Goal: Information Seeking & Learning: Learn about a topic

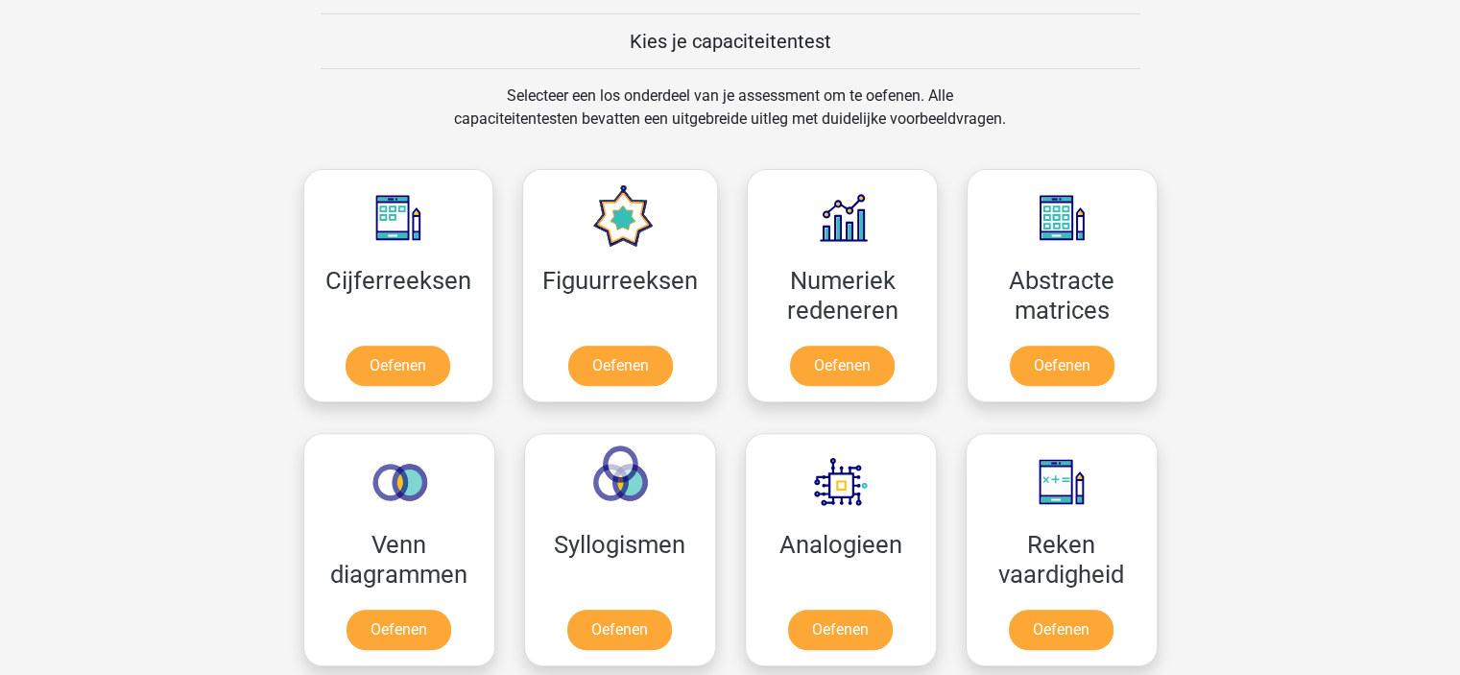
scroll to position [794, 0]
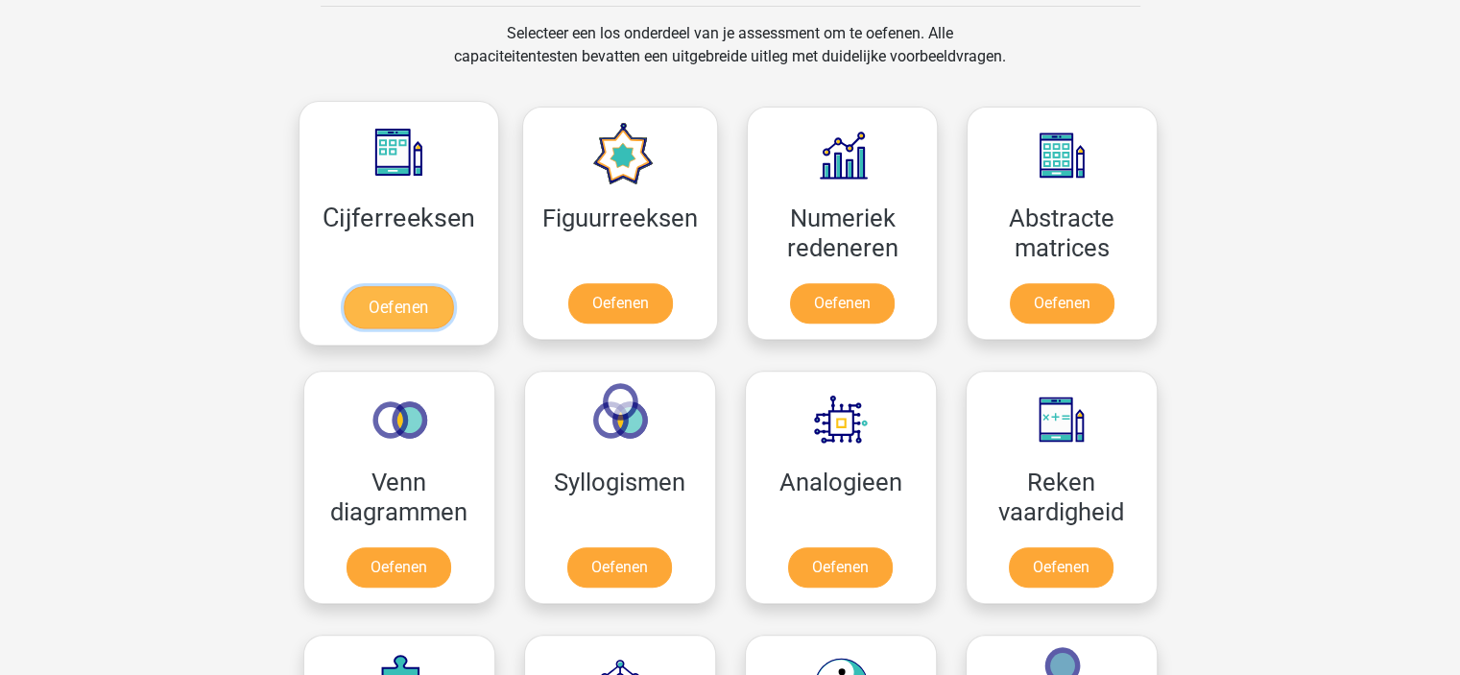
click at [409, 295] on link "Oefenen" at bounding box center [398, 307] width 109 height 42
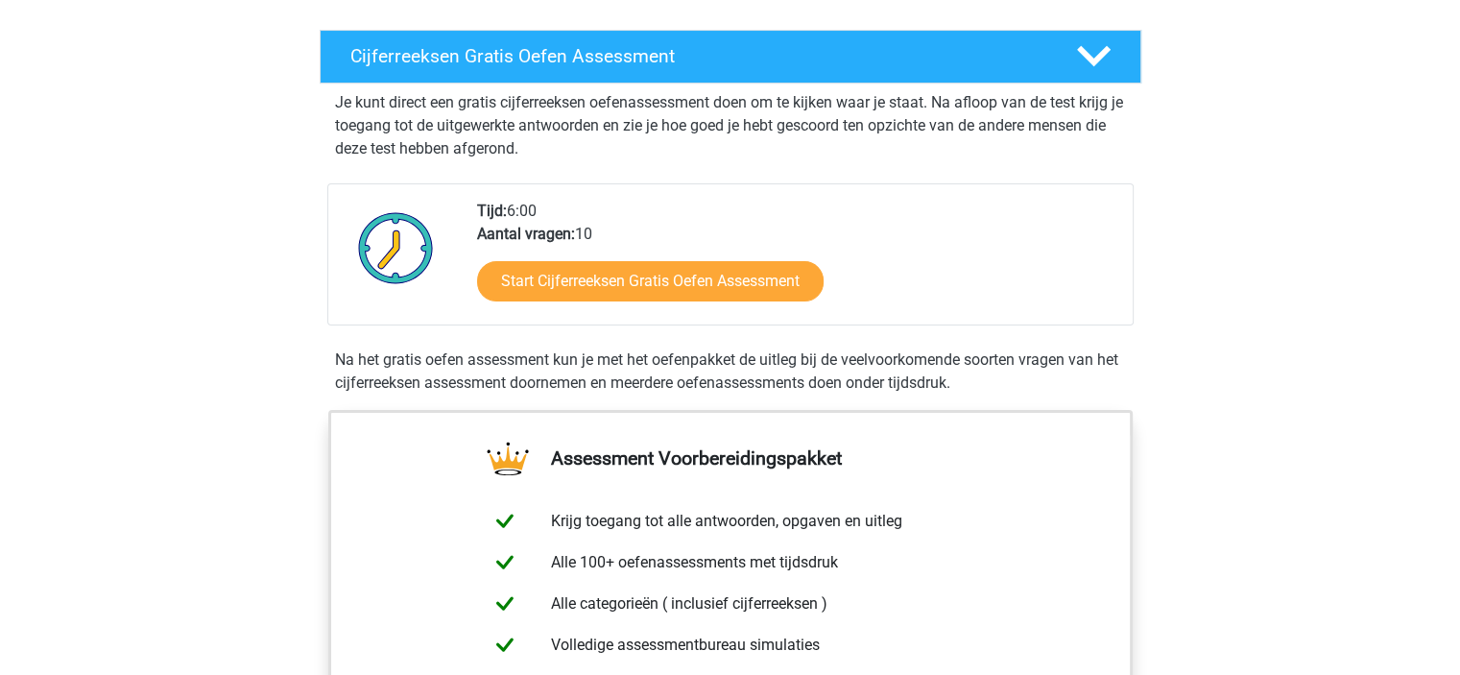
scroll to position [349, 0]
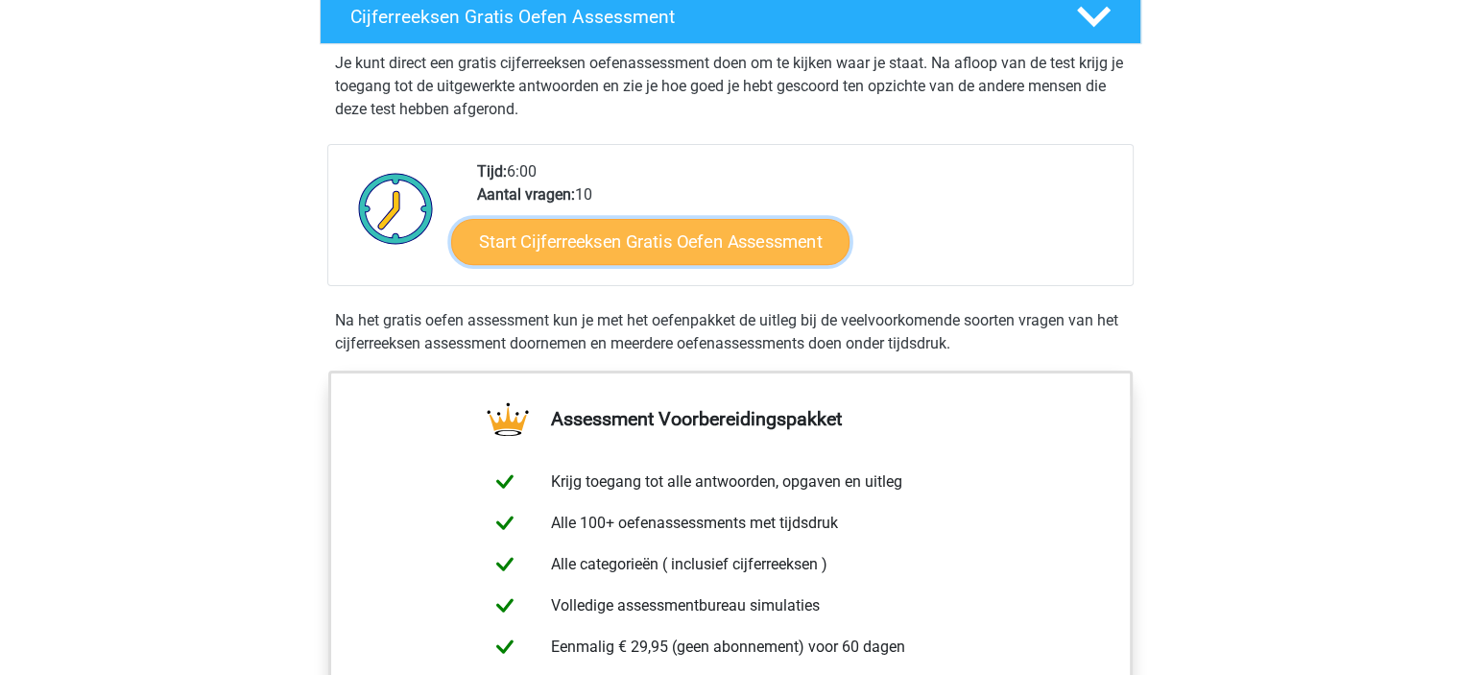
click at [744, 264] on link "Start Cijferreeksen Gratis Oefen Assessment" at bounding box center [650, 241] width 398 height 46
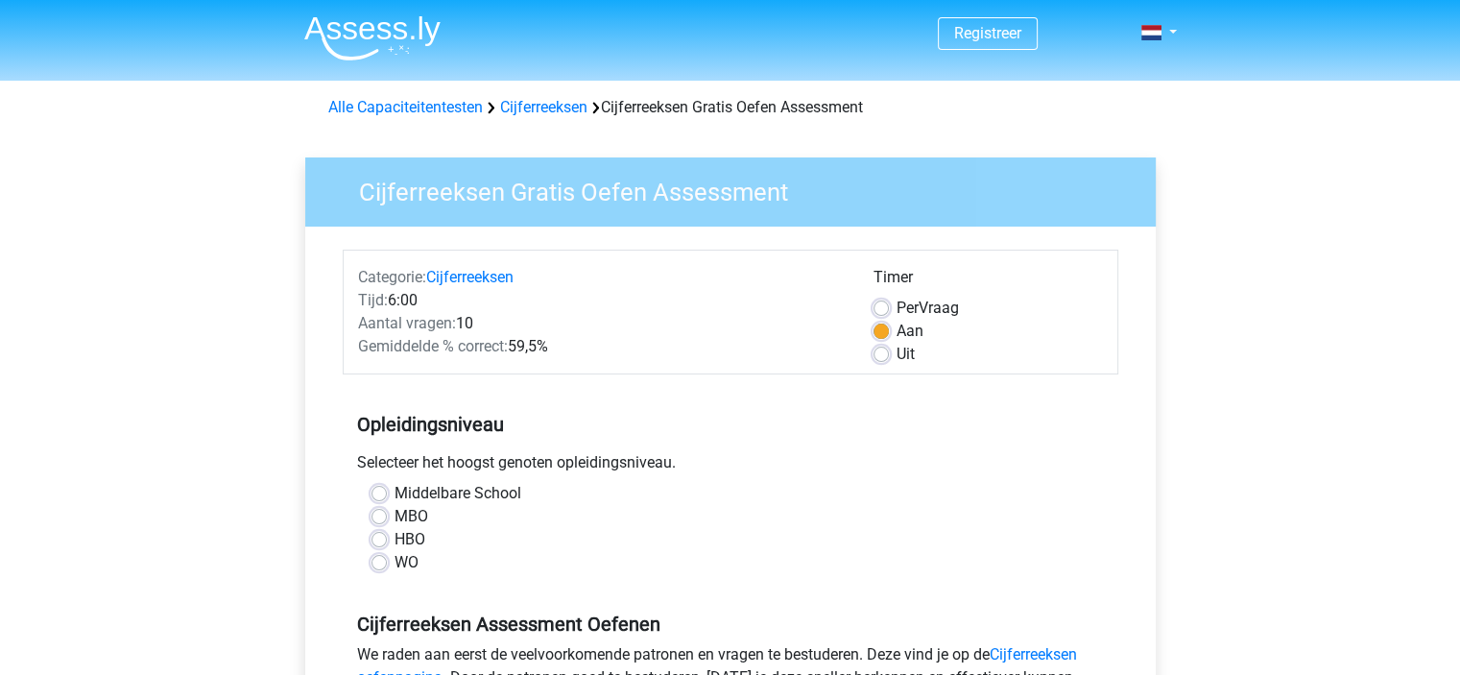
click at [394, 564] on label "WO" at bounding box center [406, 562] width 24 height 23
click at [376, 564] on input "WO" at bounding box center [378, 560] width 15 height 19
radio input "true"
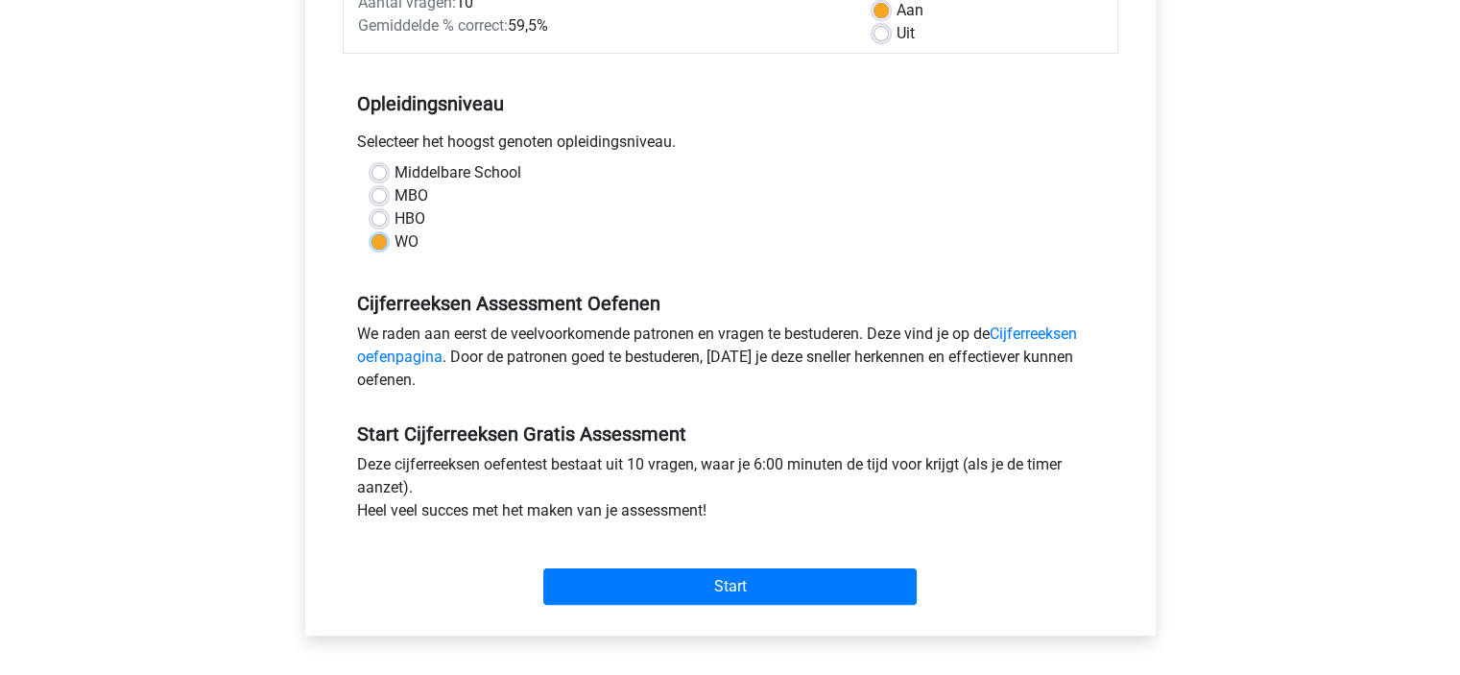
scroll to position [400, 0]
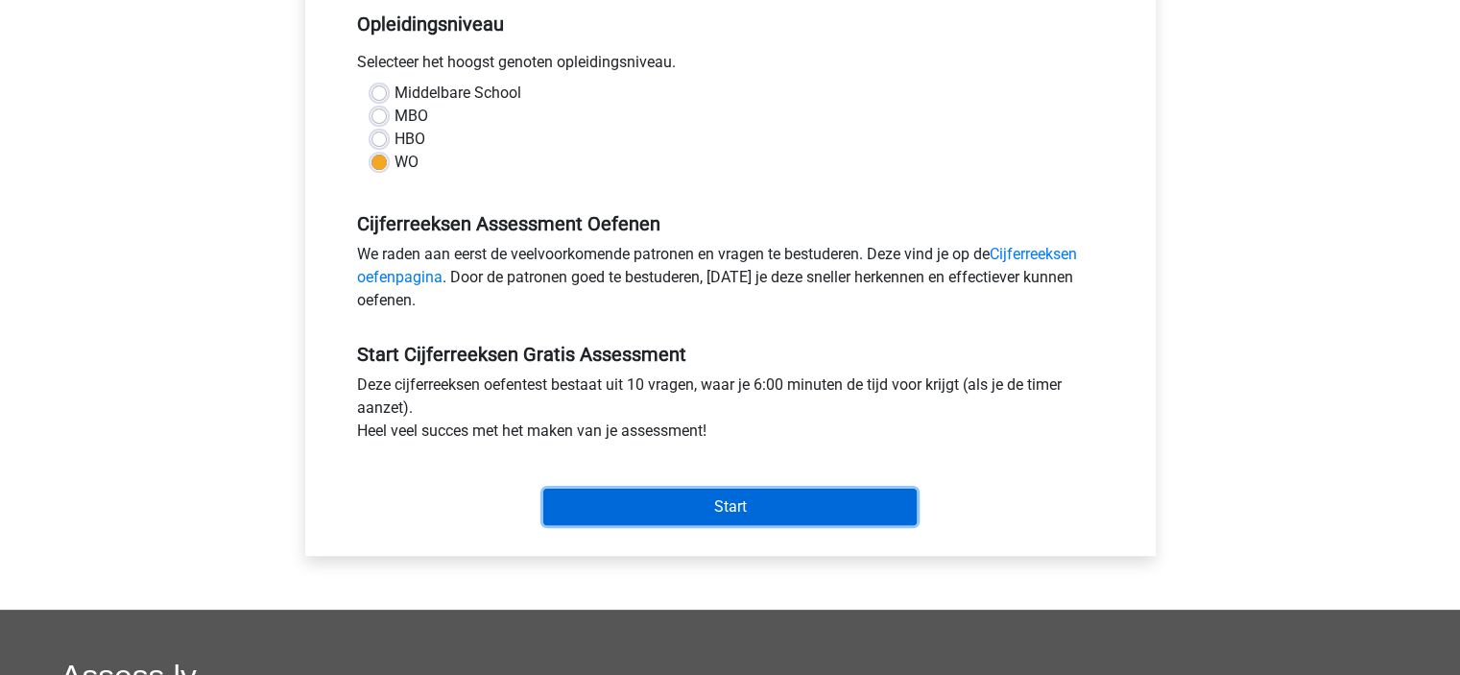
click at [661, 510] on input "Start" at bounding box center [729, 507] width 373 height 36
click at [680, 510] on input "Start" at bounding box center [729, 507] width 373 height 36
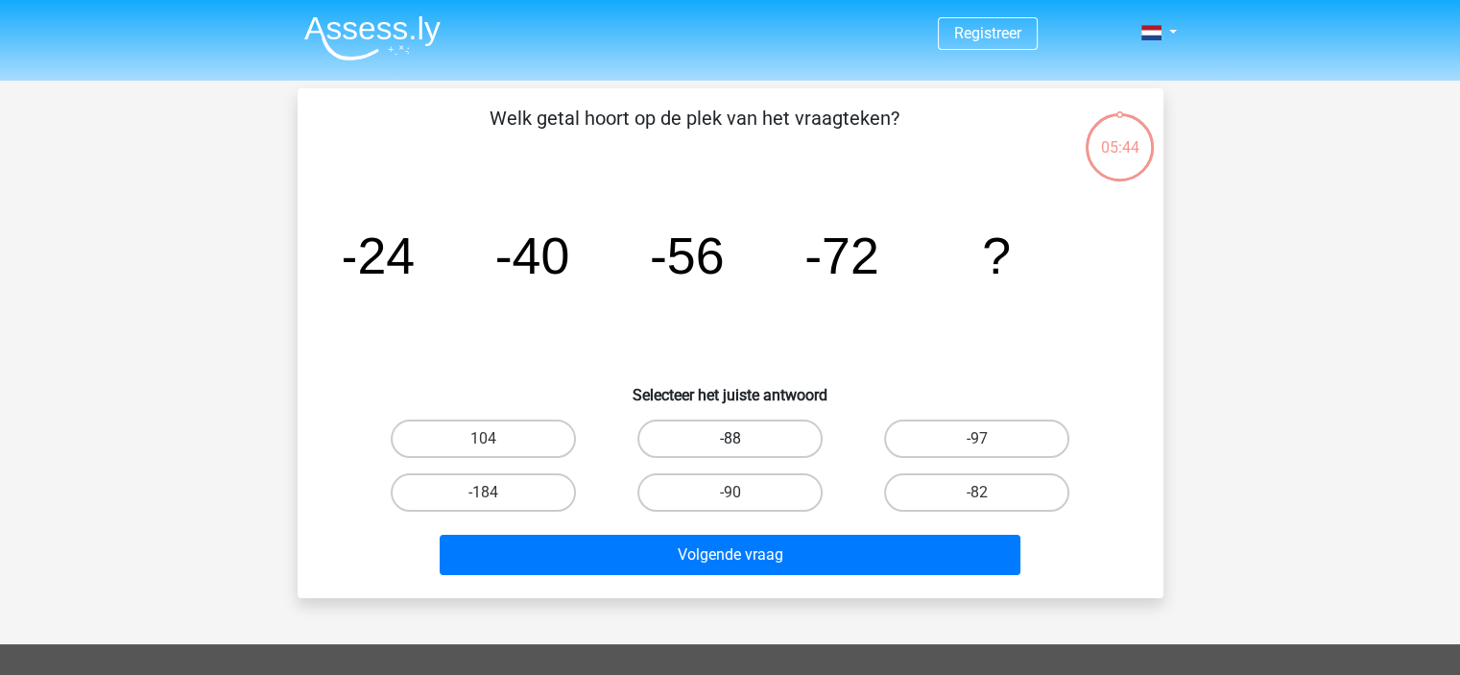
click at [720, 435] on label "-88" at bounding box center [729, 438] width 185 height 38
click at [729, 439] on input "-88" at bounding box center [735, 445] width 12 height 12
radio input "true"
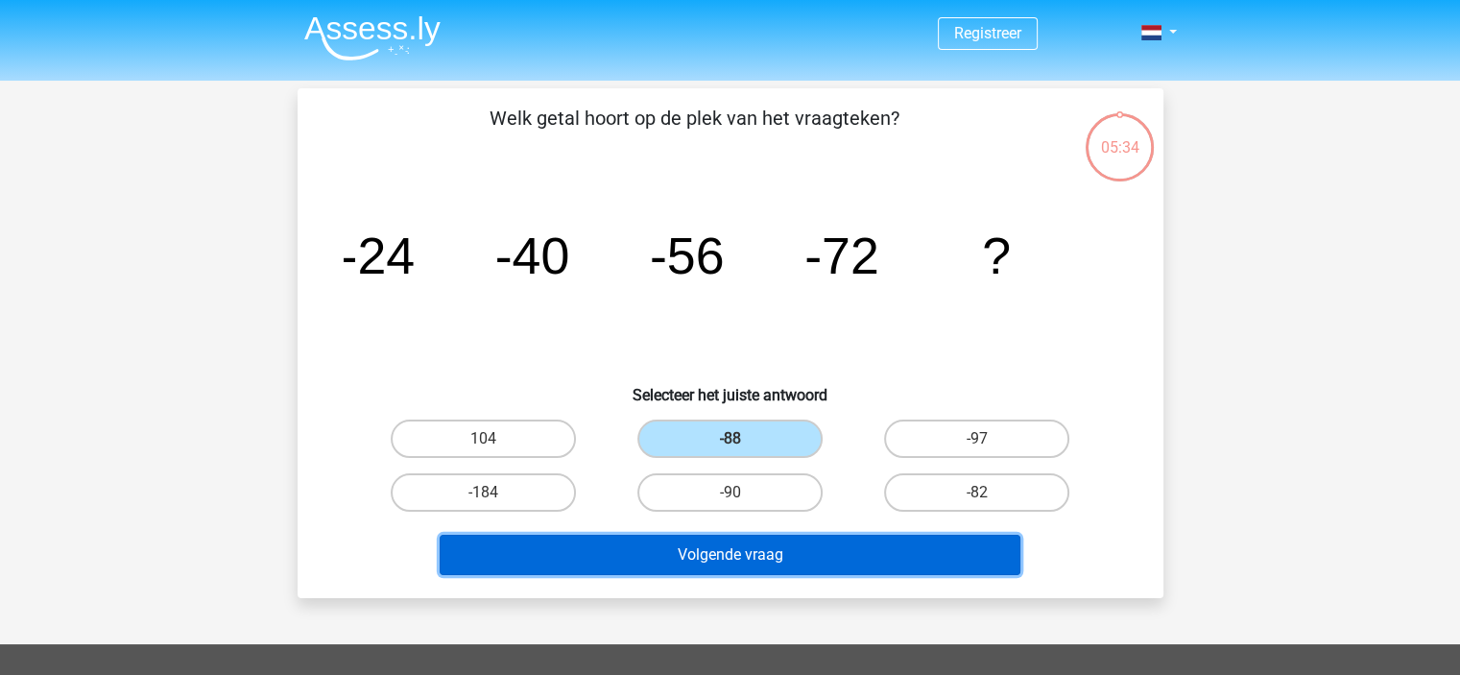
click at [729, 568] on button "Volgende vraag" at bounding box center [730, 555] width 581 height 40
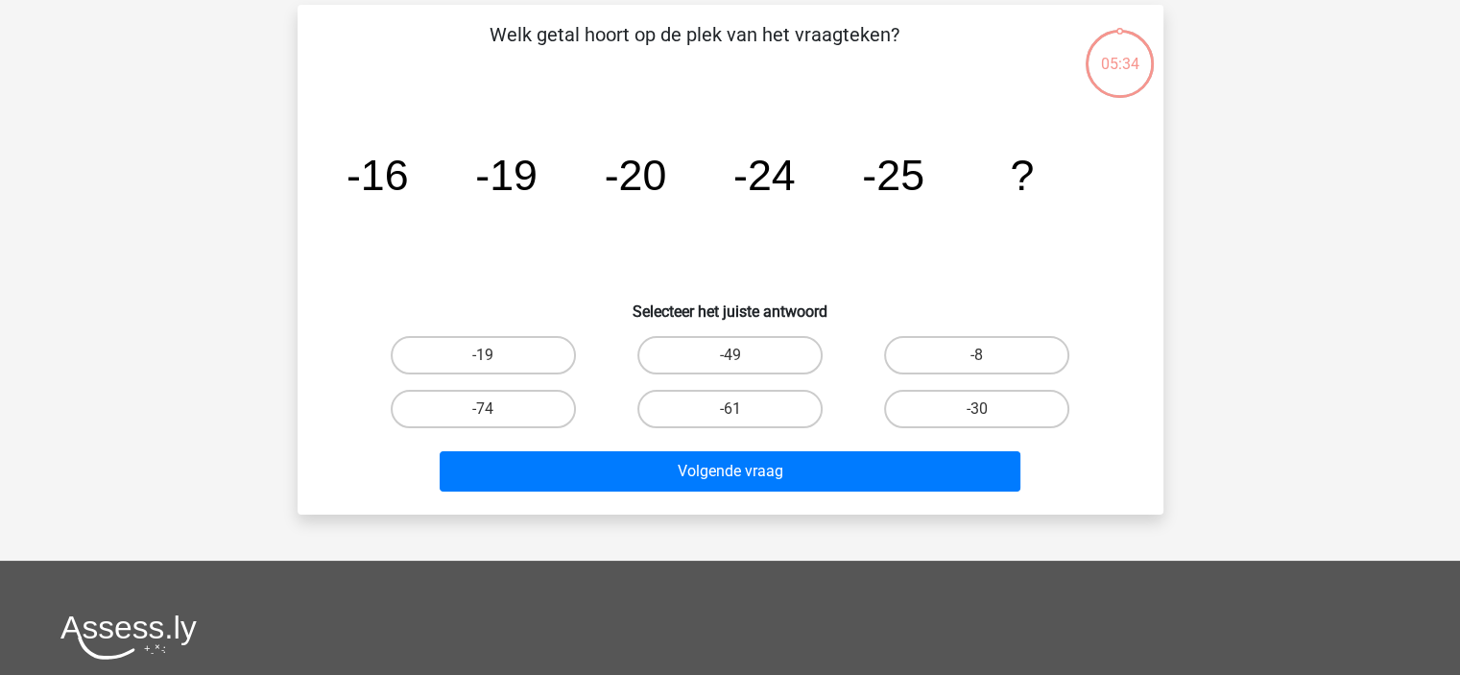
scroll to position [88, 0]
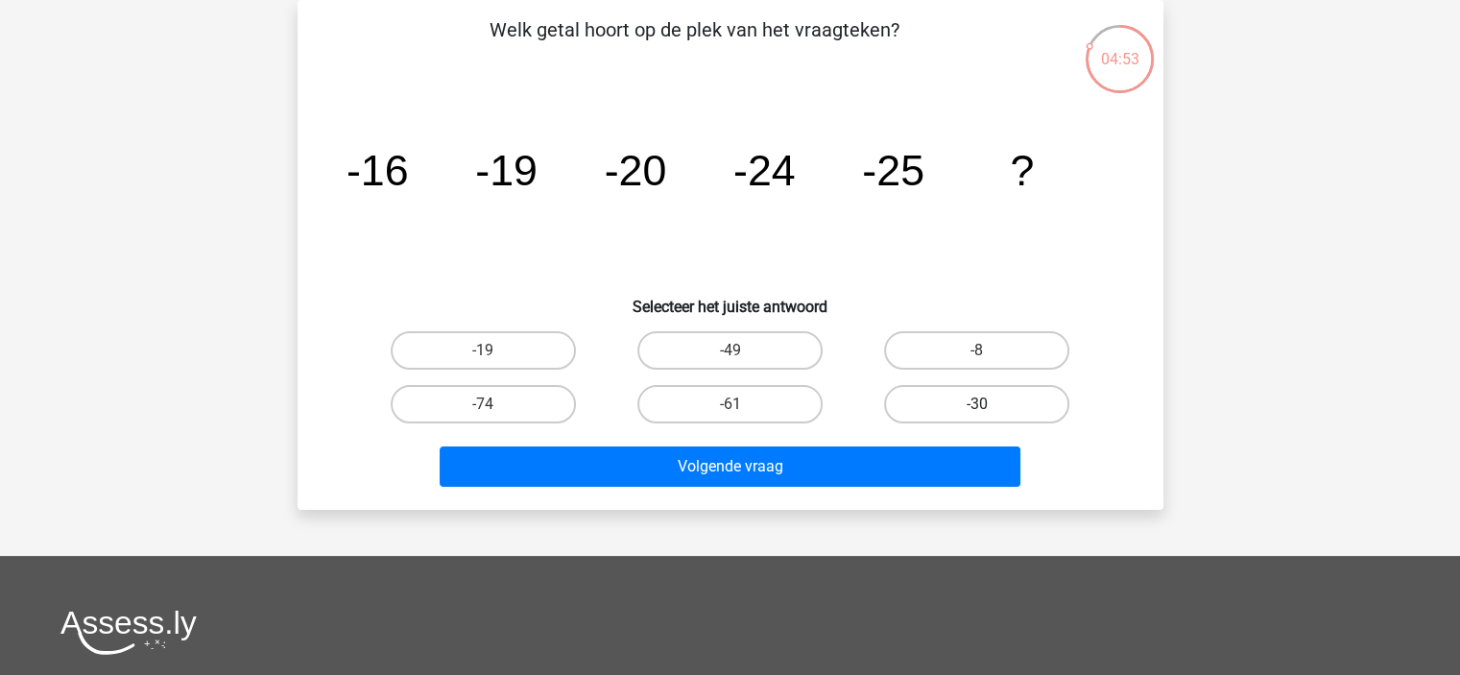
click at [937, 406] on label "-30" at bounding box center [976, 404] width 185 height 38
click at [977, 406] on input "-30" at bounding box center [983, 410] width 12 height 12
radio input "true"
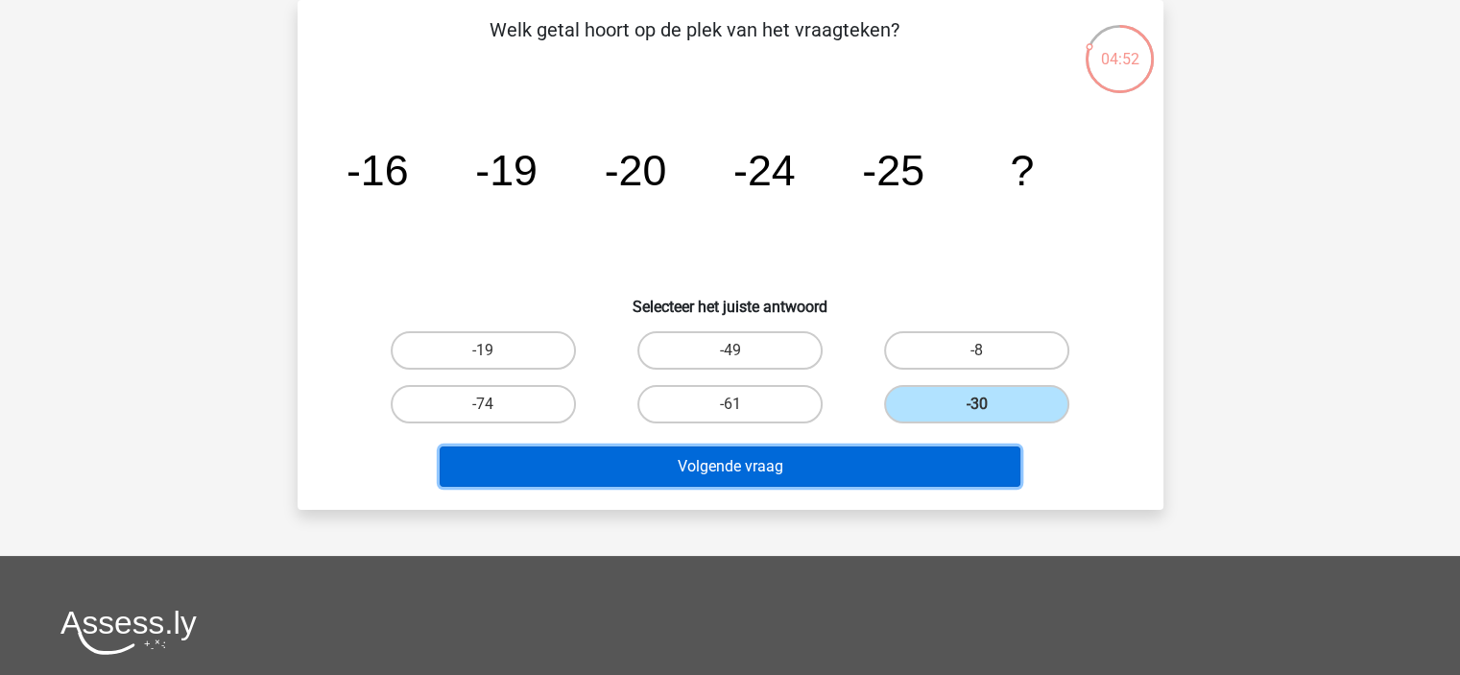
click at [795, 468] on button "Volgende vraag" at bounding box center [730, 466] width 581 height 40
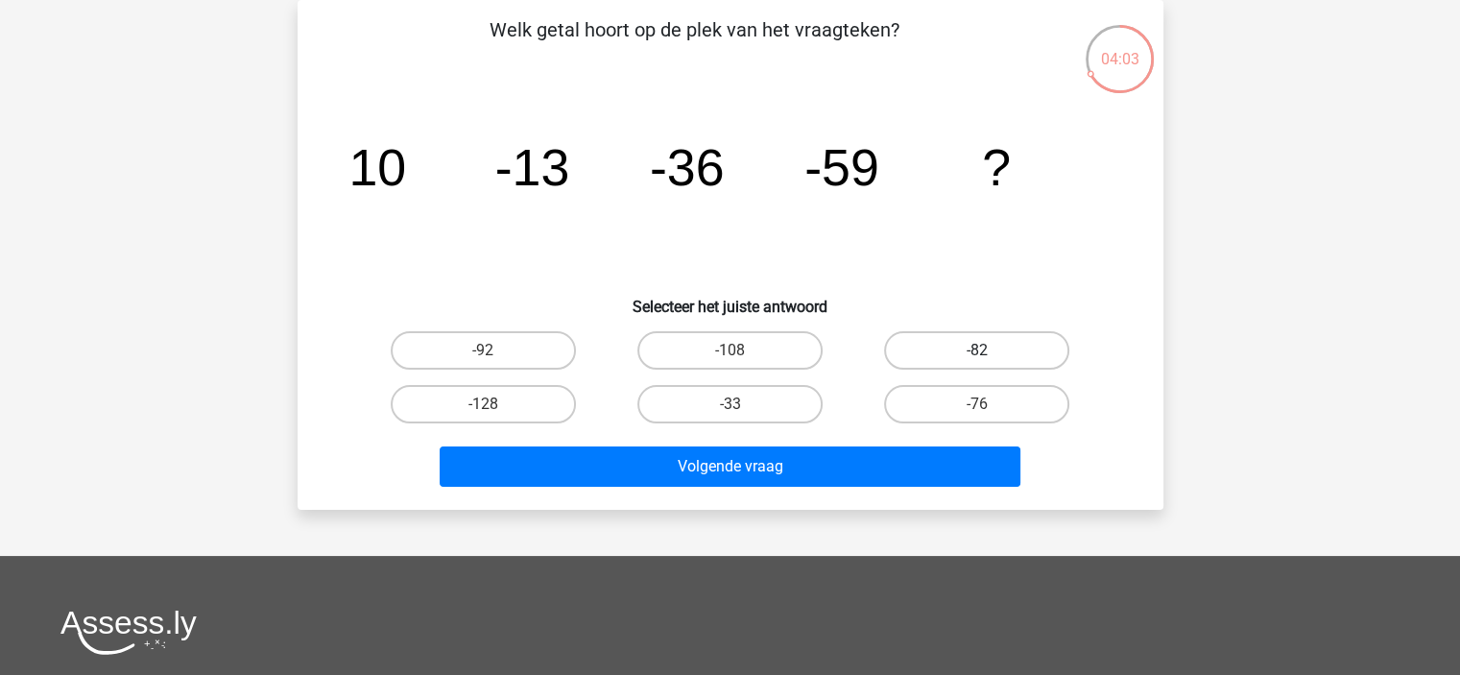
click at [952, 348] on label "-82" at bounding box center [976, 350] width 185 height 38
click at [977, 350] on input "-82" at bounding box center [983, 356] width 12 height 12
radio input "true"
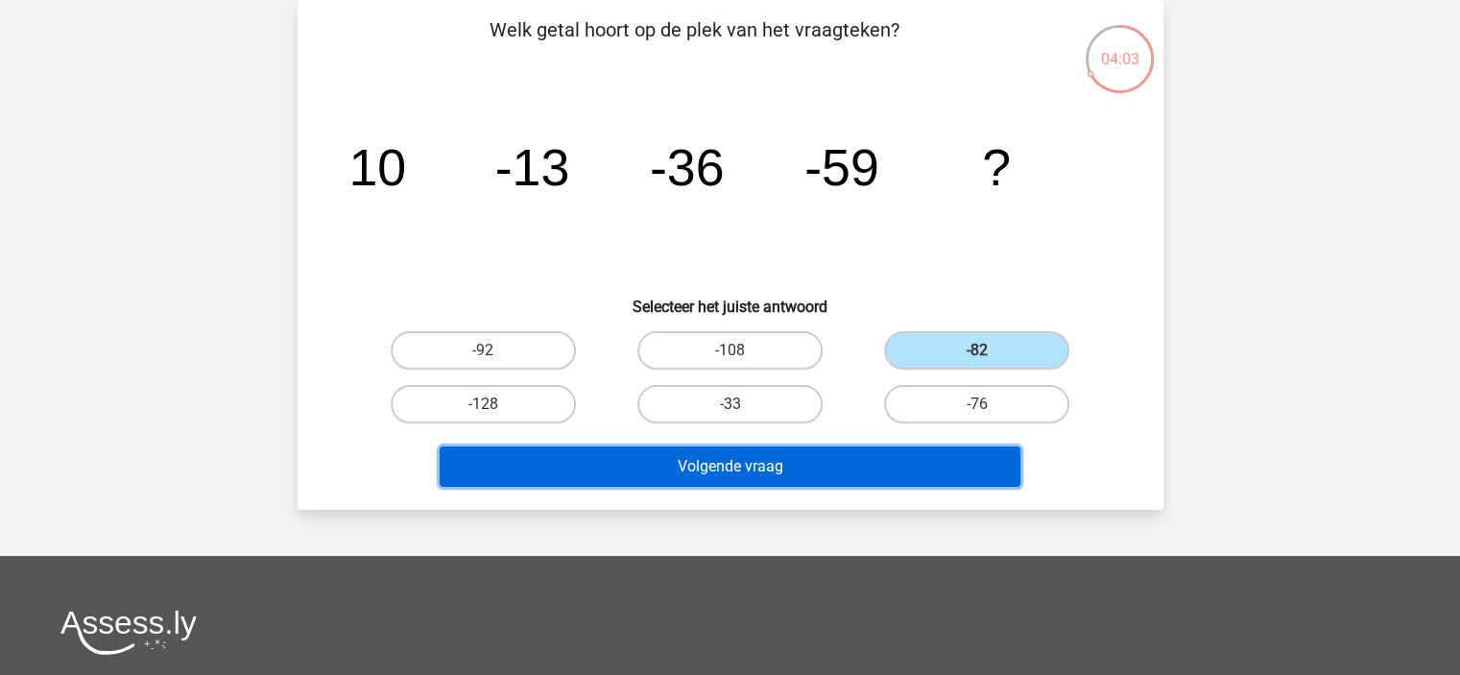
click at [830, 464] on button "Volgende vraag" at bounding box center [730, 466] width 581 height 40
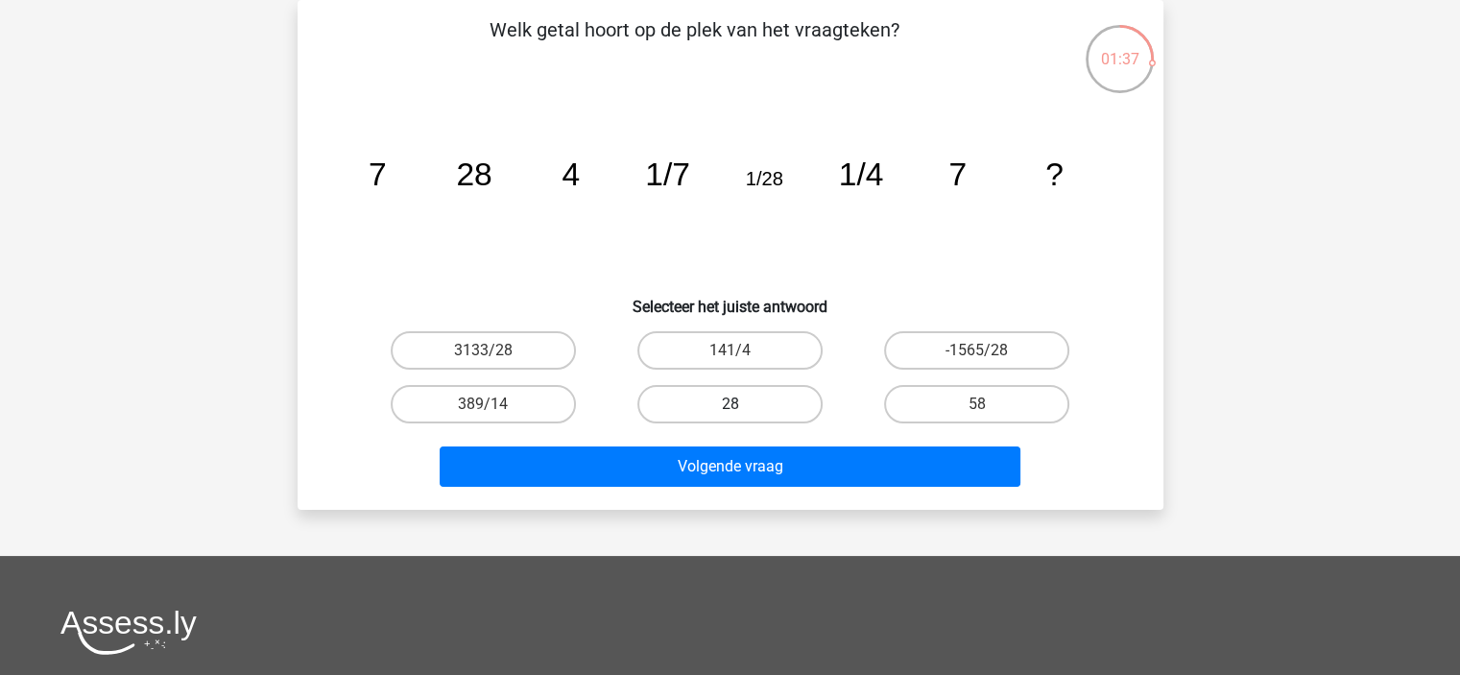
click at [751, 398] on label "28" at bounding box center [729, 404] width 185 height 38
click at [742, 404] on input "28" at bounding box center [735, 410] width 12 height 12
radio input "true"
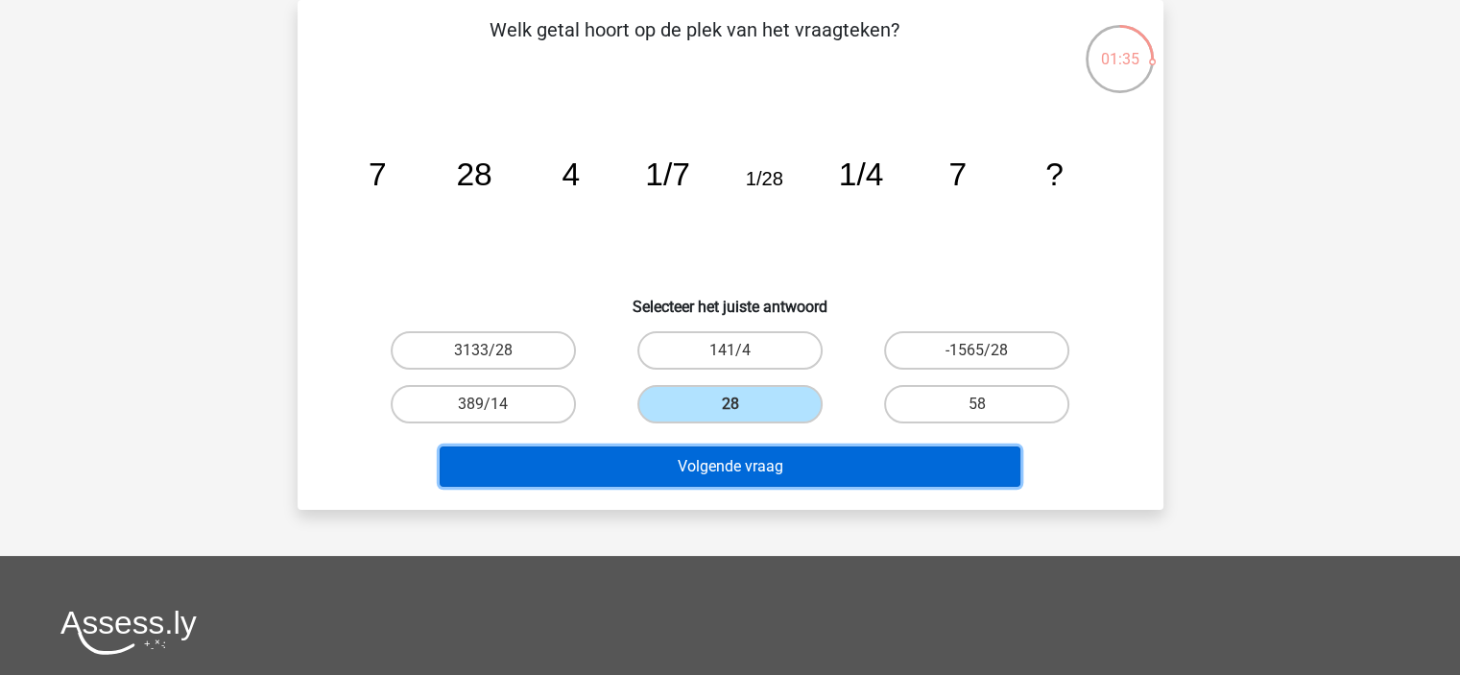
click at [756, 463] on button "Volgende vraag" at bounding box center [730, 466] width 581 height 40
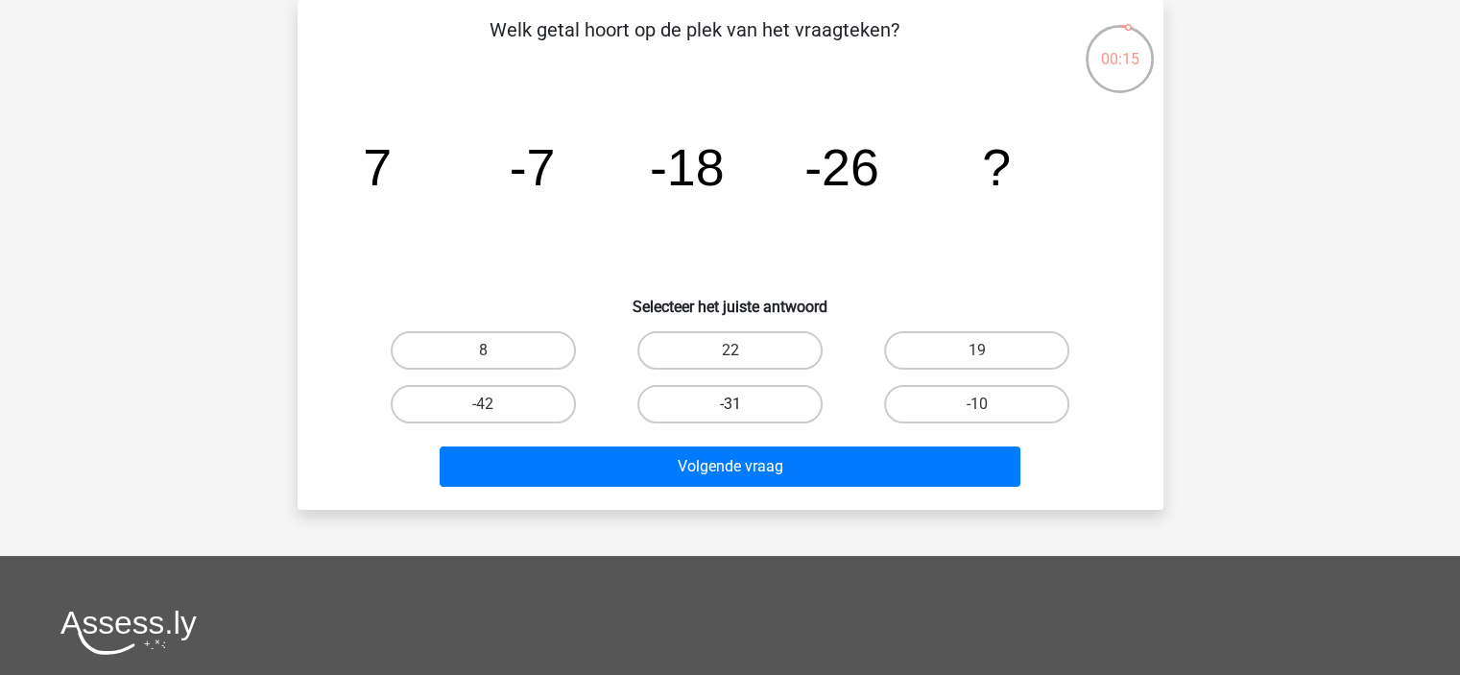
click at [726, 417] on label "-31" at bounding box center [729, 404] width 185 height 38
click at [729, 417] on input "-31" at bounding box center [735, 410] width 12 height 12
radio input "true"
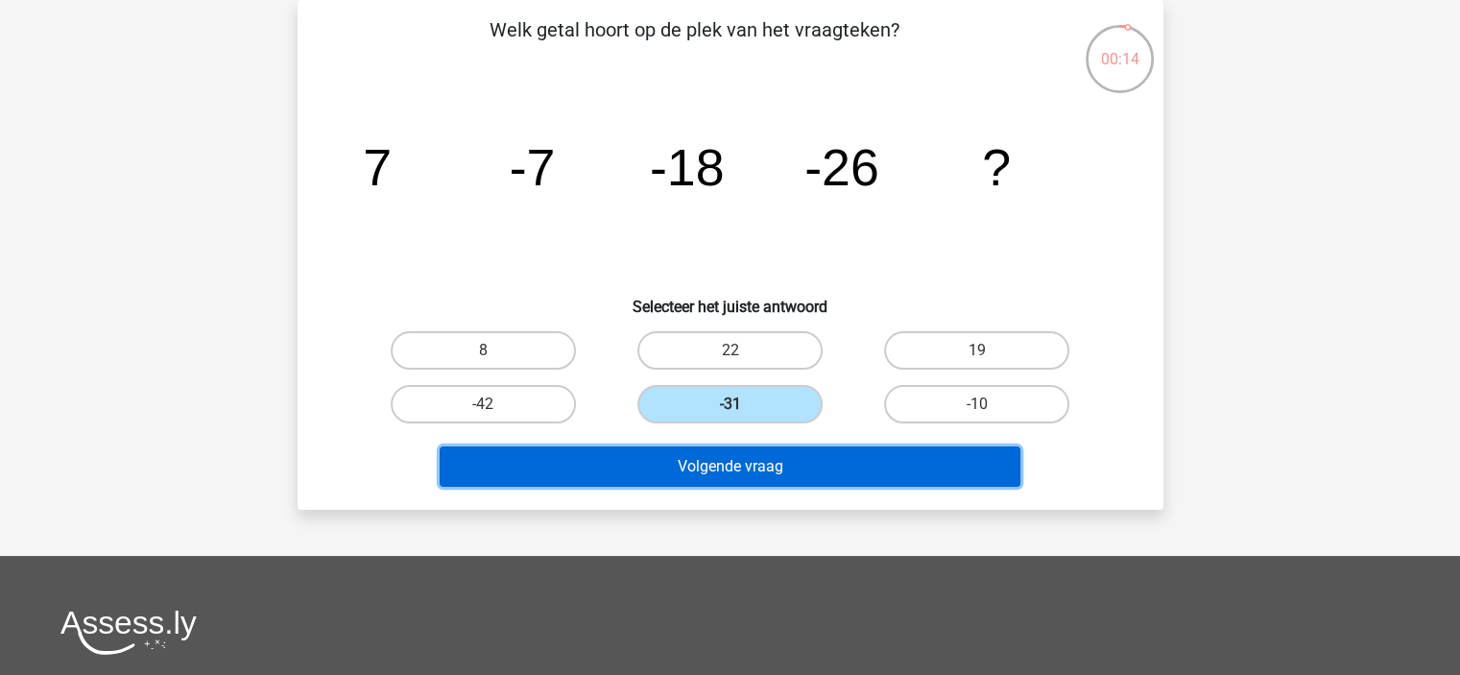
click at [725, 450] on button "Volgende vraag" at bounding box center [730, 466] width 581 height 40
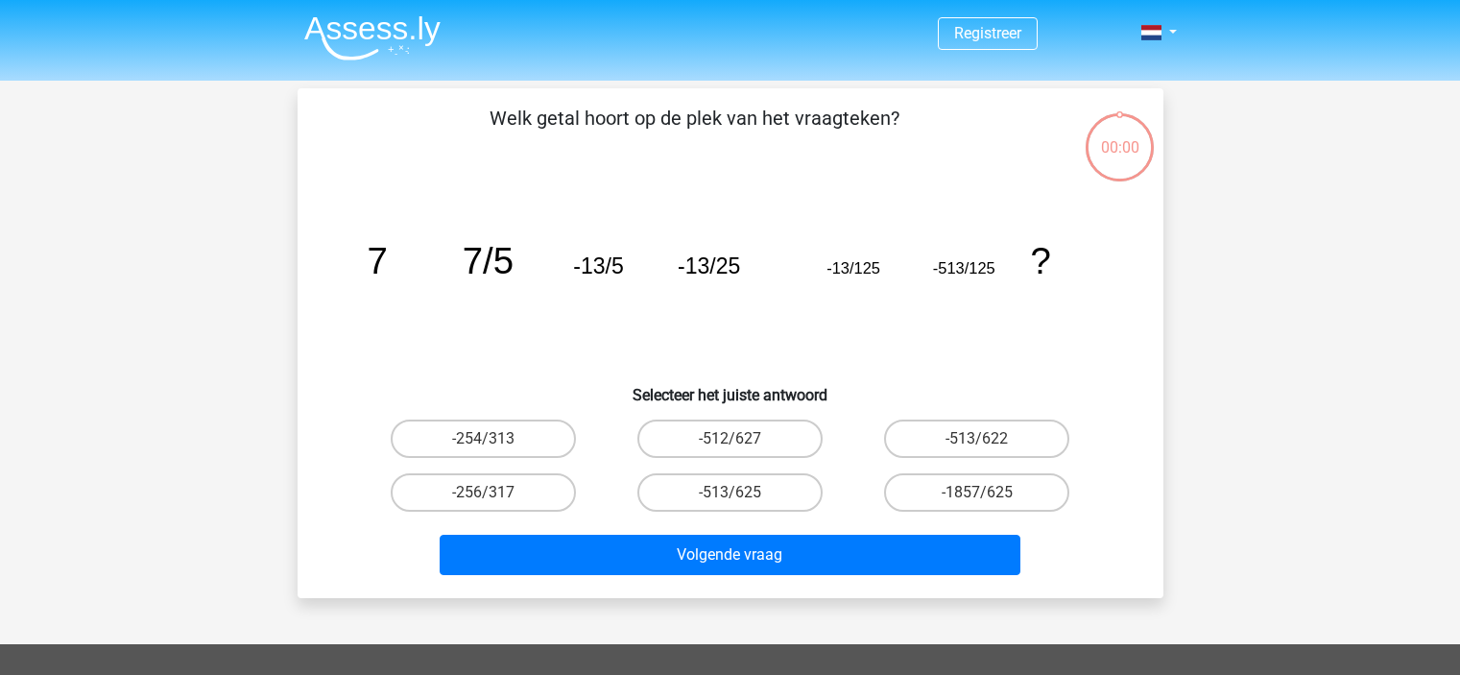
scroll to position [88, 0]
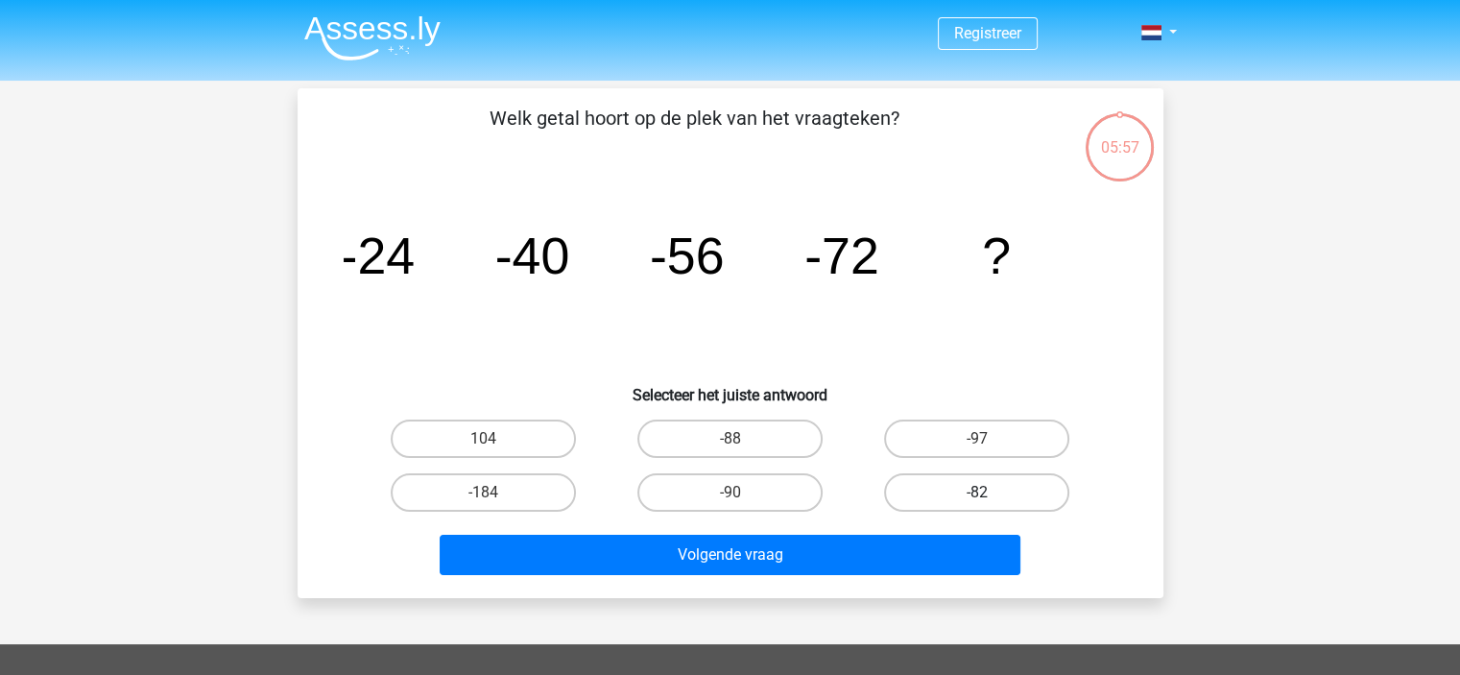
click at [925, 482] on label "-82" at bounding box center [976, 492] width 185 height 38
click at [977, 492] on input "-82" at bounding box center [983, 498] width 12 height 12
radio input "true"
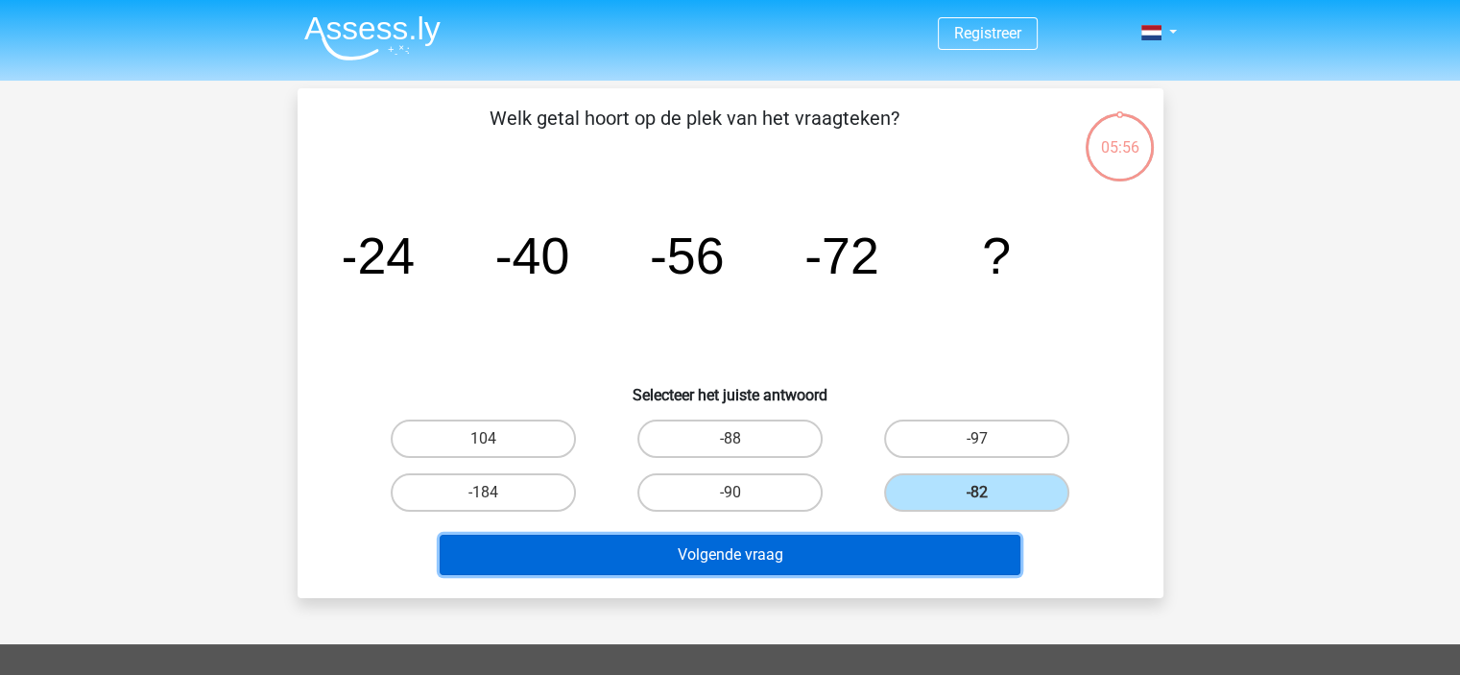
click at [817, 540] on button "Volgende vraag" at bounding box center [730, 555] width 581 height 40
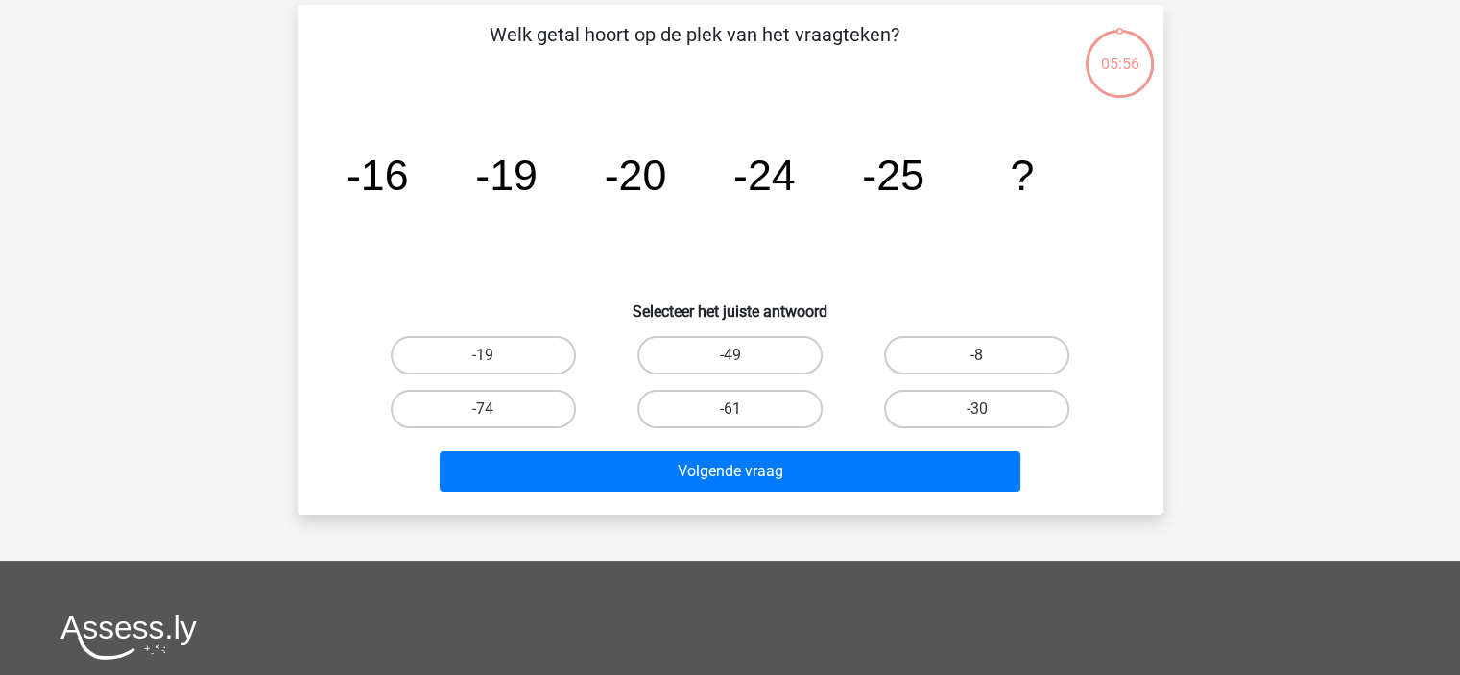
scroll to position [88, 0]
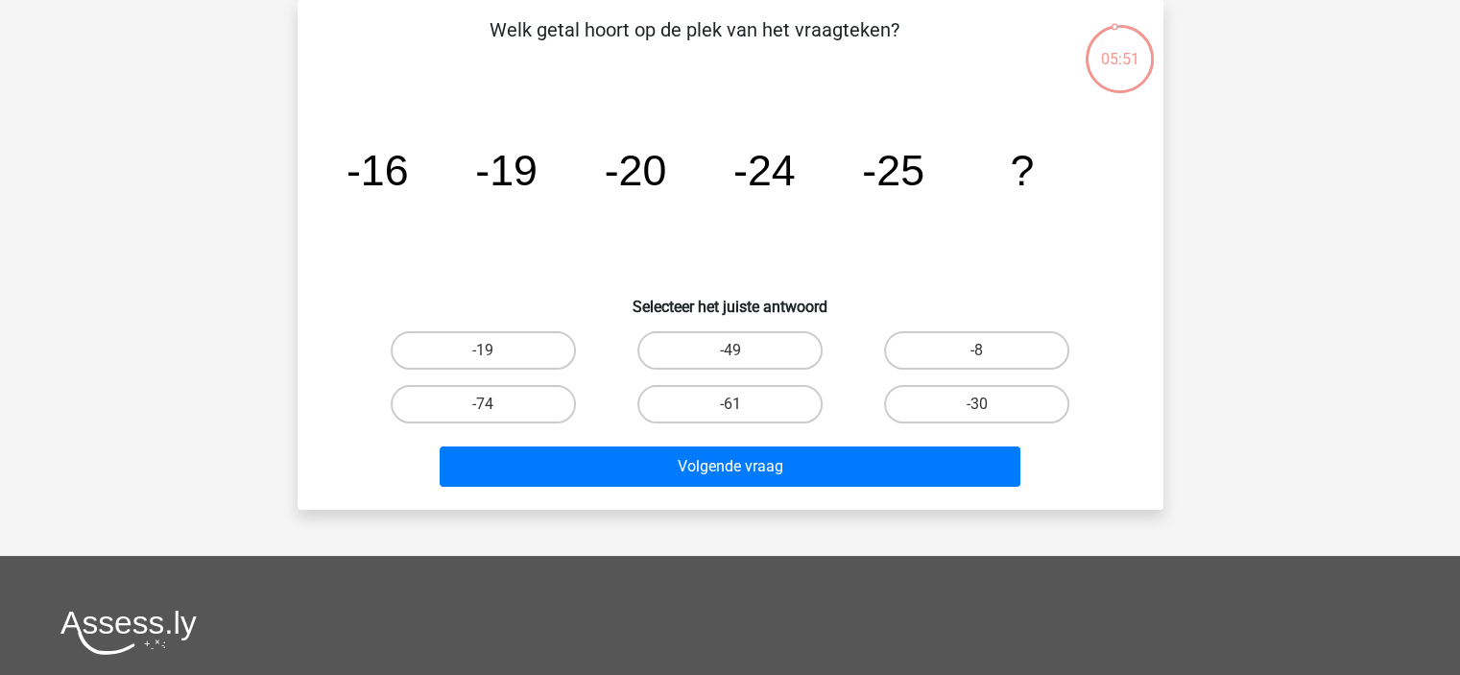
click at [984, 405] on input "-30" at bounding box center [983, 410] width 12 height 12
radio input "true"
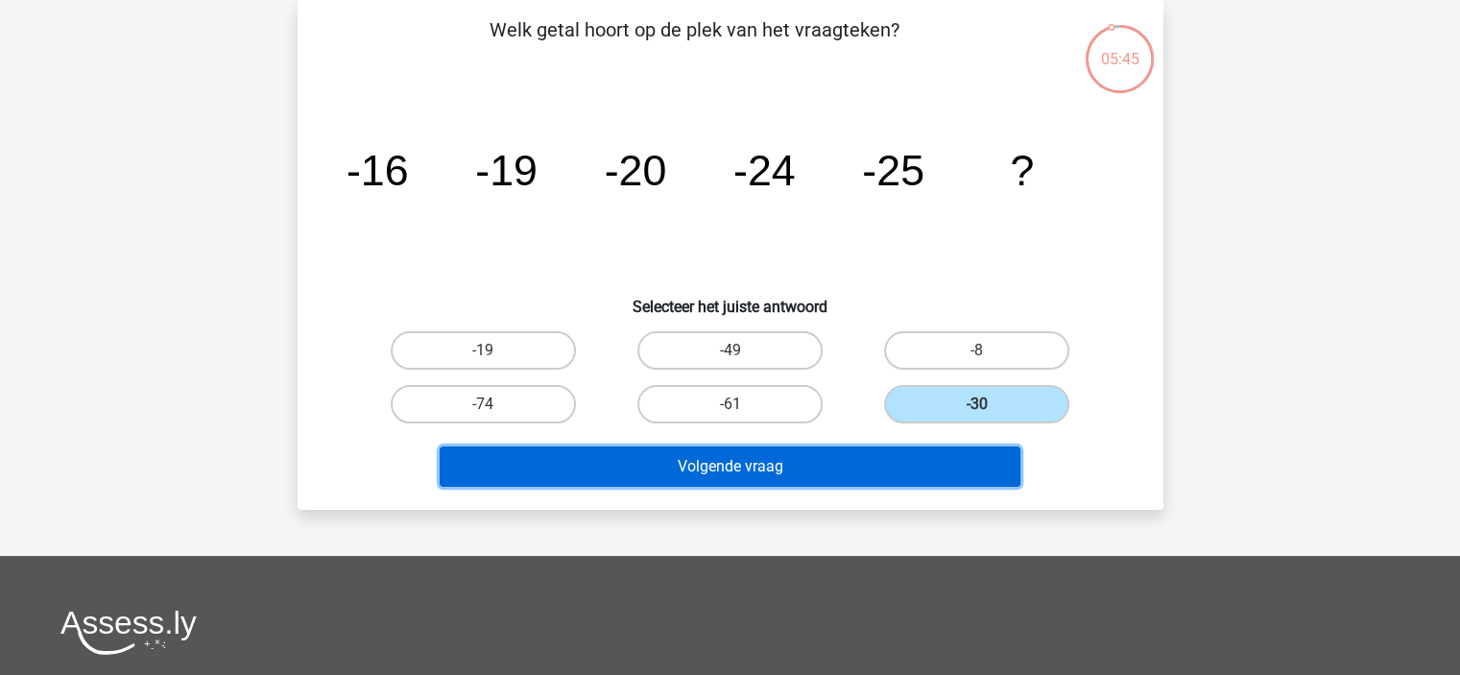
click at [894, 471] on button "Volgende vraag" at bounding box center [730, 466] width 581 height 40
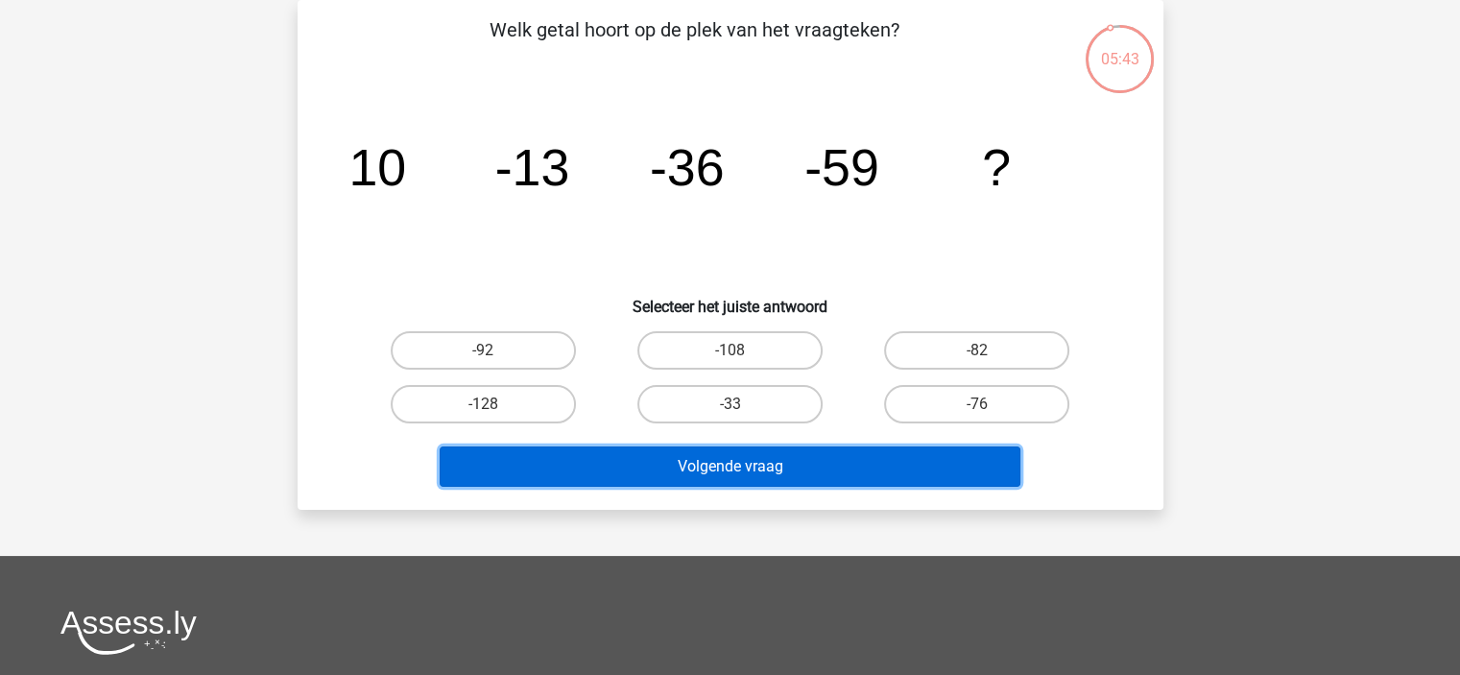
click at [894, 471] on button "Volgende vraag" at bounding box center [730, 466] width 581 height 40
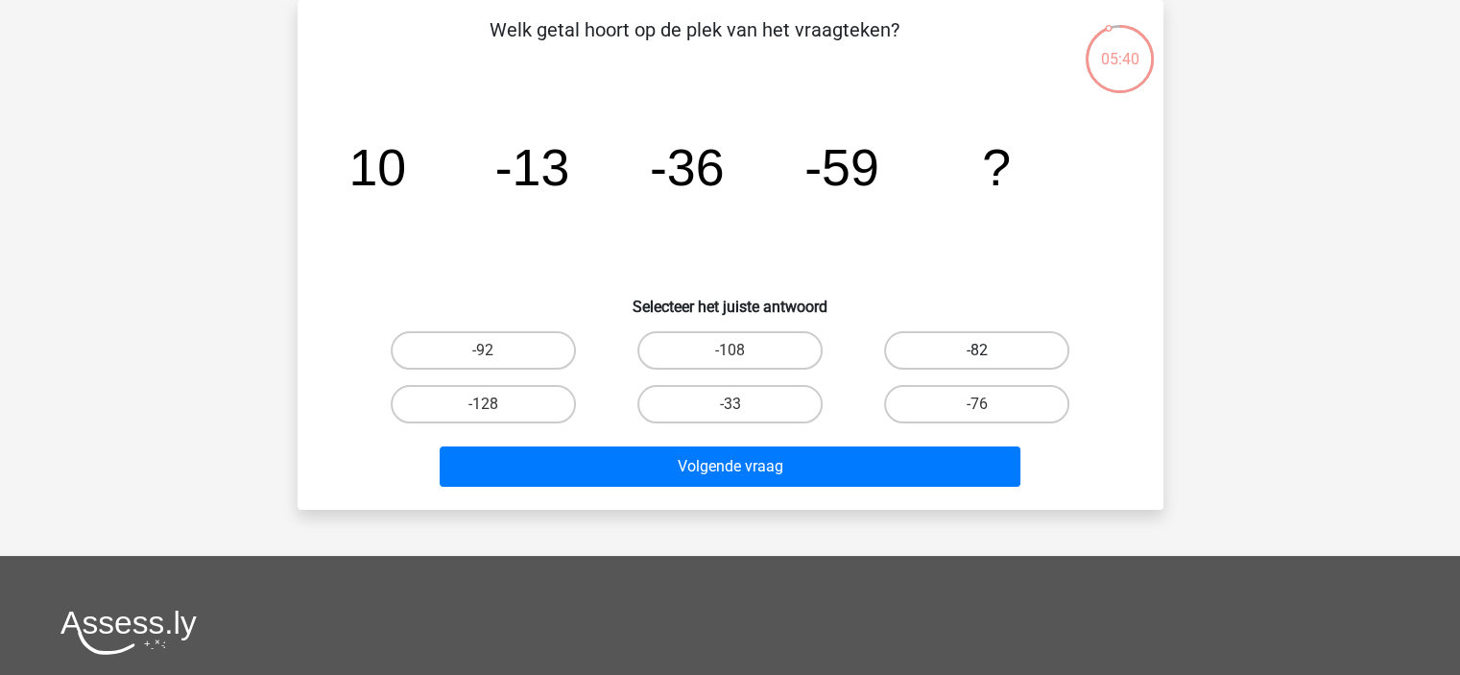
click at [971, 347] on label "-82" at bounding box center [976, 350] width 185 height 38
click at [977, 350] on input "-82" at bounding box center [983, 356] width 12 height 12
radio input "true"
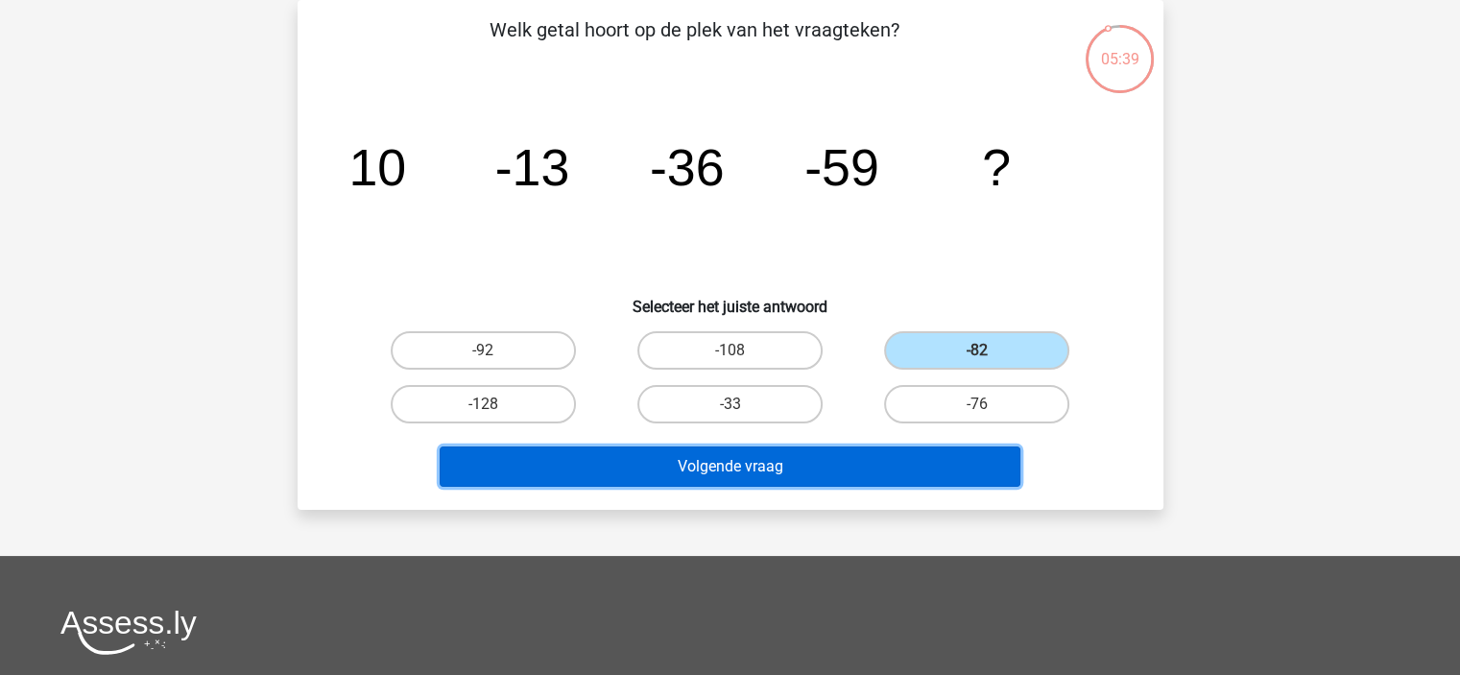
click at [891, 453] on button "Volgende vraag" at bounding box center [730, 466] width 581 height 40
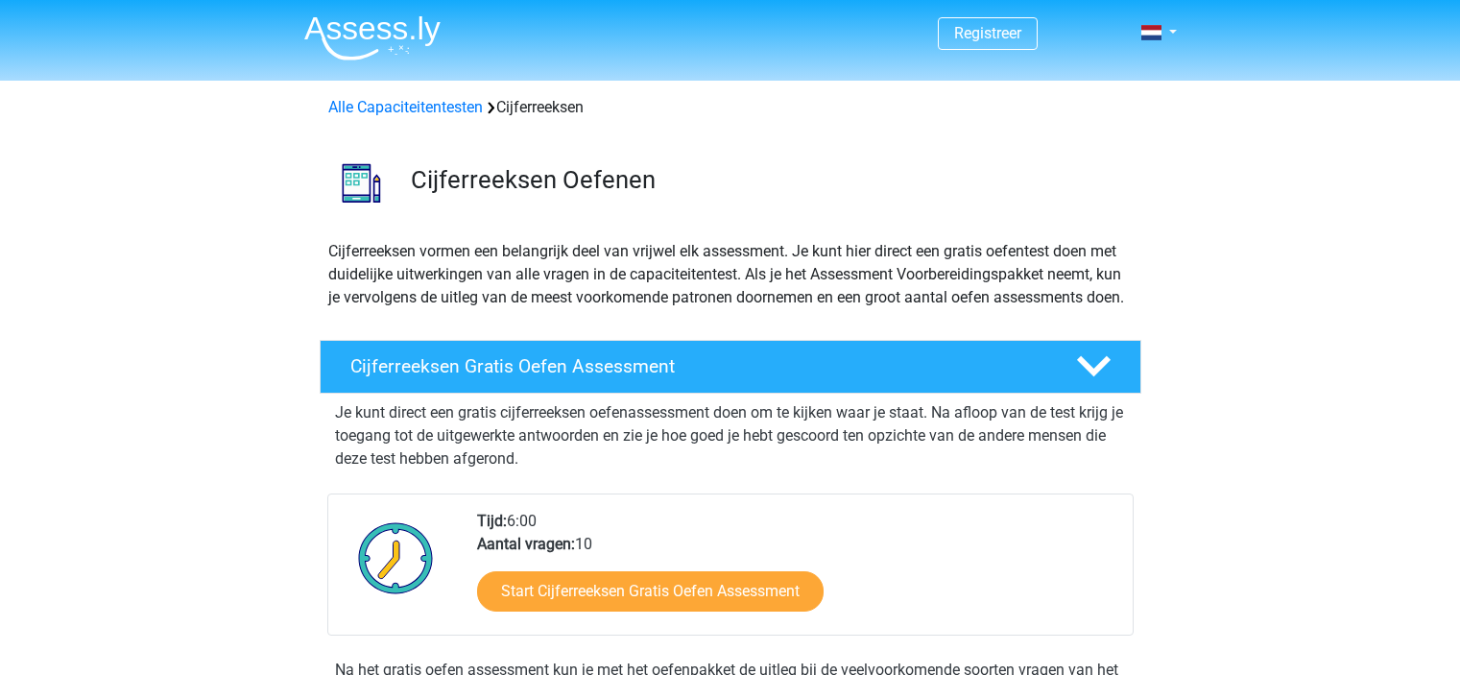
scroll to position [349, 0]
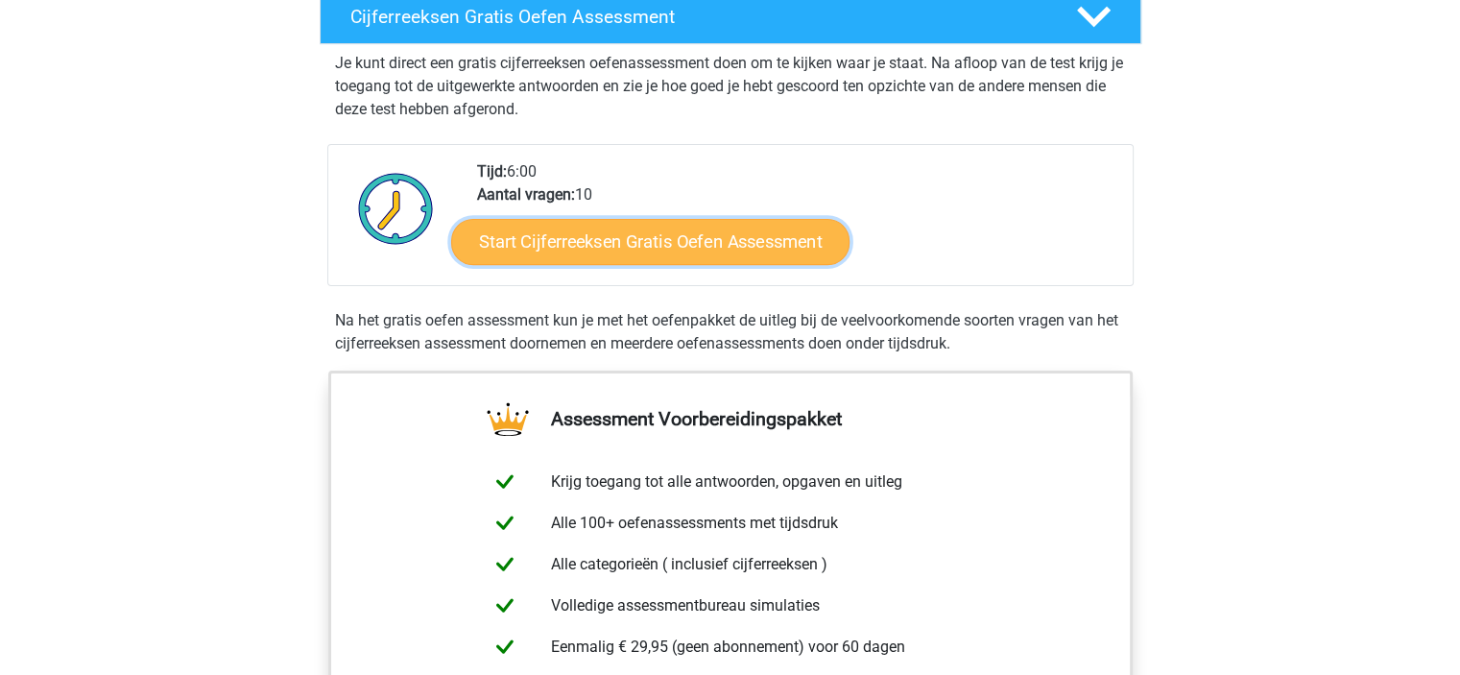
click at [778, 262] on link "Start Cijferreeksen Gratis Oefen Assessment" at bounding box center [650, 241] width 398 height 46
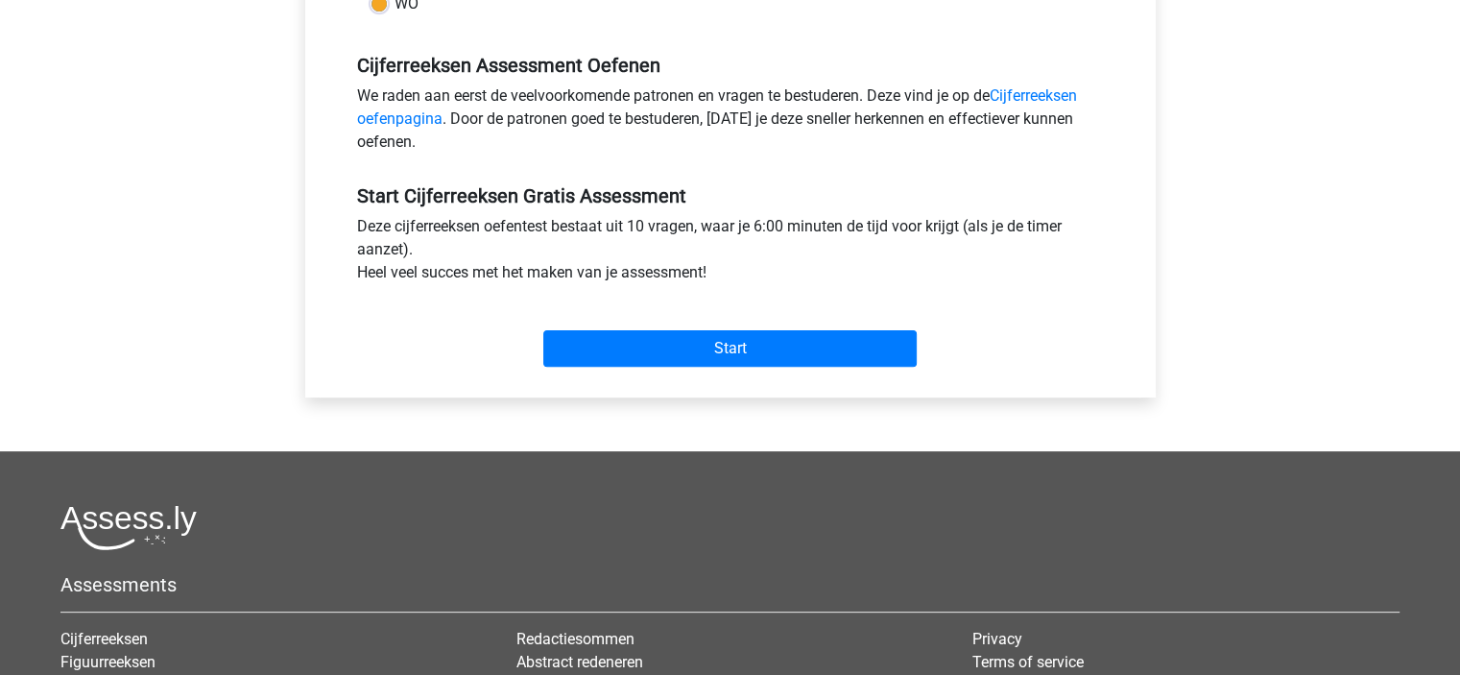
scroll to position [659, 0]
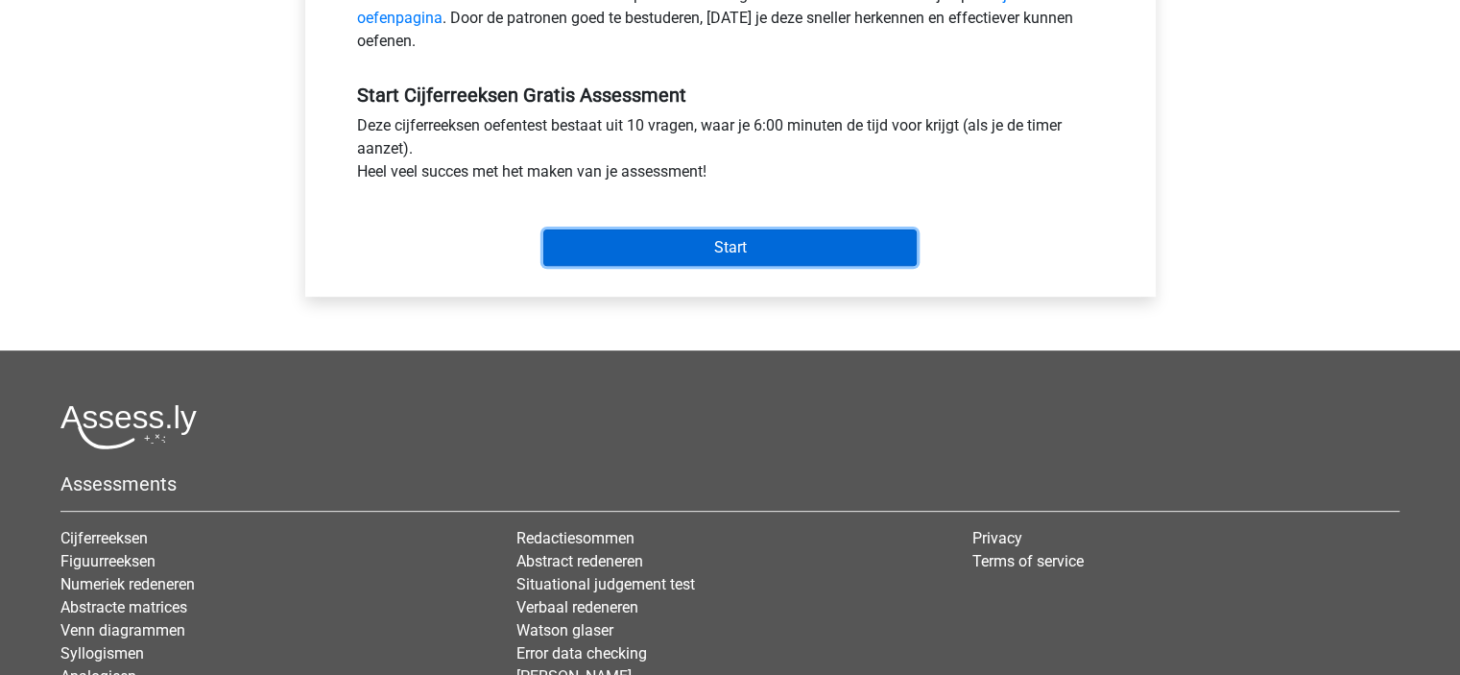
click at [740, 236] on input "Start" at bounding box center [729, 247] width 373 height 36
click at [688, 252] on input "Start" at bounding box center [729, 247] width 373 height 36
click at [626, 251] on input "Start" at bounding box center [729, 247] width 373 height 36
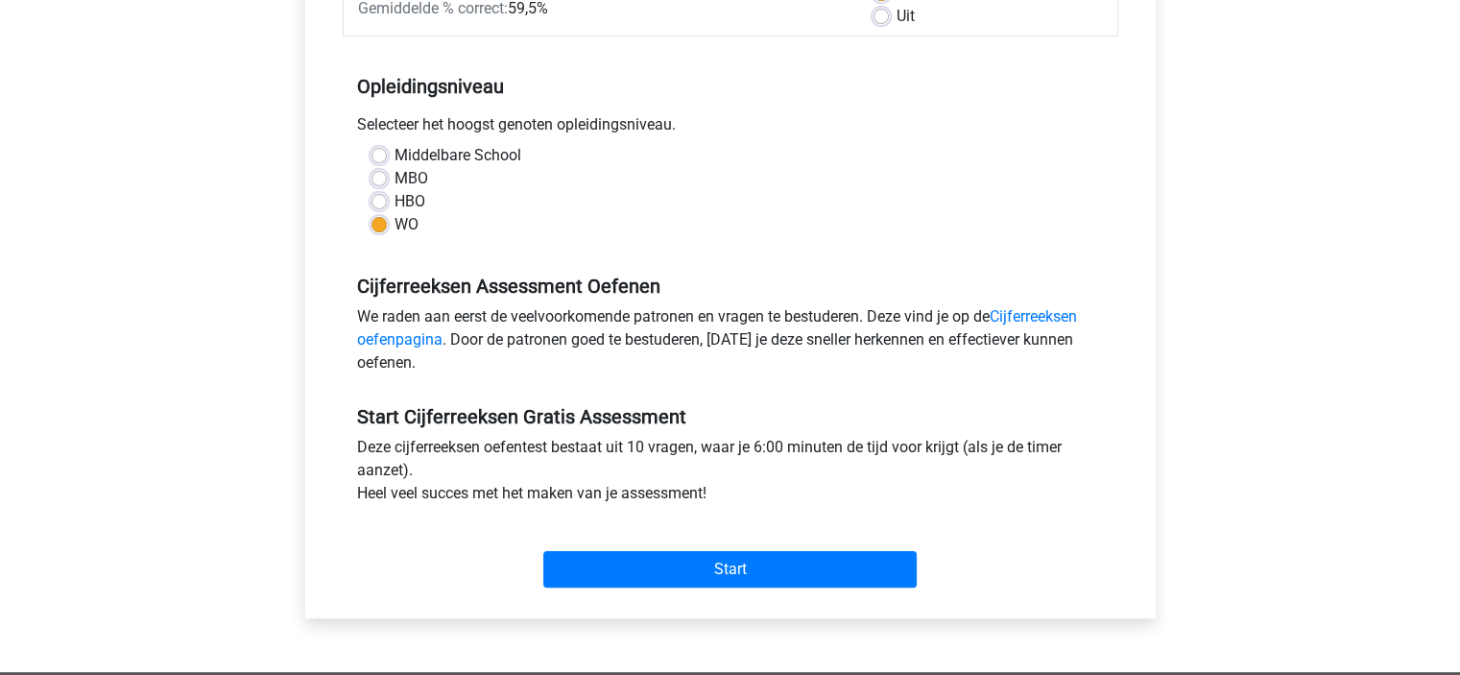
scroll to position [321, 0]
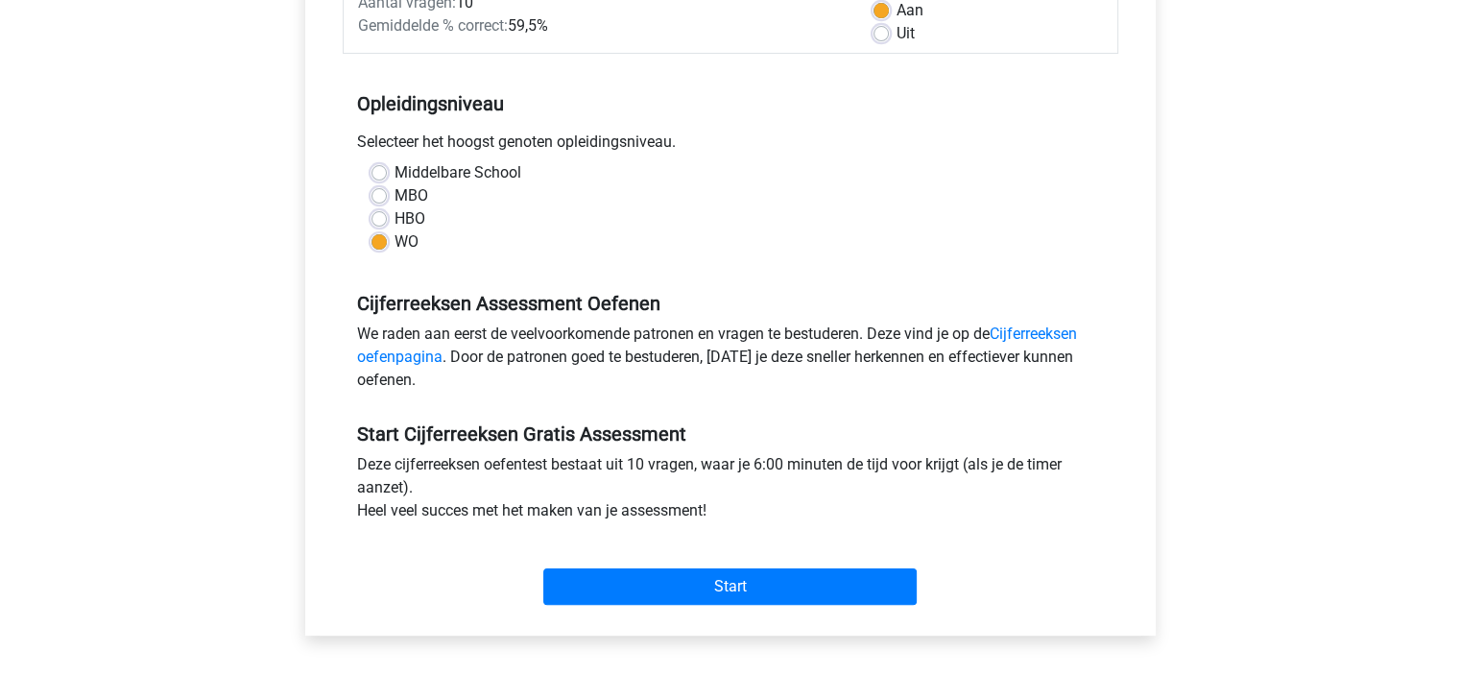
click at [394, 224] on label "HBO" at bounding box center [409, 218] width 31 height 23
click at [375, 224] on input "HBO" at bounding box center [378, 216] width 15 height 19
radio input "true"
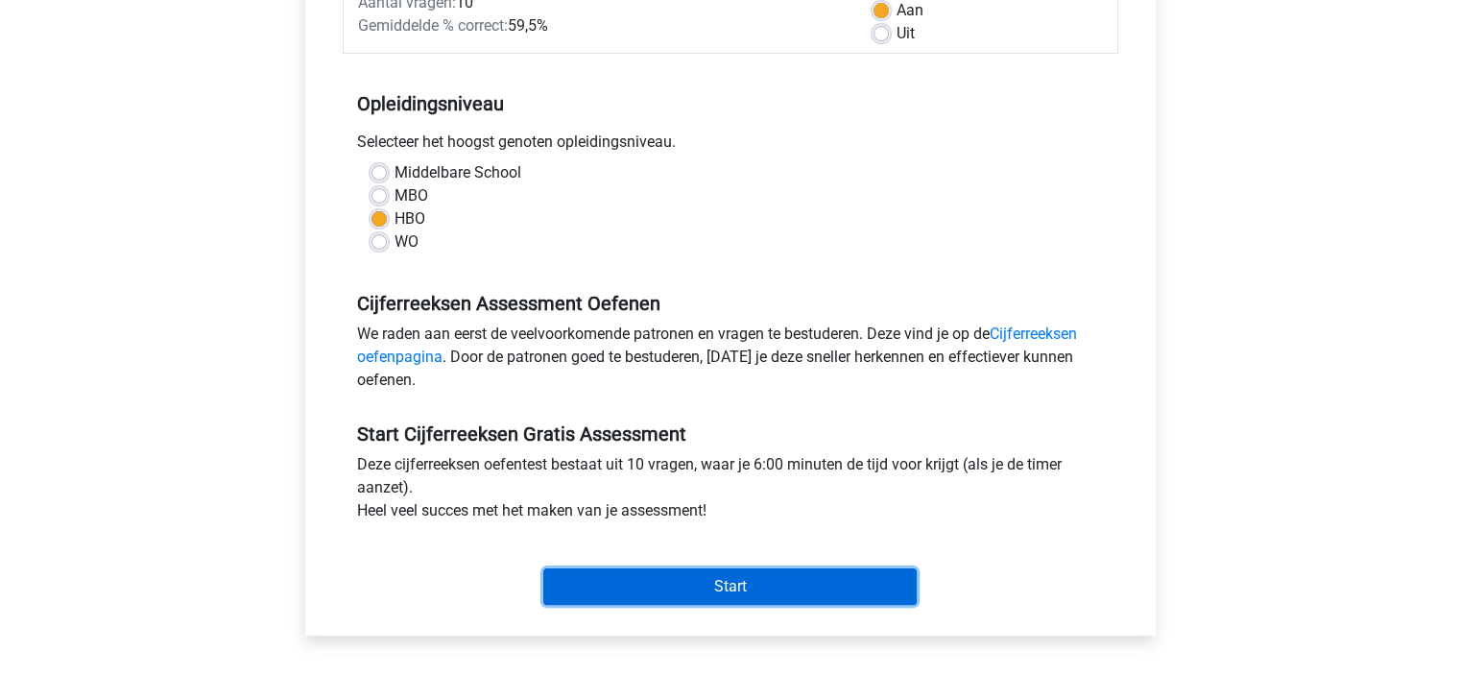
click at [596, 588] on input "Start" at bounding box center [729, 586] width 373 height 36
click at [589, 581] on input "Start" at bounding box center [729, 586] width 373 height 36
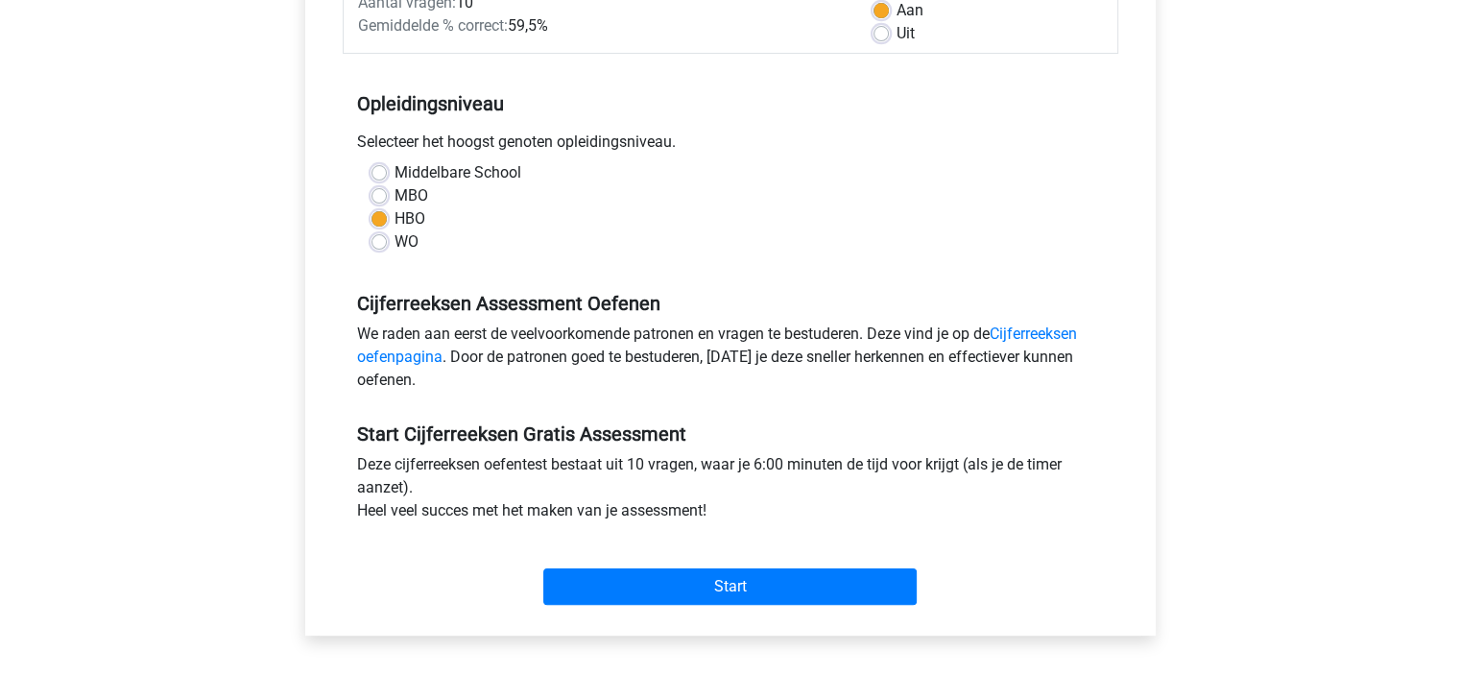
click at [394, 195] on label "MBO" at bounding box center [411, 195] width 34 height 23
click at [380, 195] on input "MBO" at bounding box center [378, 193] width 15 height 19
radio input "true"
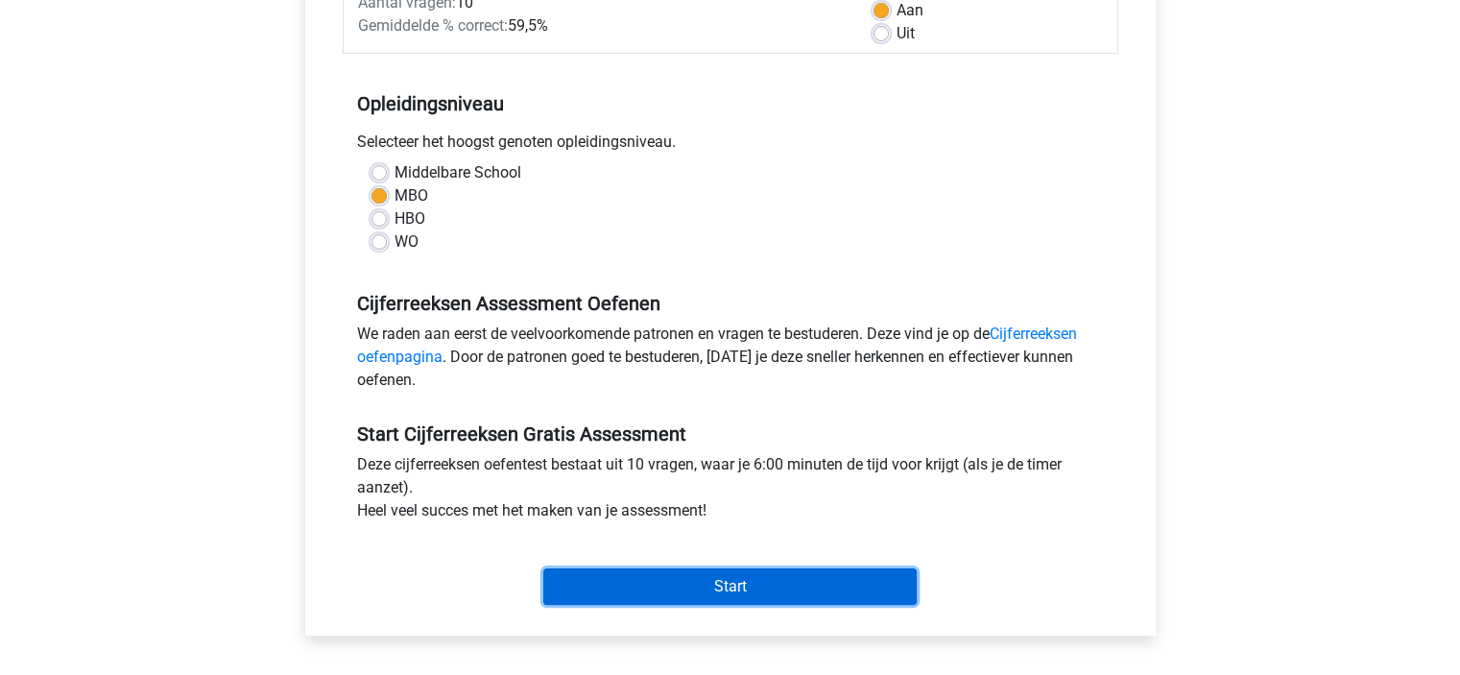
click at [640, 572] on input "Start" at bounding box center [729, 586] width 373 height 36
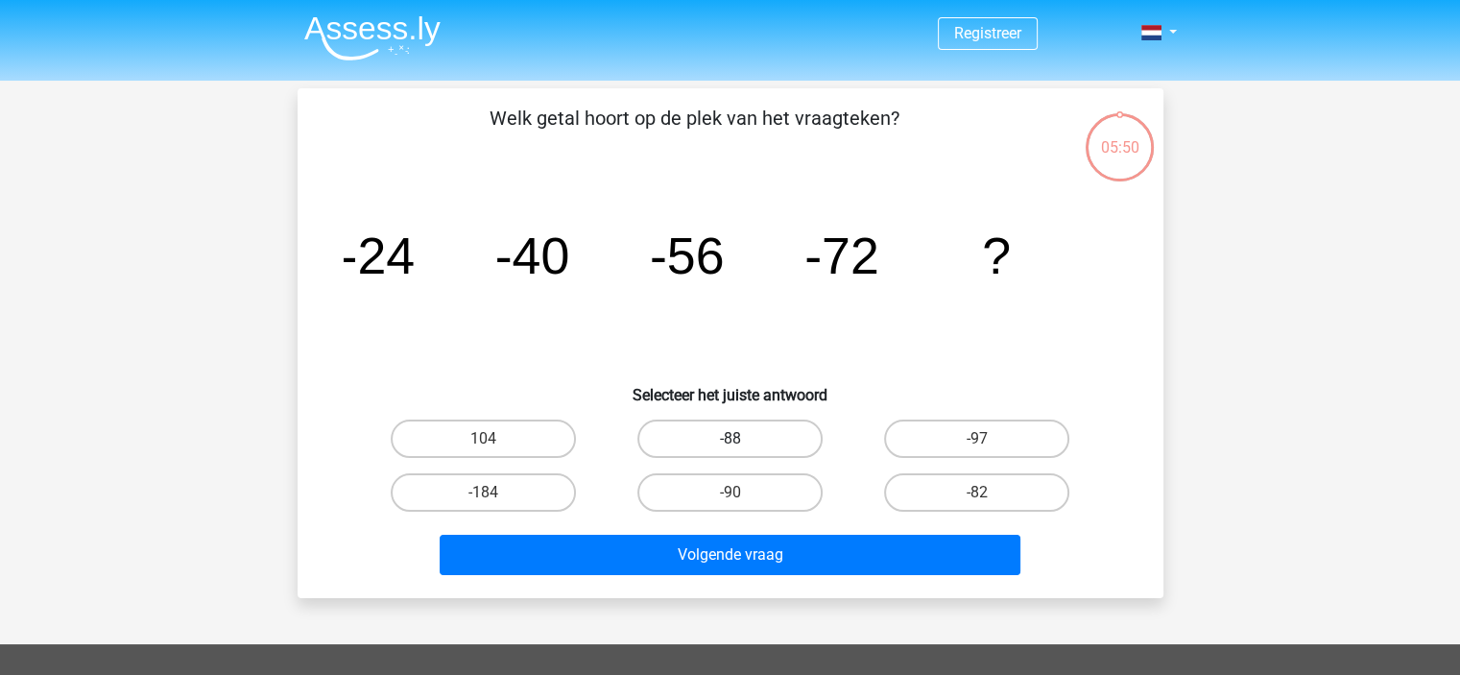
click at [756, 452] on label "-88" at bounding box center [729, 438] width 185 height 38
click at [742, 451] on input "-88" at bounding box center [735, 445] width 12 height 12
radio input "true"
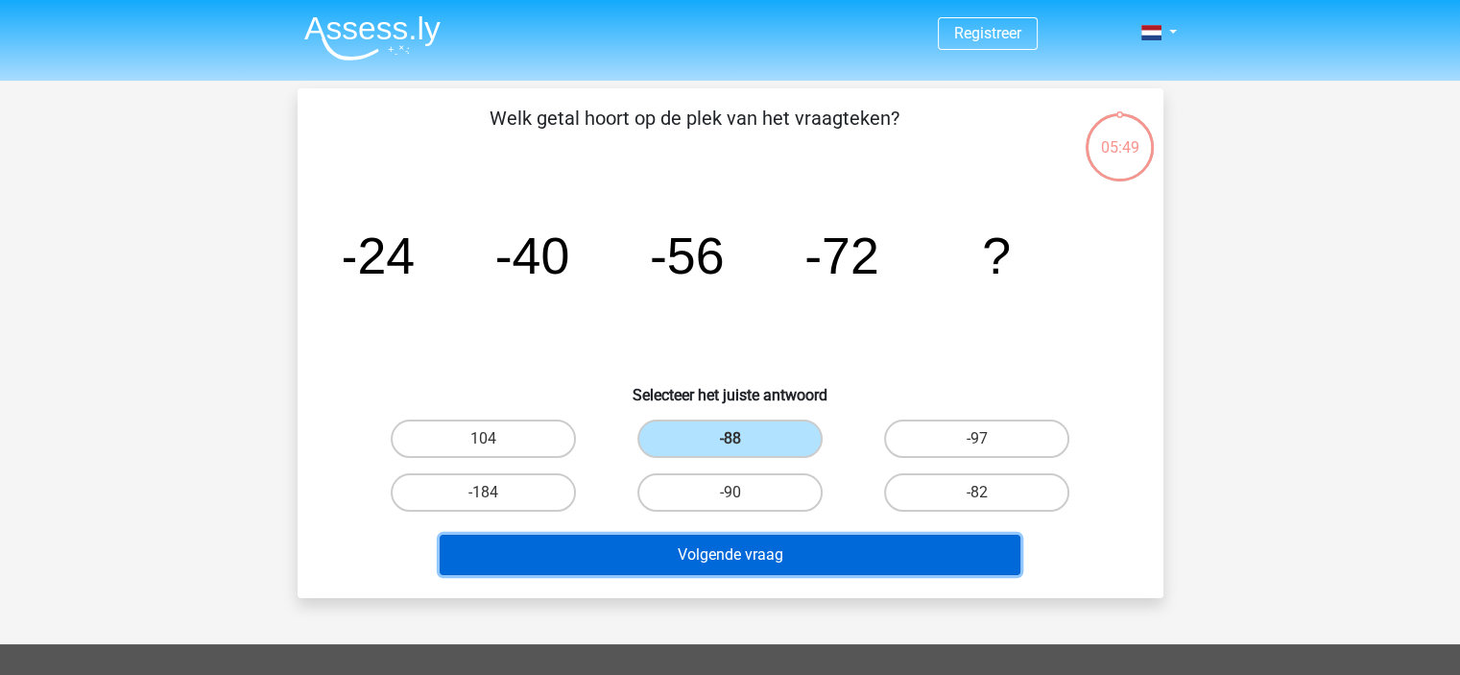
click at [728, 546] on button "Volgende vraag" at bounding box center [730, 555] width 581 height 40
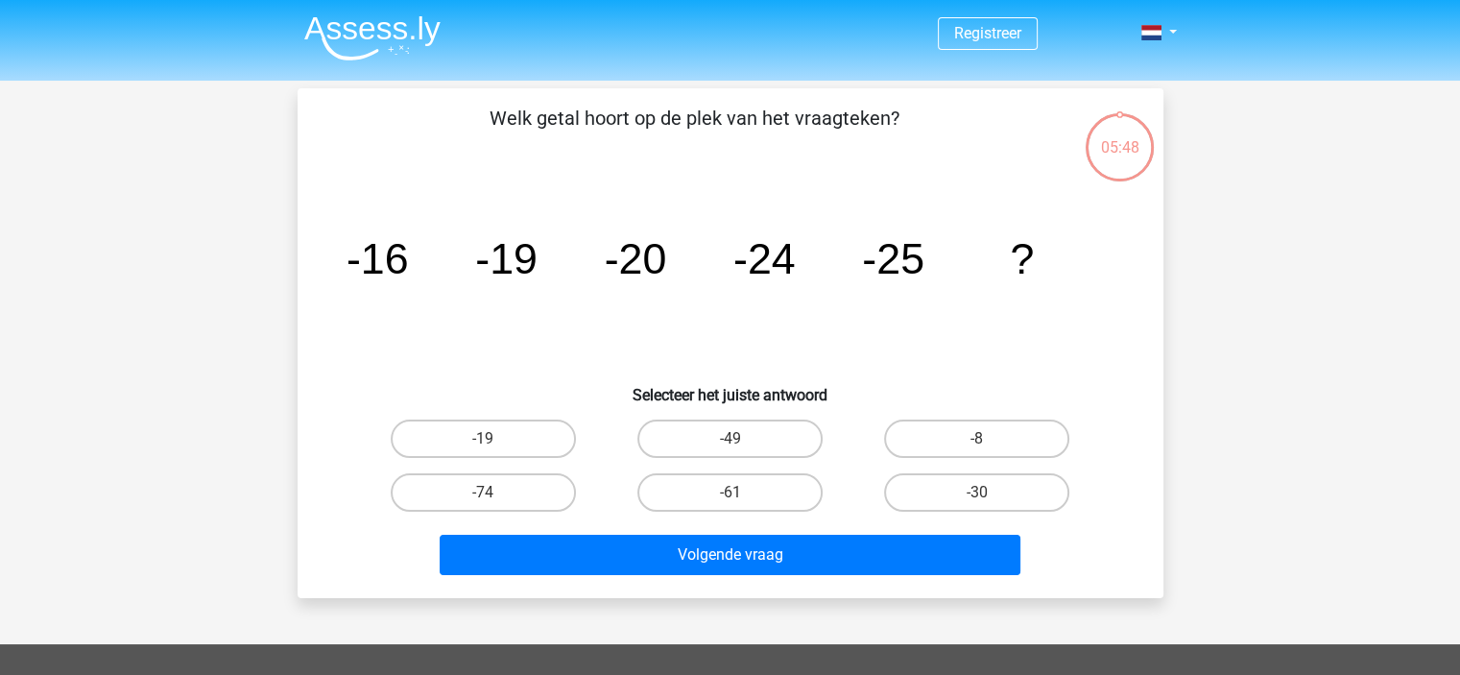
scroll to position [88, 0]
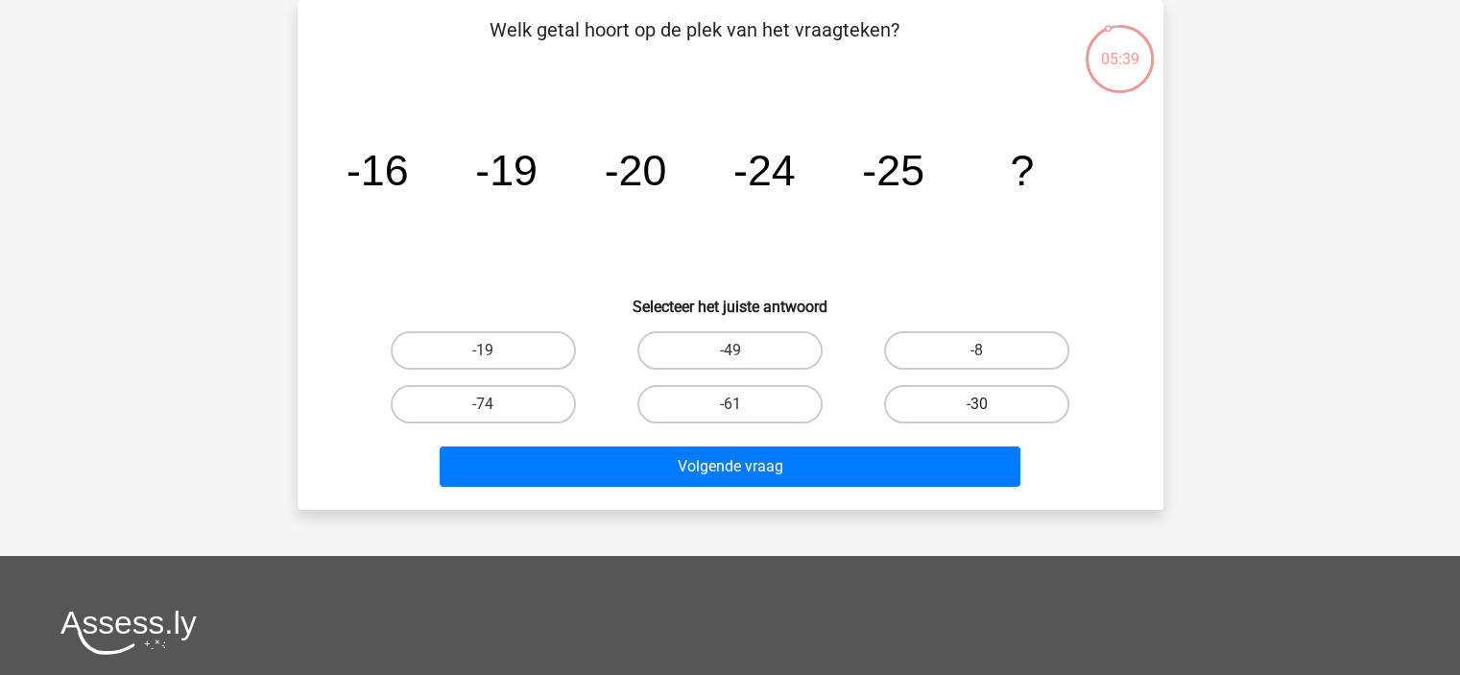
click at [932, 405] on label "-30" at bounding box center [976, 404] width 185 height 38
click at [977, 405] on input "-30" at bounding box center [983, 410] width 12 height 12
radio input "true"
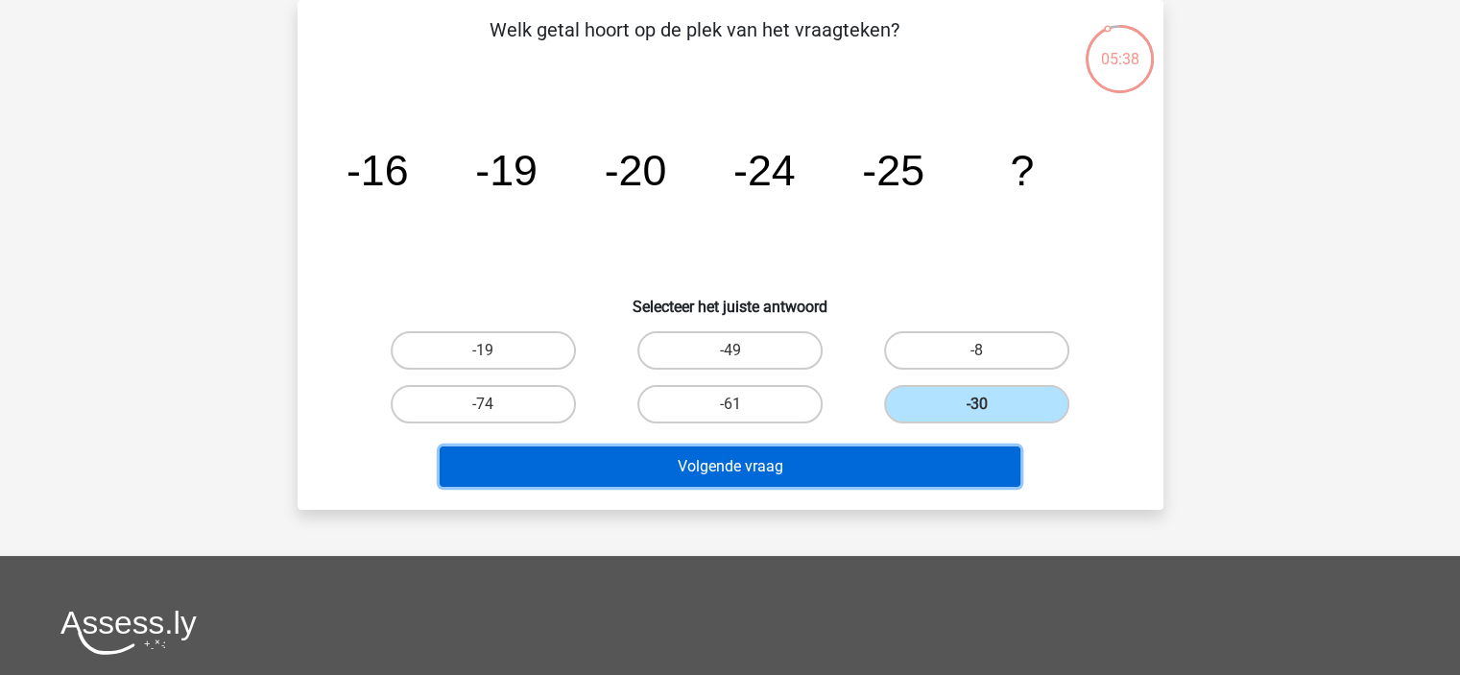
click at [881, 467] on button "Volgende vraag" at bounding box center [730, 466] width 581 height 40
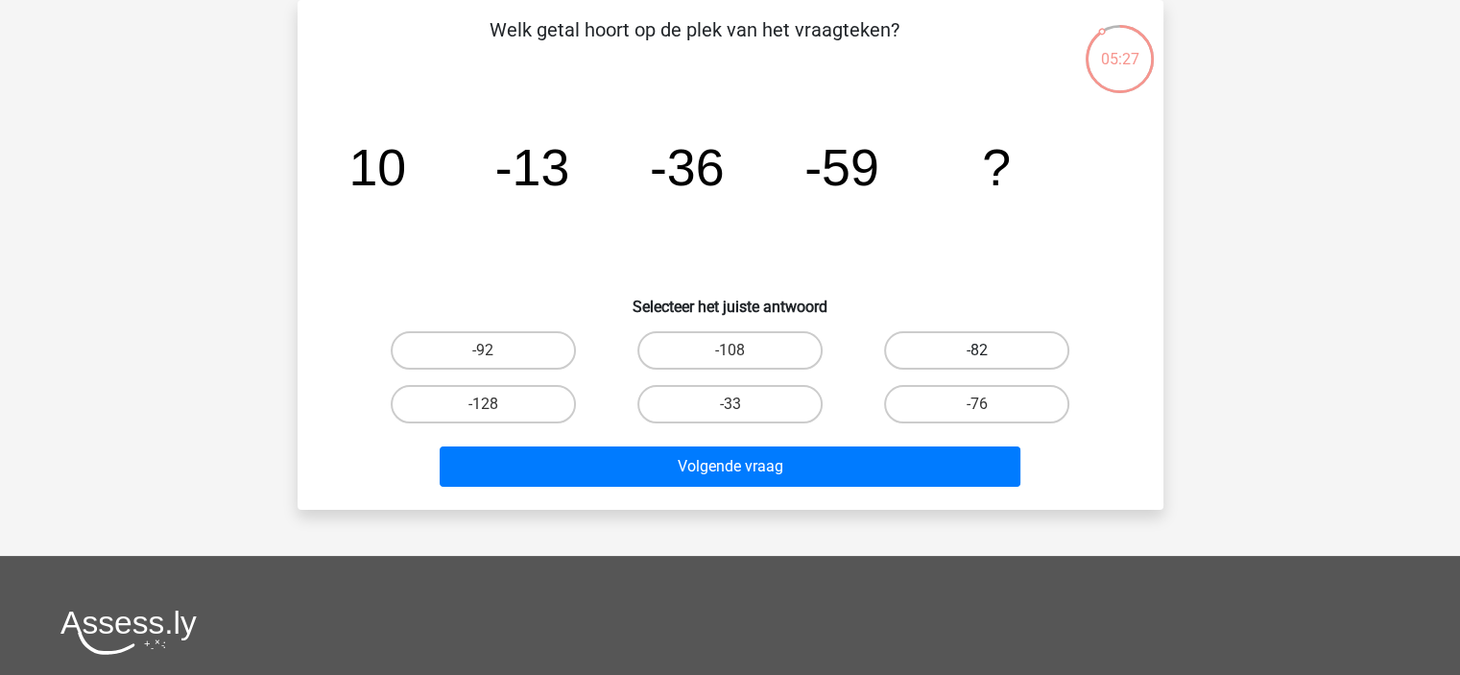
click at [931, 347] on label "-82" at bounding box center [976, 350] width 185 height 38
click at [977, 350] on input "-82" at bounding box center [983, 356] width 12 height 12
radio input "true"
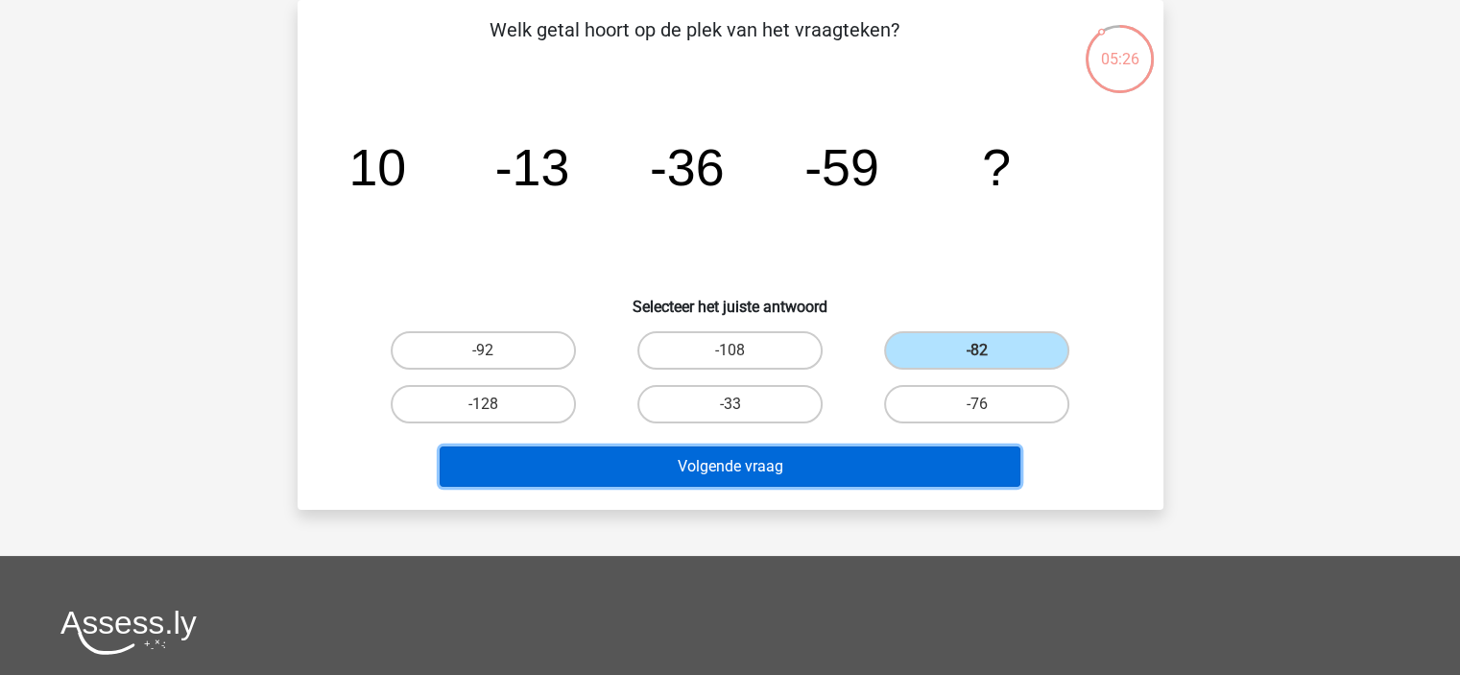
click at [788, 469] on button "Volgende vraag" at bounding box center [730, 466] width 581 height 40
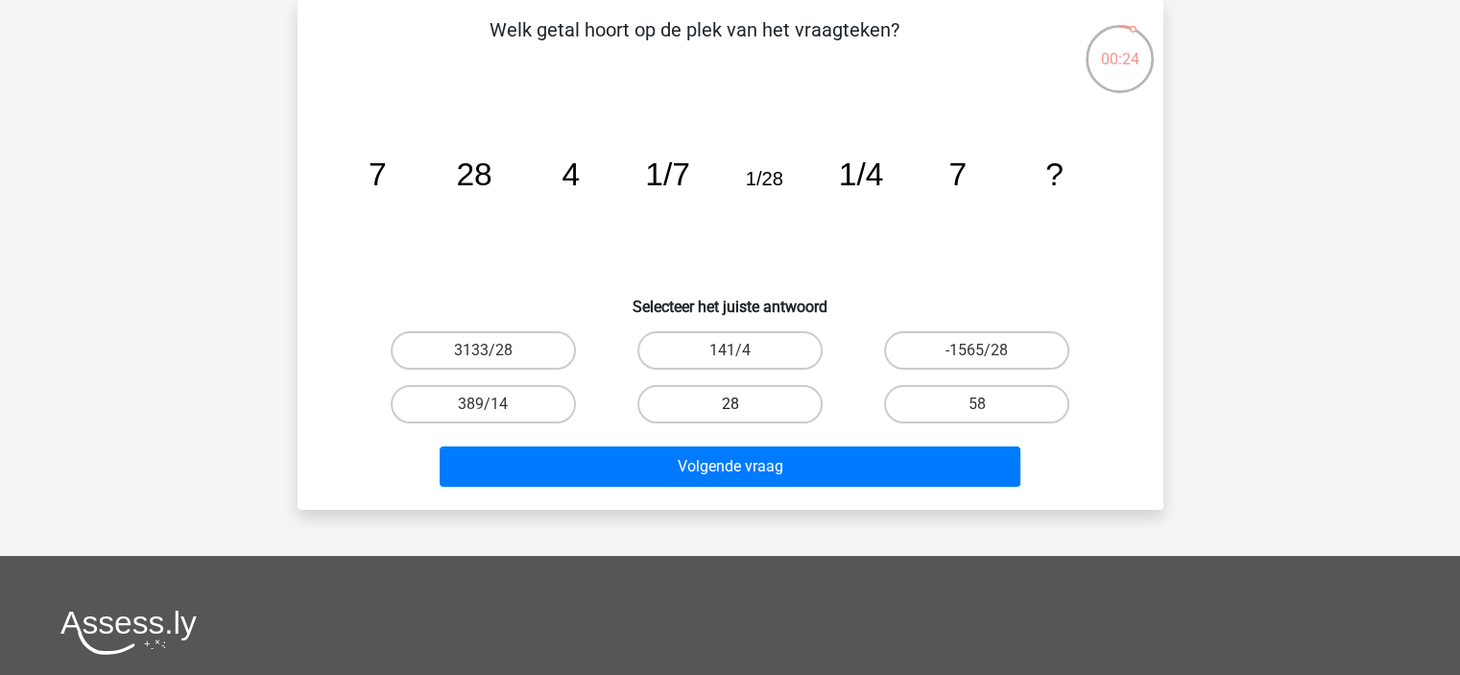
click at [687, 398] on label "28" at bounding box center [729, 404] width 185 height 38
click at [729, 404] on input "28" at bounding box center [735, 410] width 12 height 12
radio input "true"
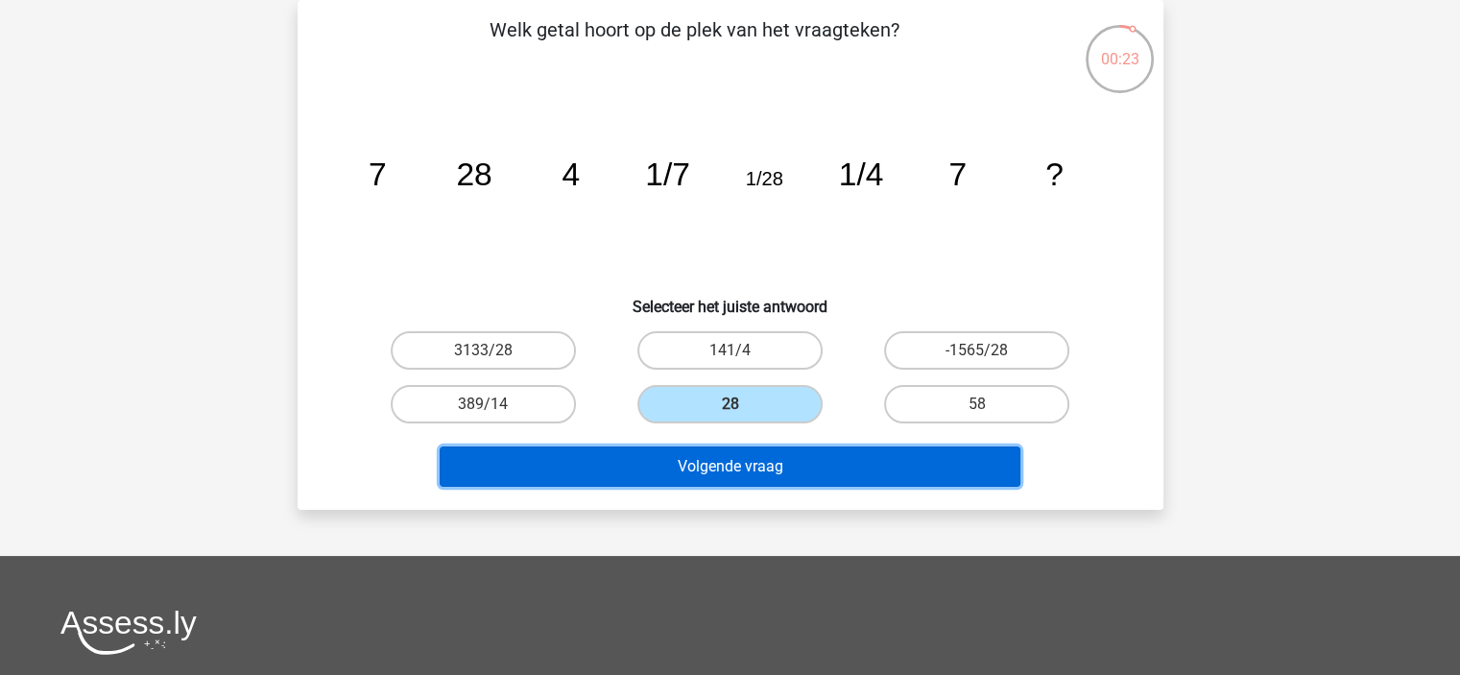
click at [680, 456] on button "Volgende vraag" at bounding box center [730, 466] width 581 height 40
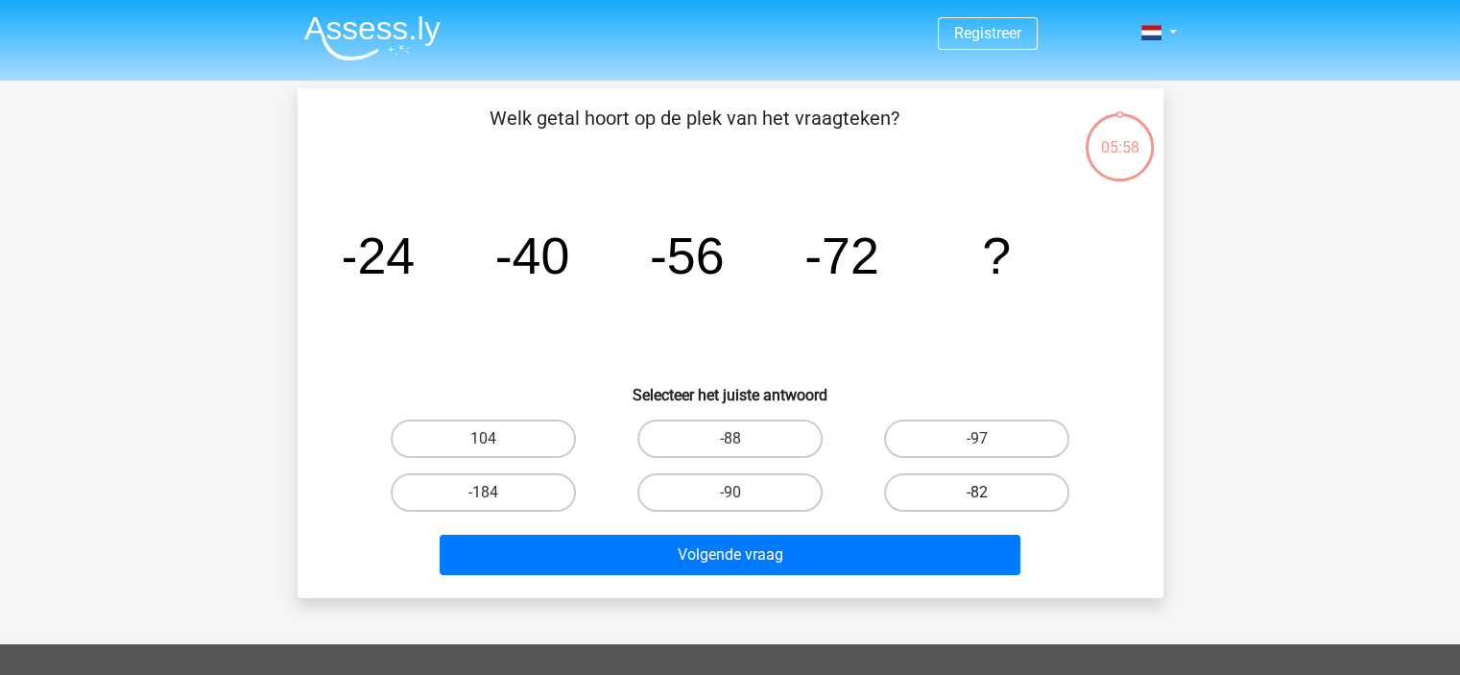
click at [919, 487] on label "-82" at bounding box center [976, 492] width 185 height 38
click at [977, 492] on input "-82" at bounding box center [983, 498] width 12 height 12
radio input "true"
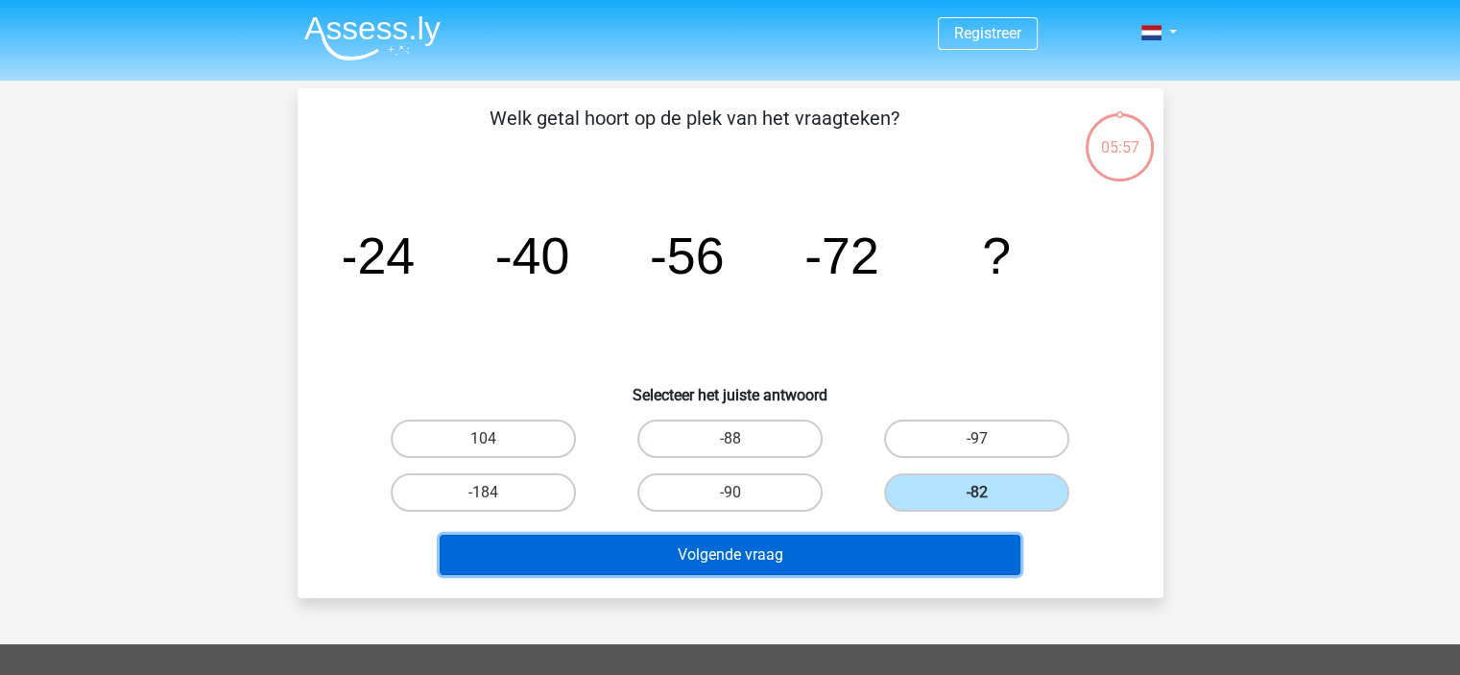
click at [849, 556] on button "Volgende vraag" at bounding box center [730, 555] width 581 height 40
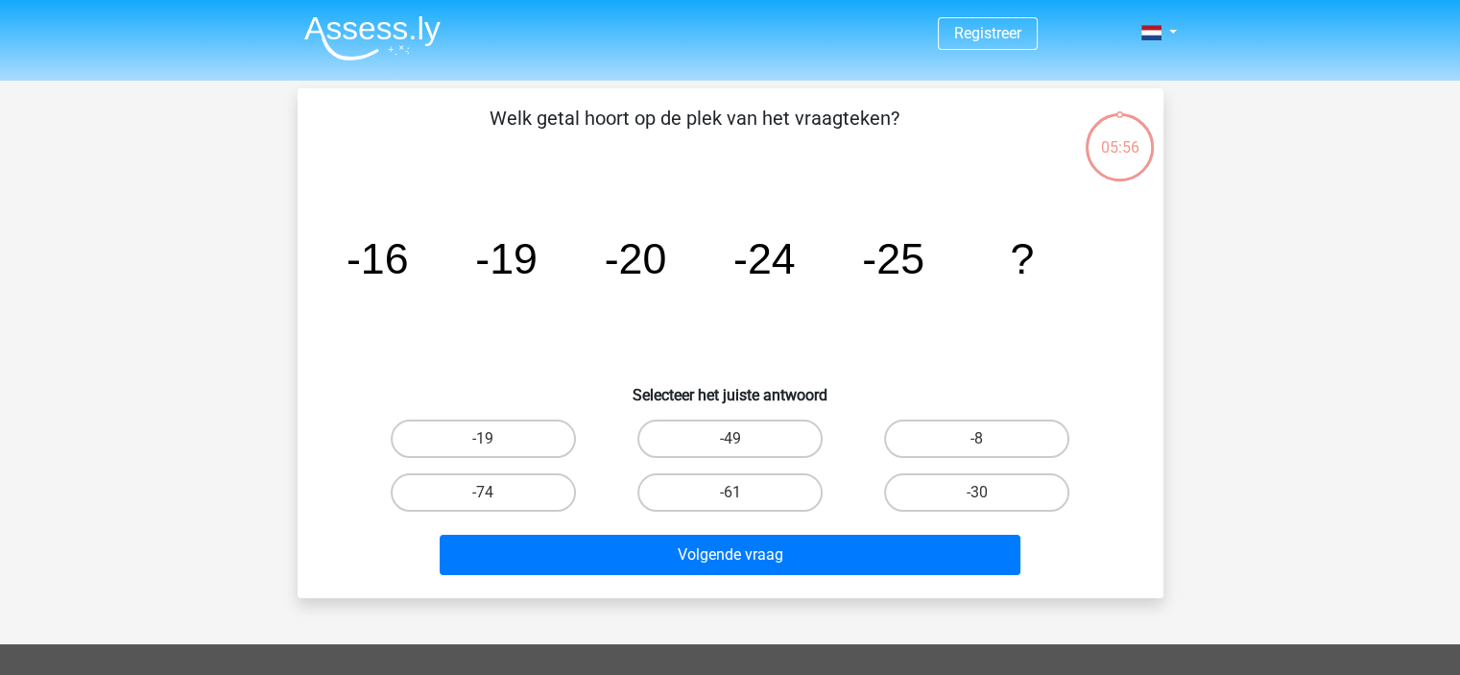
scroll to position [88, 0]
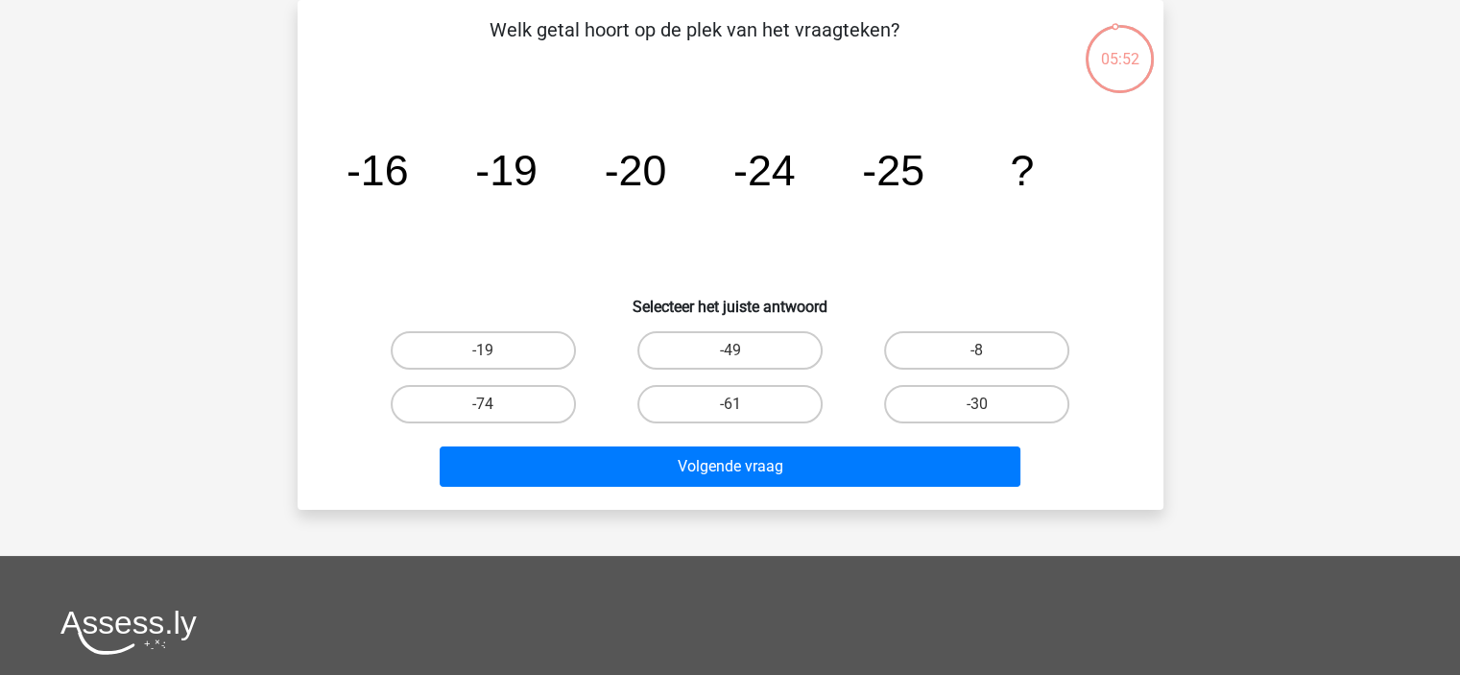
drag, startPoint x: 909, startPoint y: 402, endPoint x: 904, endPoint y: 421, distance: 19.8
click at [909, 403] on label "-30" at bounding box center [976, 404] width 185 height 38
click at [977, 404] on input "-30" at bounding box center [983, 410] width 12 height 12
radio input "true"
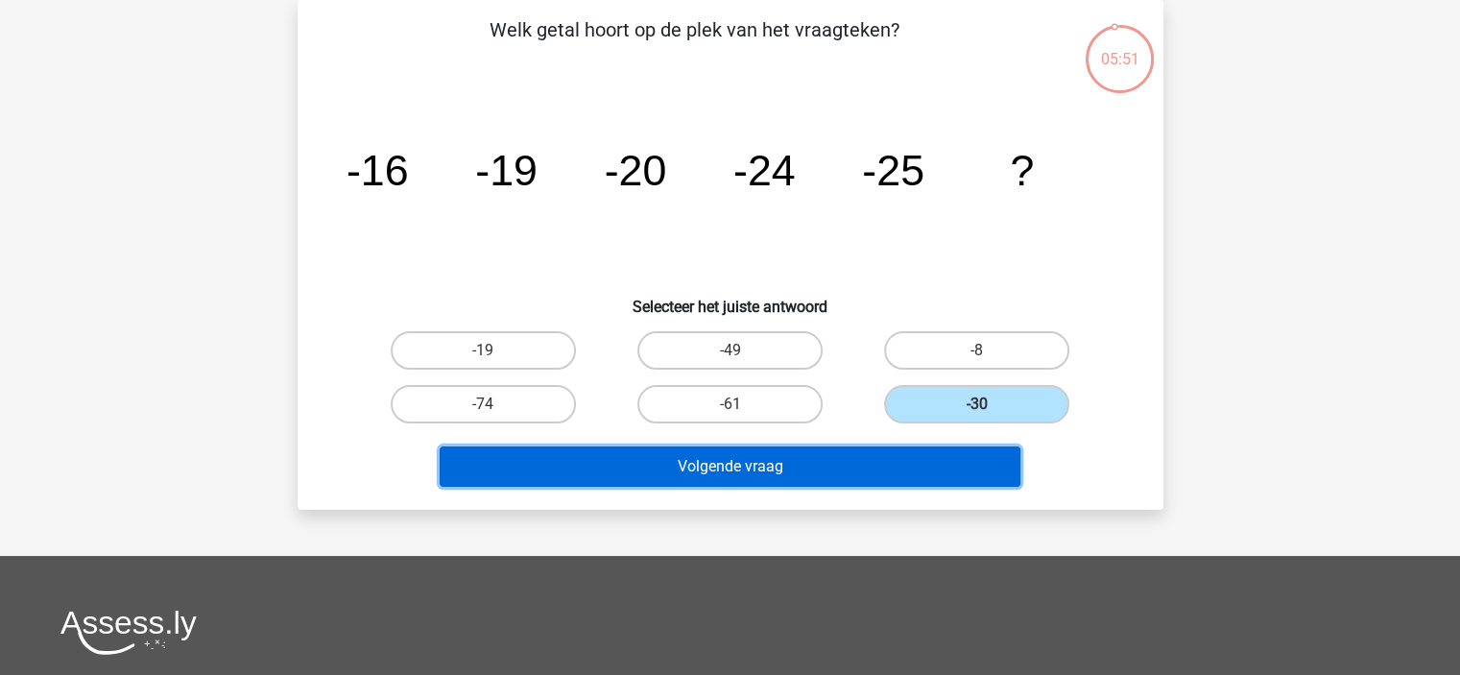
click at [881, 474] on button "Volgende vraag" at bounding box center [730, 466] width 581 height 40
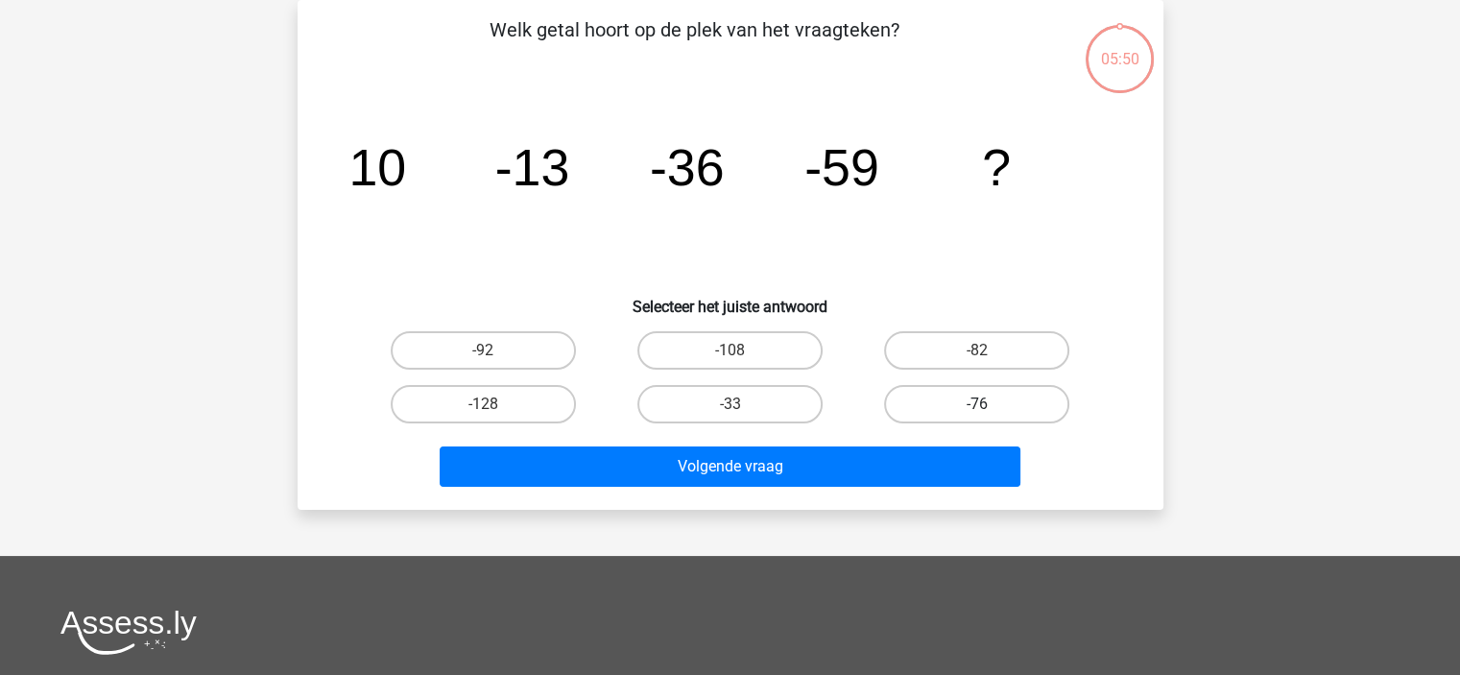
click at [933, 412] on label "-76" at bounding box center [976, 404] width 185 height 38
click at [977, 412] on input "-76" at bounding box center [983, 410] width 12 height 12
radio input "true"
click at [896, 486] on div "Volgende vraag" at bounding box center [730, 470] width 741 height 48
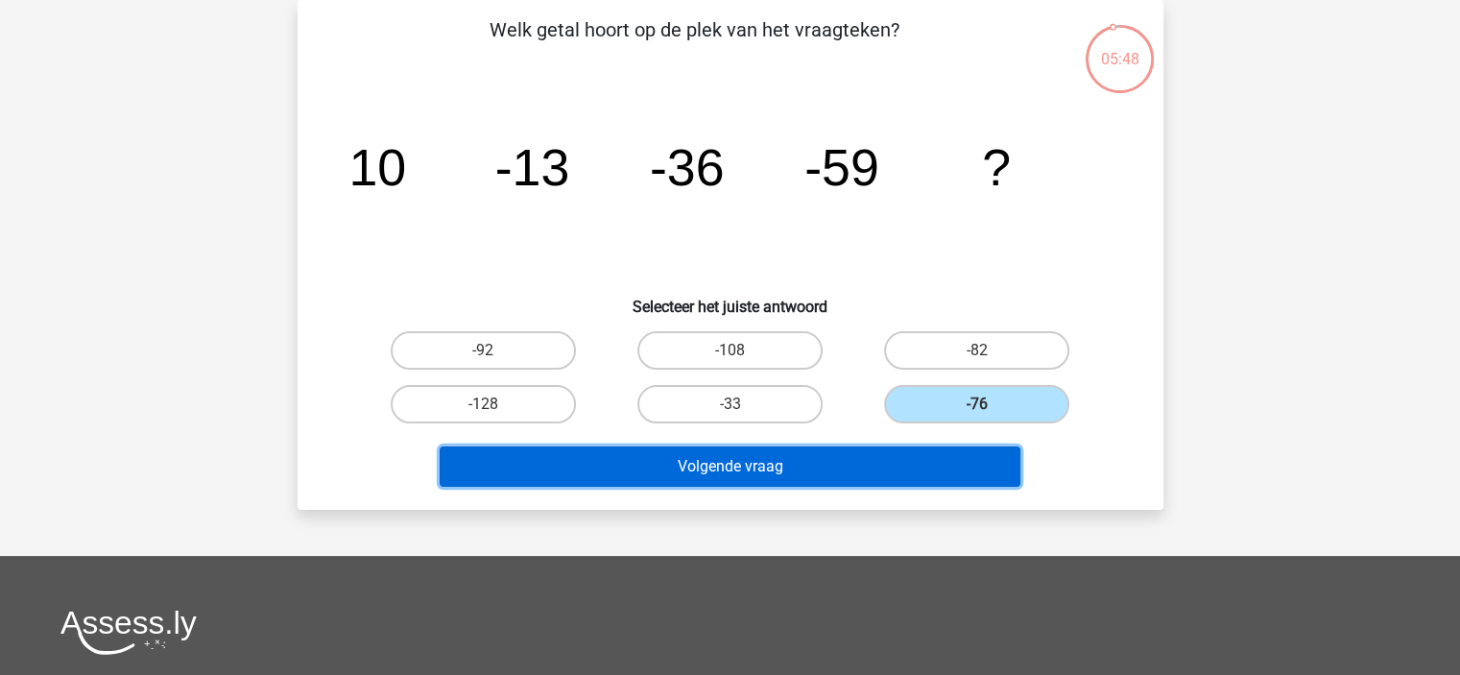
drag, startPoint x: 912, startPoint y: 467, endPoint x: 929, endPoint y: 444, distance: 28.8
click at [920, 454] on button "Volgende vraag" at bounding box center [730, 466] width 581 height 40
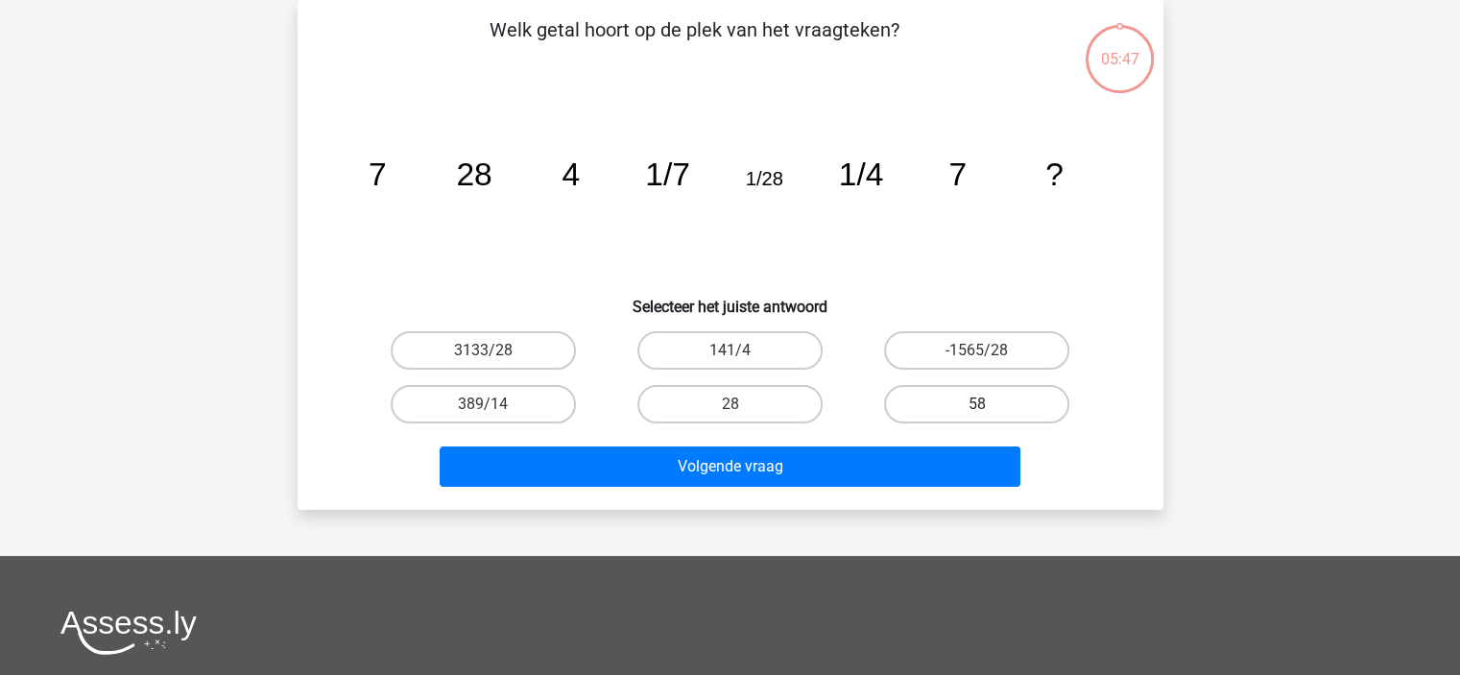
click at [958, 404] on label "58" at bounding box center [976, 404] width 185 height 38
click at [977, 404] on input "58" at bounding box center [983, 410] width 12 height 12
radio input "true"
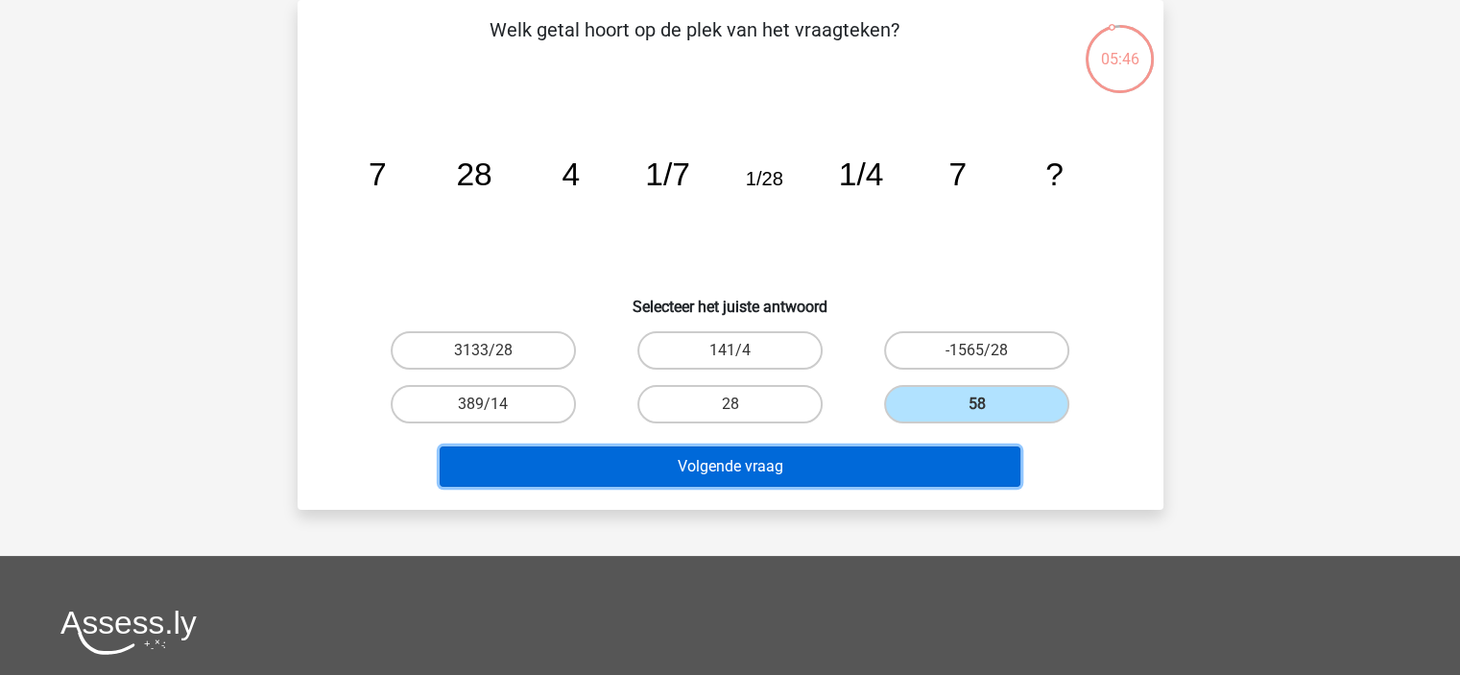
click at [917, 467] on button "Volgende vraag" at bounding box center [730, 466] width 581 height 40
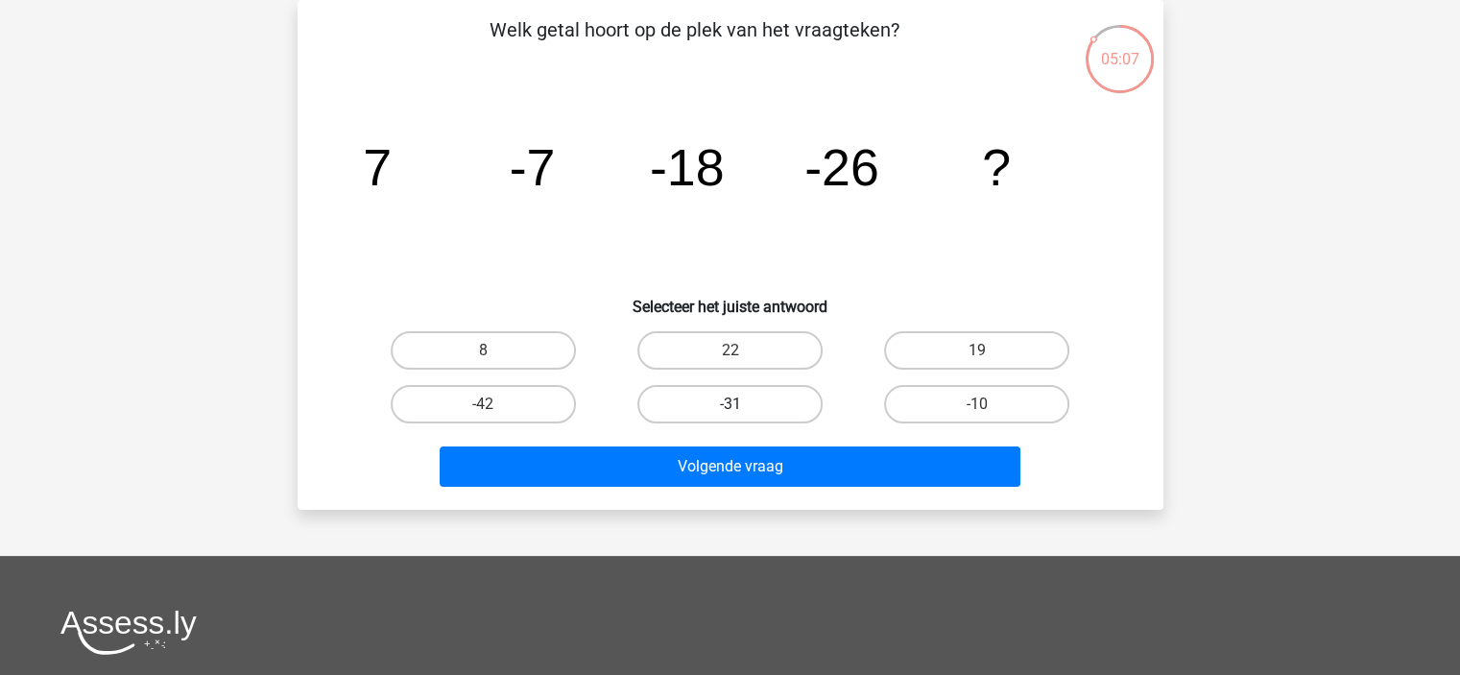
click at [771, 415] on label "-31" at bounding box center [729, 404] width 185 height 38
click at [742, 415] on input "-31" at bounding box center [735, 410] width 12 height 12
radio input "true"
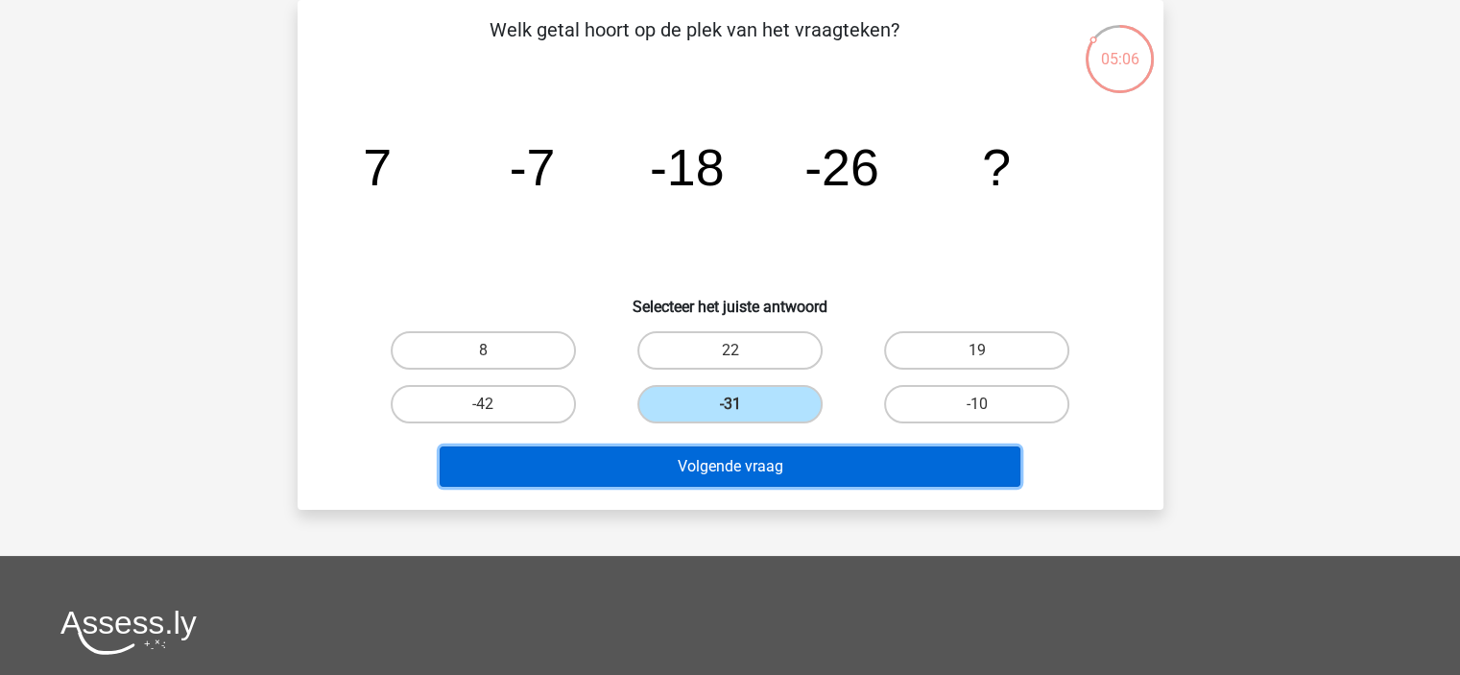
click at [766, 453] on button "Volgende vraag" at bounding box center [730, 466] width 581 height 40
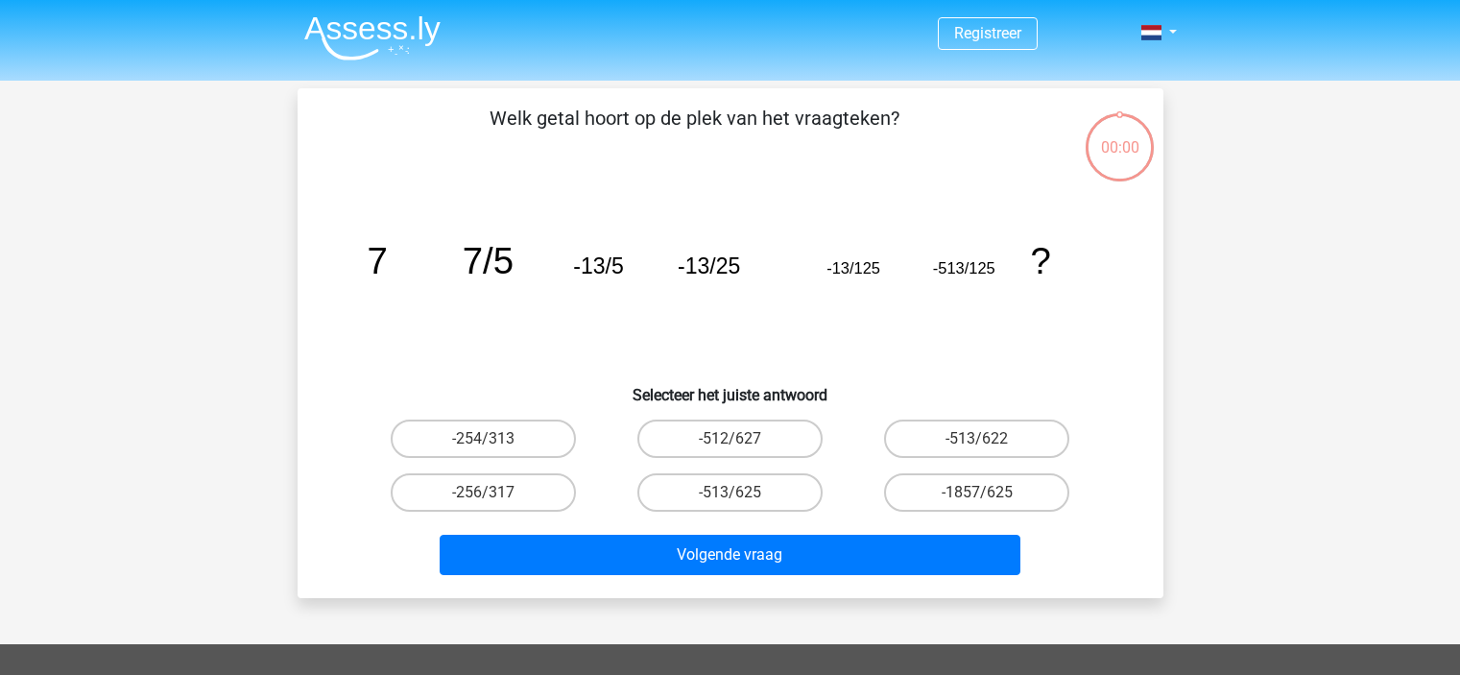
scroll to position [88, 0]
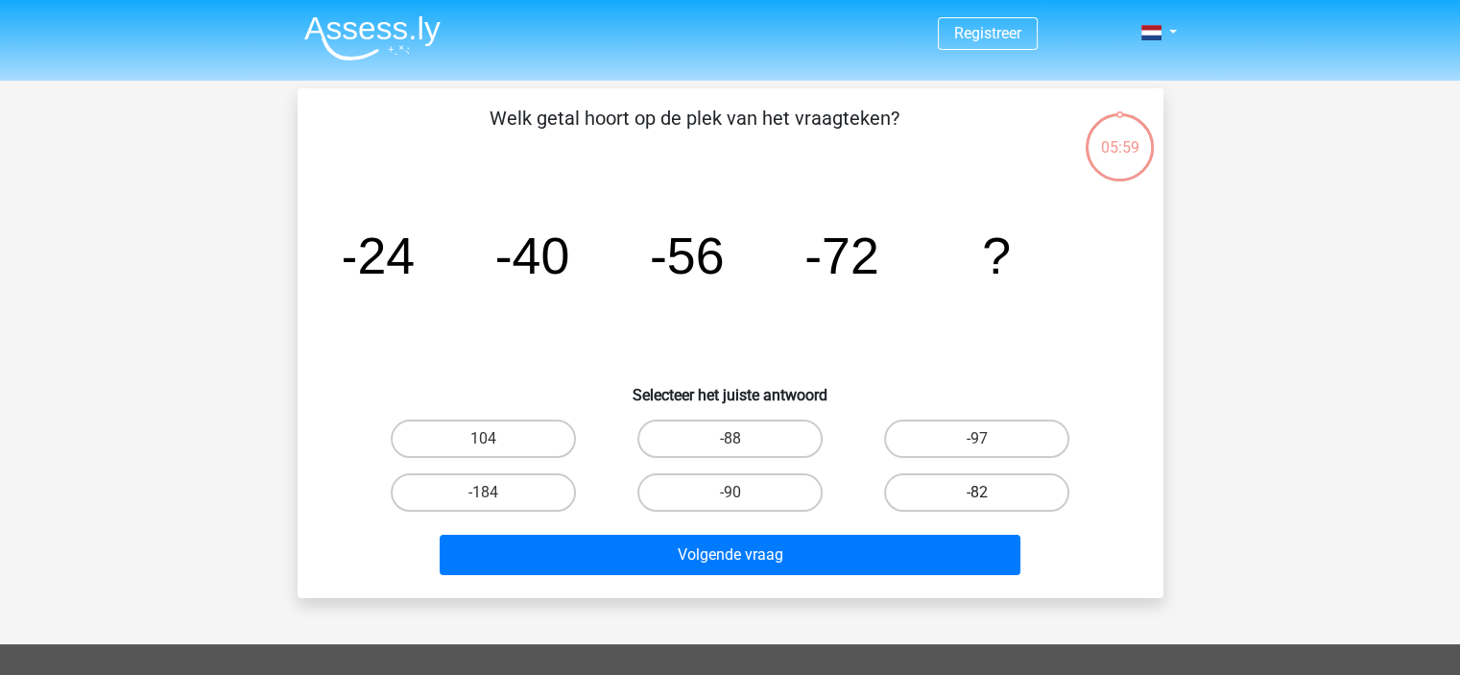
click at [924, 494] on label "-82" at bounding box center [976, 492] width 185 height 38
click at [977, 494] on input "-82" at bounding box center [983, 498] width 12 height 12
radio input "true"
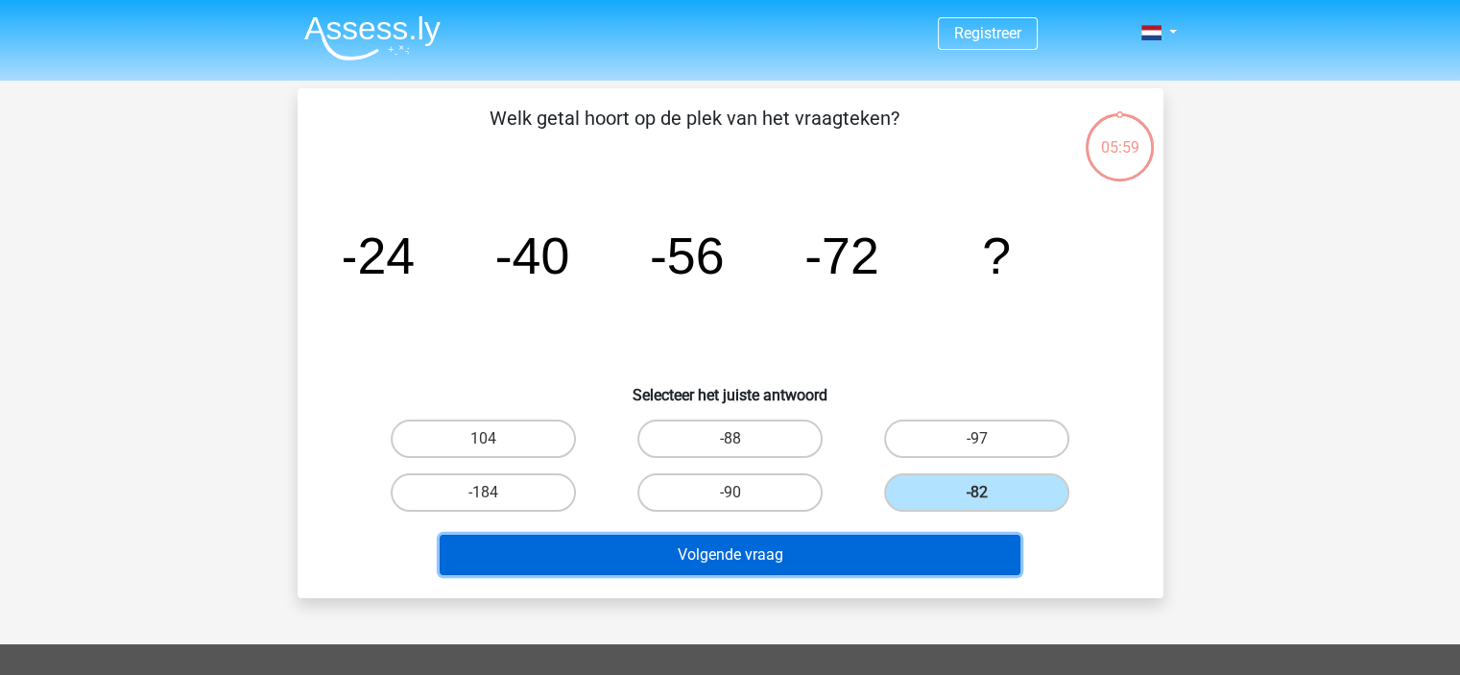
click at [904, 561] on button "Volgende vraag" at bounding box center [730, 555] width 581 height 40
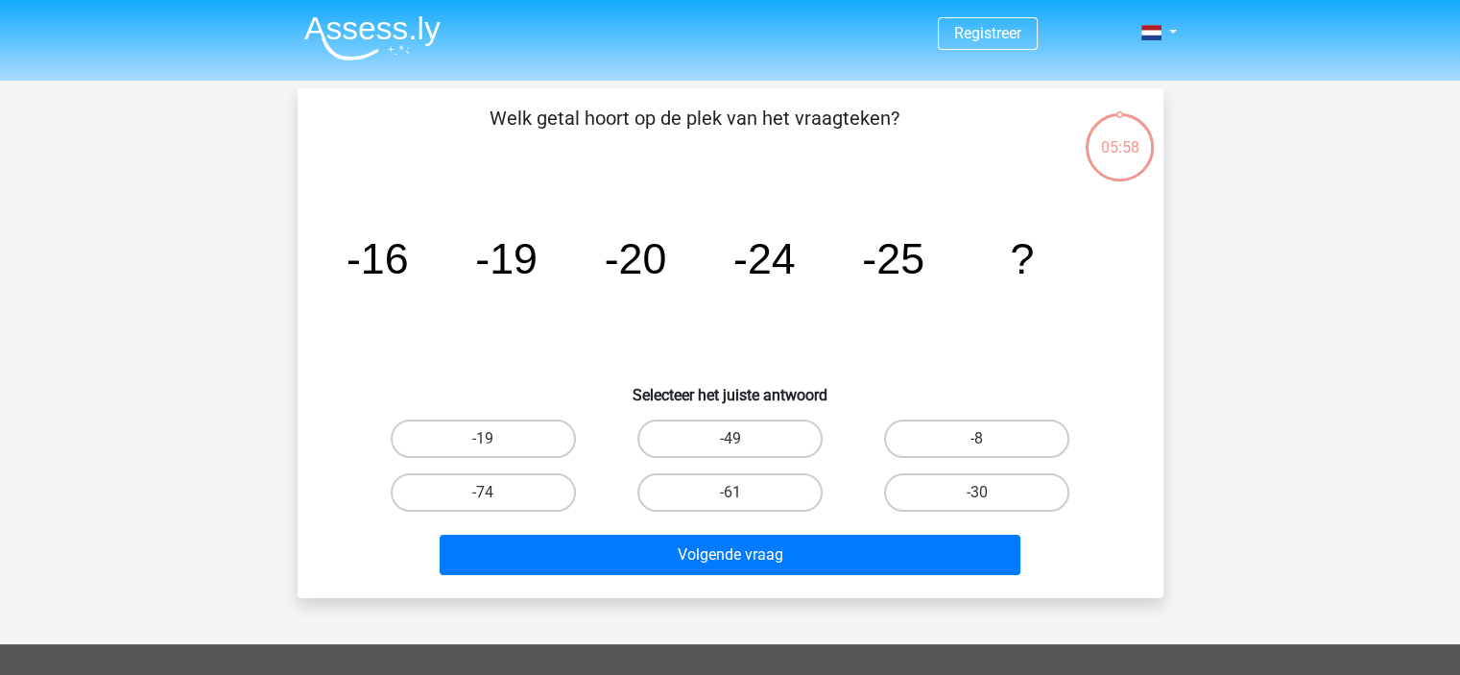
scroll to position [88, 0]
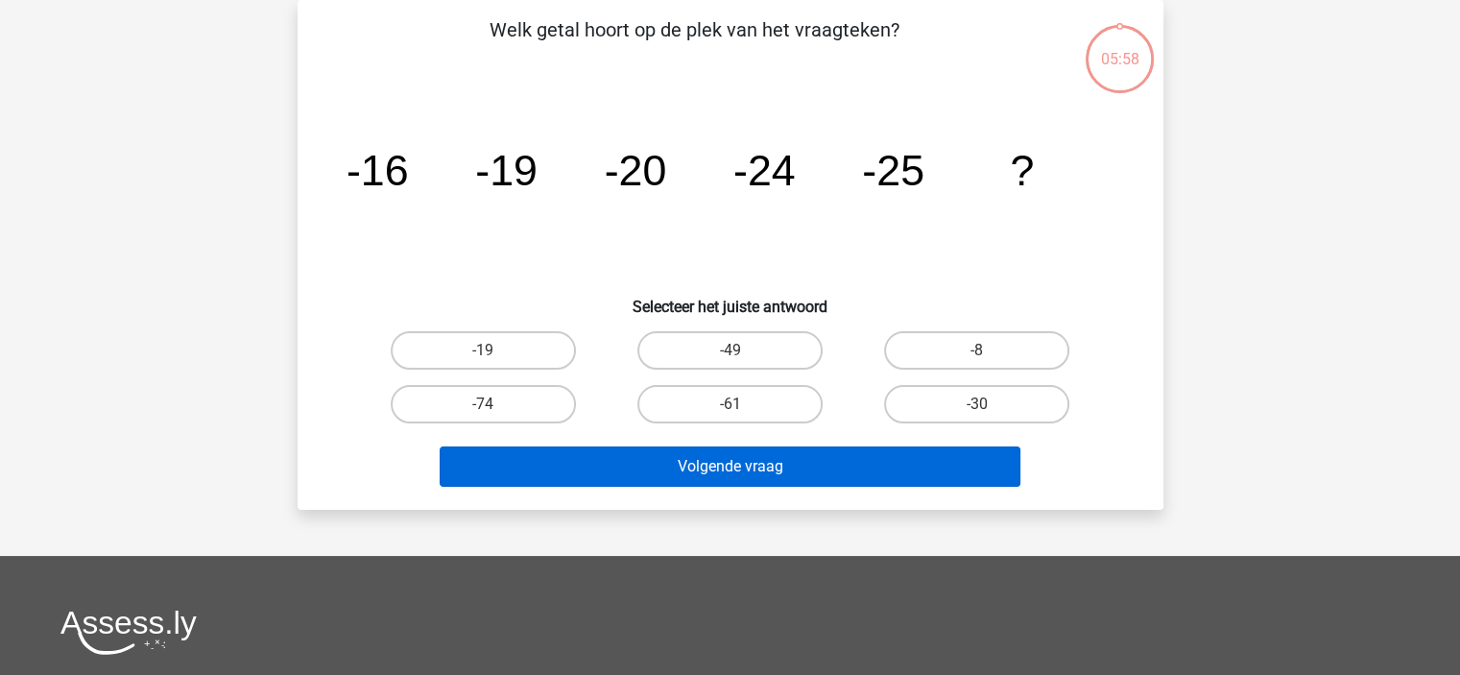
drag, startPoint x: 997, startPoint y: 394, endPoint x: 963, endPoint y: 451, distance: 66.3
click at [996, 395] on label "-30" at bounding box center [976, 404] width 185 height 38
click at [990, 404] on input "-30" at bounding box center [983, 410] width 12 height 12
radio input "true"
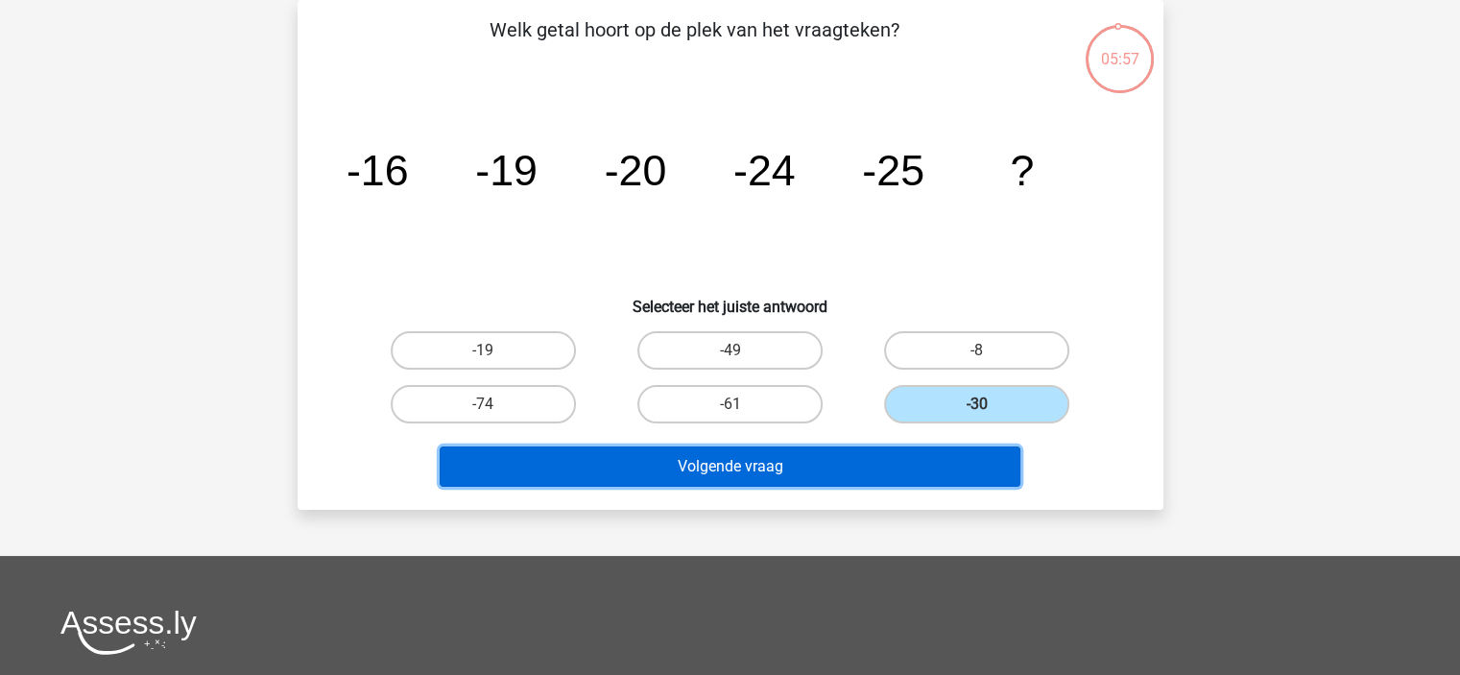
click at [948, 471] on button "Volgende vraag" at bounding box center [730, 466] width 581 height 40
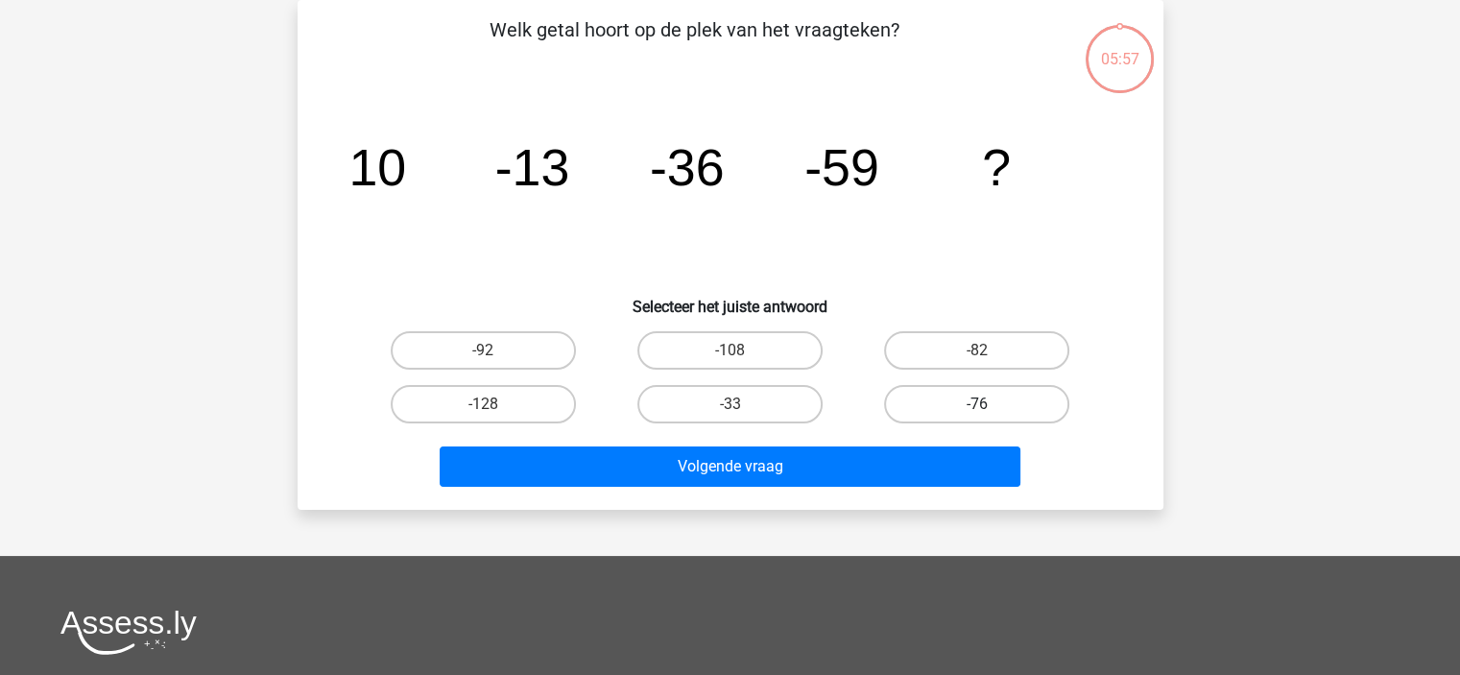
drag, startPoint x: 995, startPoint y: 405, endPoint x: 992, endPoint y: 415, distance: 10.0
click at [995, 406] on label "-76" at bounding box center [976, 404] width 185 height 38
click at [990, 406] on input "-76" at bounding box center [983, 410] width 12 height 12
radio input "true"
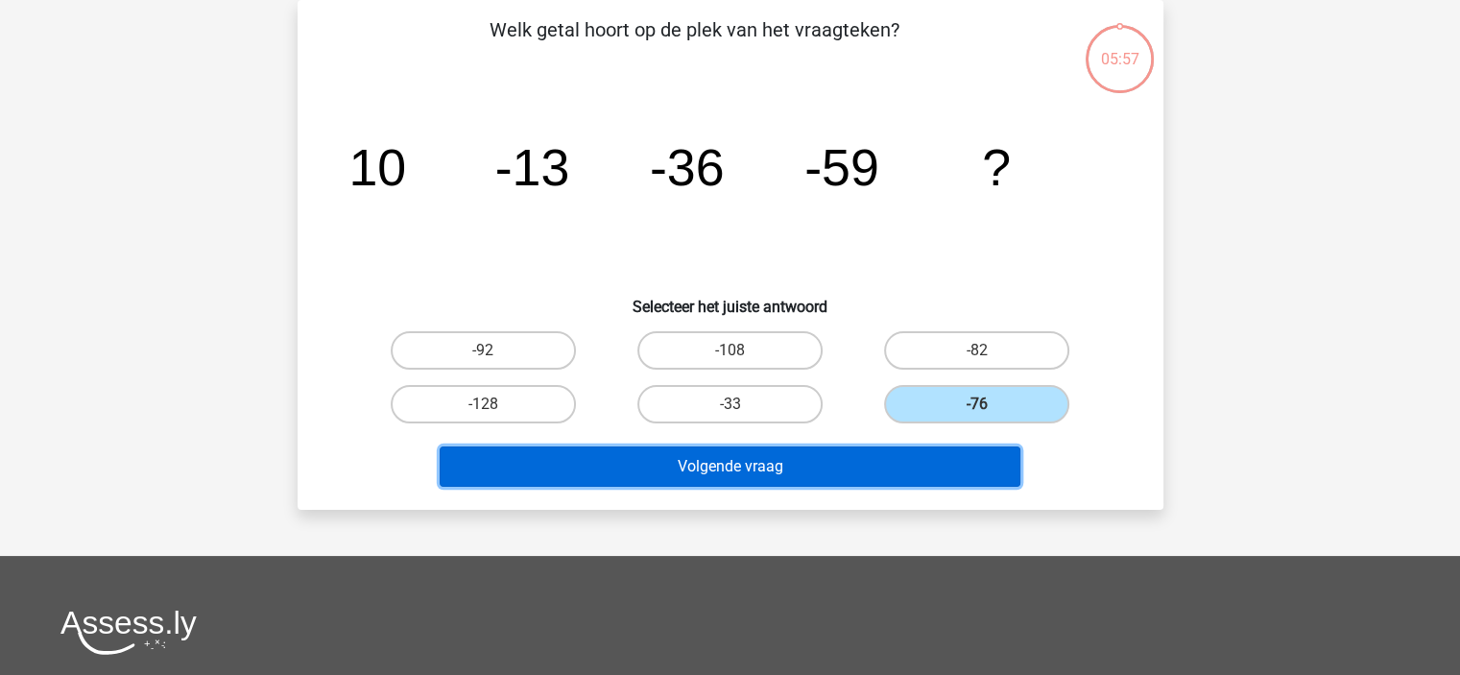
click at [967, 470] on button "Volgende vraag" at bounding box center [730, 466] width 581 height 40
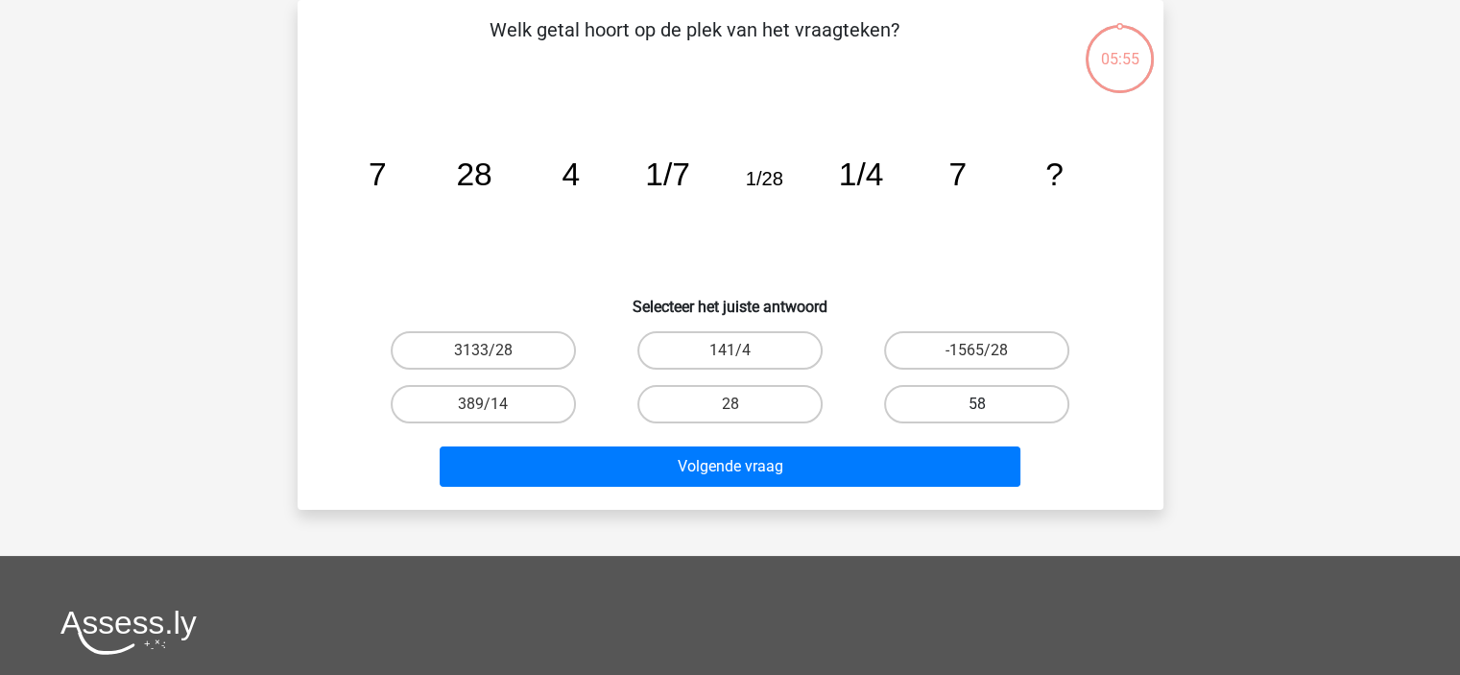
click at [1006, 405] on label "58" at bounding box center [976, 404] width 185 height 38
click at [990, 405] on input "58" at bounding box center [983, 410] width 12 height 12
radio input "true"
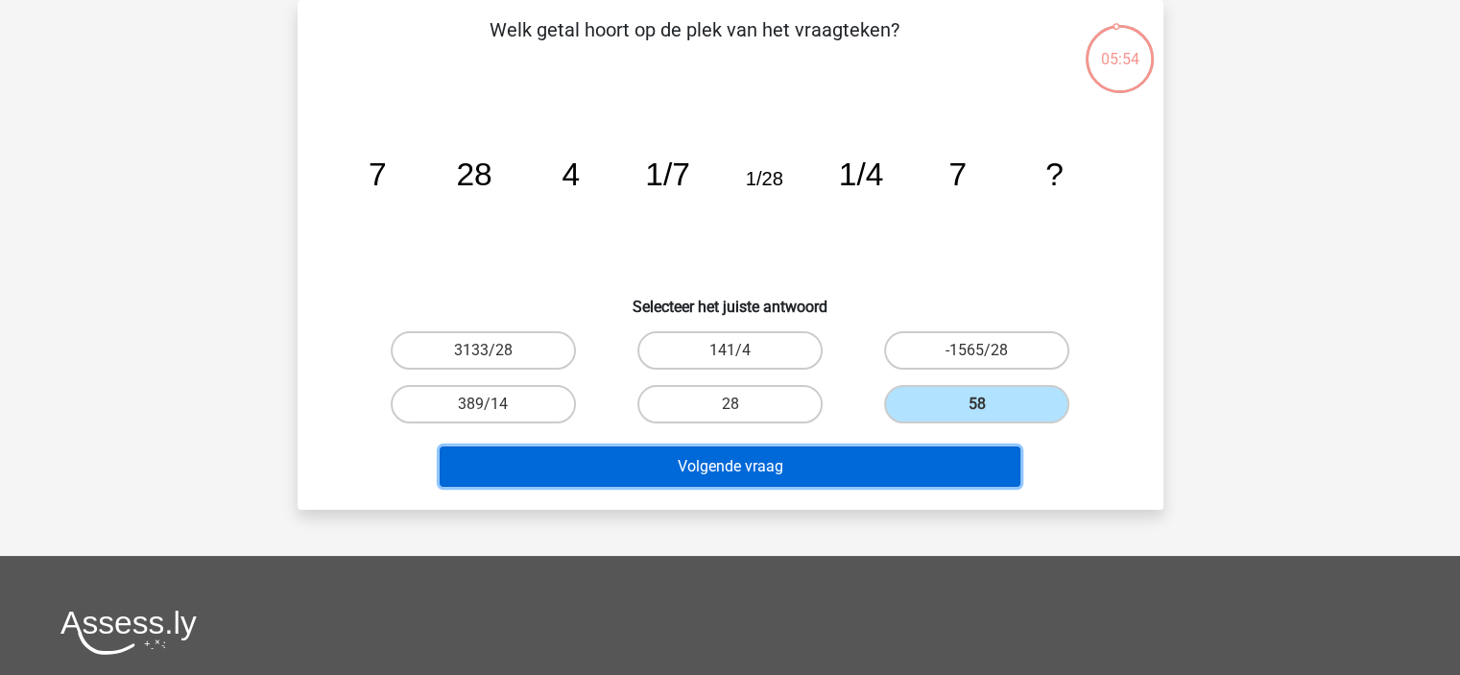
click at [954, 464] on button "Volgende vraag" at bounding box center [730, 466] width 581 height 40
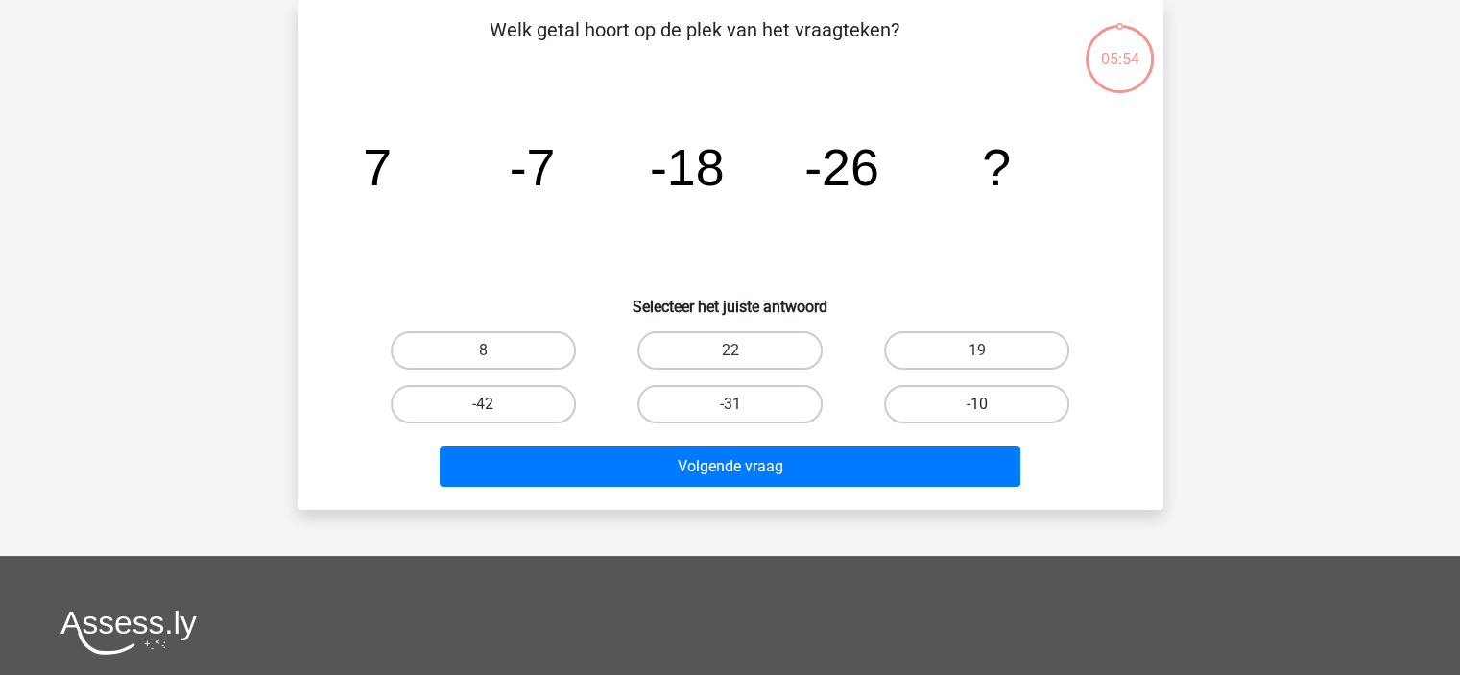
click at [999, 414] on label "-10" at bounding box center [976, 404] width 185 height 38
click at [990, 414] on input "-10" at bounding box center [983, 410] width 12 height 12
radio input "true"
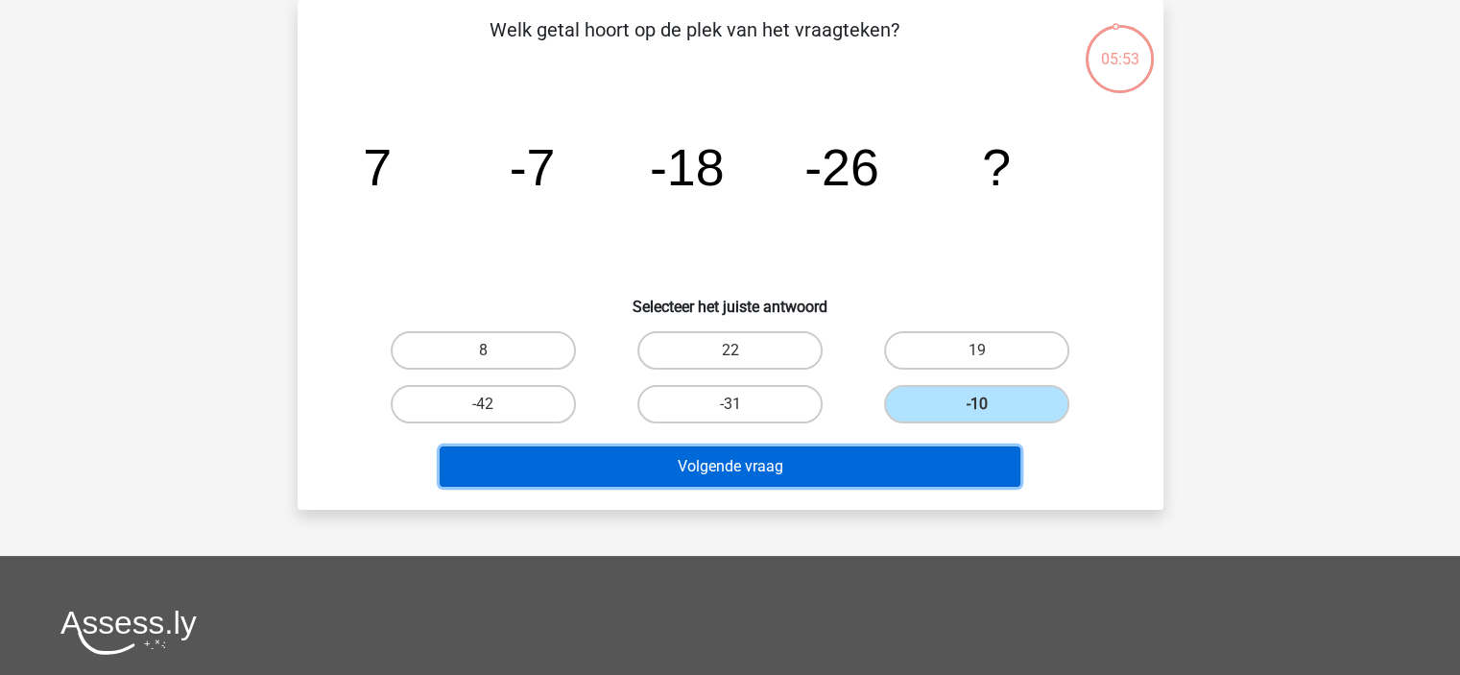
click at [960, 463] on button "Volgende vraag" at bounding box center [730, 466] width 581 height 40
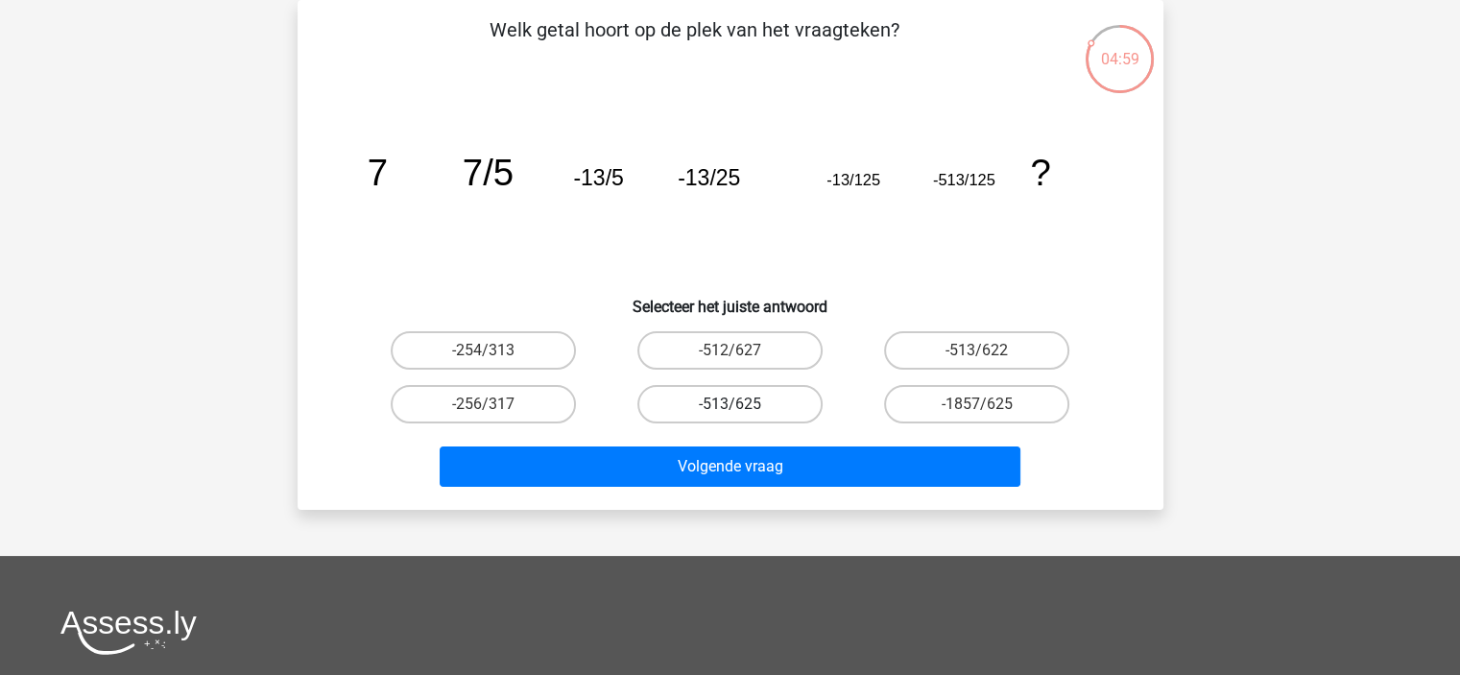
click at [790, 404] on label "-513/625" at bounding box center [729, 404] width 185 height 38
click at [742, 404] on input "-513/625" at bounding box center [735, 410] width 12 height 12
radio input "true"
click at [790, 404] on label "-513/625" at bounding box center [729, 404] width 185 height 38
click at [742, 404] on input "-513/625" at bounding box center [735, 410] width 12 height 12
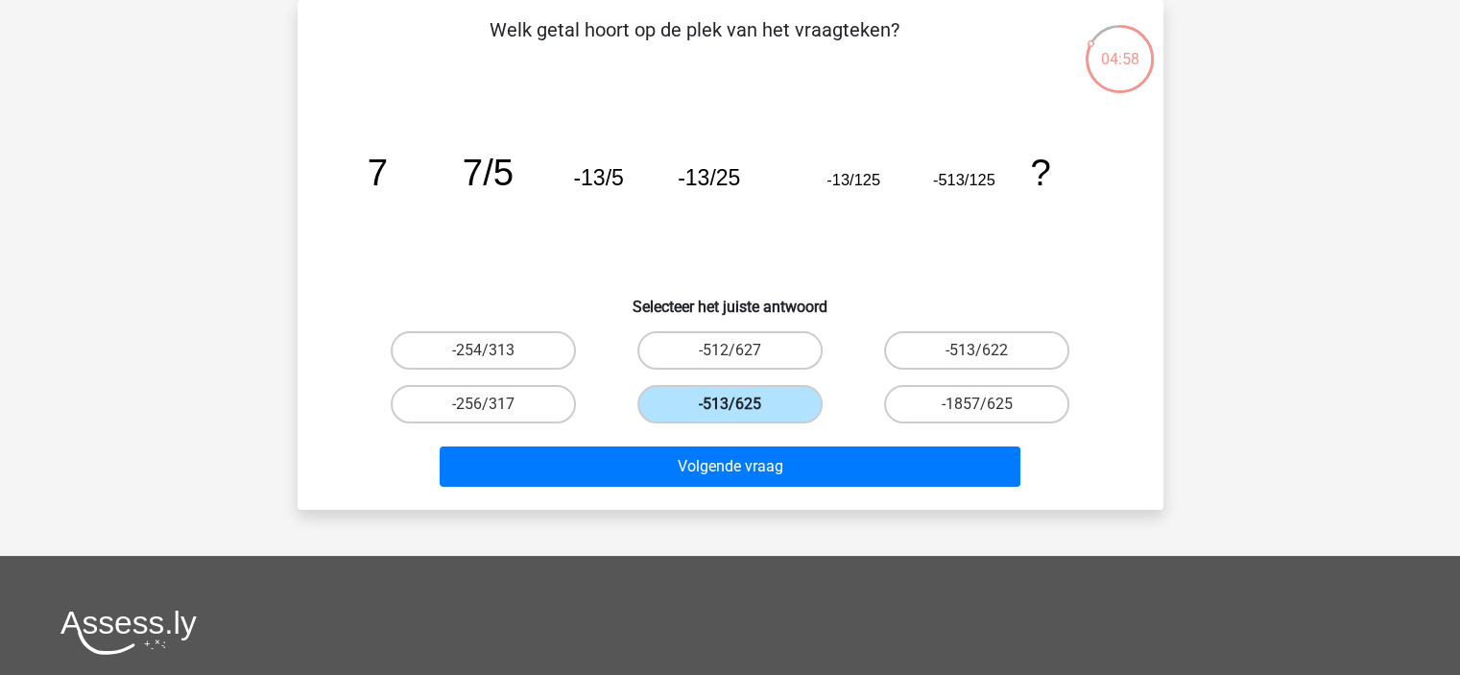
click at [790, 404] on label "-513/625" at bounding box center [729, 404] width 185 height 38
click at [742, 404] on input "-513/625" at bounding box center [735, 410] width 12 height 12
click at [790, 404] on label "-513/625" at bounding box center [729, 404] width 185 height 38
click at [742, 404] on input "-513/625" at bounding box center [735, 410] width 12 height 12
click at [790, 404] on label "-513/625" at bounding box center [729, 404] width 185 height 38
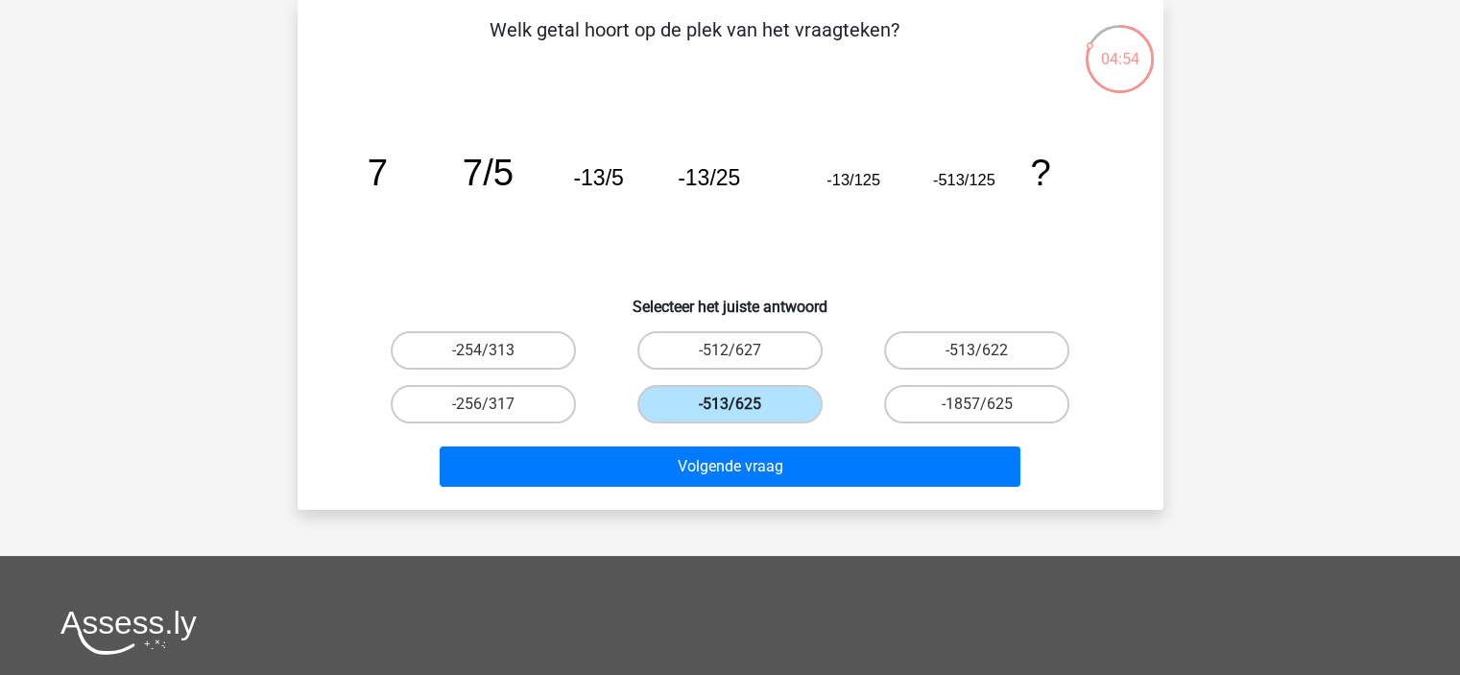
click at [742, 404] on input "-513/625" at bounding box center [735, 410] width 12 height 12
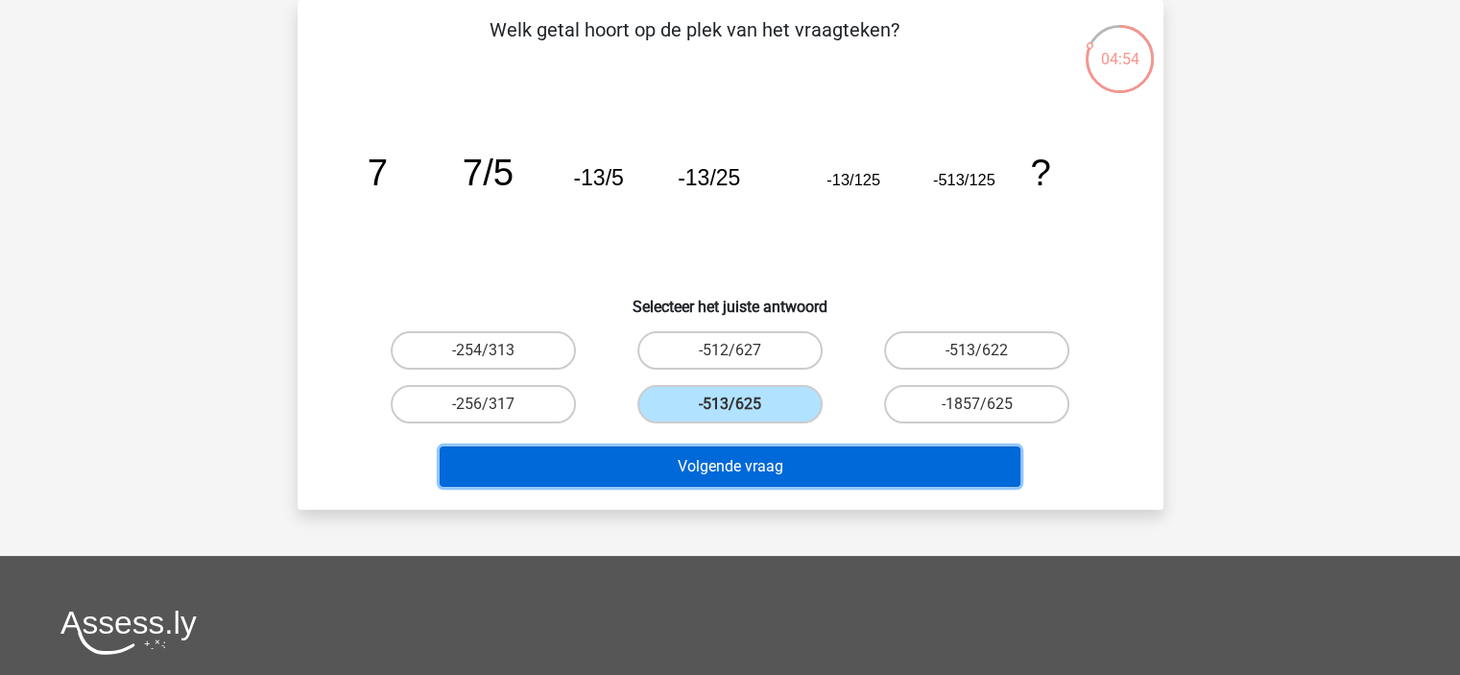
click at [787, 452] on button "Volgende vraag" at bounding box center [730, 466] width 581 height 40
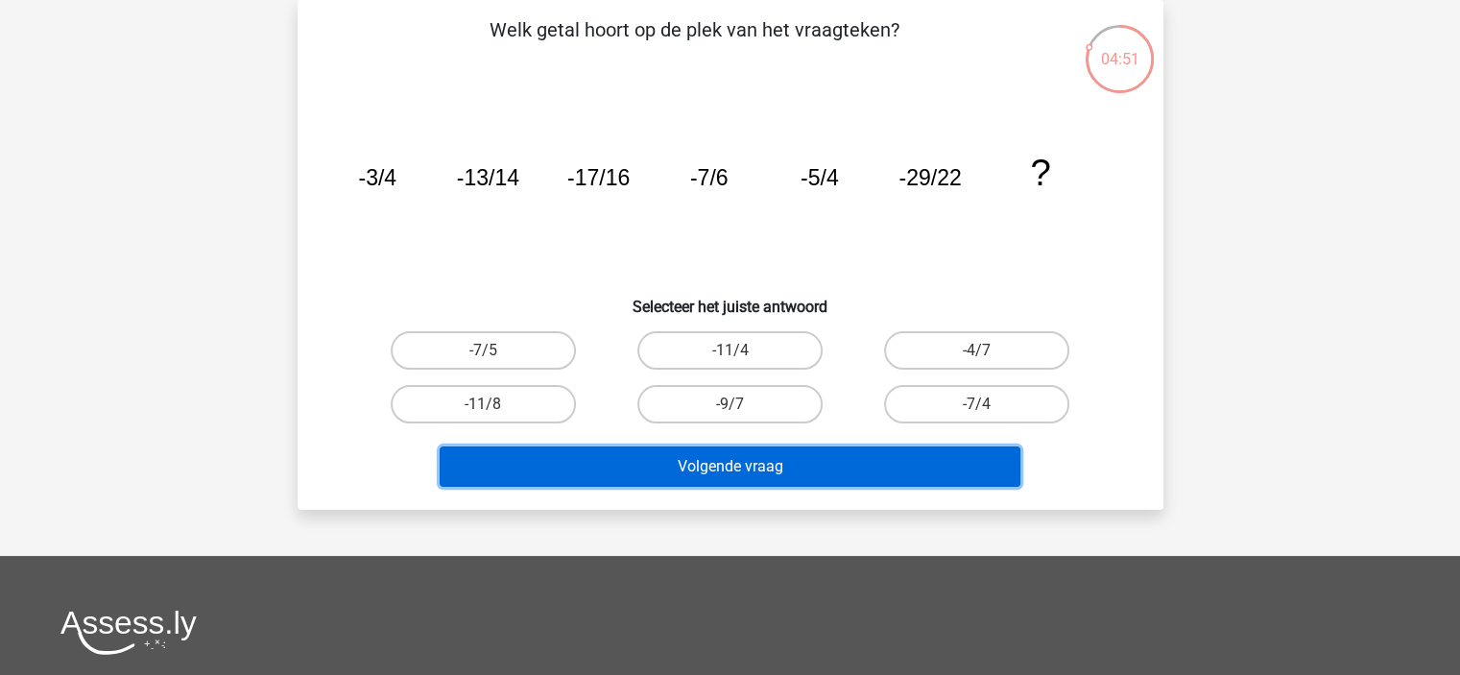
click at [787, 452] on button "Volgende vraag" at bounding box center [730, 466] width 581 height 40
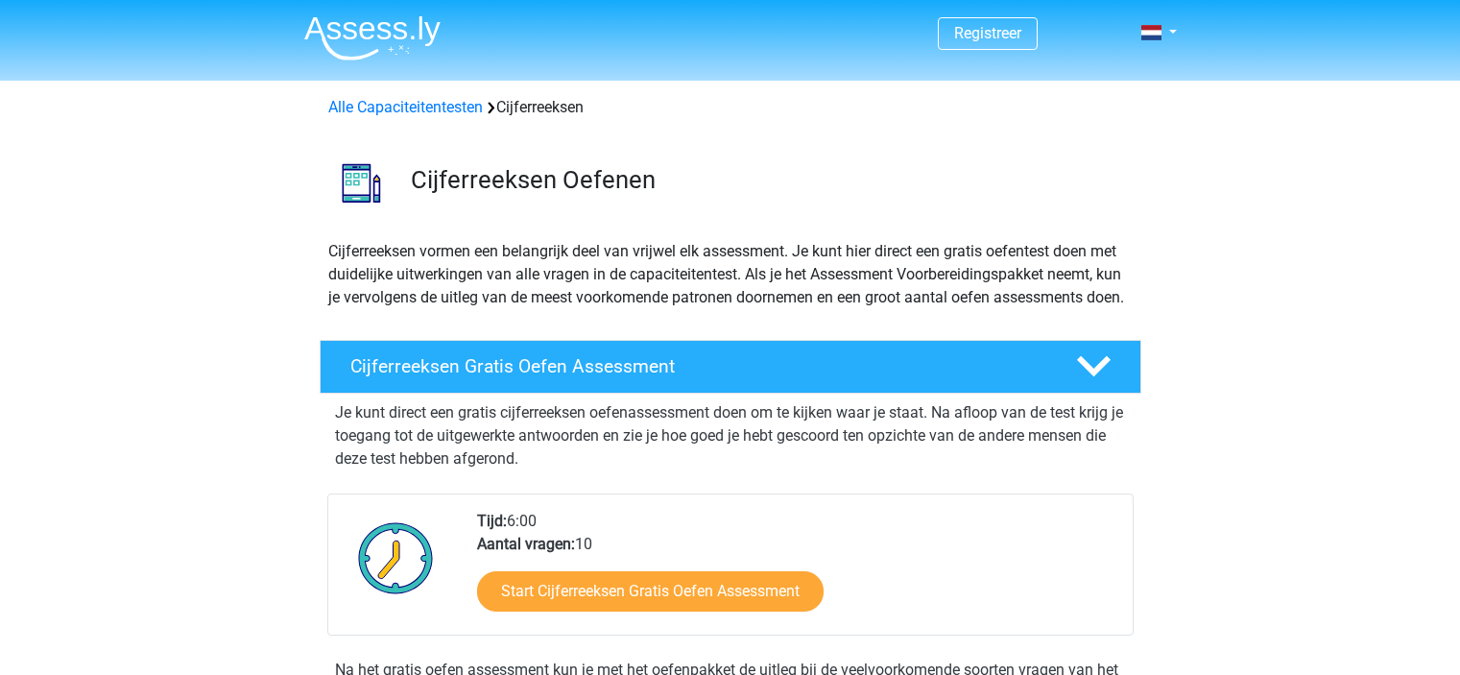
scroll to position [349, 0]
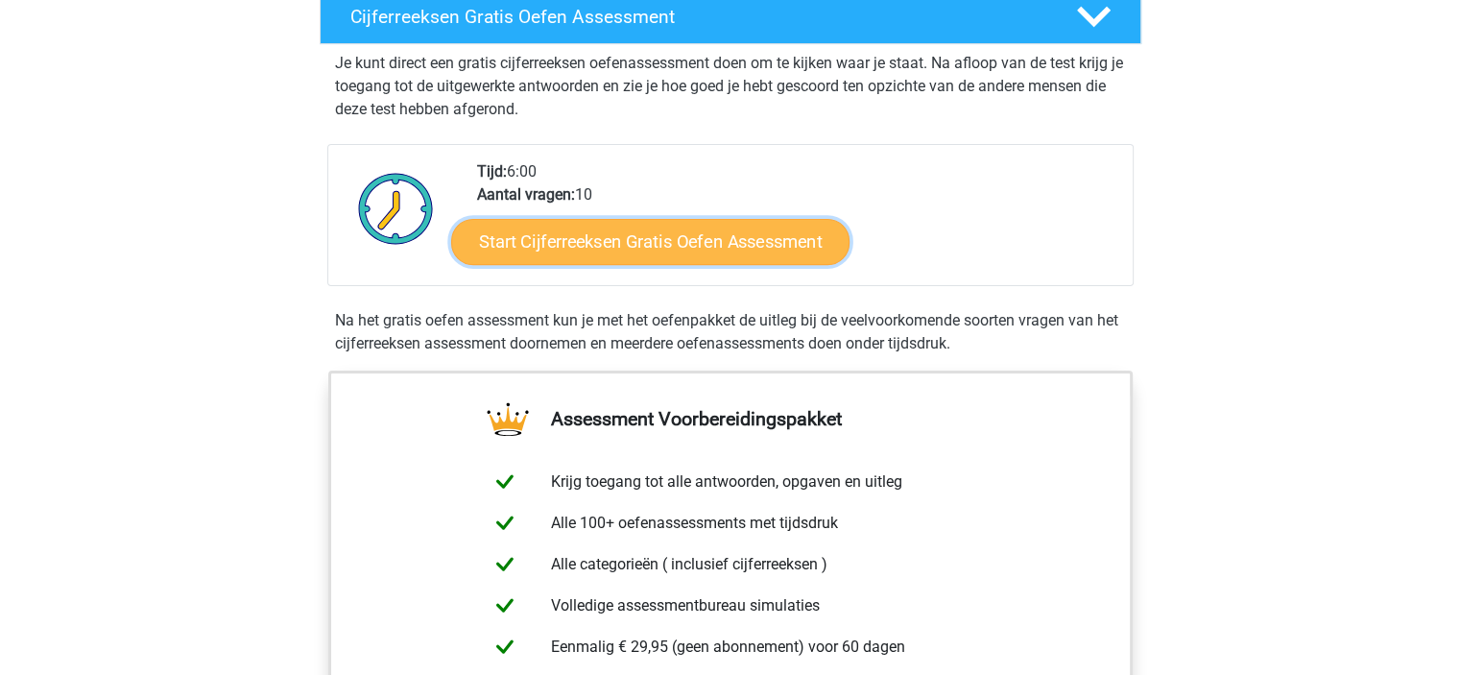
click at [646, 251] on link "Start Cijferreeksen Gratis Oefen Assessment" at bounding box center [650, 241] width 398 height 46
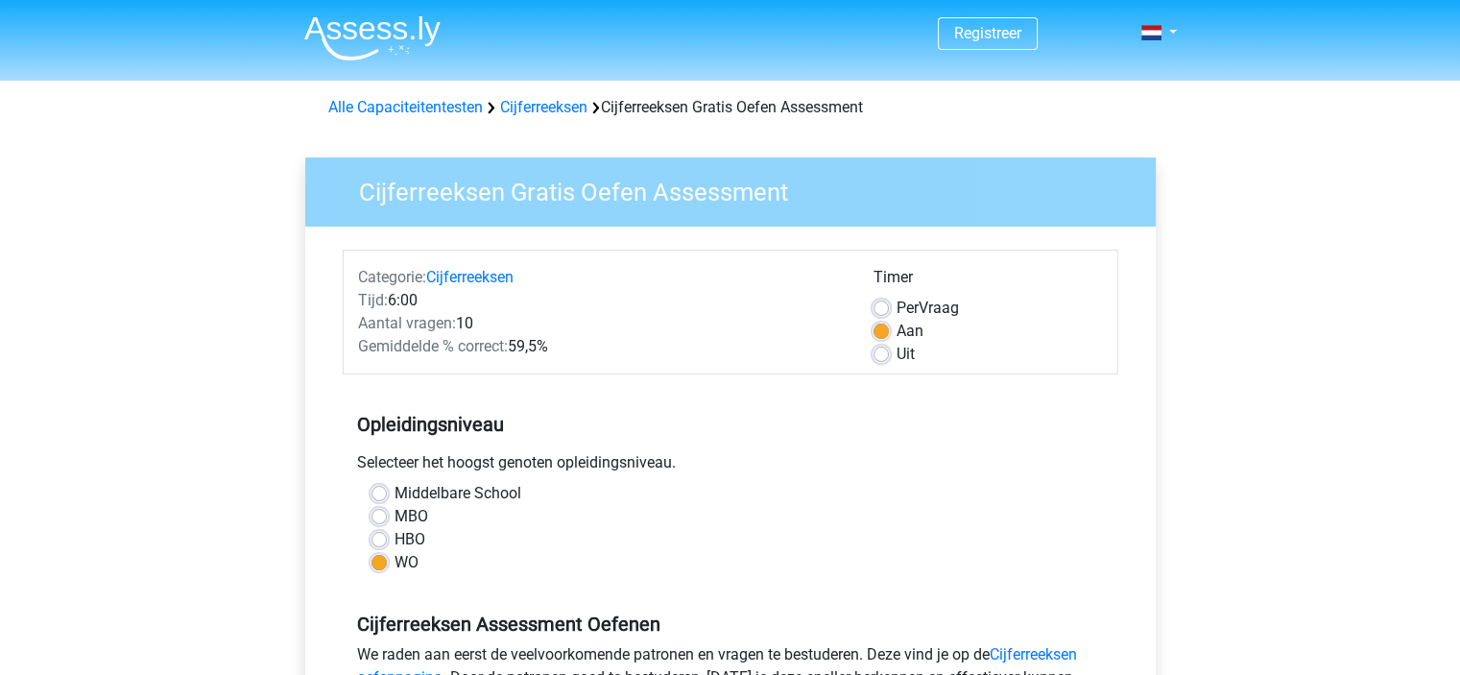
click at [394, 513] on label "MBO" at bounding box center [411, 516] width 34 height 23
click at [380, 513] on input "MBO" at bounding box center [378, 514] width 15 height 19
radio input "true"
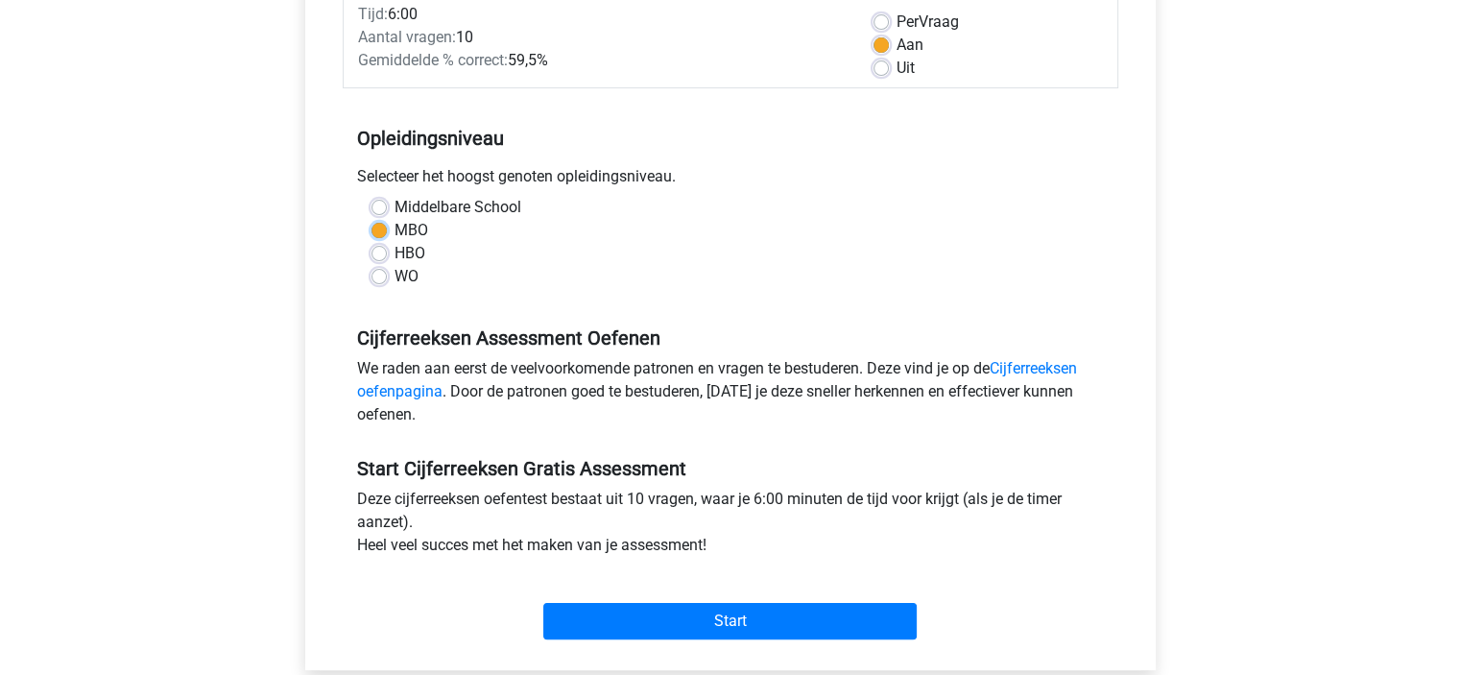
scroll to position [288, 0]
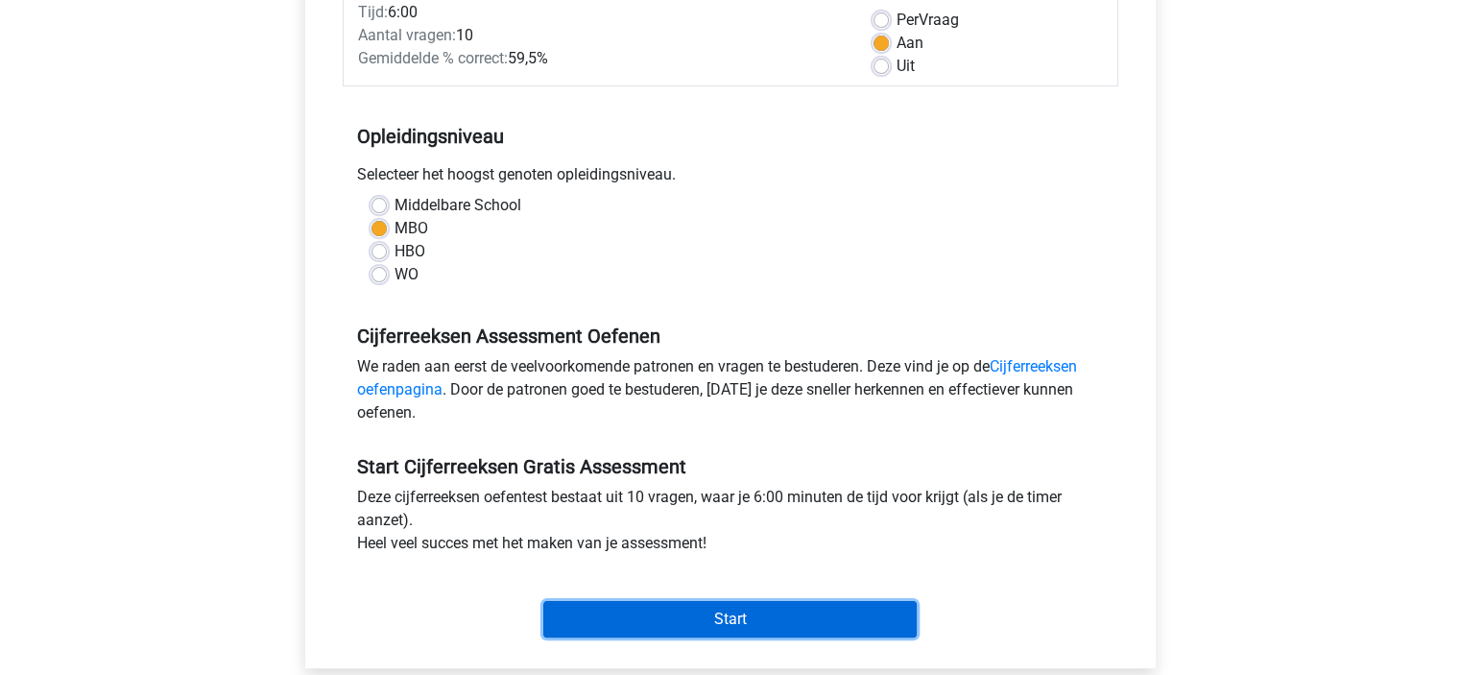
click at [699, 616] on input "Start" at bounding box center [729, 619] width 373 height 36
click at [633, 619] on input "Start" at bounding box center [729, 619] width 373 height 36
click at [681, 619] on input "Start" at bounding box center [729, 619] width 373 height 36
click at [628, 619] on input "Start" at bounding box center [729, 619] width 373 height 36
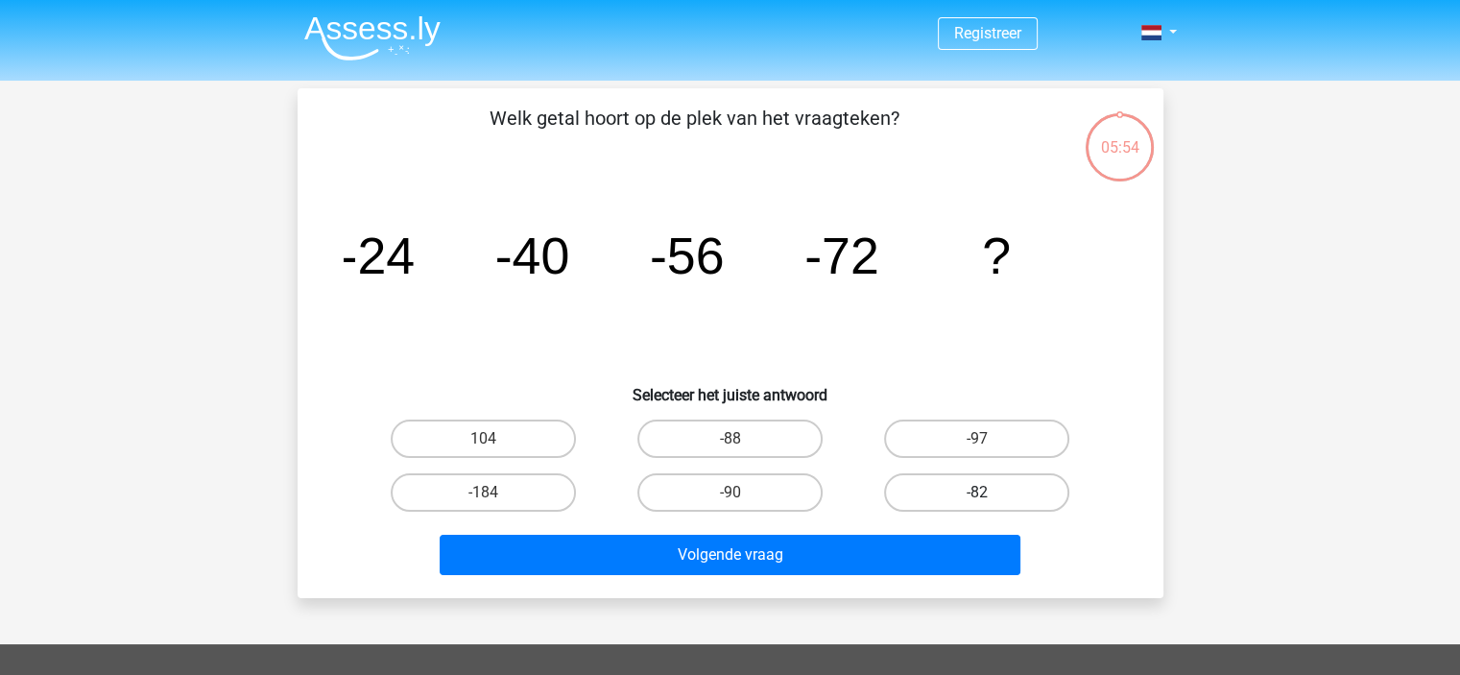
click at [907, 496] on label "-82" at bounding box center [976, 492] width 185 height 38
click at [977, 496] on input "-82" at bounding box center [983, 498] width 12 height 12
radio input "true"
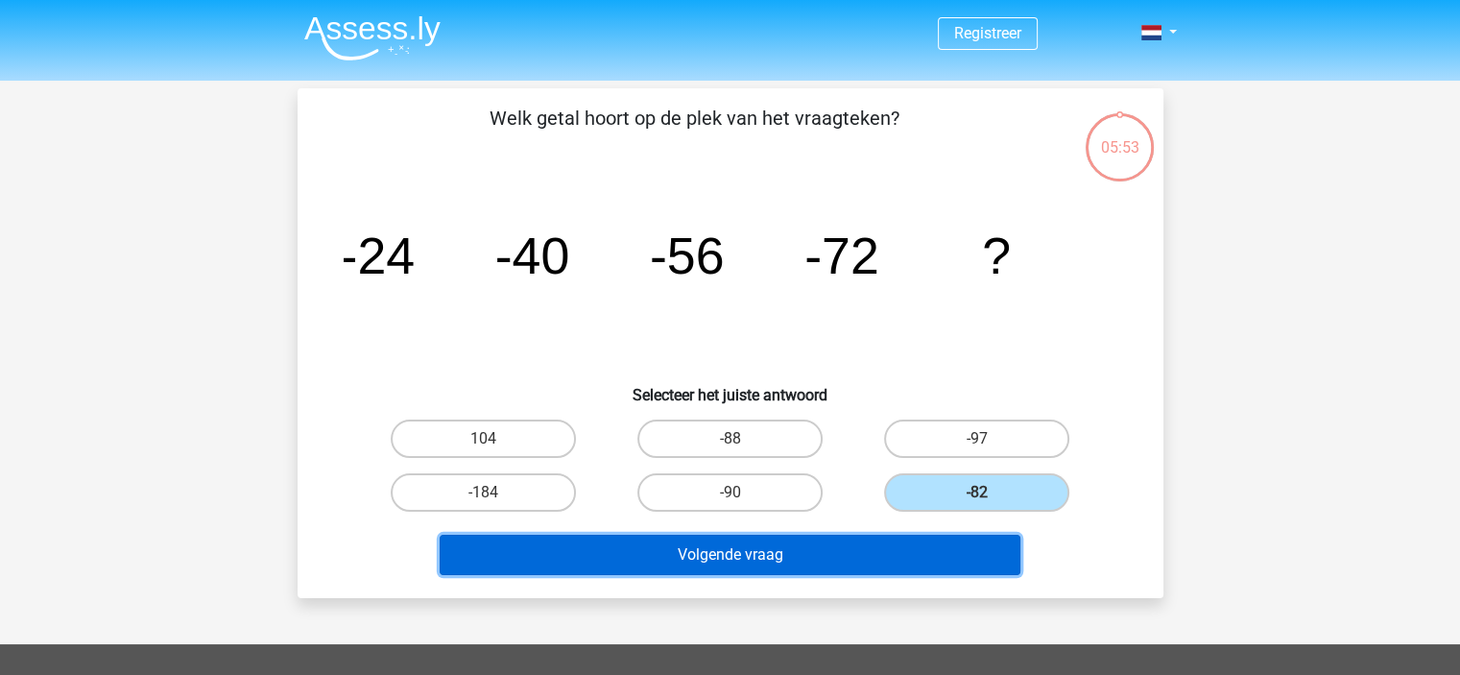
click at [864, 555] on button "Volgende vraag" at bounding box center [730, 555] width 581 height 40
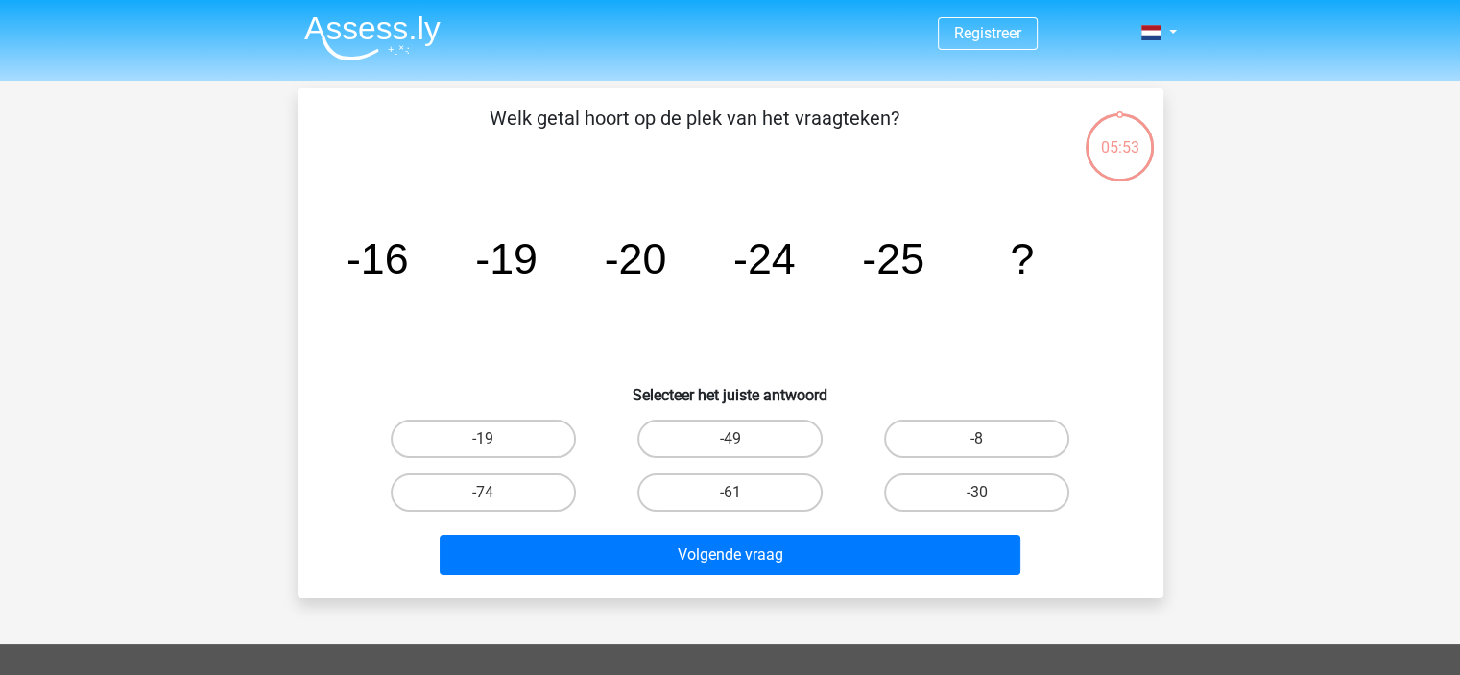
scroll to position [88, 0]
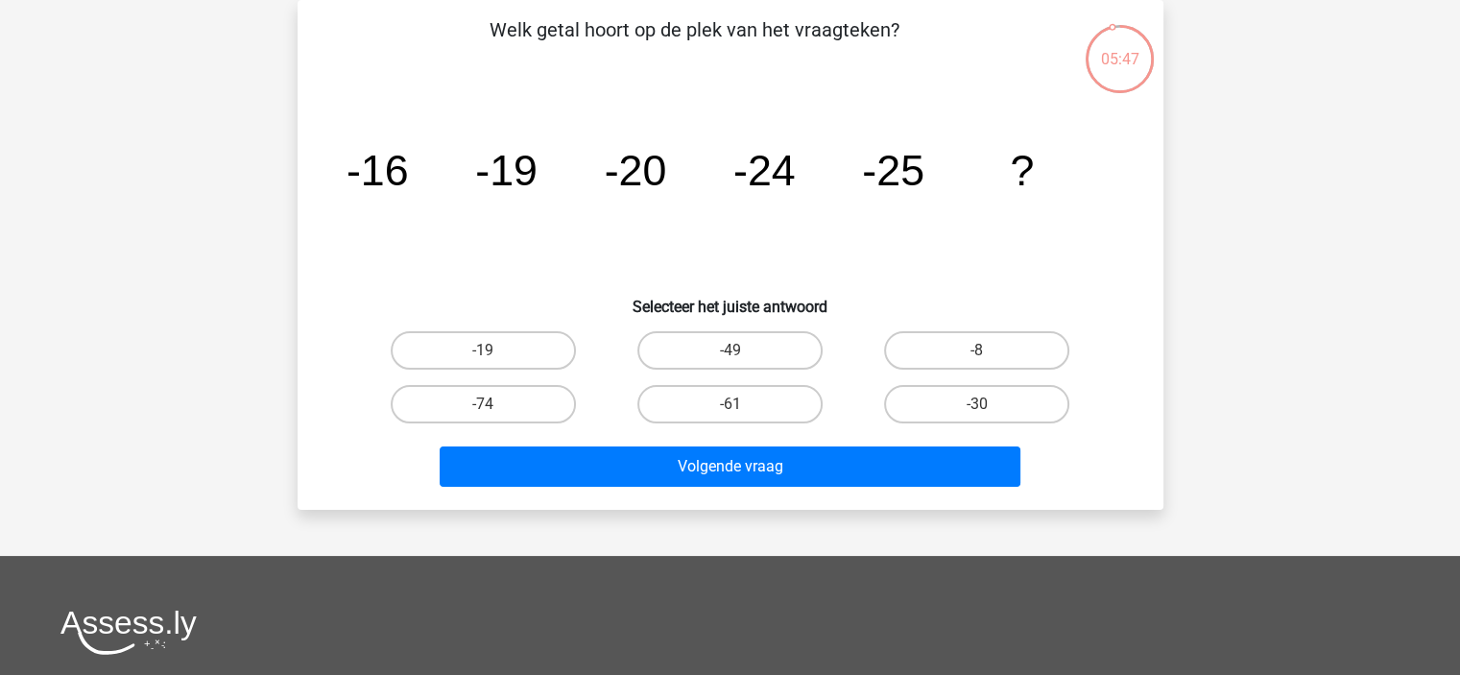
drag, startPoint x: 955, startPoint y: 414, endPoint x: 927, endPoint y: 442, distance: 39.4
click at [952, 414] on label "-30" at bounding box center [976, 404] width 185 height 38
click at [977, 414] on input "-30" at bounding box center [983, 410] width 12 height 12
radio input "true"
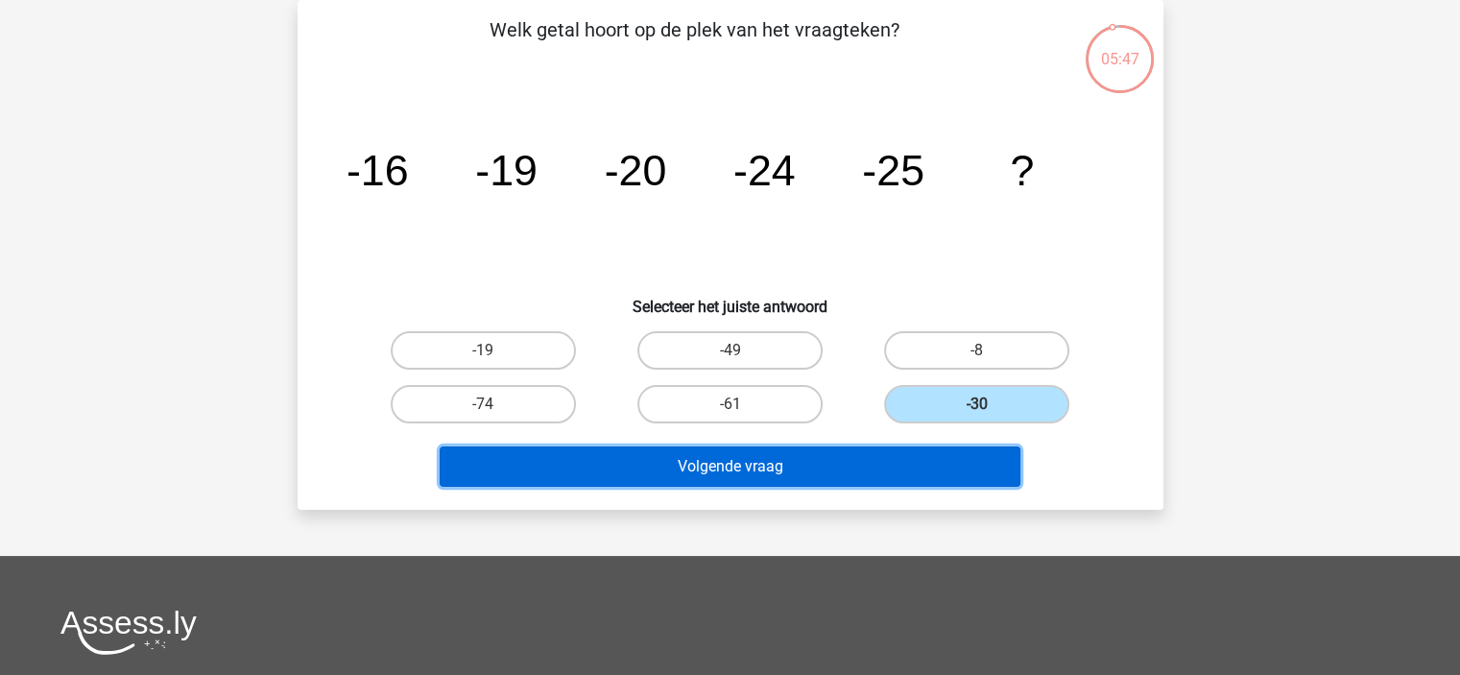
click at [906, 474] on button "Volgende vraag" at bounding box center [730, 466] width 581 height 40
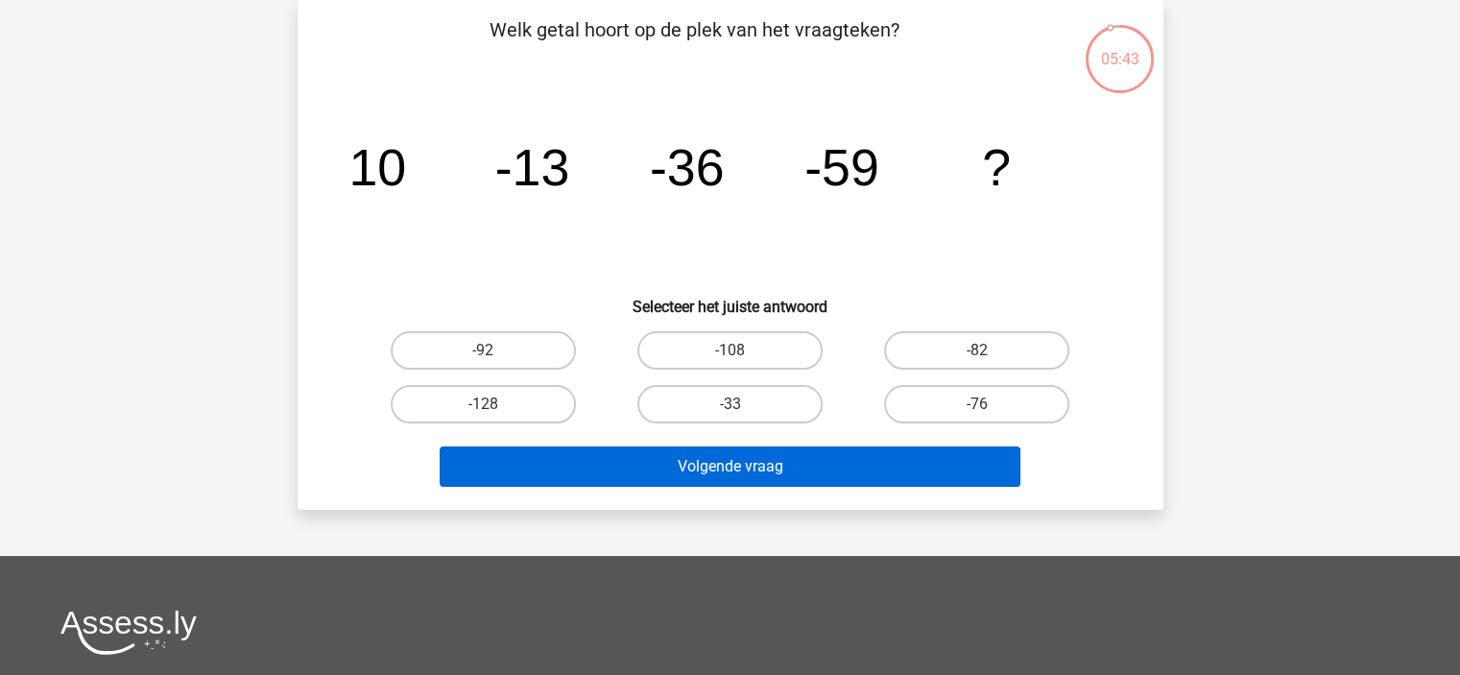
drag, startPoint x: 915, startPoint y: 365, endPoint x: 886, endPoint y: 445, distance: 85.6
click at [915, 368] on label "-82" at bounding box center [976, 350] width 185 height 38
click at [977, 363] on input "-82" at bounding box center [983, 356] width 12 height 12
radio input "true"
drag, startPoint x: 862, startPoint y: 500, endPoint x: 875, endPoint y: 478, distance: 25.8
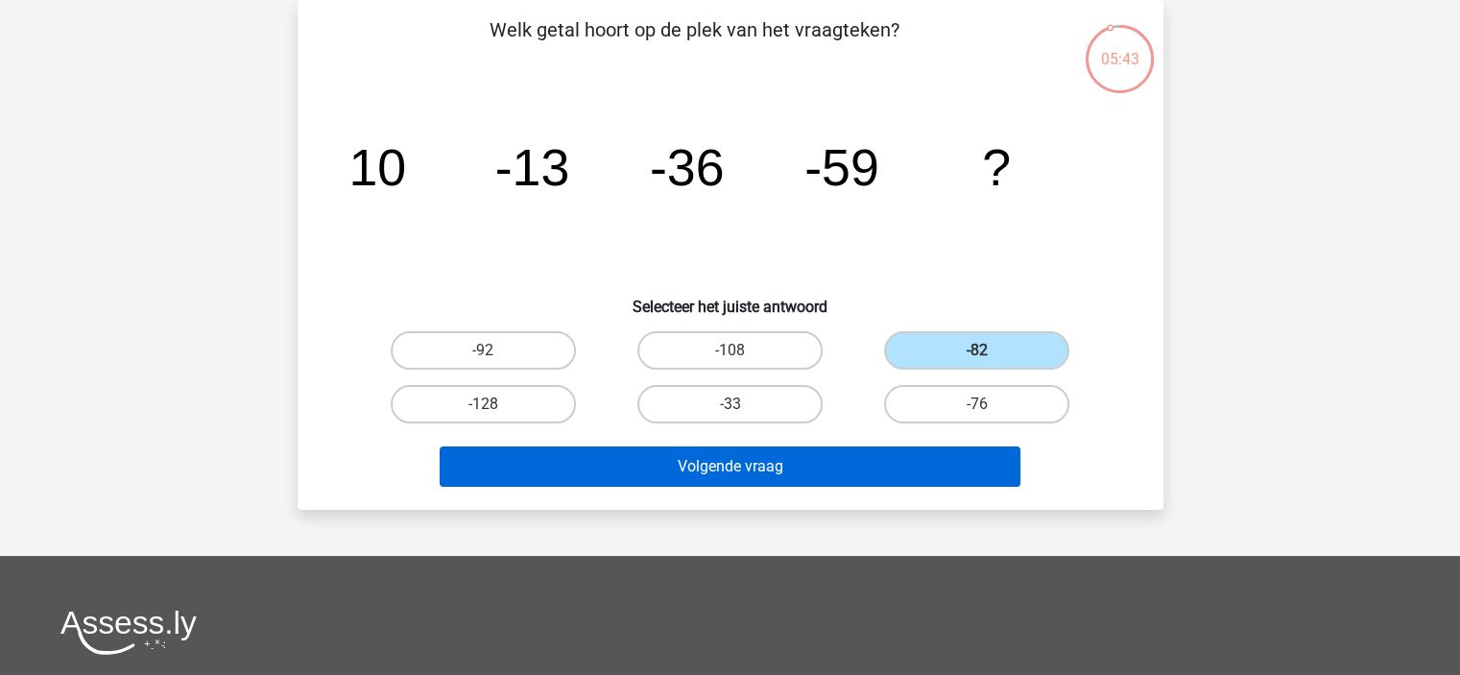
click at [863, 496] on div "Welk getal hoort op de plek van het vraagteken? image/svg+xml 10 -13 -36 -59 ? …" at bounding box center [731, 255] width 866 height 510
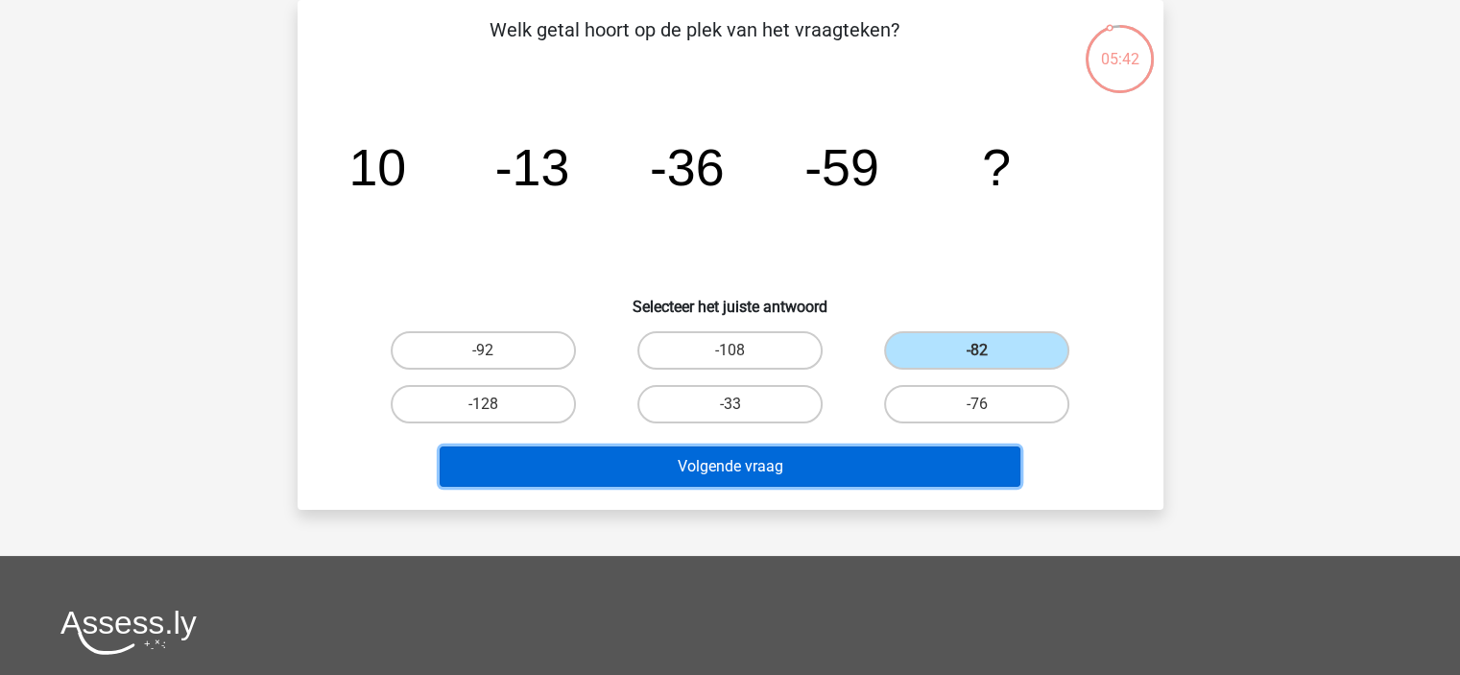
click at [877, 476] on button "Volgende vraag" at bounding box center [730, 466] width 581 height 40
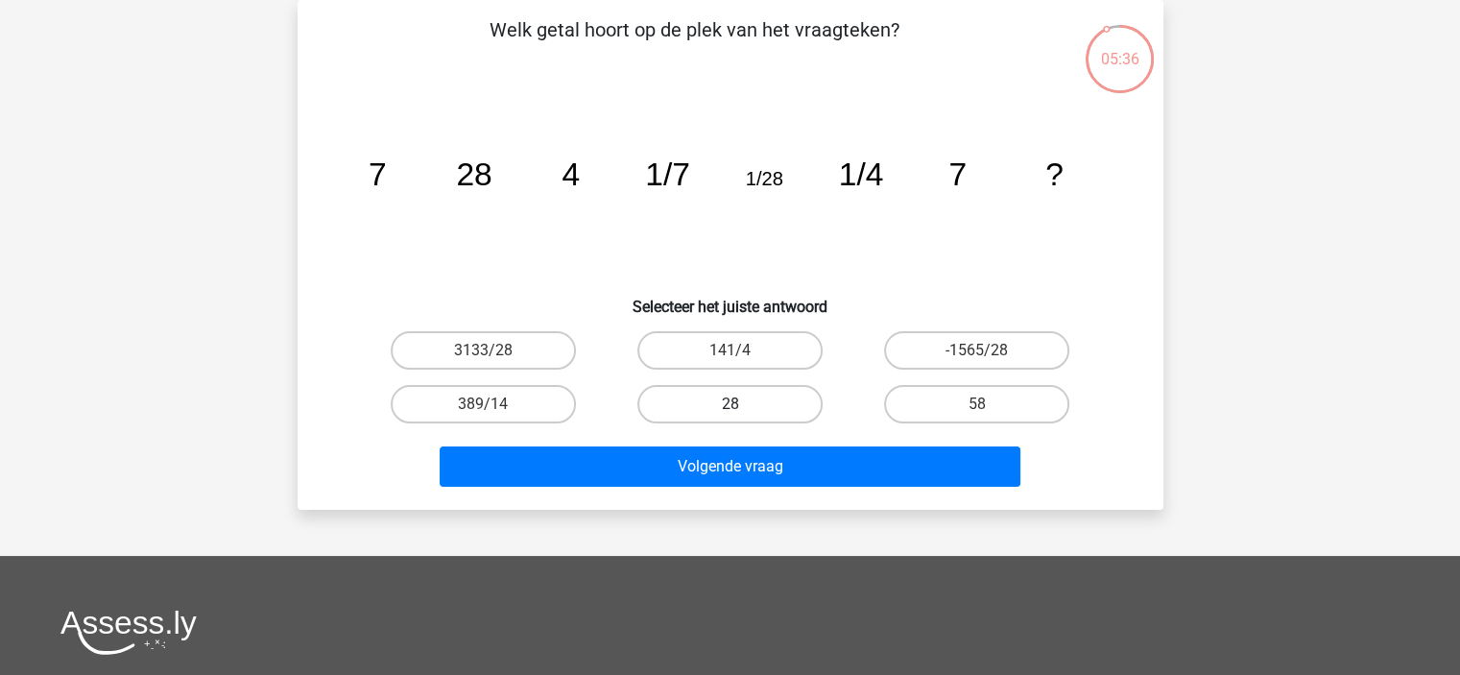
drag, startPoint x: 764, startPoint y: 403, endPoint x: 764, endPoint y: 418, distance: 14.4
click at [764, 405] on label "28" at bounding box center [729, 404] width 185 height 38
click at [742, 405] on input "28" at bounding box center [735, 410] width 12 height 12
radio input "true"
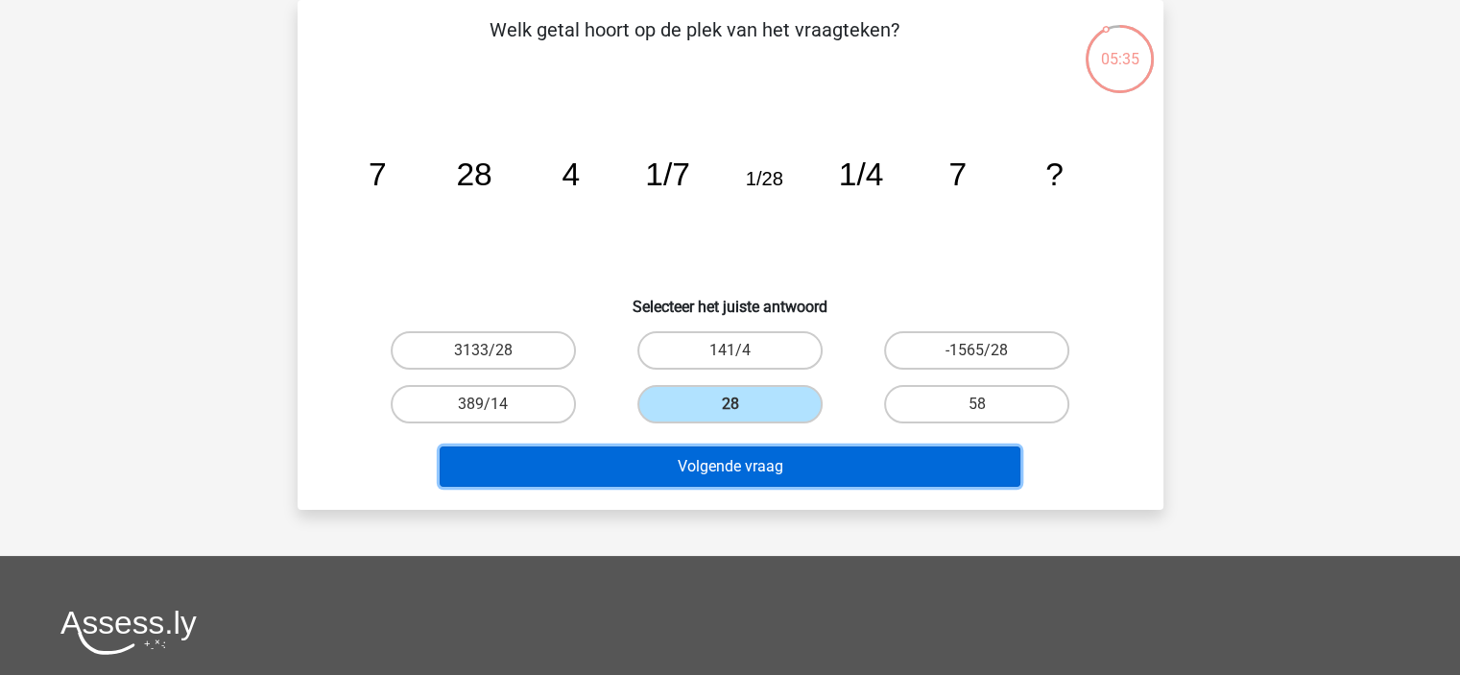
click at [765, 456] on button "Volgende vraag" at bounding box center [730, 466] width 581 height 40
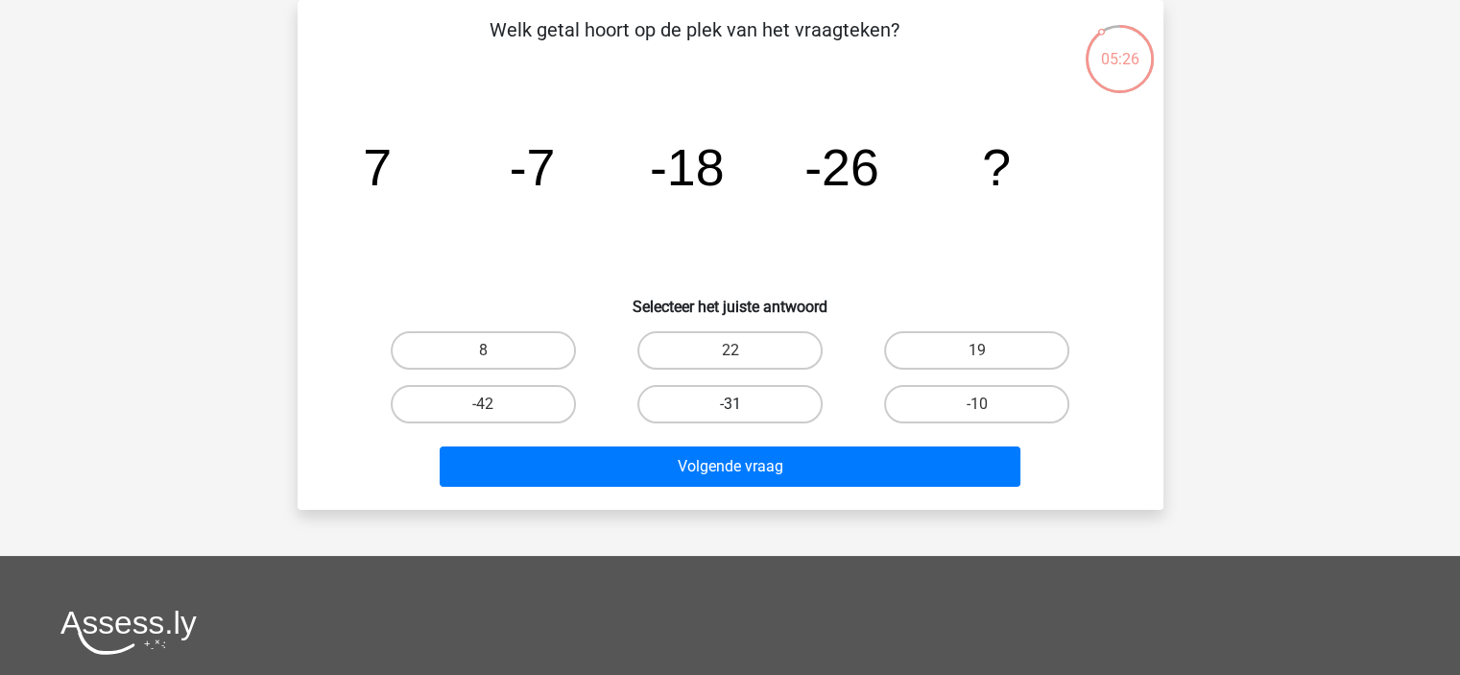
drag, startPoint x: 706, startPoint y: 404, endPoint x: 706, endPoint y: 426, distance: 22.1
click at [706, 405] on label "-31" at bounding box center [729, 404] width 185 height 38
click at [729, 405] on input "-31" at bounding box center [735, 410] width 12 height 12
radio input "true"
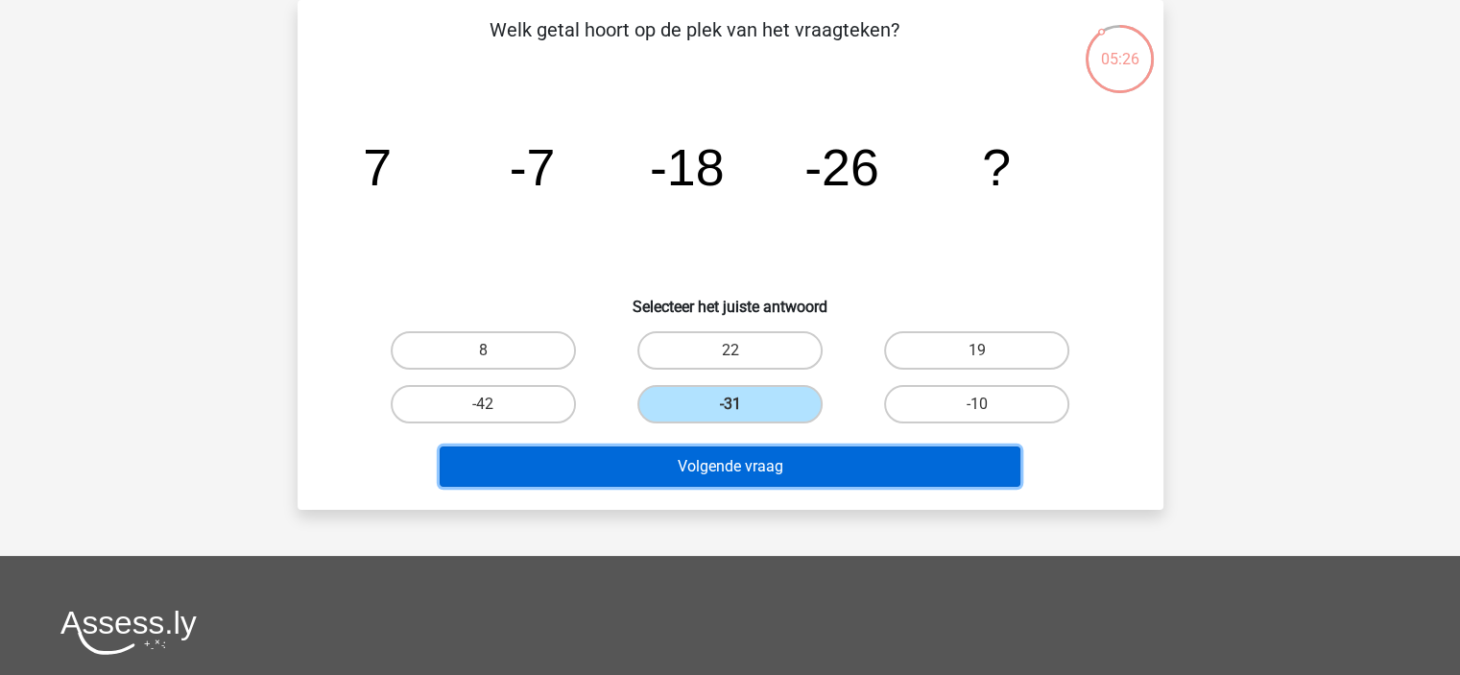
click at [701, 476] on button "Volgende vraag" at bounding box center [730, 466] width 581 height 40
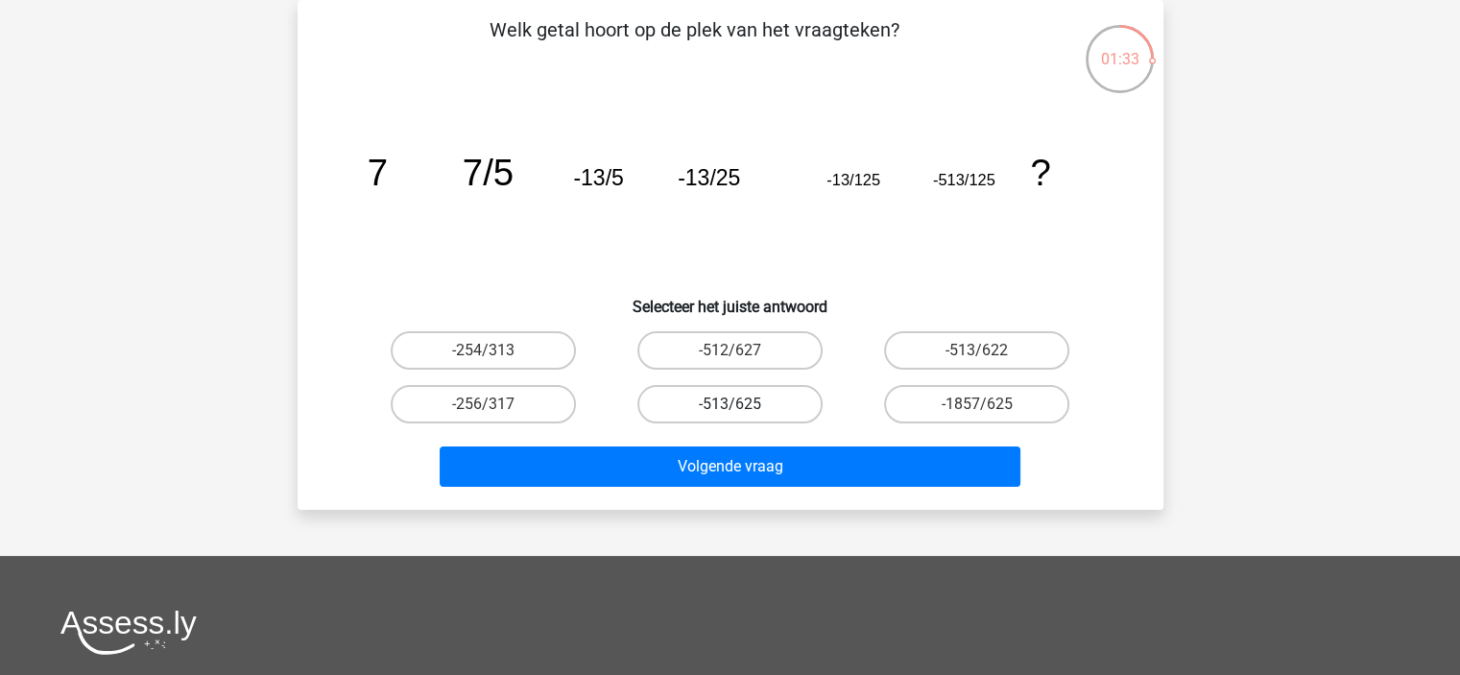
click at [726, 409] on label "-513/625" at bounding box center [729, 404] width 185 height 38
click at [729, 409] on input "-513/625" at bounding box center [735, 410] width 12 height 12
radio input "true"
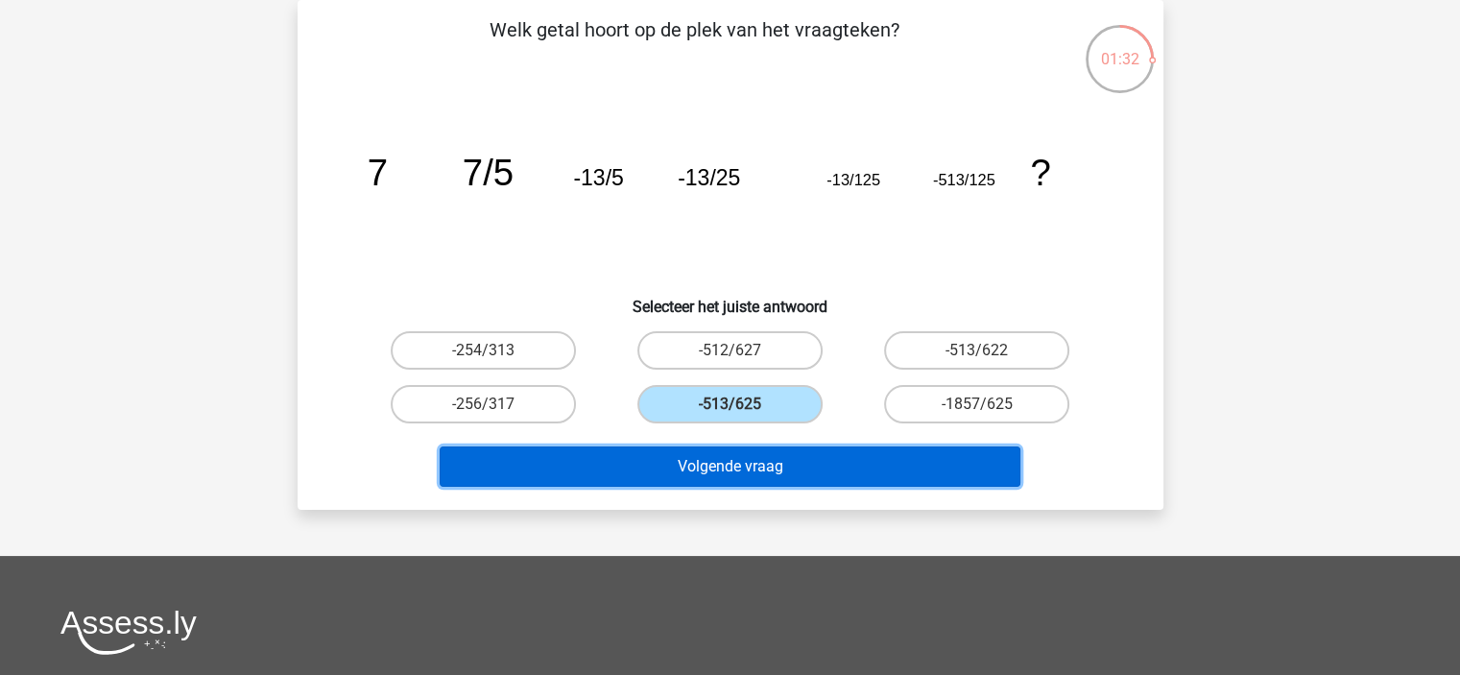
click at [728, 470] on button "Volgende vraag" at bounding box center [730, 466] width 581 height 40
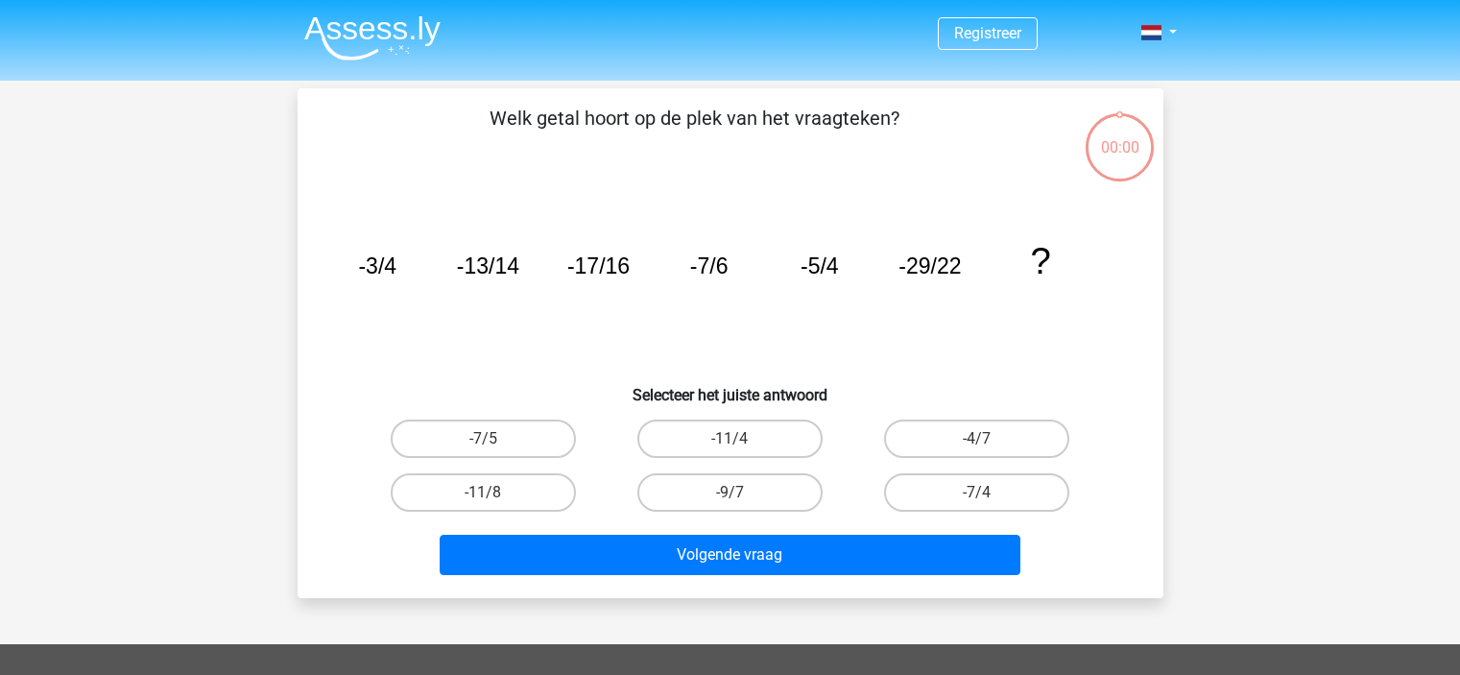
scroll to position [88, 0]
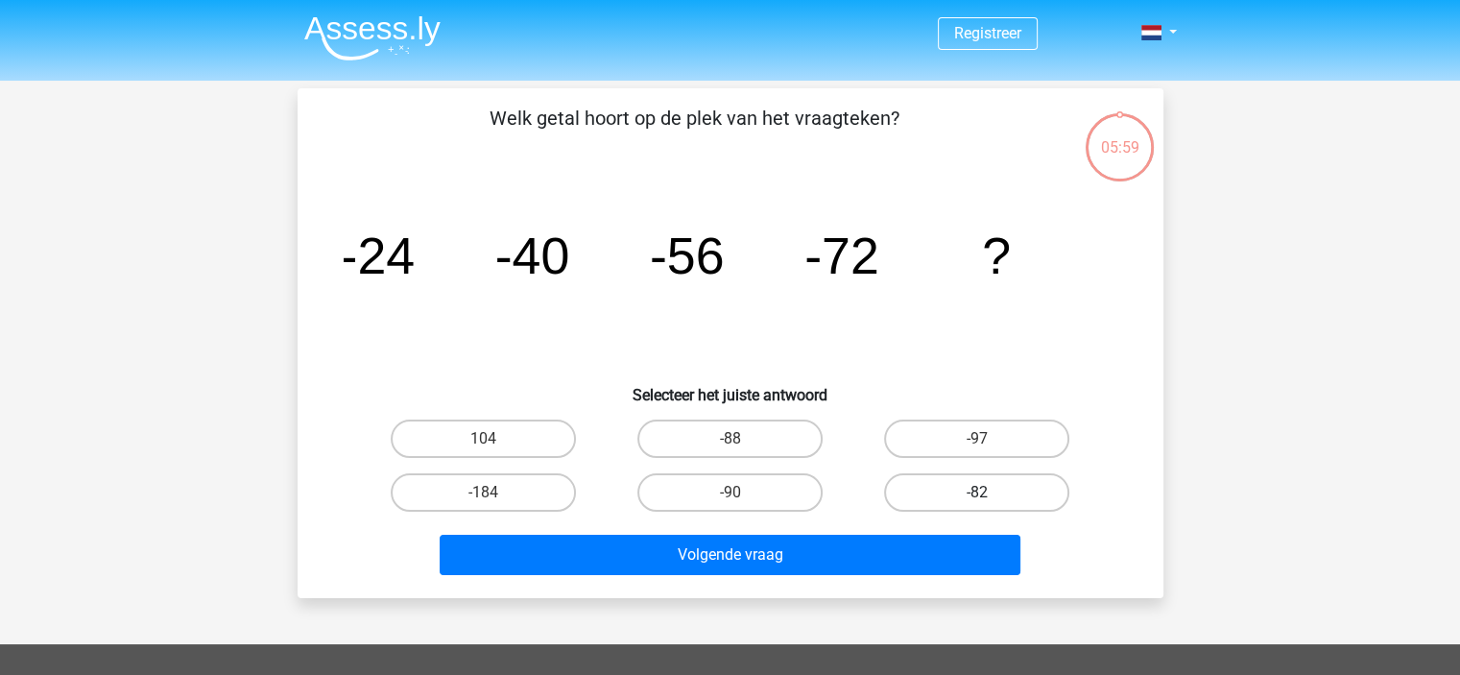
click at [916, 497] on label "-82" at bounding box center [976, 492] width 185 height 38
click at [977, 497] on input "-82" at bounding box center [983, 498] width 12 height 12
radio input "true"
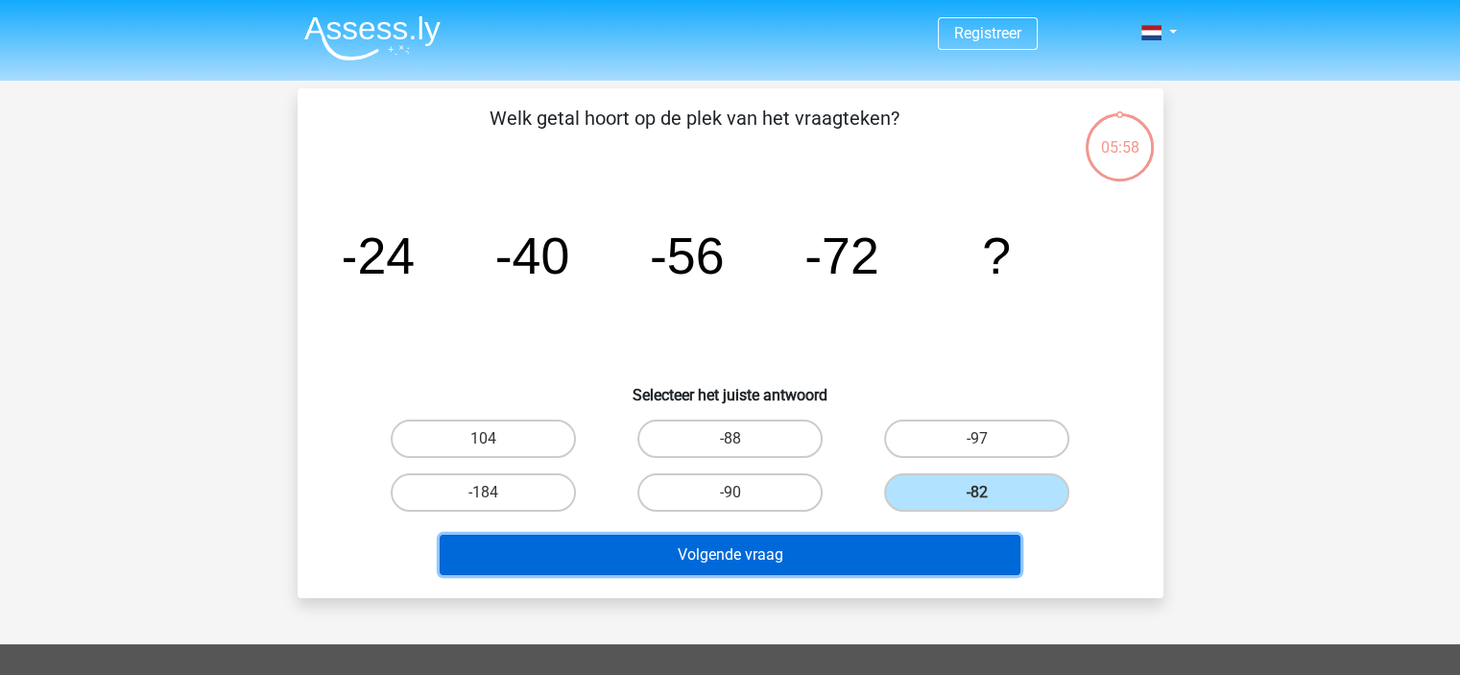
click at [895, 571] on button "Volgende vraag" at bounding box center [730, 555] width 581 height 40
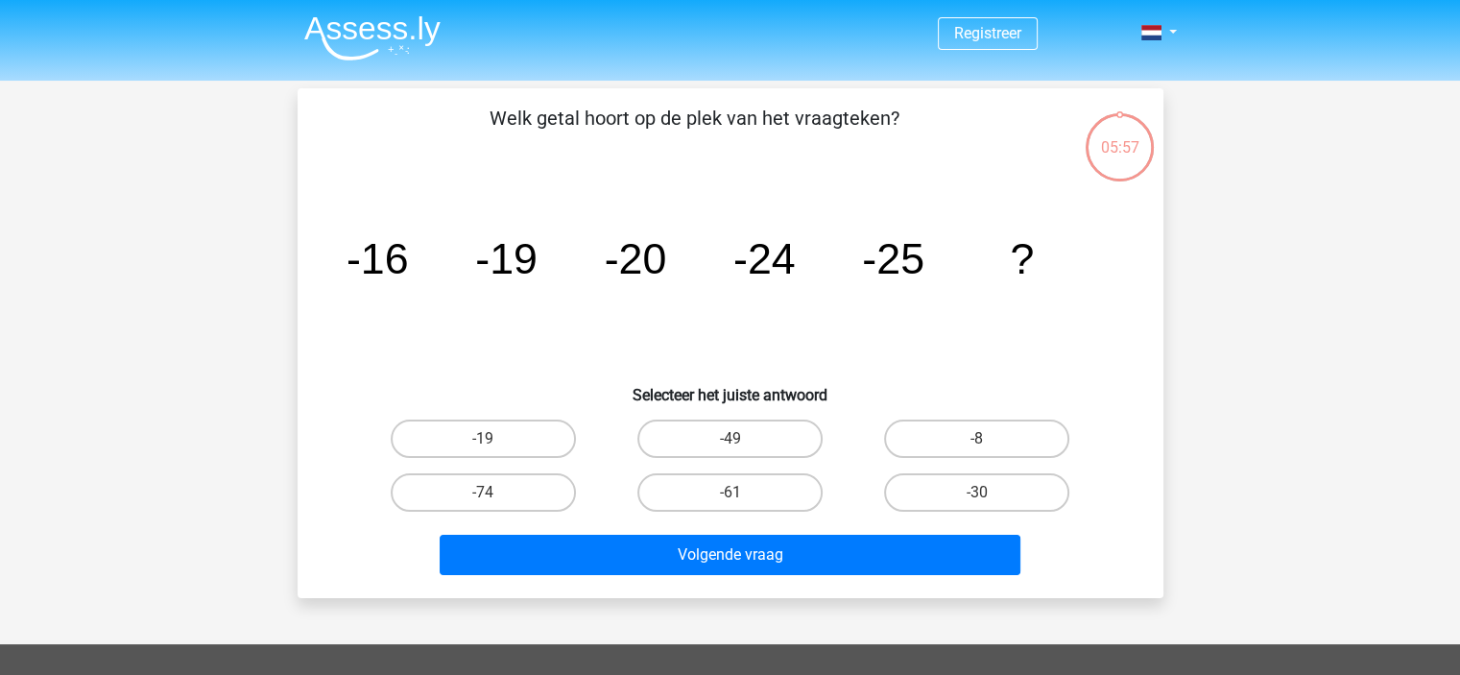
scroll to position [88, 0]
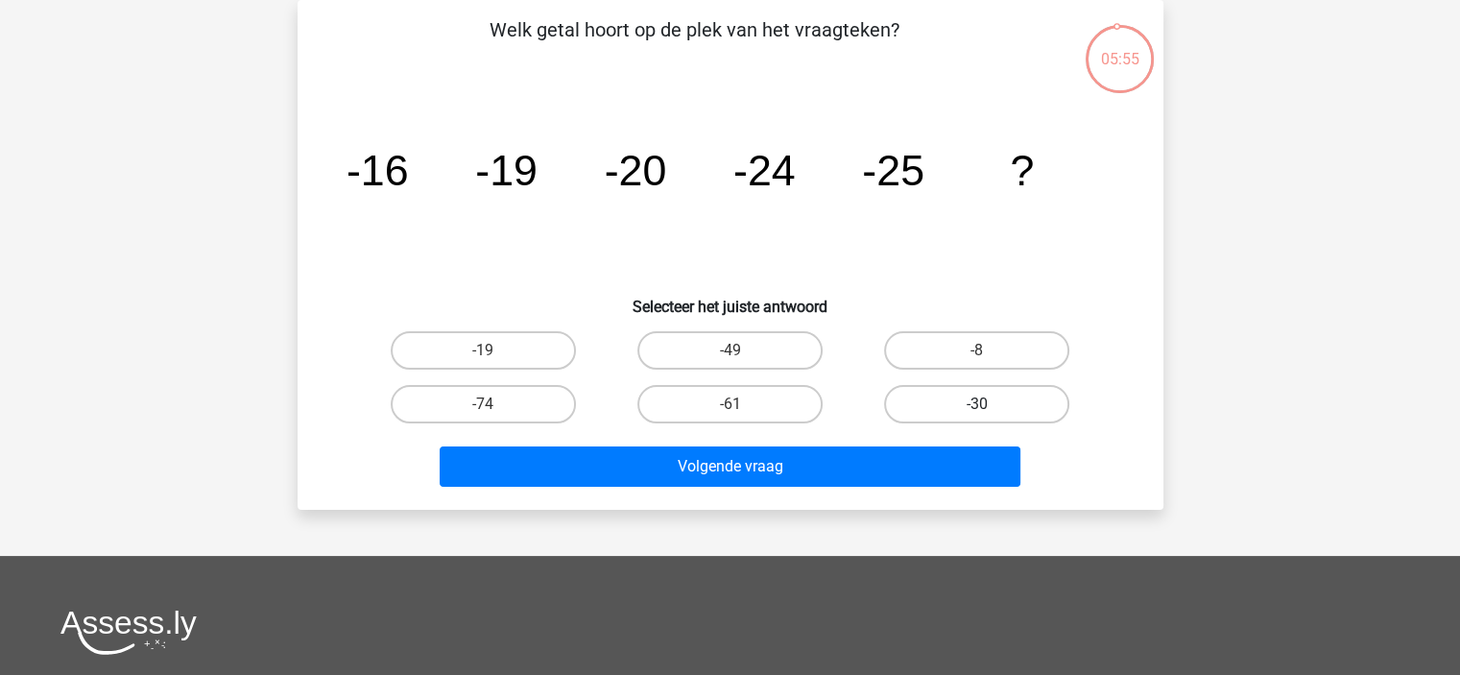
click at [929, 410] on label "-30" at bounding box center [976, 404] width 185 height 38
click at [977, 410] on input "-30" at bounding box center [983, 410] width 12 height 12
radio input "true"
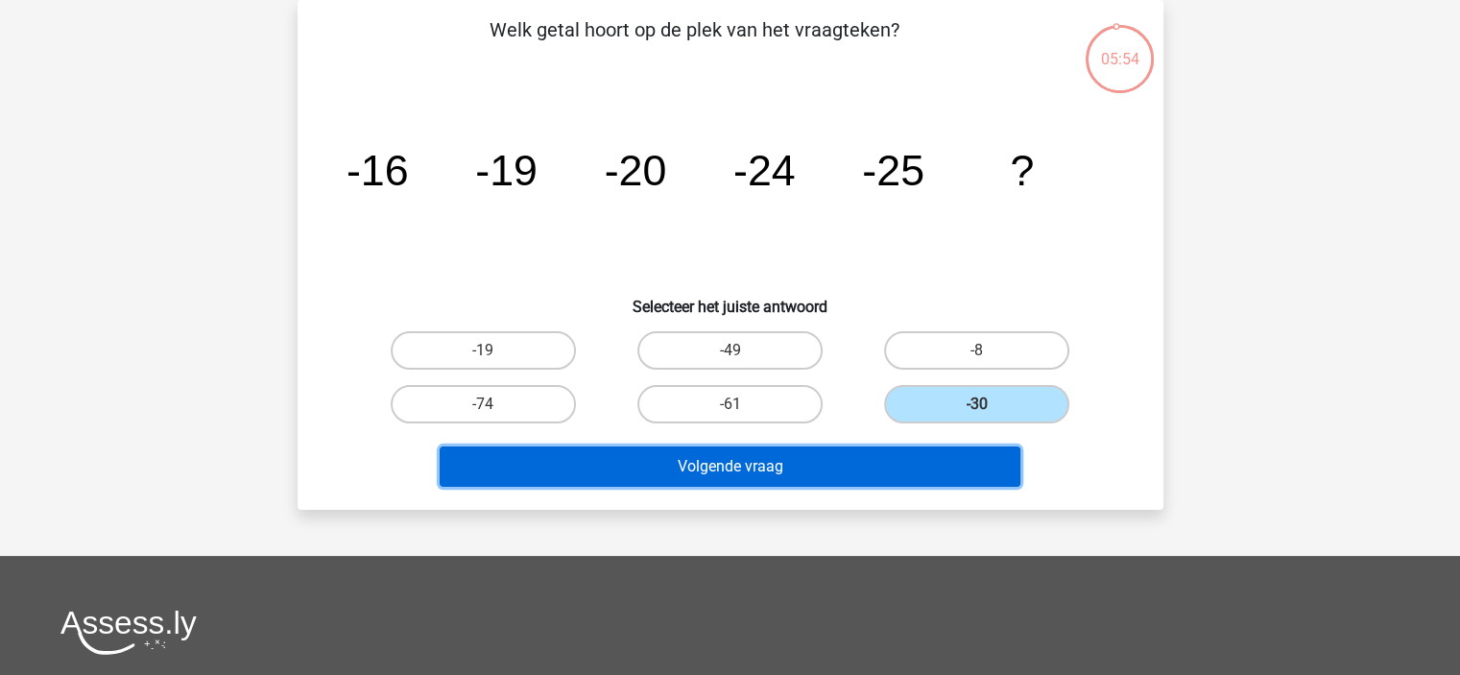
click at [910, 484] on button "Volgende vraag" at bounding box center [730, 466] width 581 height 40
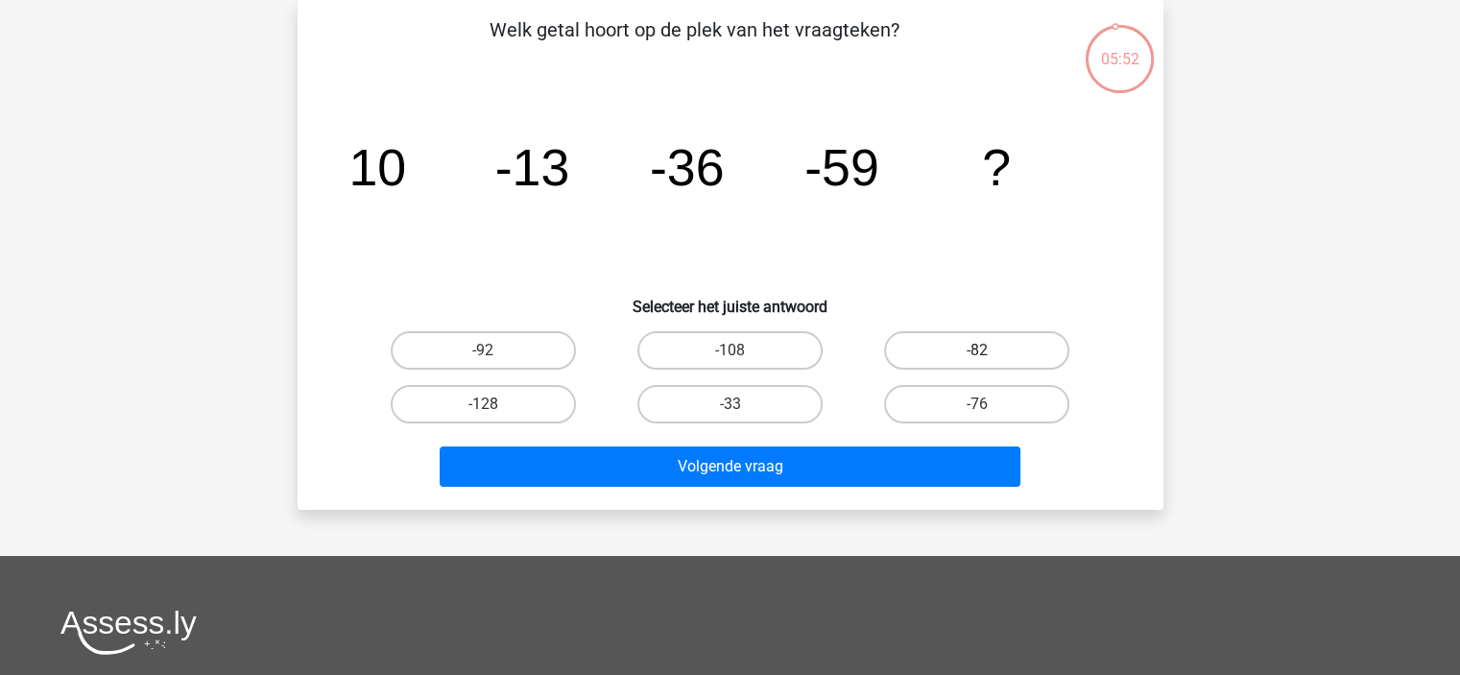
click at [925, 360] on label "-82" at bounding box center [976, 350] width 185 height 38
click at [977, 360] on input "-82" at bounding box center [983, 356] width 12 height 12
radio input "true"
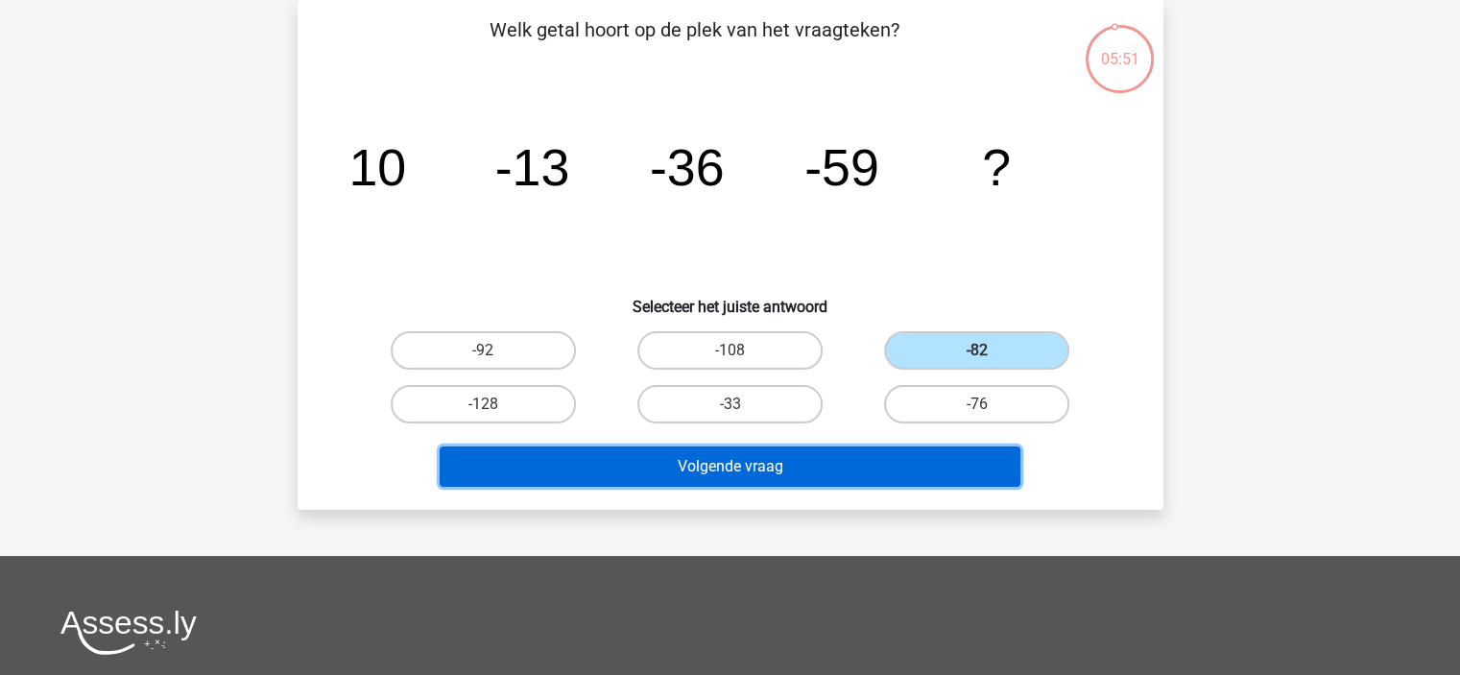
click at [876, 470] on button "Volgende vraag" at bounding box center [730, 466] width 581 height 40
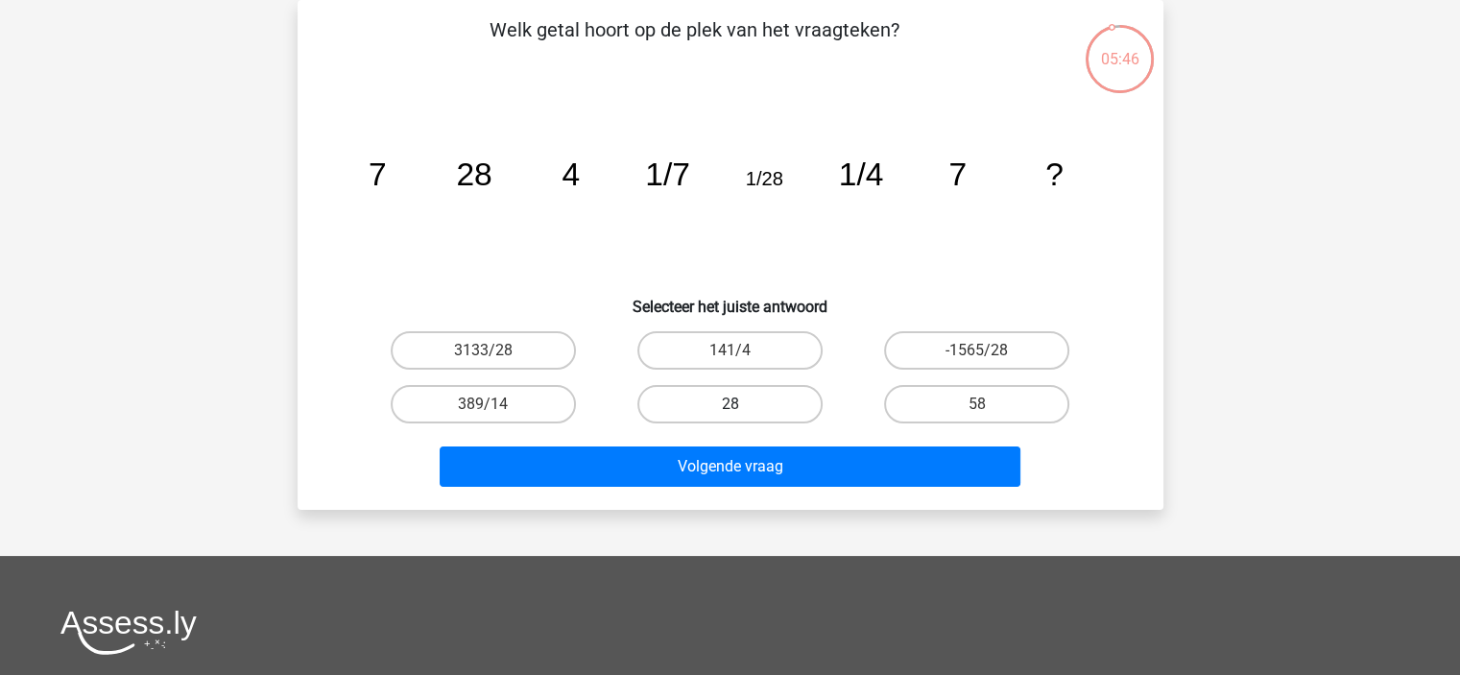
click at [766, 402] on label "28" at bounding box center [729, 404] width 185 height 38
click at [742, 404] on input "28" at bounding box center [735, 410] width 12 height 12
radio input "true"
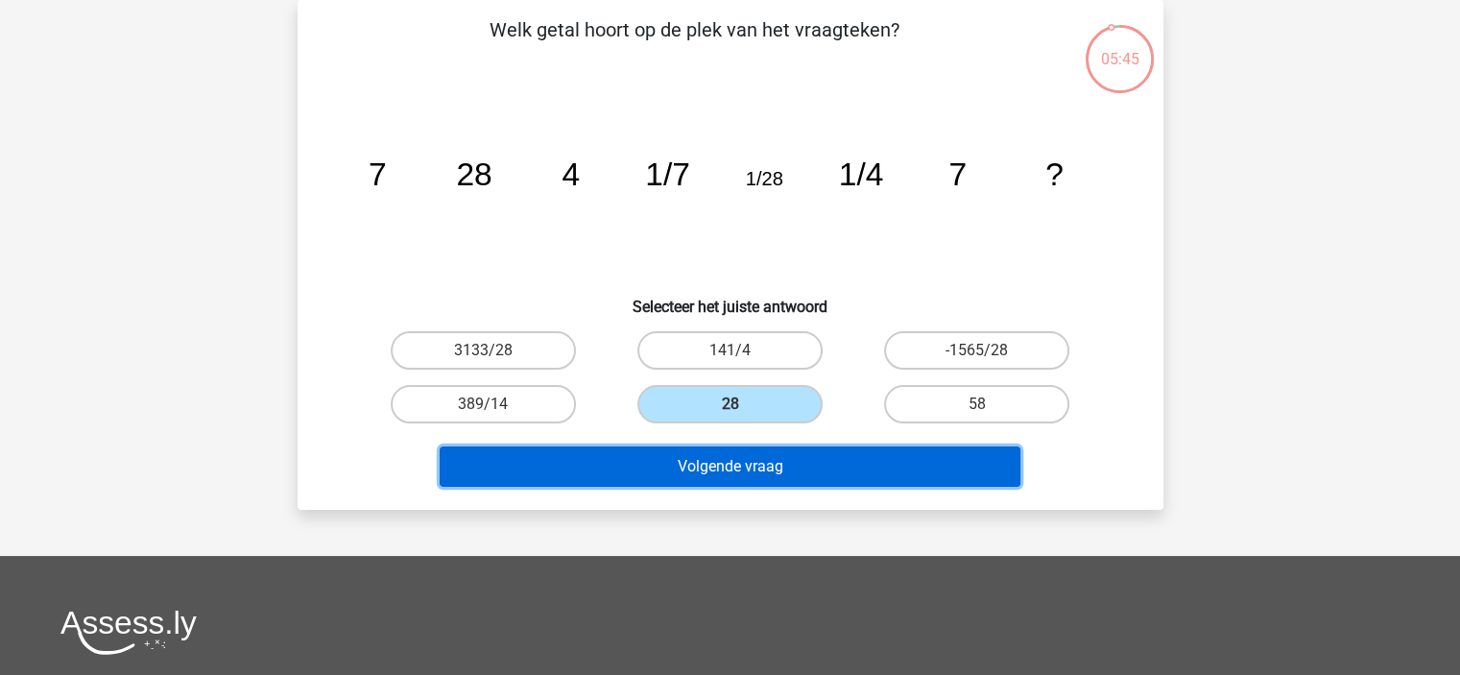
click at [776, 458] on button "Volgende vraag" at bounding box center [730, 466] width 581 height 40
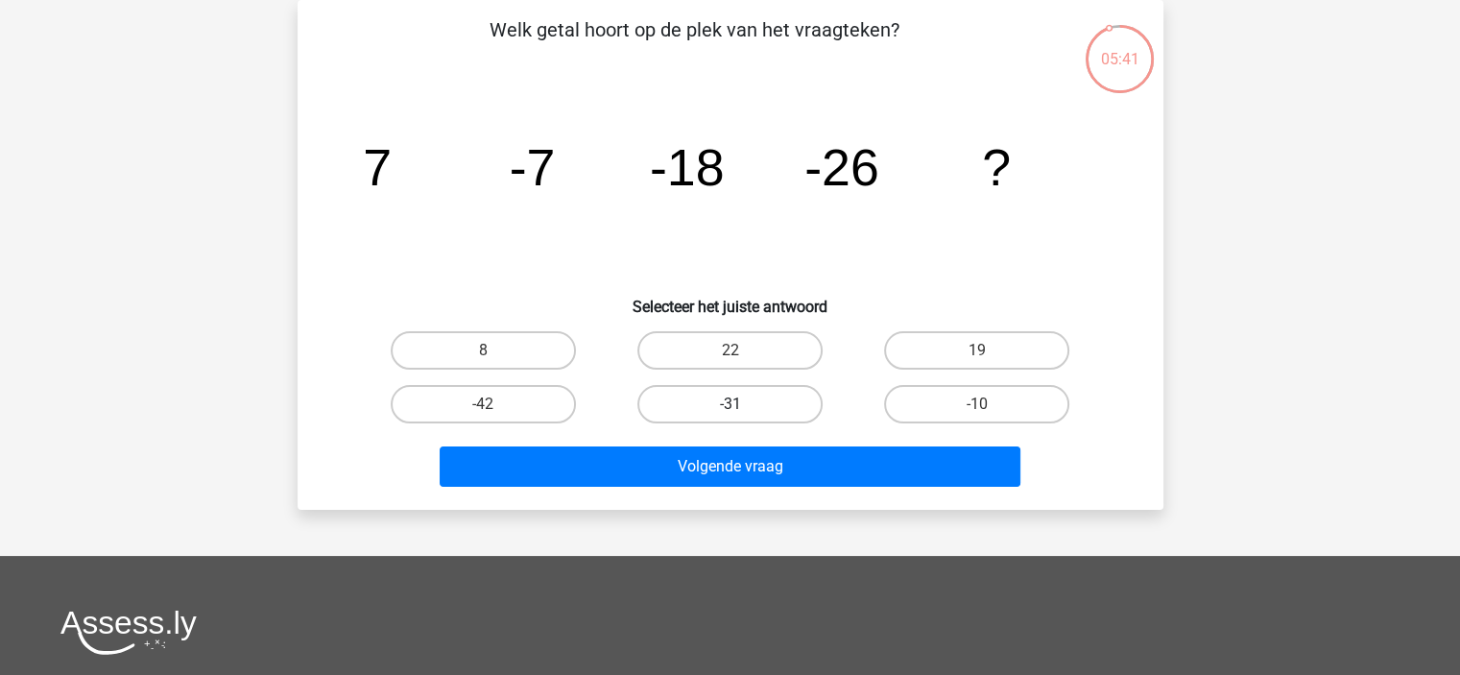
click at [745, 410] on label "-31" at bounding box center [729, 404] width 185 height 38
click at [742, 410] on input "-31" at bounding box center [735, 410] width 12 height 12
radio input "true"
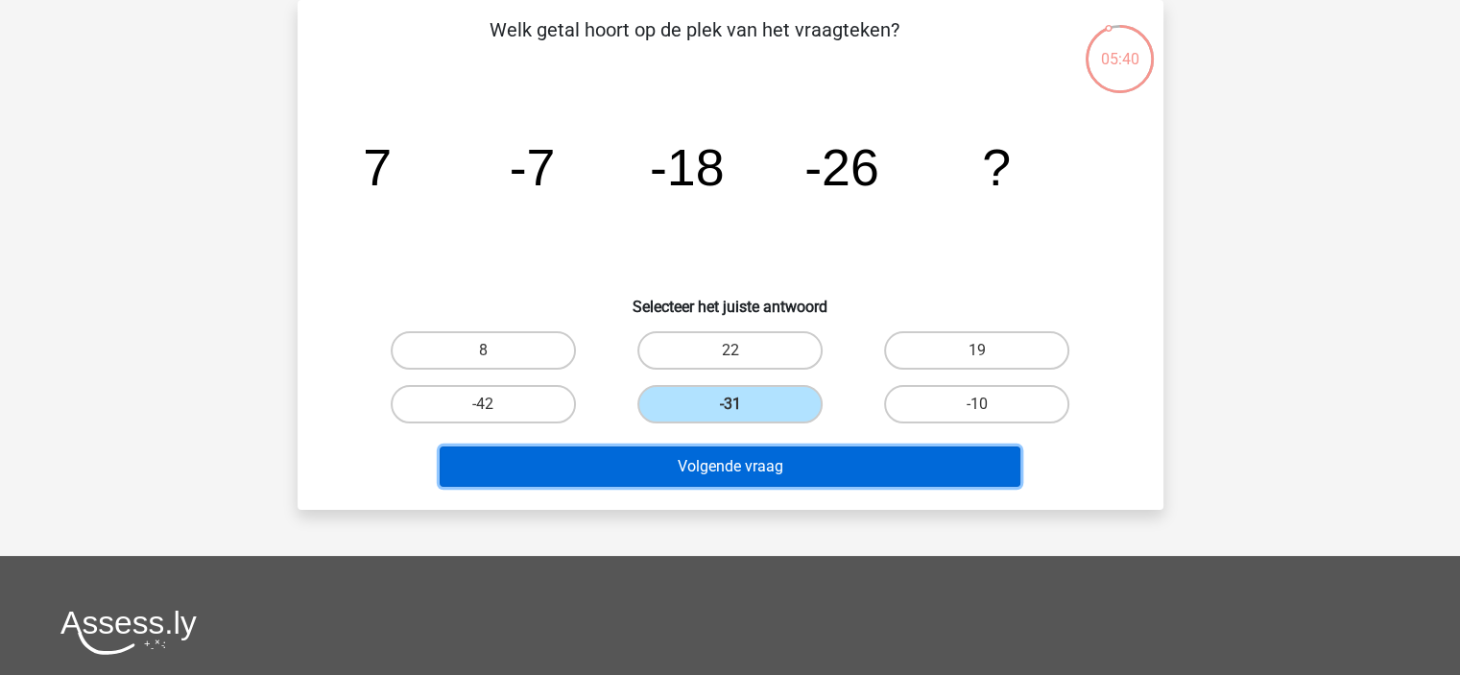
click at [760, 467] on button "Volgende vraag" at bounding box center [730, 466] width 581 height 40
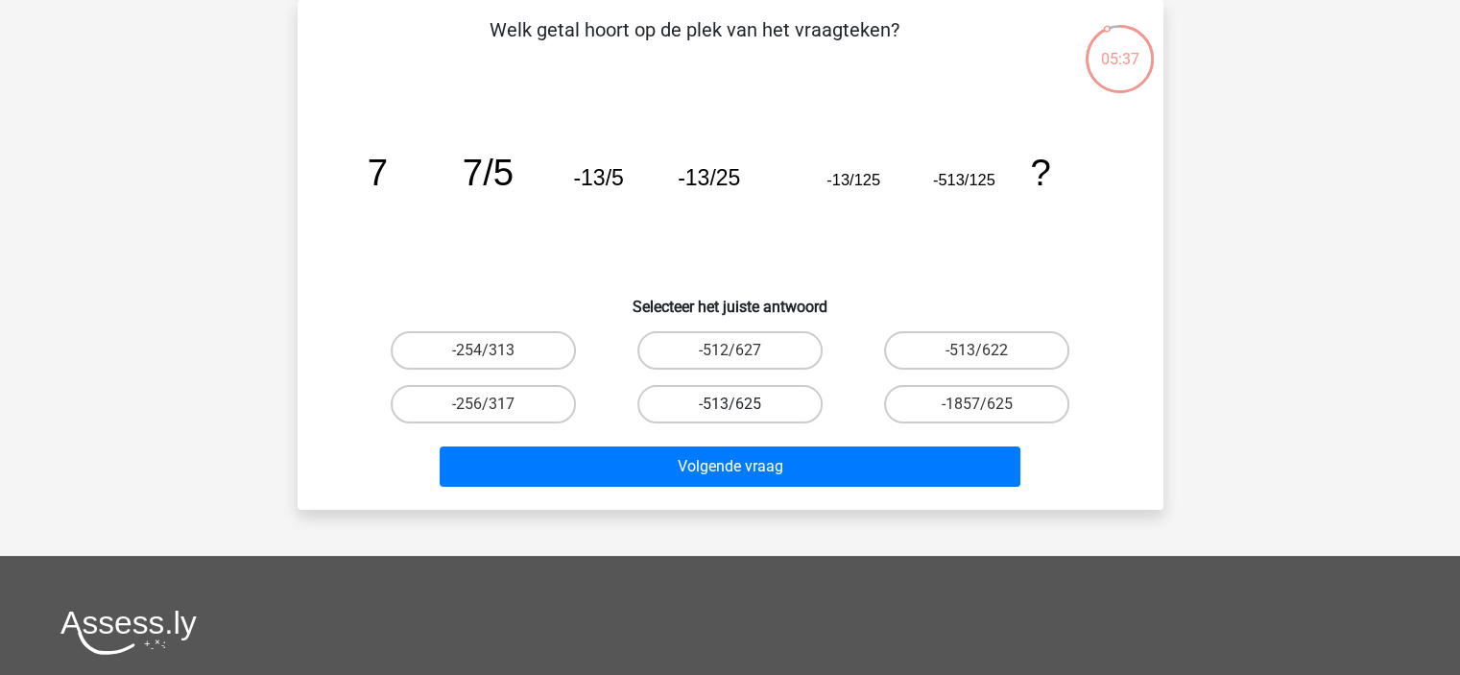
click at [776, 406] on label "-513/625" at bounding box center [729, 404] width 185 height 38
click at [742, 406] on input "-513/625" at bounding box center [735, 410] width 12 height 12
radio input "true"
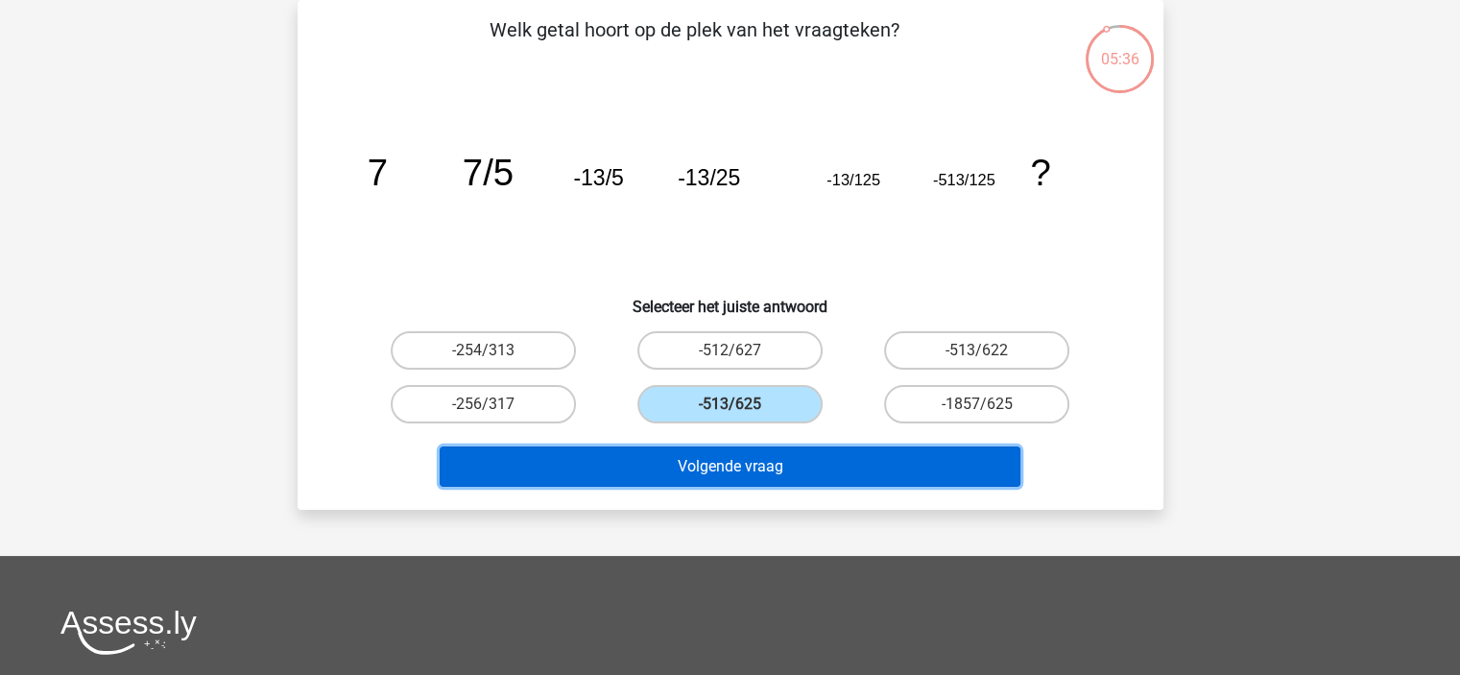
click at [791, 452] on button "Volgende vraag" at bounding box center [730, 466] width 581 height 40
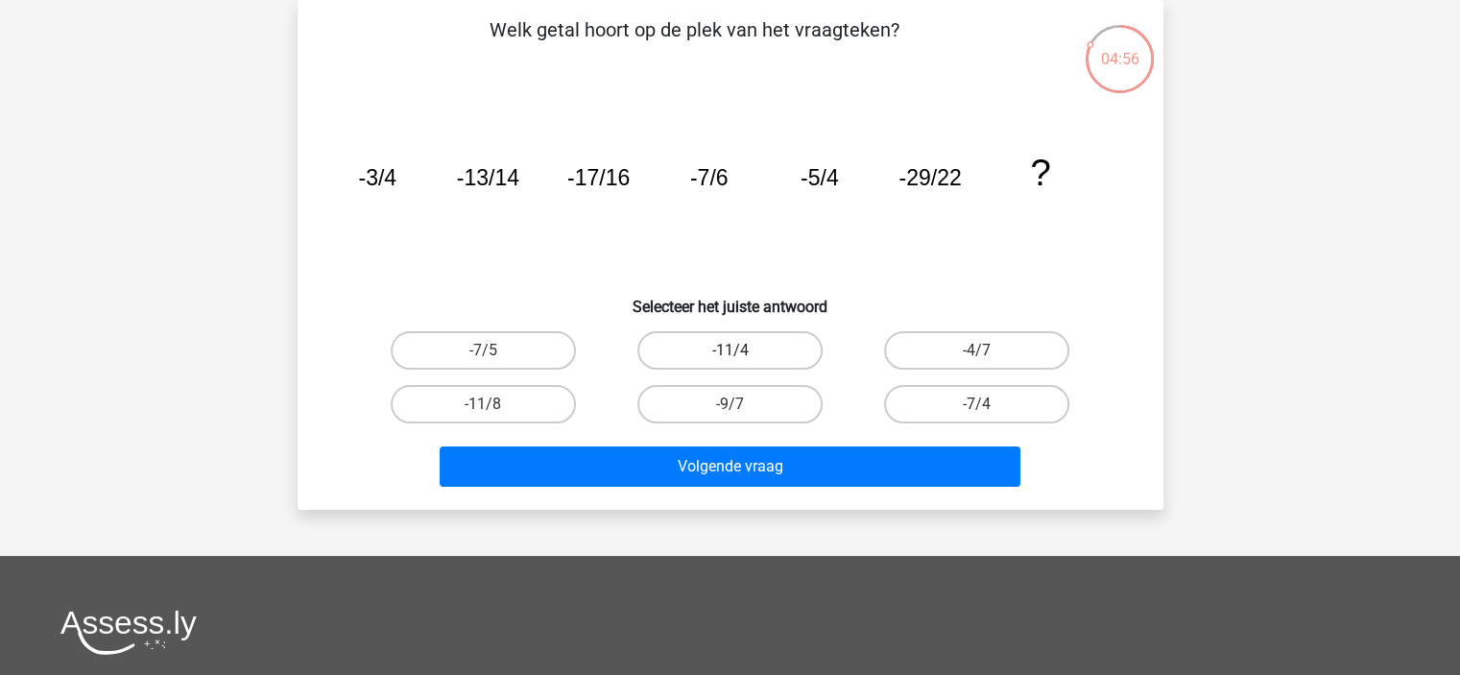
click at [783, 359] on label "-11/4" at bounding box center [729, 350] width 185 height 38
click at [742, 359] on input "-11/4" at bounding box center [735, 356] width 12 height 12
radio input "true"
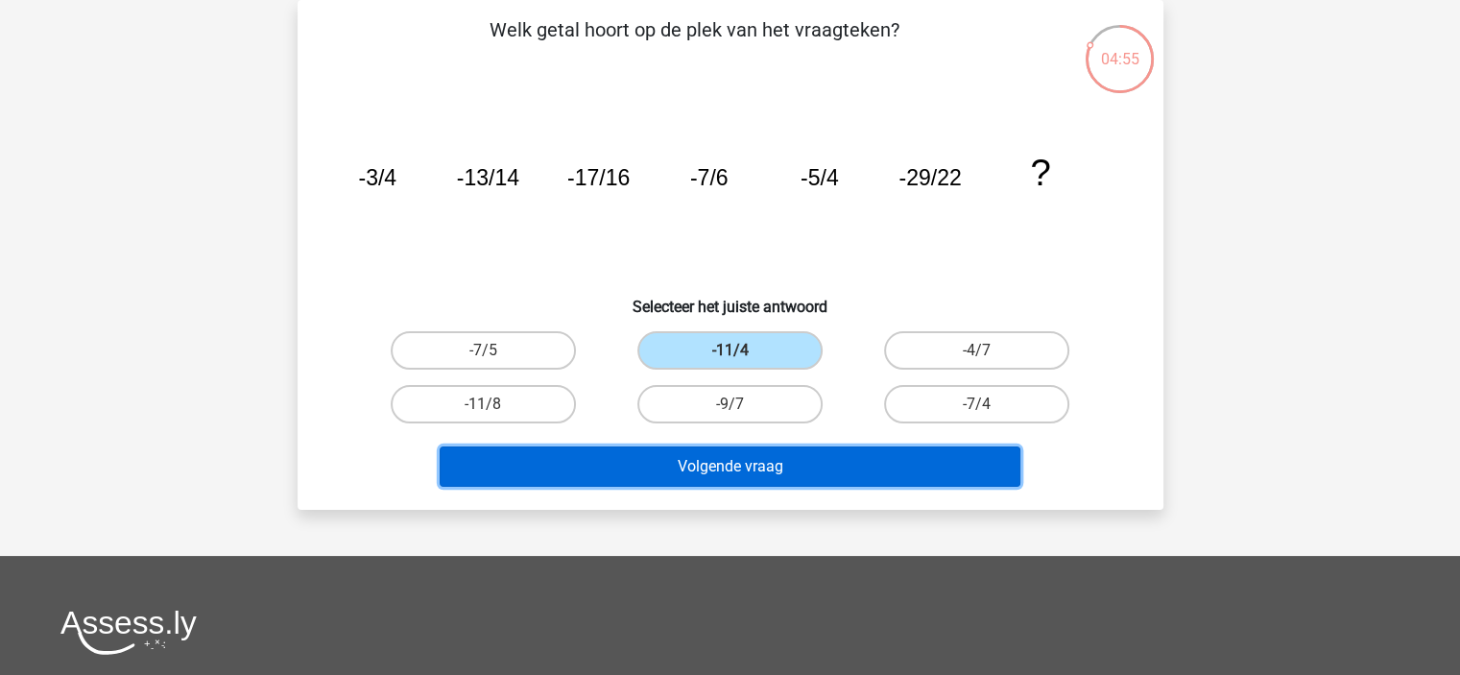
click at [793, 468] on button "Volgende vraag" at bounding box center [730, 466] width 581 height 40
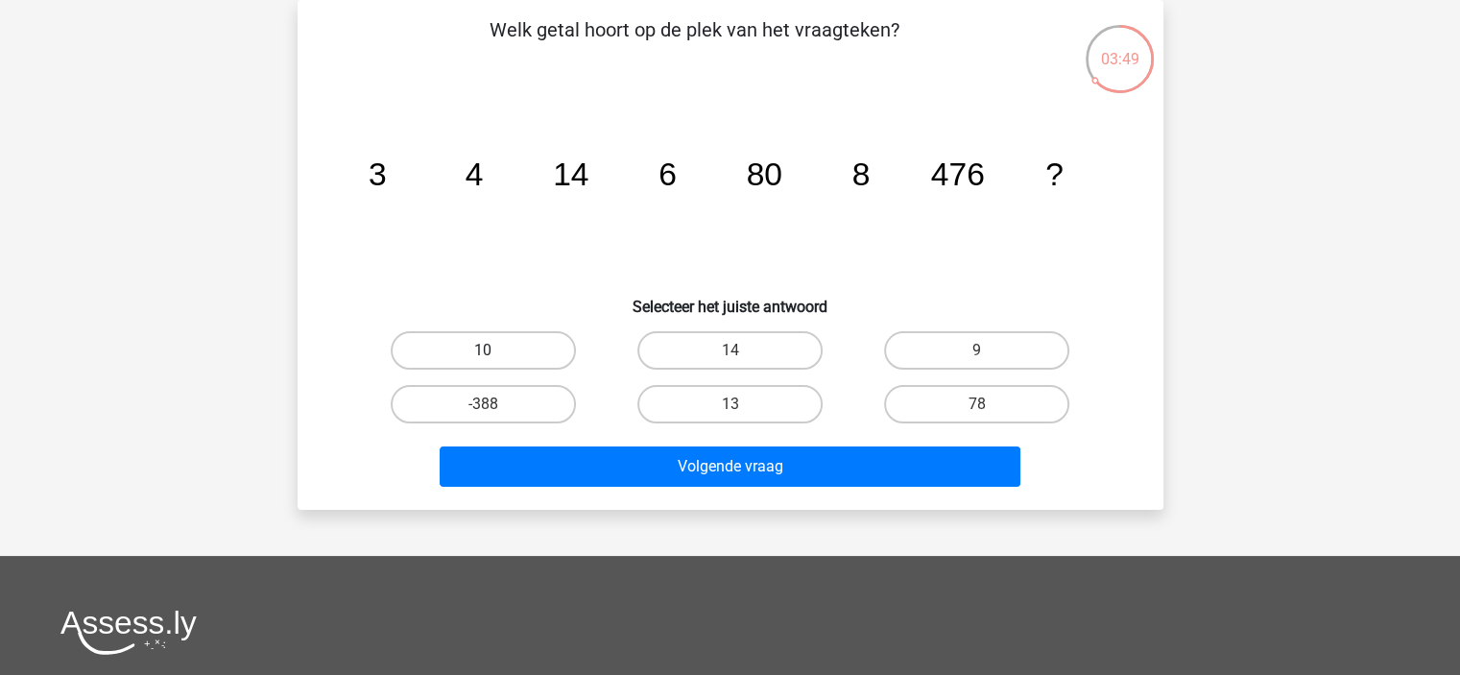
click at [553, 342] on label "10" at bounding box center [483, 350] width 185 height 38
click at [495, 350] on input "10" at bounding box center [489, 356] width 12 height 12
radio input "true"
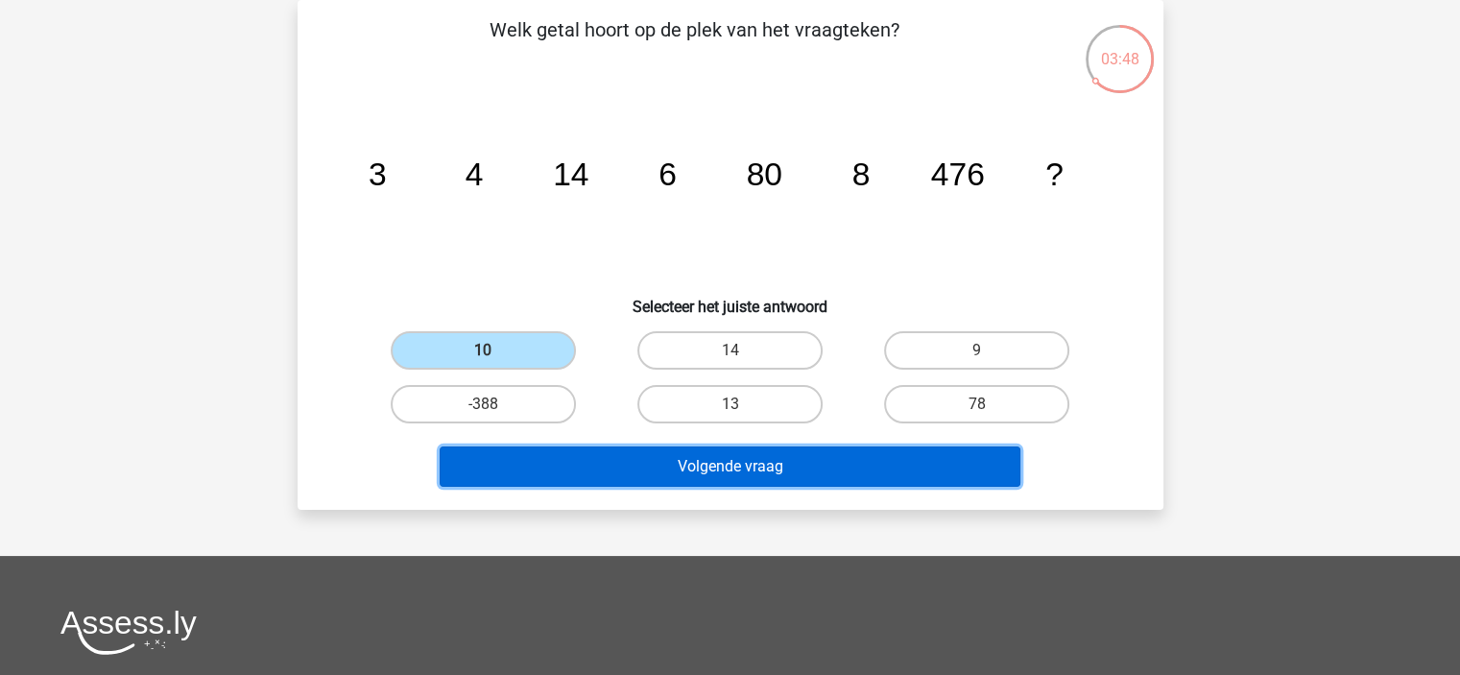
click at [588, 467] on button "Volgende vraag" at bounding box center [730, 466] width 581 height 40
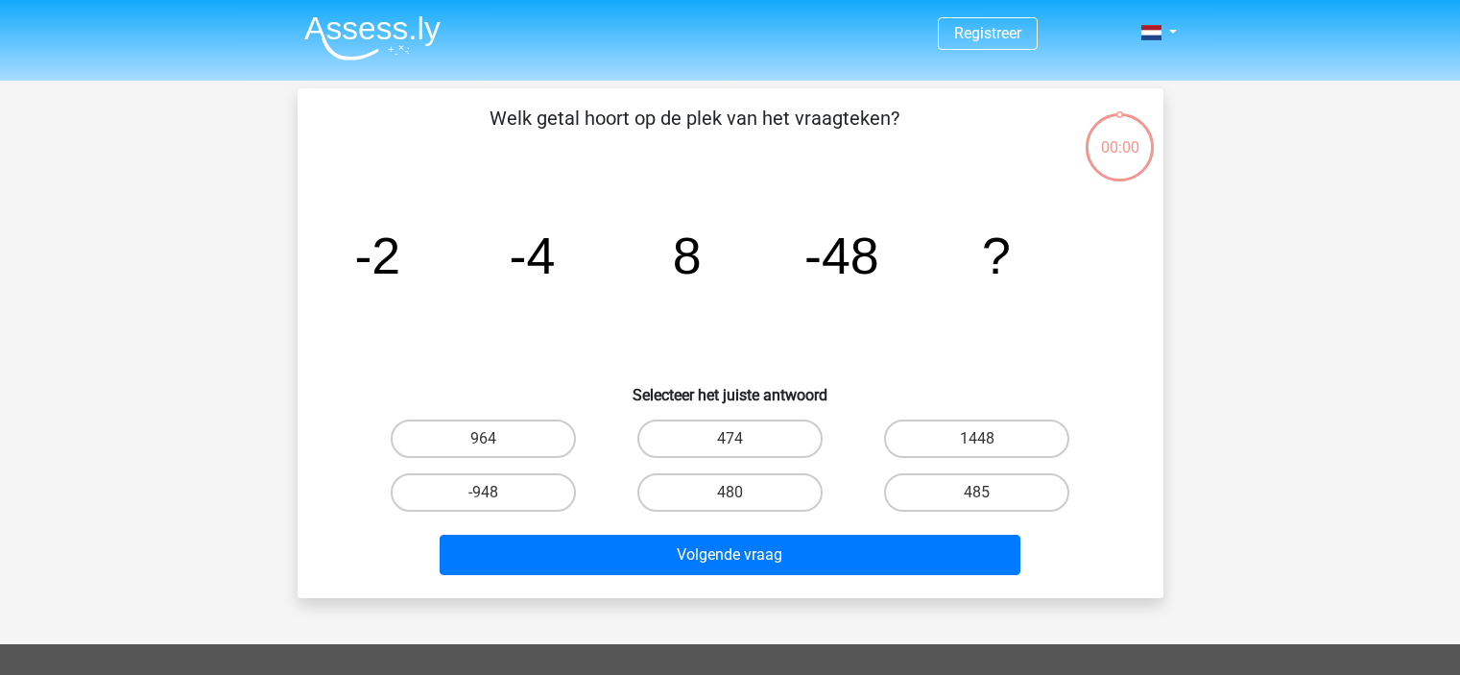
scroll to position [88, 0]
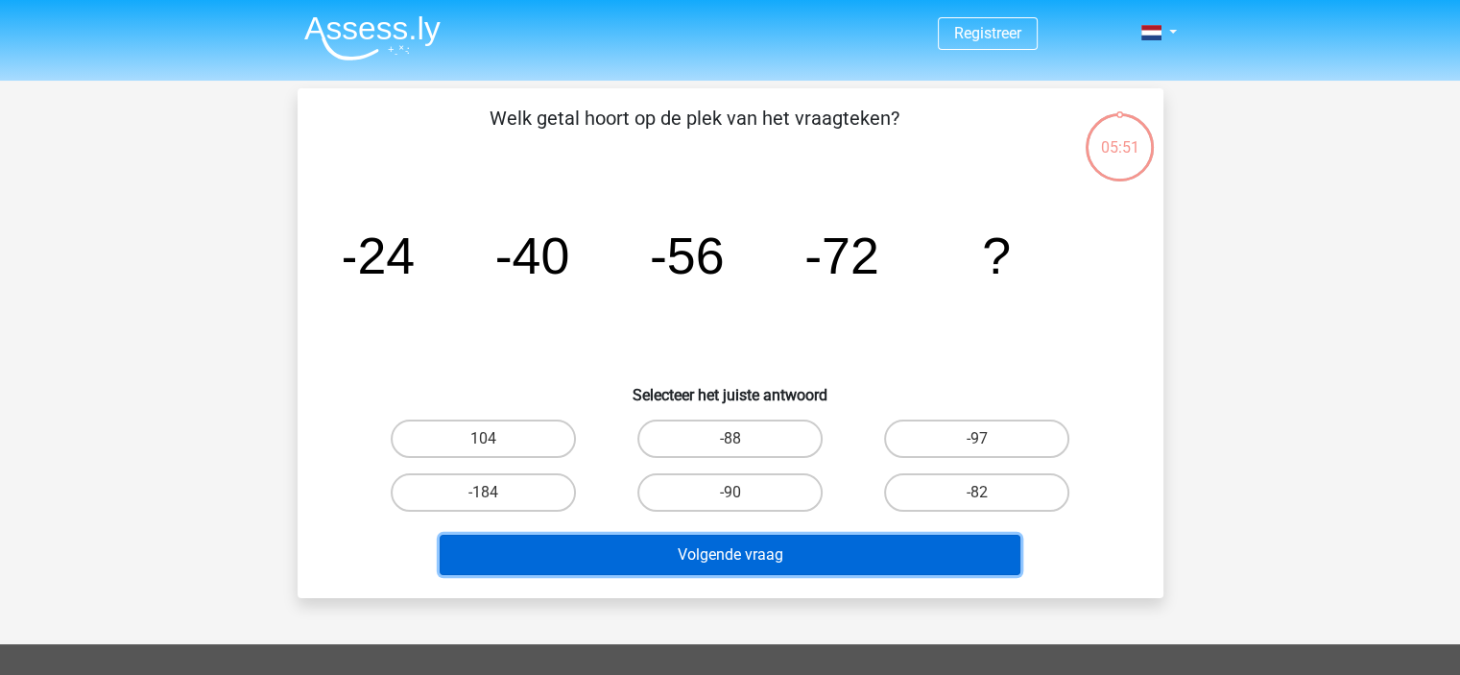
click at [702, 569] on button "Volgende vraag" at bounding box center [730, 555] width 581 height 40
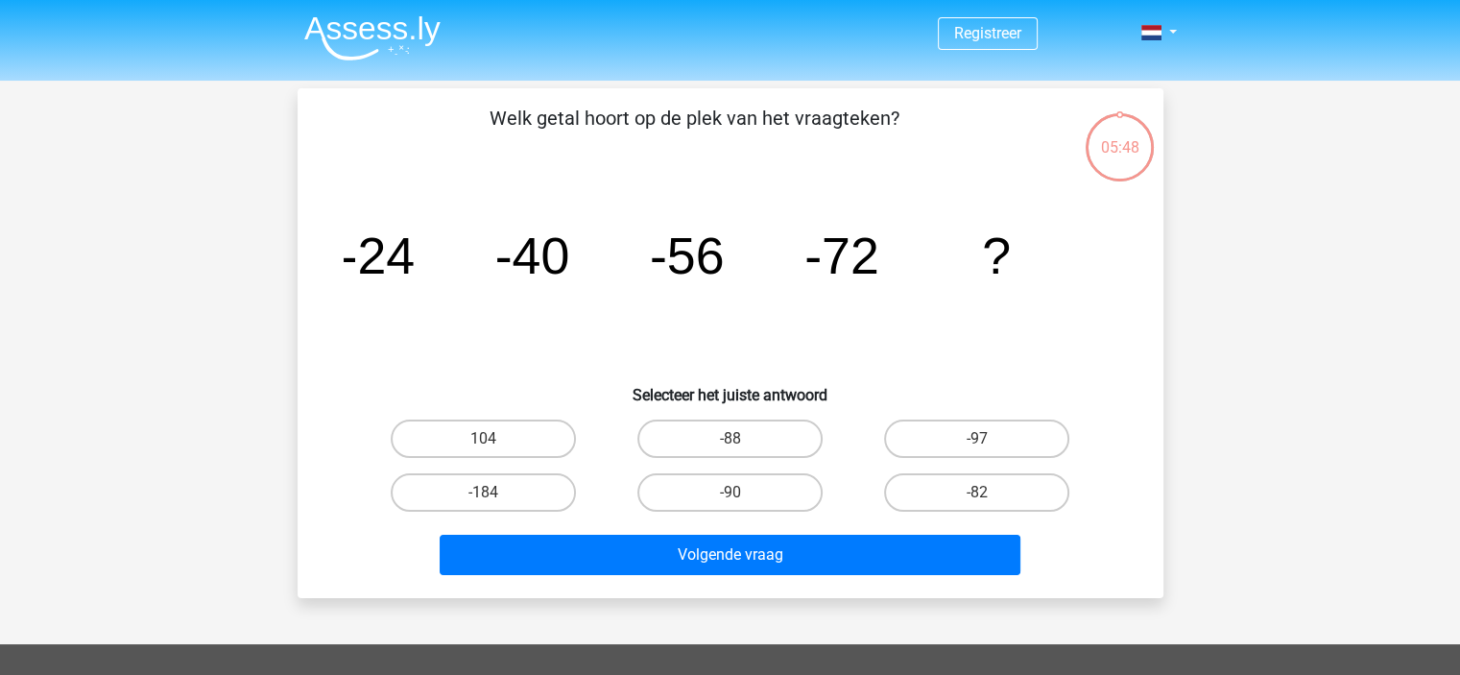
click at [562, 331] on icon "image/svg+xml -24 -40 -56 -72 ?" at bounding box center [731, 274] width 774 height 194
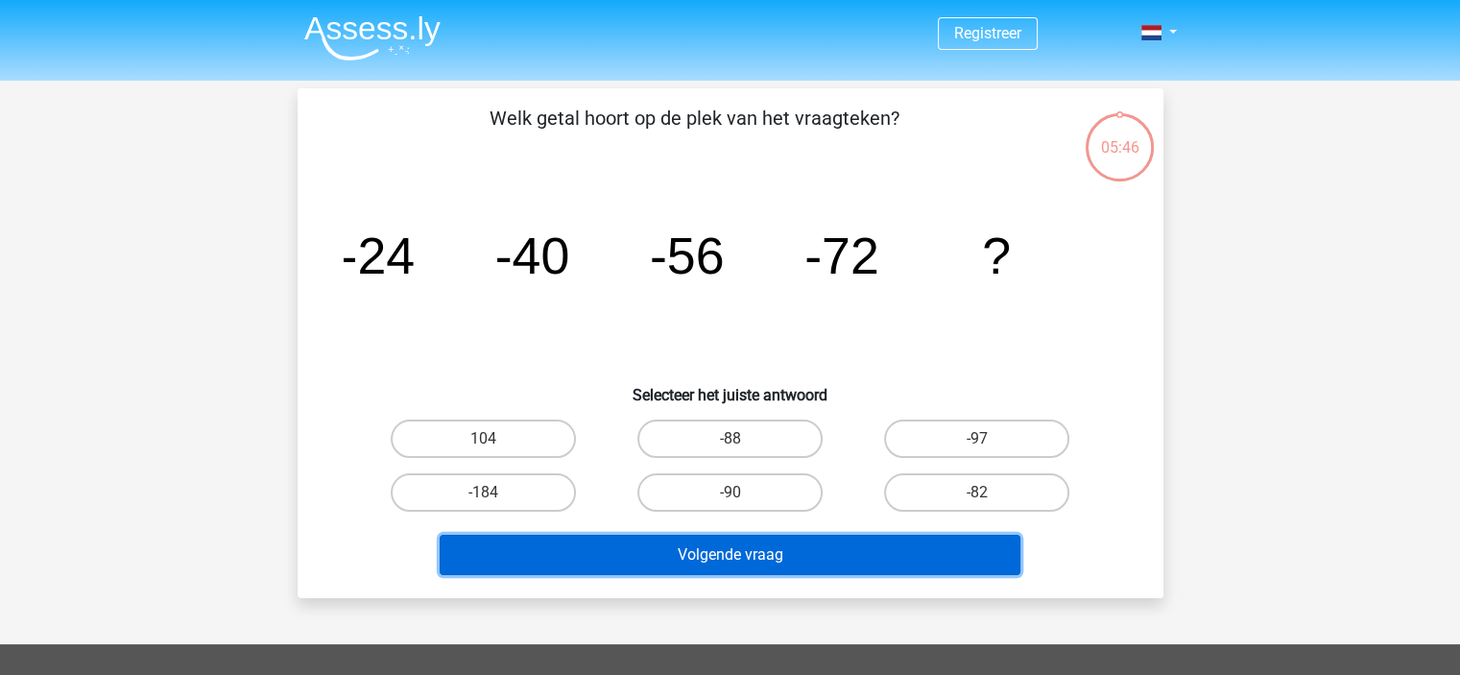
click at [847, 538] on button "Volgende vraag" at bounding box center [730, 555] width 581 height 40
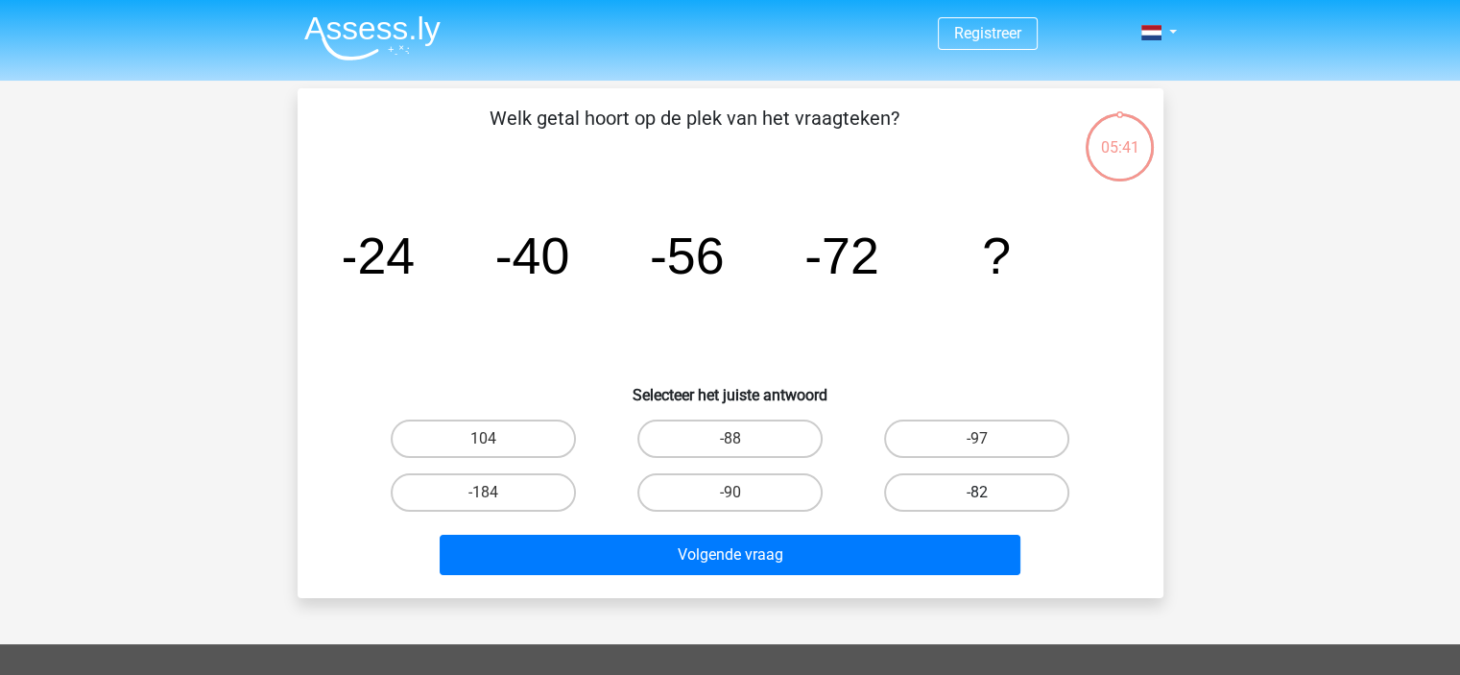
click at [896, 492] on label "-82" at bounding box center [976, 492] width 185 height 38
click at [977, 492] on input "-82" at bounding box center [983, 498] width 12 height 12
radio input "true"
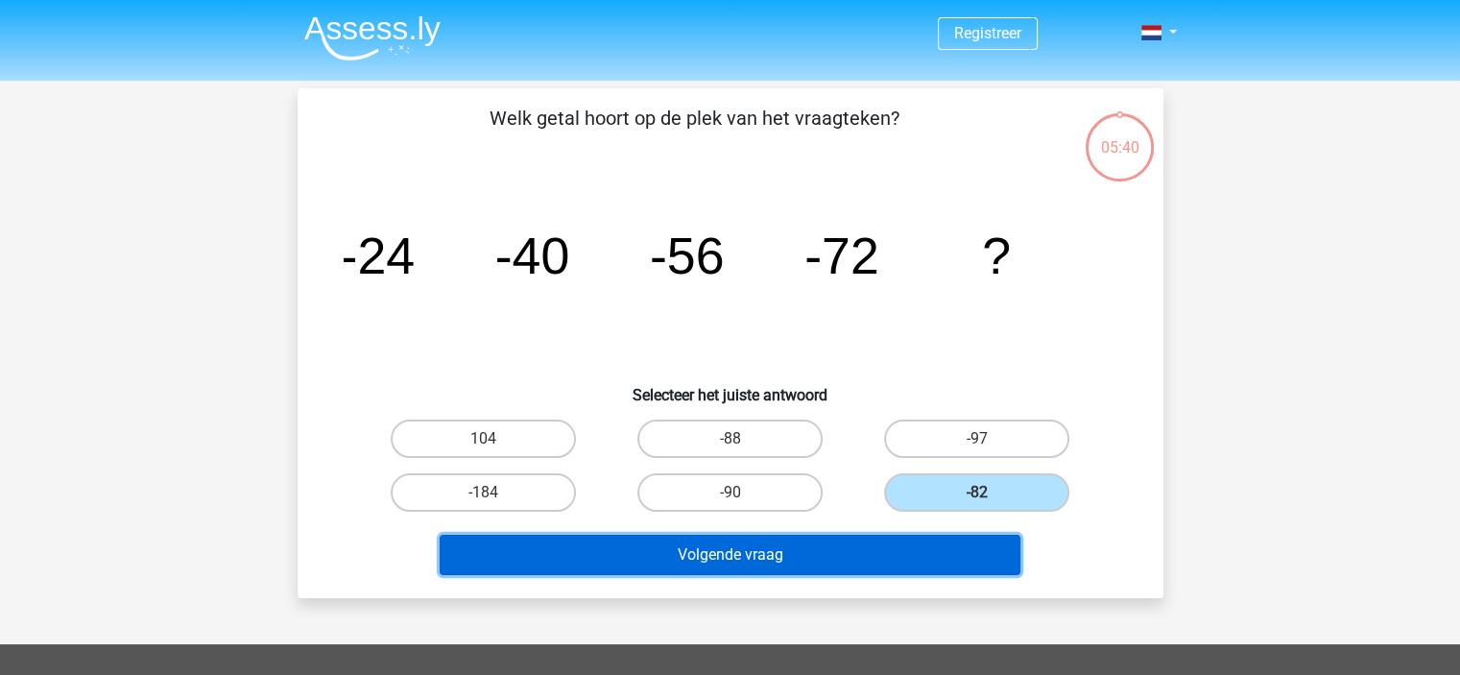
click at [868, 568] on button "Volgende vraag" at bounding box center [730, 555] width 581 height 40
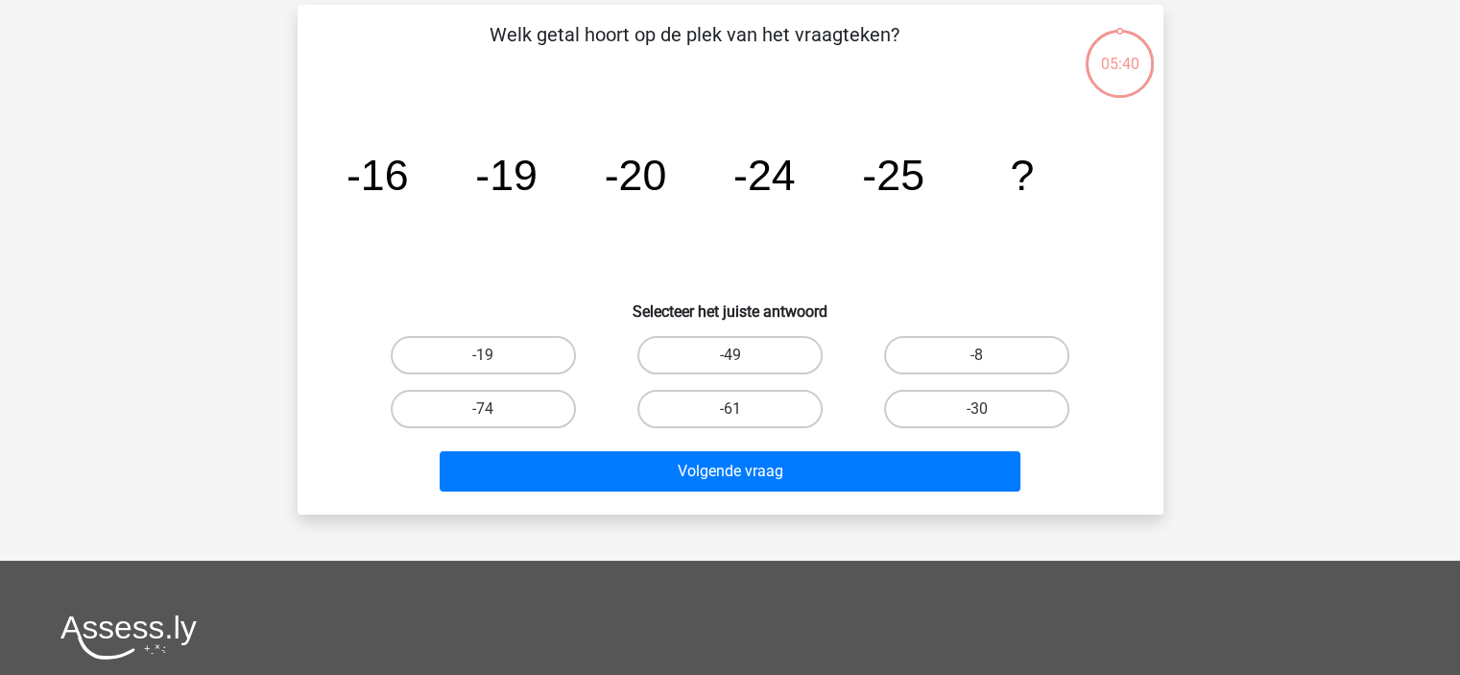
scroll to position [88, 0]
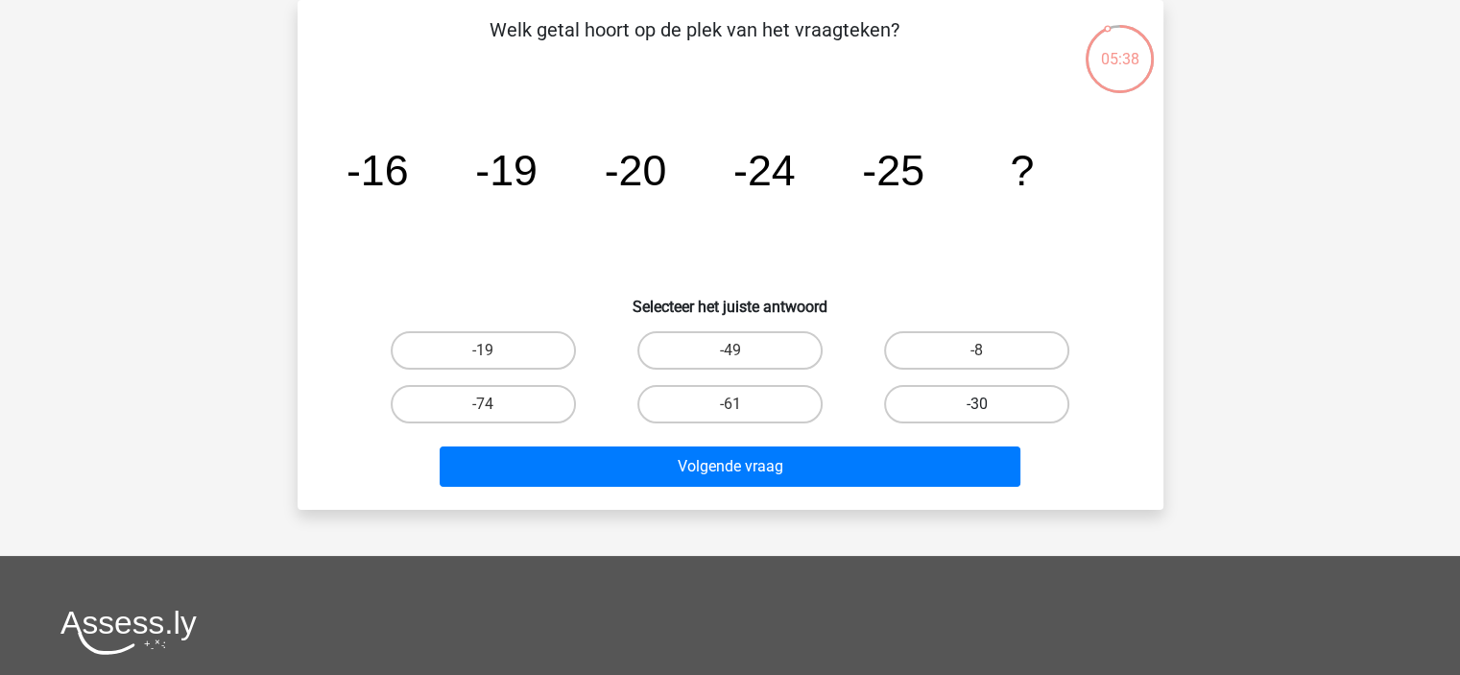
click at [925, 394] on label "-30" at bounding box center [976, 404] width 185 height 38
click at [977, 404] on input "-30" at bounding box center [983, 410] width 12 height 12
radio input "true"
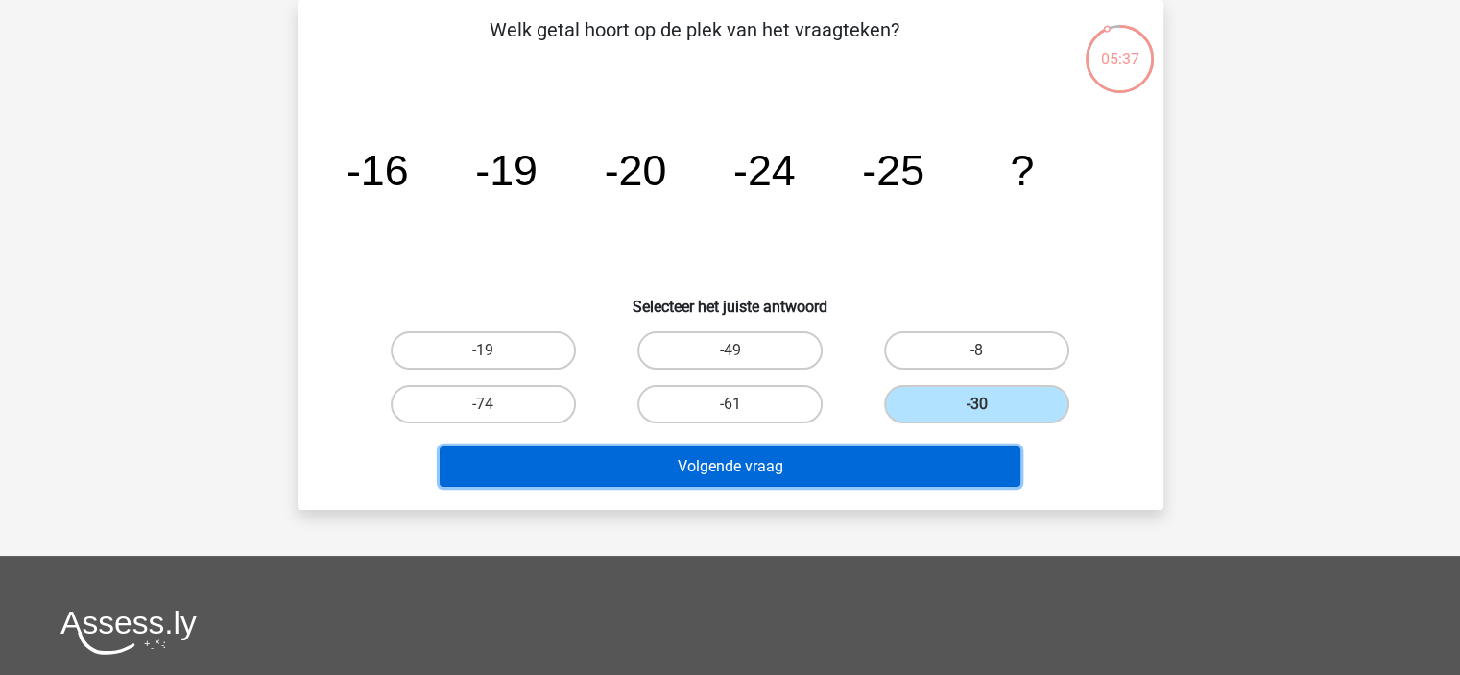
click at [899, 462] on button "Volgende vraag" at bounding box center [730, 466] width 581 height 40
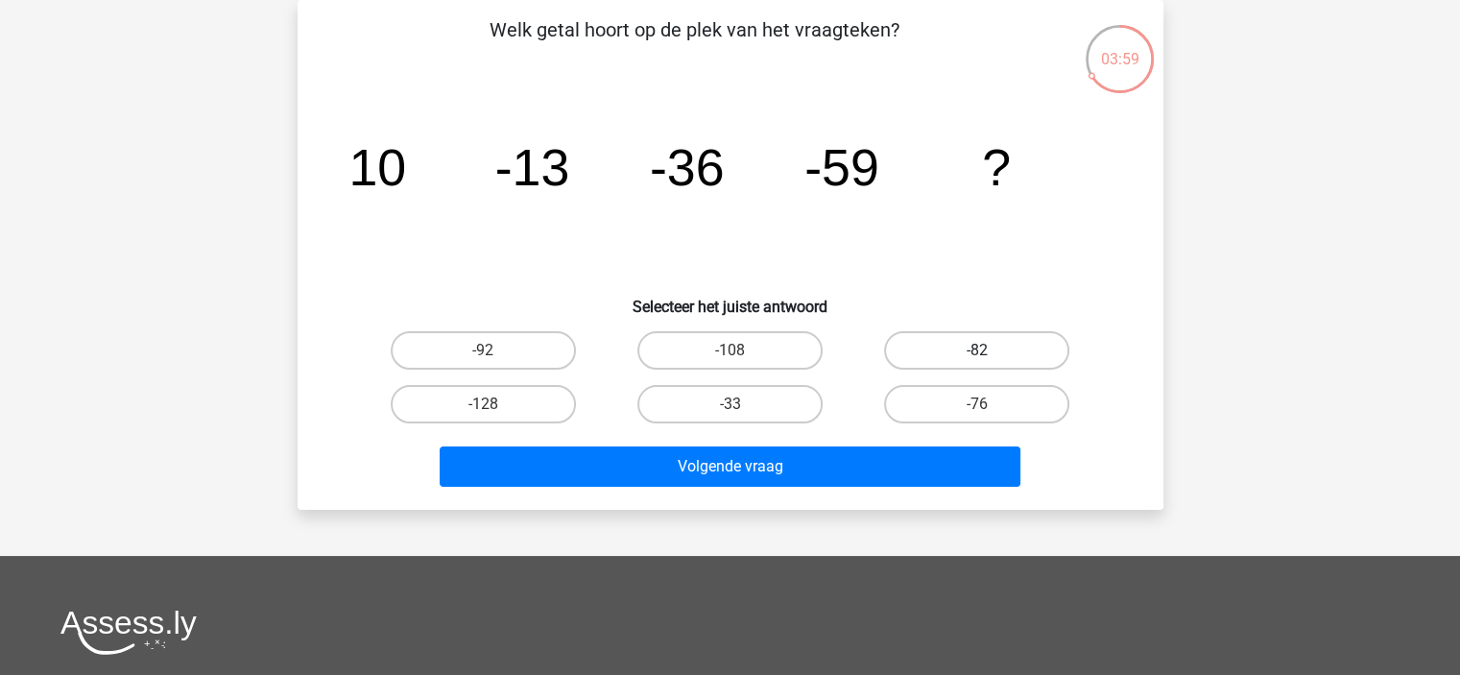
click at [935, 352] on label "-82" at bounding box center [976, 350] width 185 height 38
click at [977, 352] on input "-82" at bounding box center [983, 356] width 12 height 12
radio input "true"
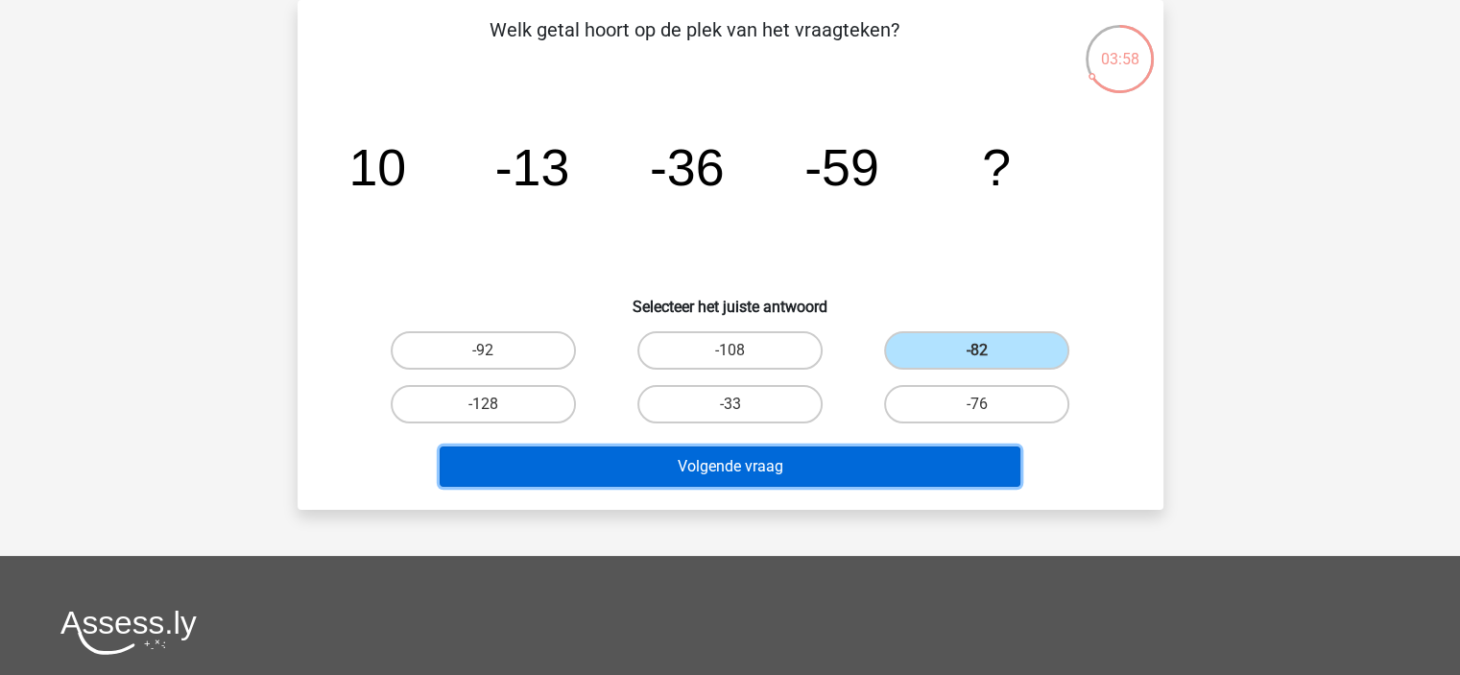
click at [869, 462] on button "Volgende vraag" at bounding box center [730, 466] width 581 height 40
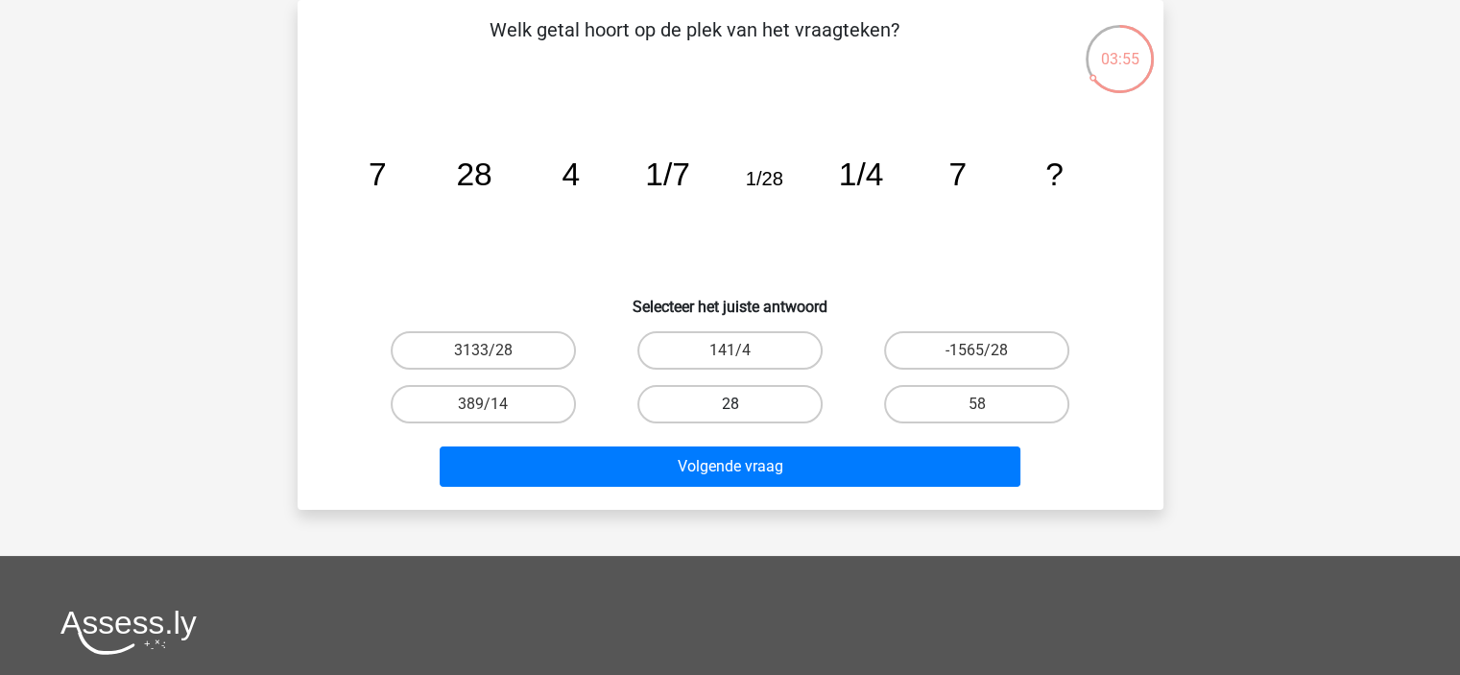
click at [777, 418] on label "28" at bounding box center [729, 404] width 185 height 38
click at [742, 417] on input "28" at bounding box center [735, 410] width 12 height 12
radio input "true"
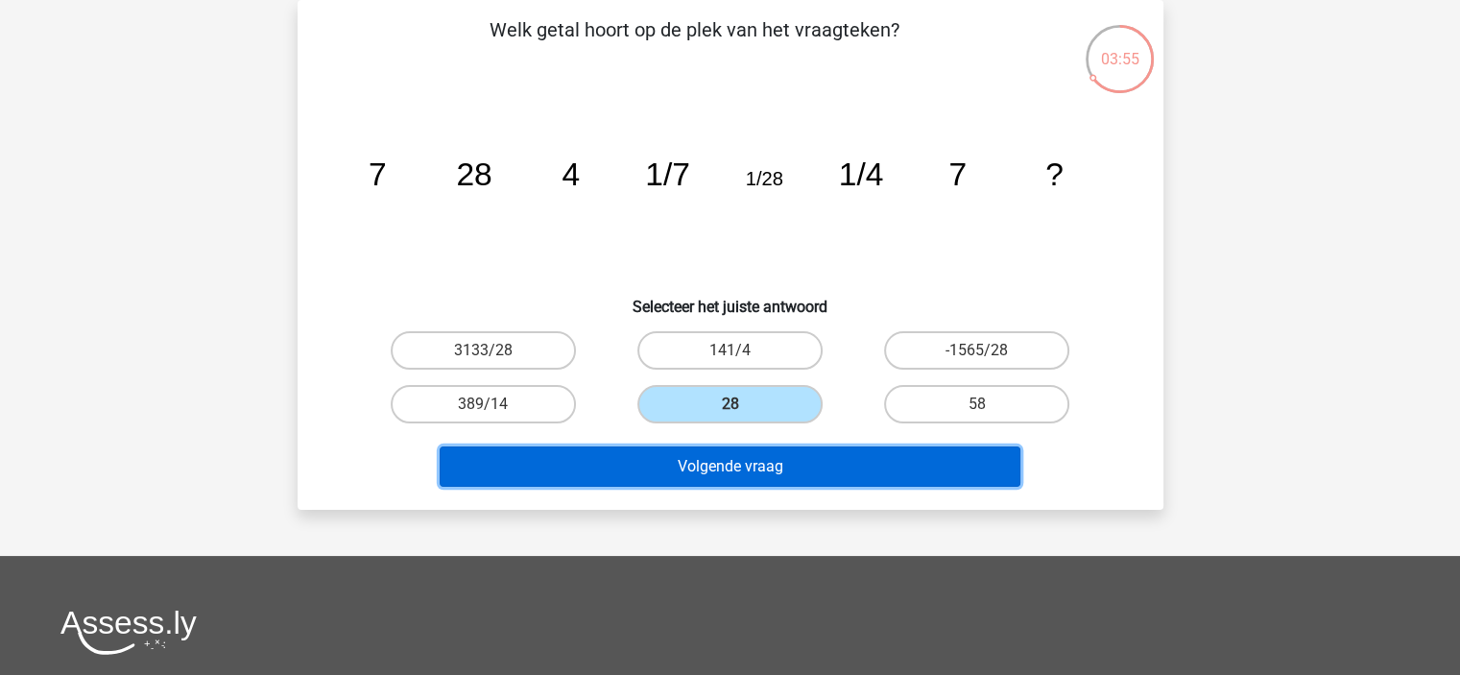
click at [783, 456] on button "Volgende vraag" at bounding box center [730, 466] width 581 height 40
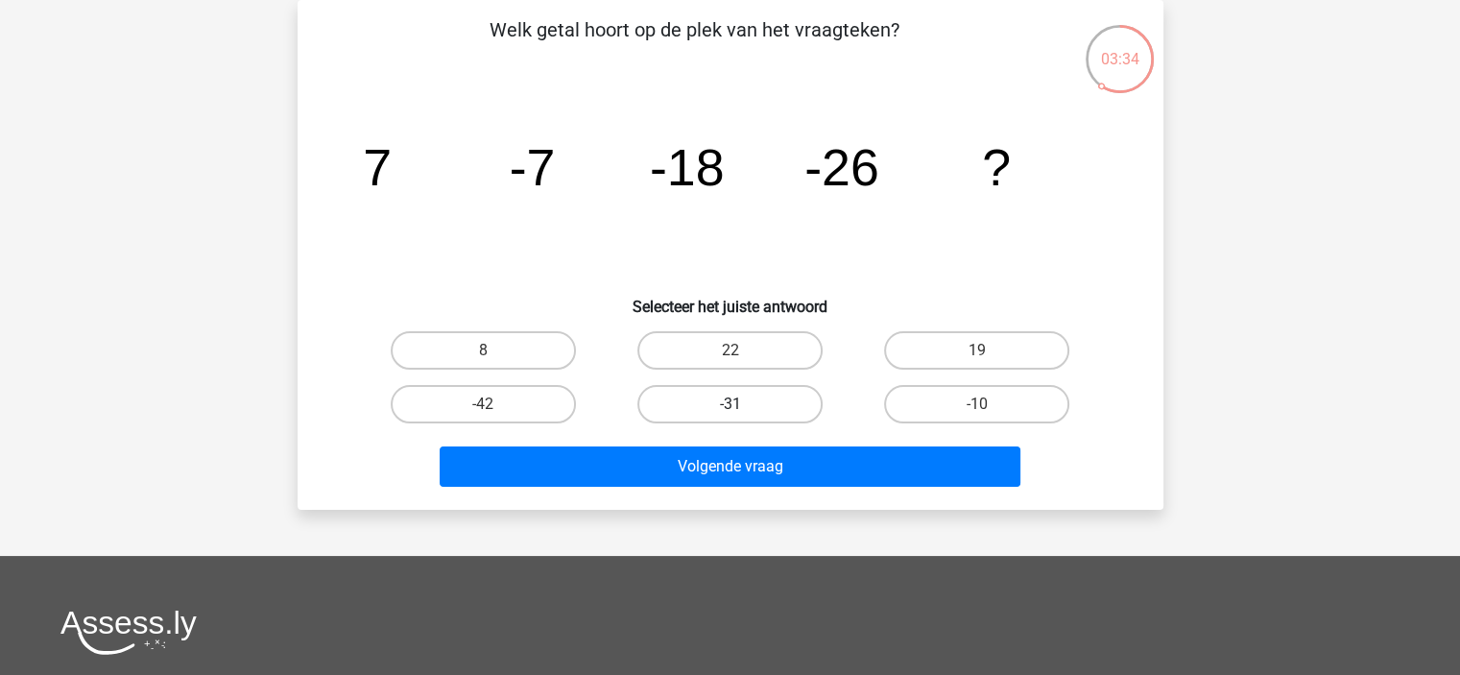
click at [682, 395] on label "-31" at bounding box center [729, 404] width 185 height 38
click at [729, 404] on input "-31" at bounding box center [735, 410] width 12 height 12
radio input "true"
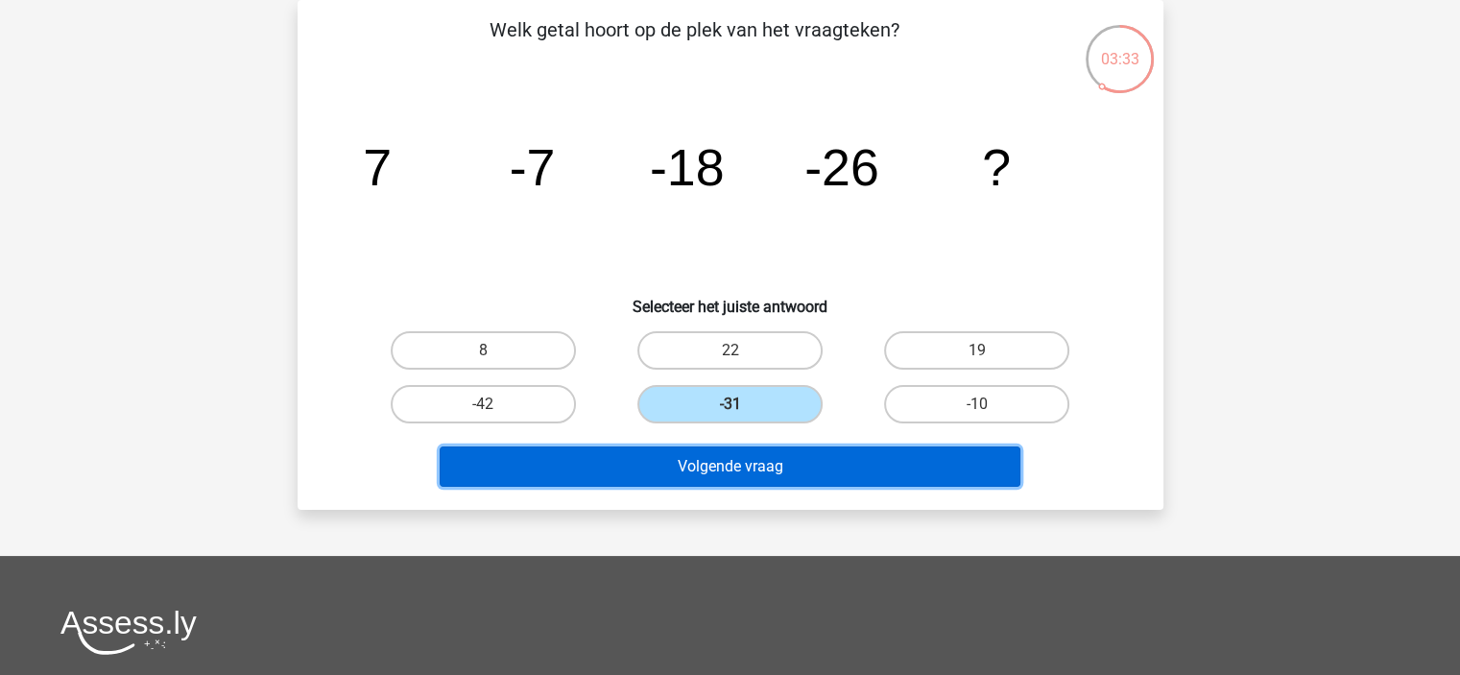
click at [684, 479] on button "Volgende vraag" at bounding box center [730, 466] width 581 height 40
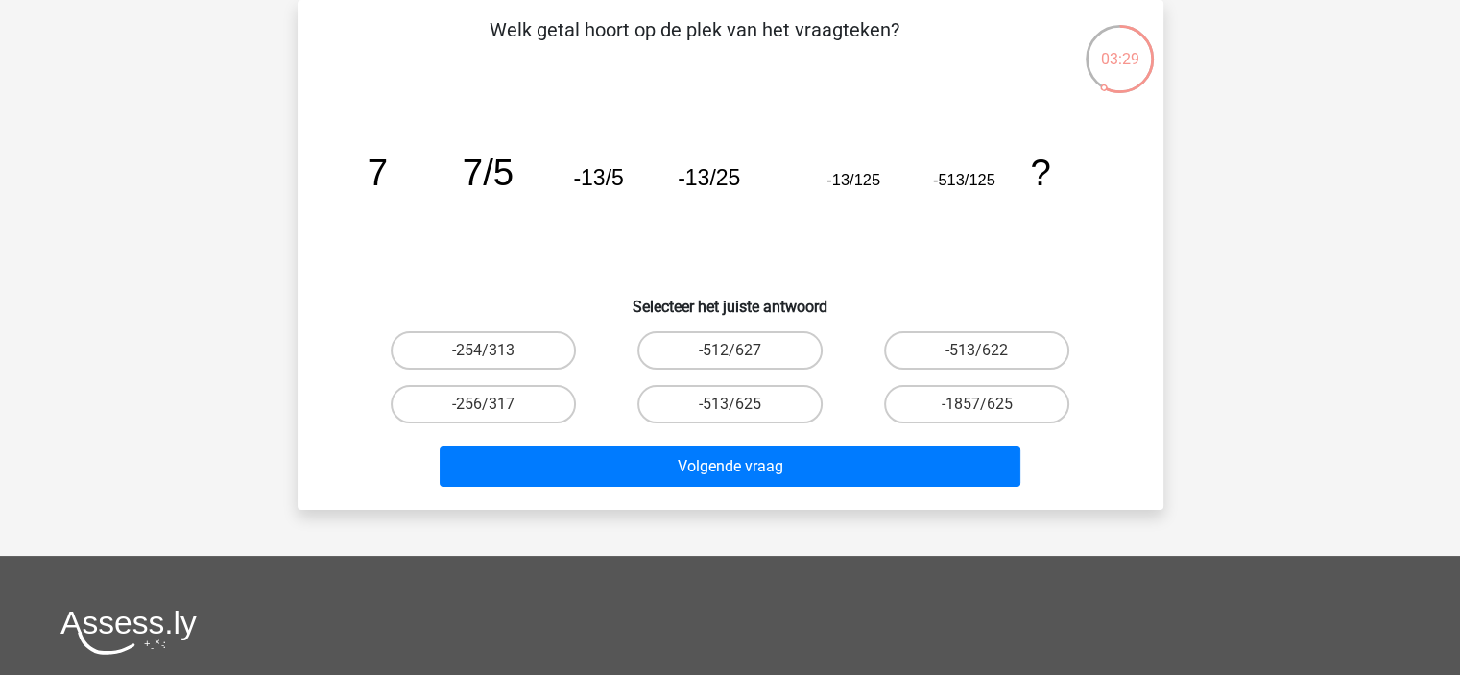
click at [733, 414] on input "-513/625" at bounding box center [735, 410] width 12 height 12
radio input "true"
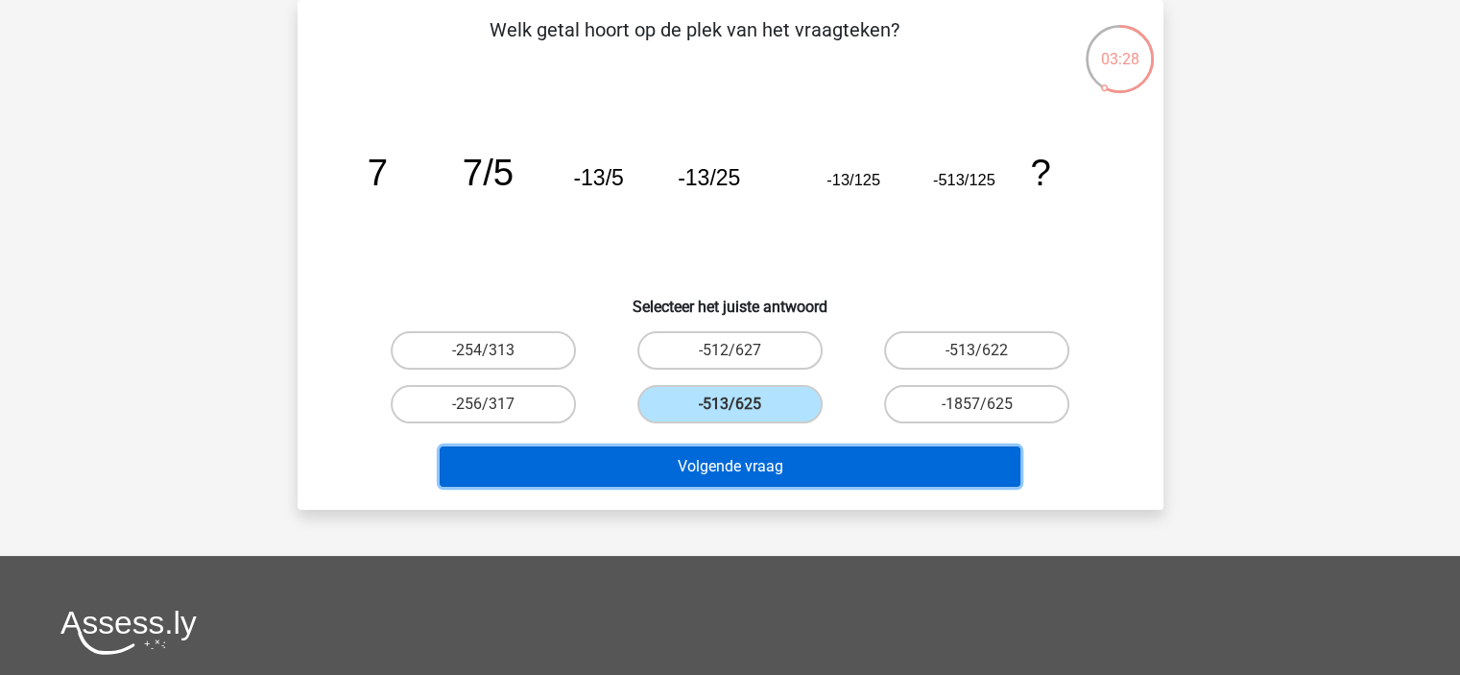
click at [737, 452] on button "Volgende vraag" at bounding box center [730, 466] width 581 height 40
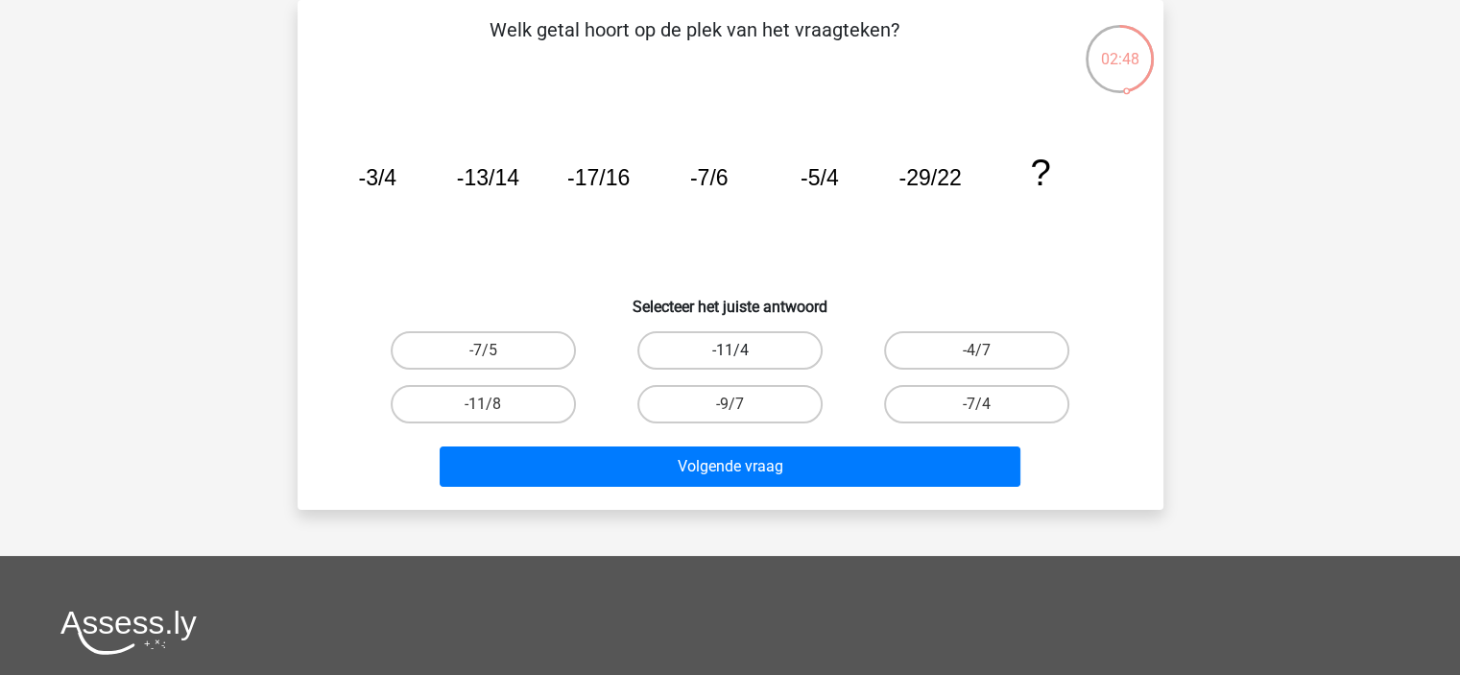
click at [753, 357] on label "-11/4" at bounding box center [729, 350] width 185 height 38
click at [742, 357] on input "-11/4" at bounding box center [735, 356] width 12 height 12
radio input "true"
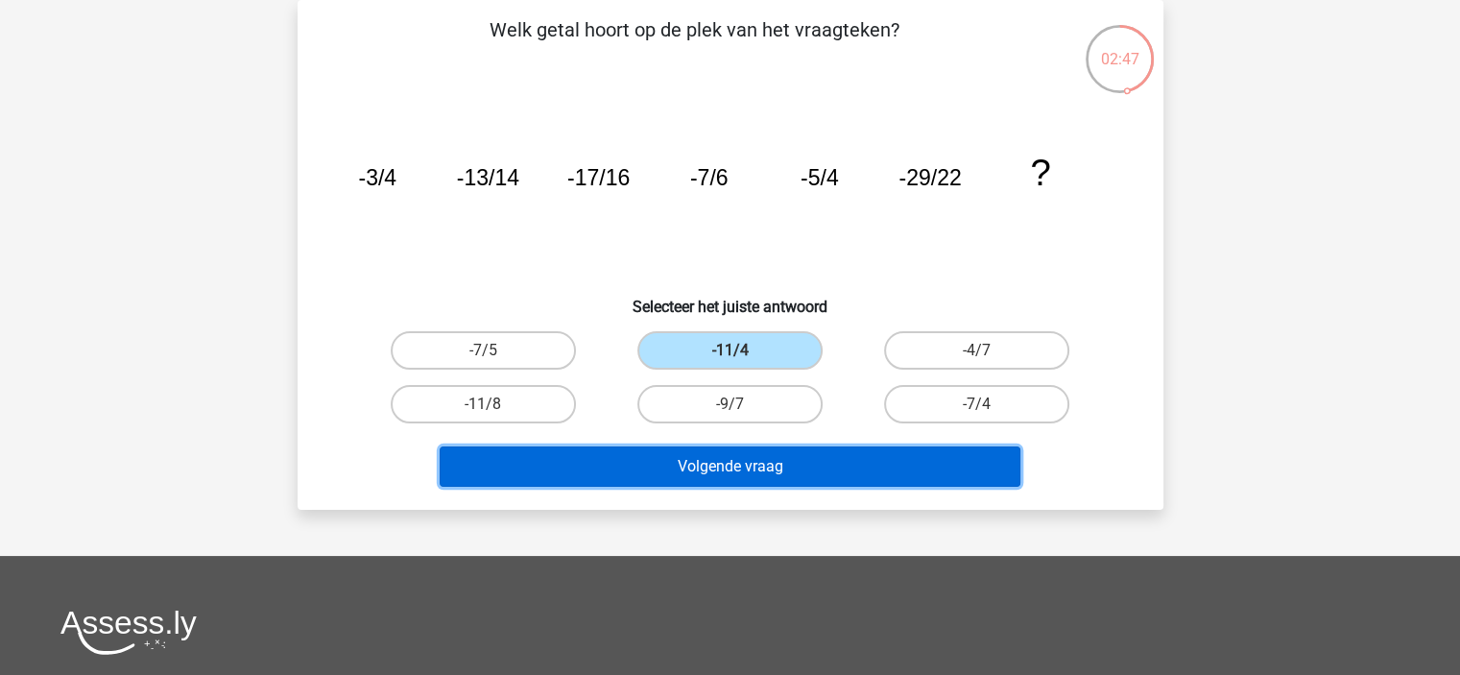
click at [760, 472] on button "Volgende vraag" at bounding box center [730, 466] width 581 height 40
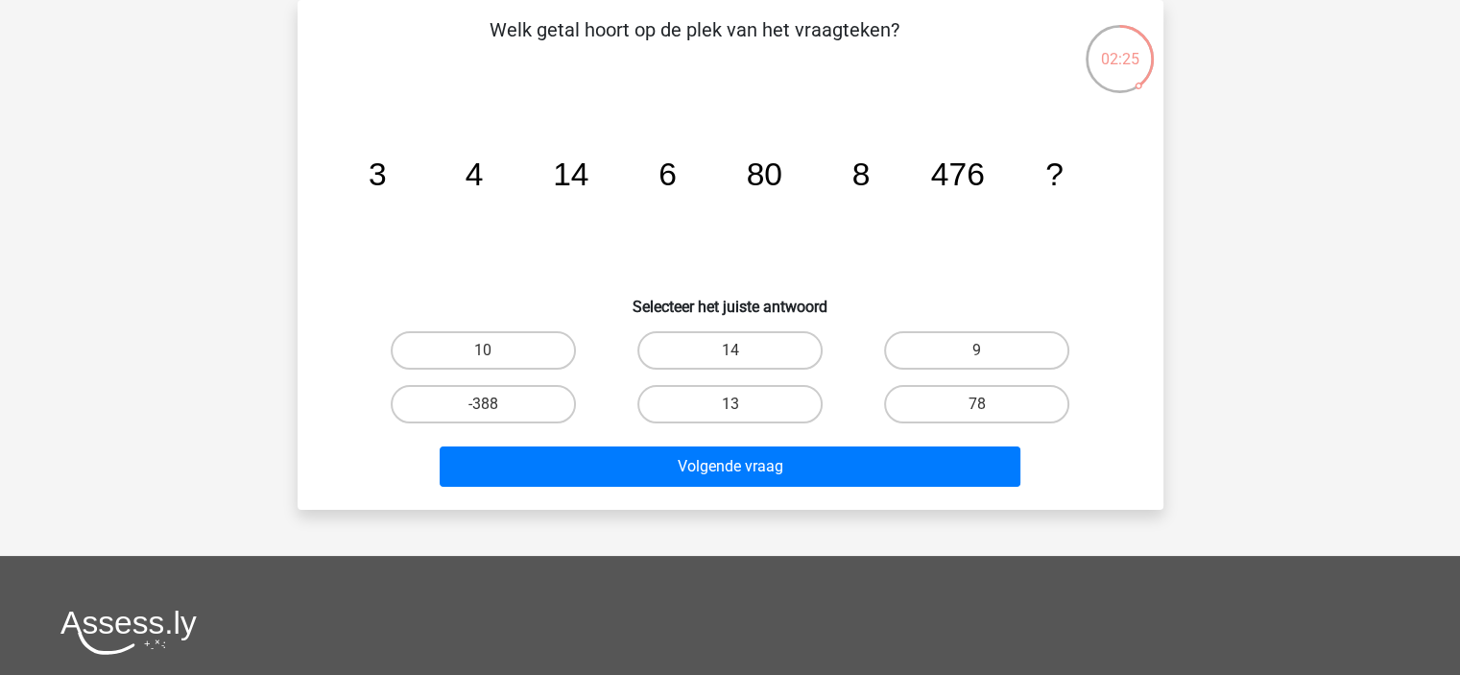
click at [831, 252] on icon "image/svg+xml 3 4 14 6 80 8 476 ?" at bounding box center [731, 185] width 774 height 194
click at [662, 413] on label "13" at bounding box center [729, 404] width 185 height 38
click at [729, 413] on input "13" at bounding box center [735, 410] width 12 height 12
radio input "true"
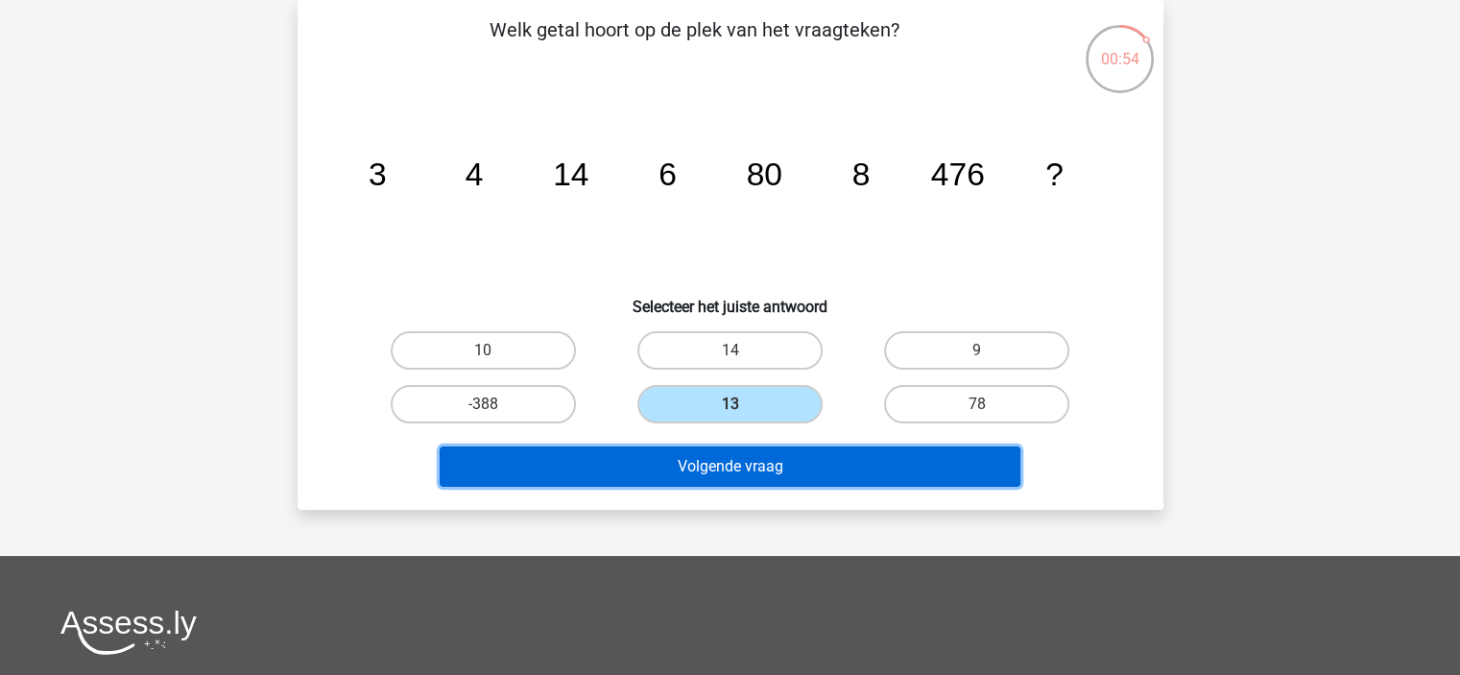
click at [647, 469] on button "Volgende vraag" at bounding box center [730, 466] width 581 height 40
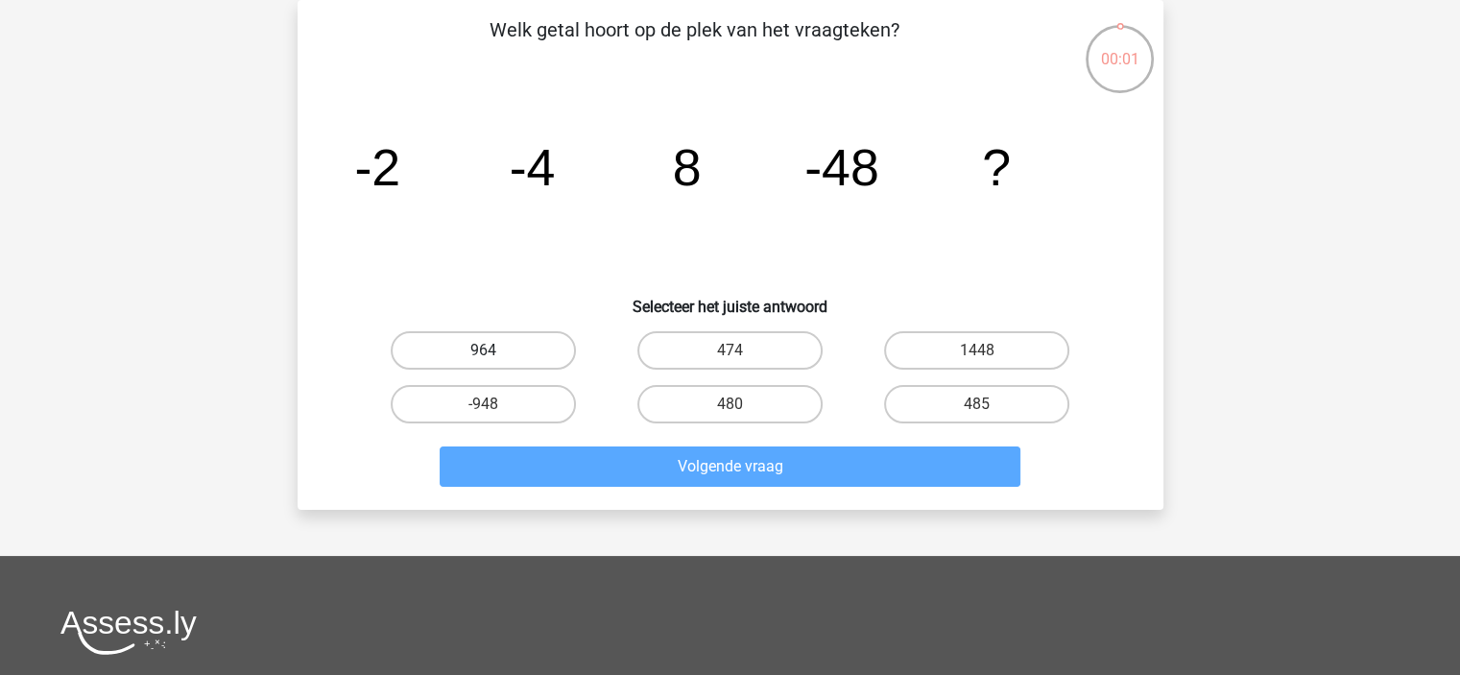
click at [557, 355] on label "964" at bounding box center [483, 350] width 185 height 38
click at [495, 355] on input "964" at bounding box center [489, 356] width 12 height 12
radio input "true"
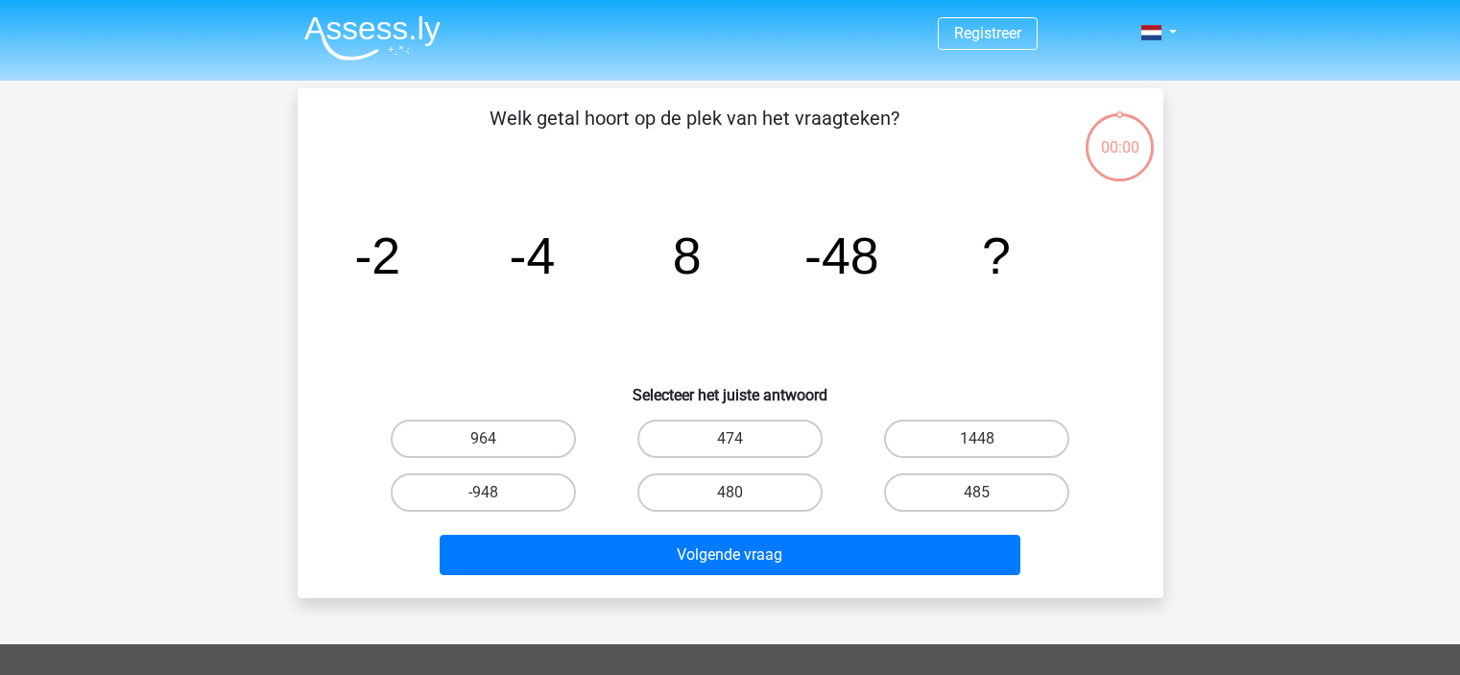
scroll to position [88, 0]
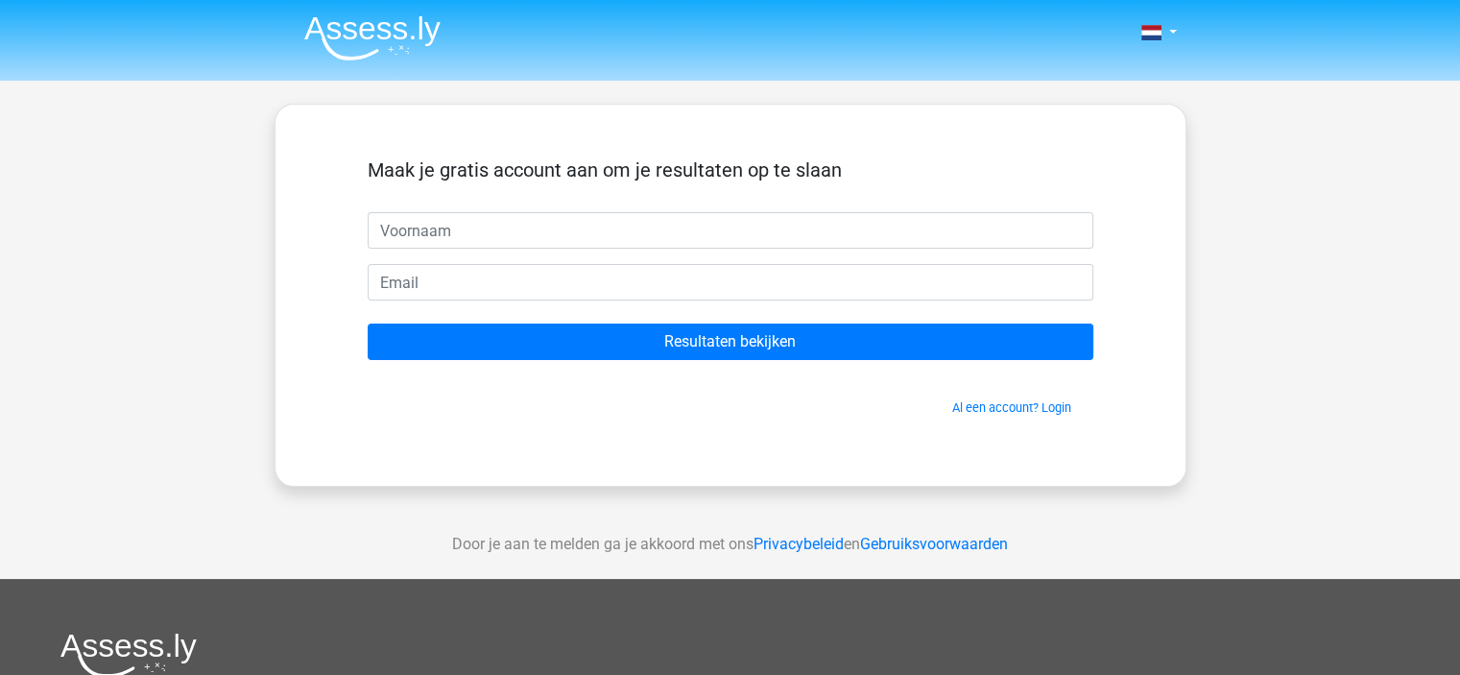
click at [577, 463] on div "Maak je gratis account aan om je resultaten op te slaan Resultaten bekijken Al …" at bounding box center [731, 295] width 912 height 383
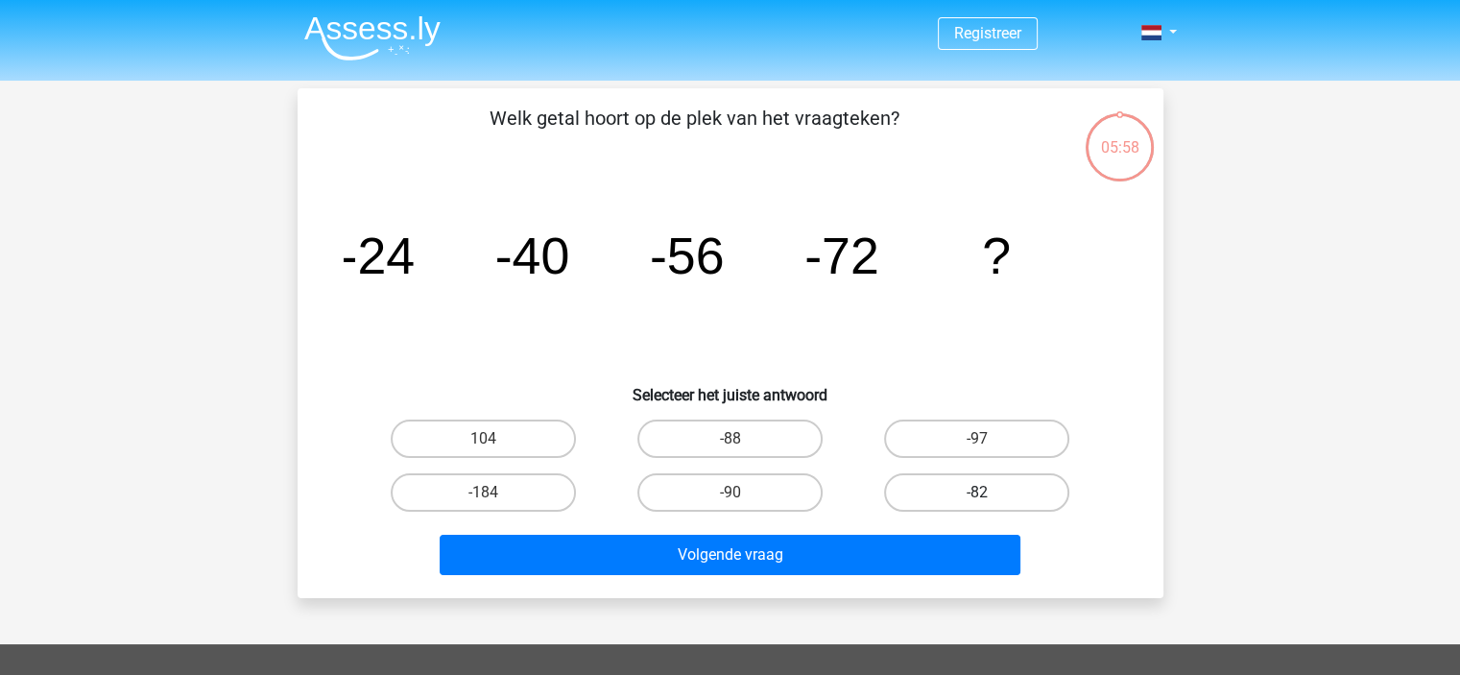
click at [893, 487] on label "-82" at bounding box center [976, 492] width 185 height 38
click at [977, 492] on input "-82" at bounding box center [983, 498] width 12 height 12
radio input "true"
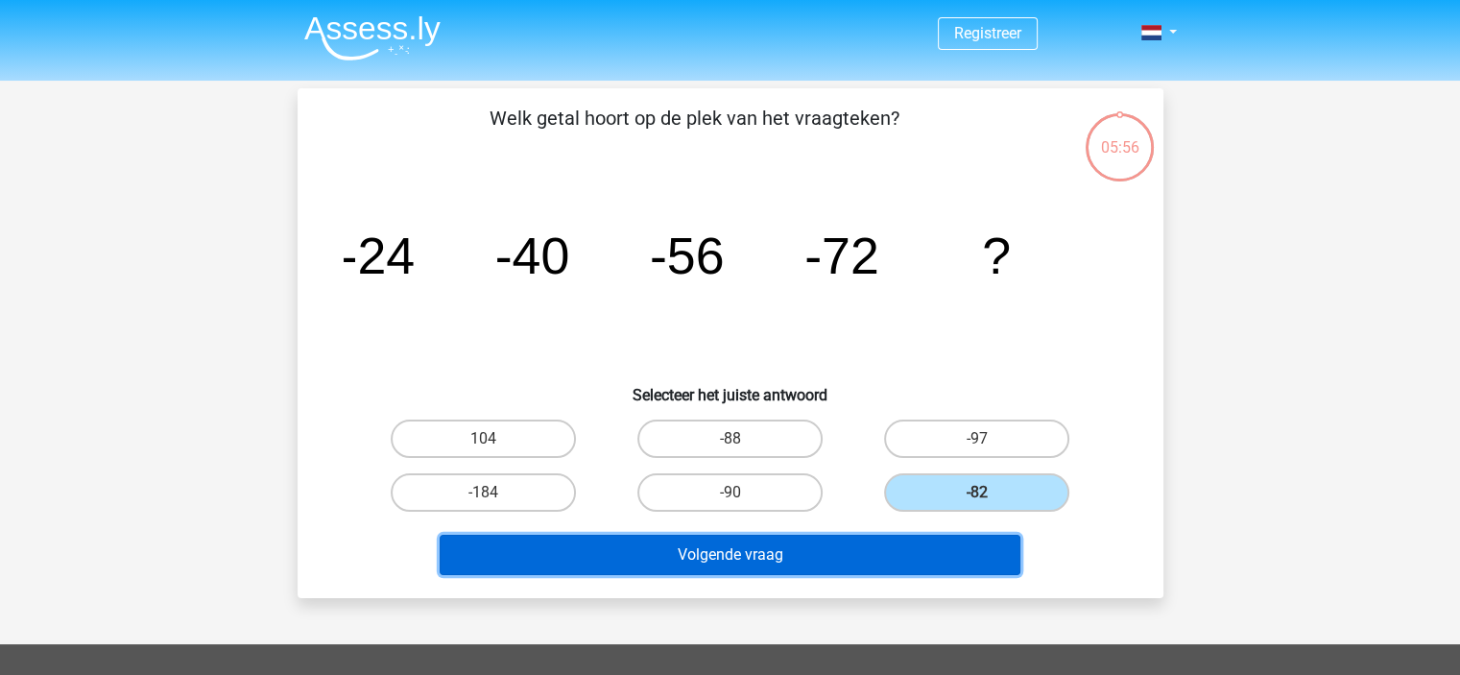
click at [841, 552] on button "Volgende vraag" at bounding box center [730, 555] width 581 height 40
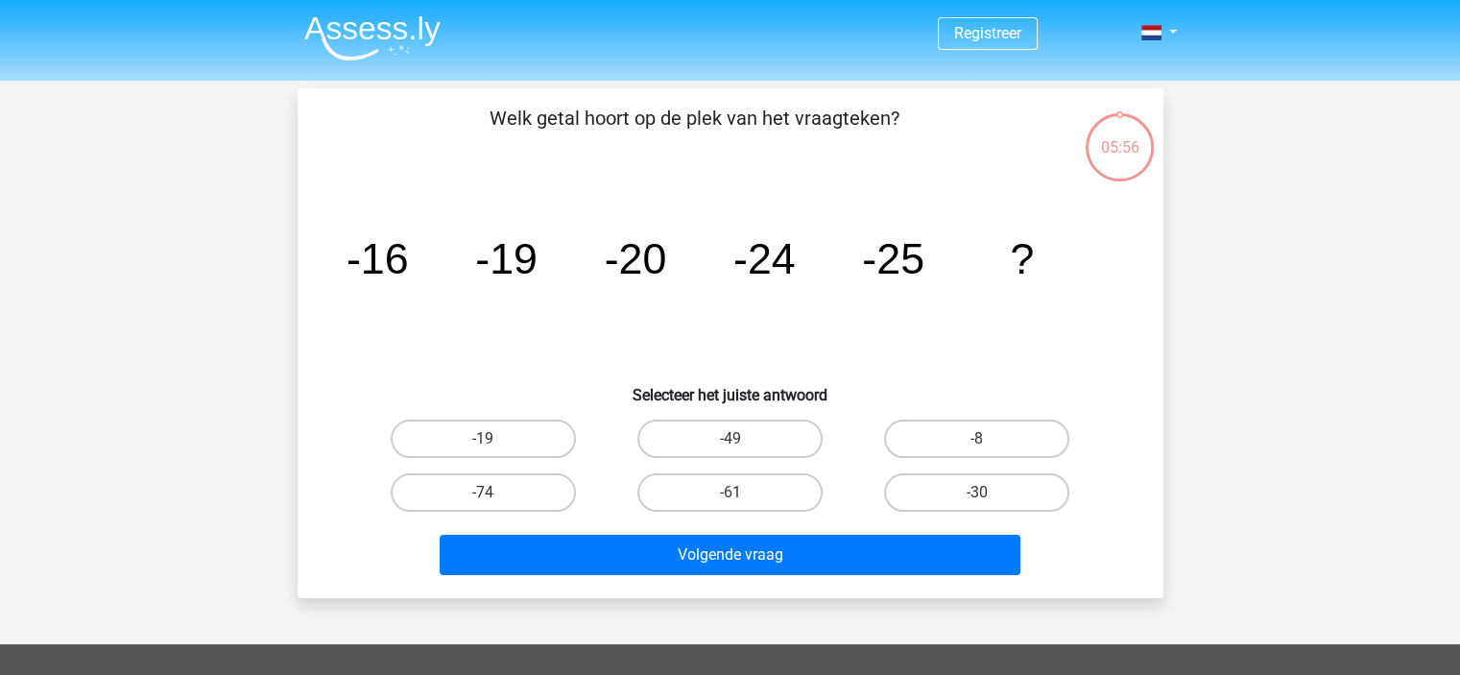
scroll to position [88, 0]
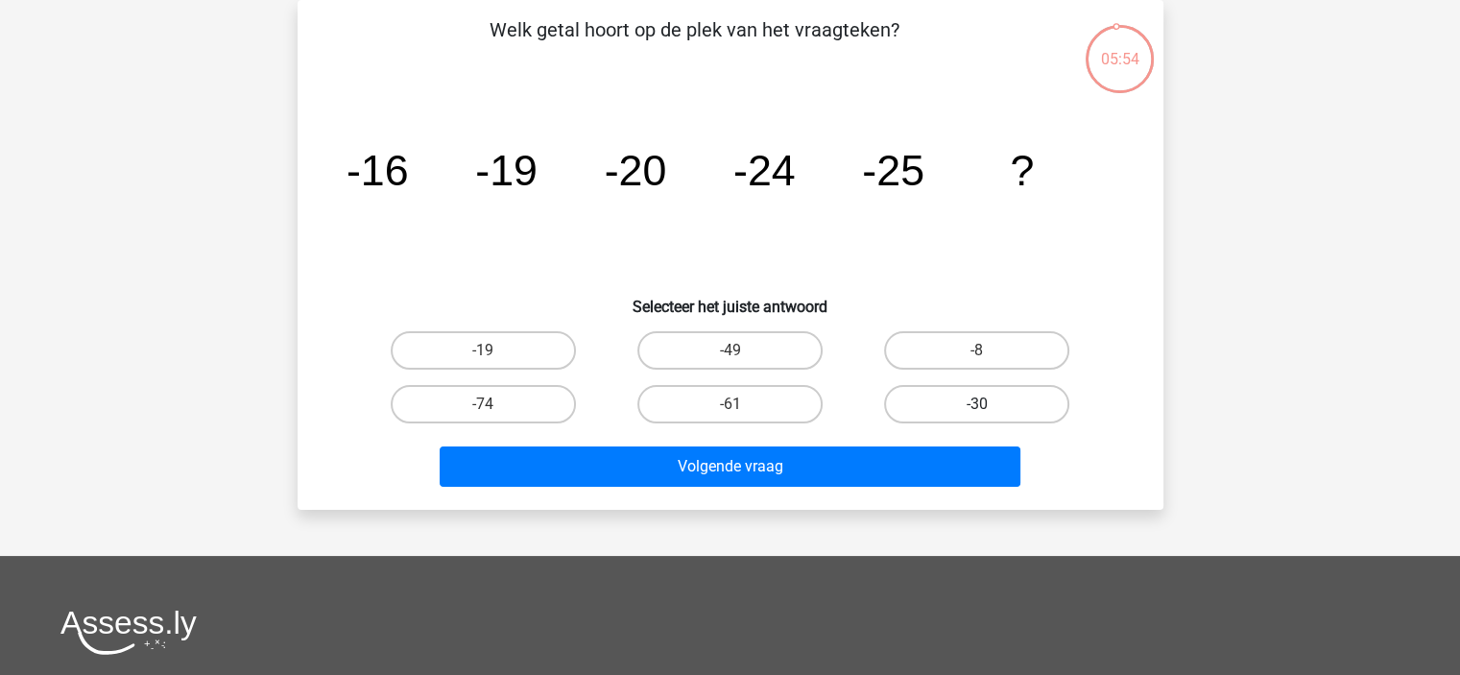
click at [957, 413] on label "-30" at bounding box center [976, 404] width 185 height 38
click at [977, 413] on input "-30" at bounding box center [983, 410] width 12 height 12
radio input "true"
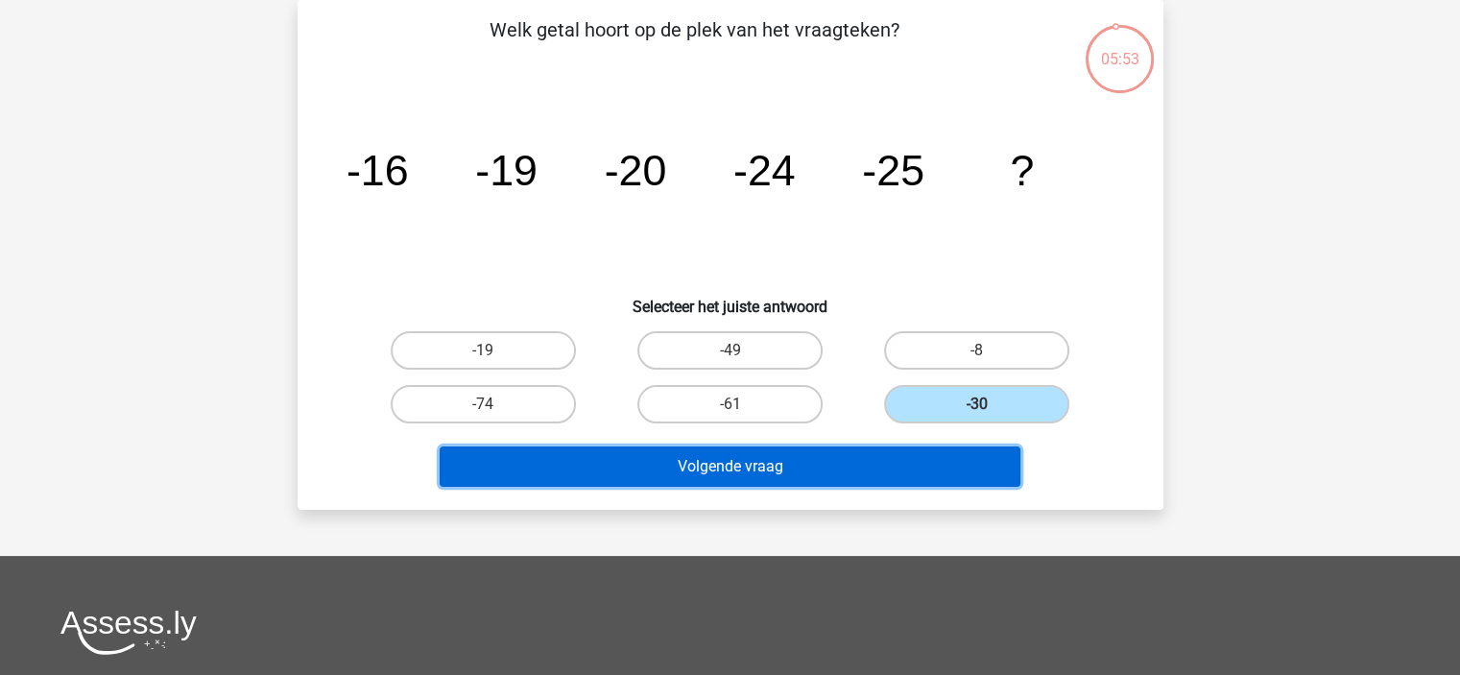
click at [928, 468] on button "Volgende vraag" at bounding box center [730, 466] width 581 height 40
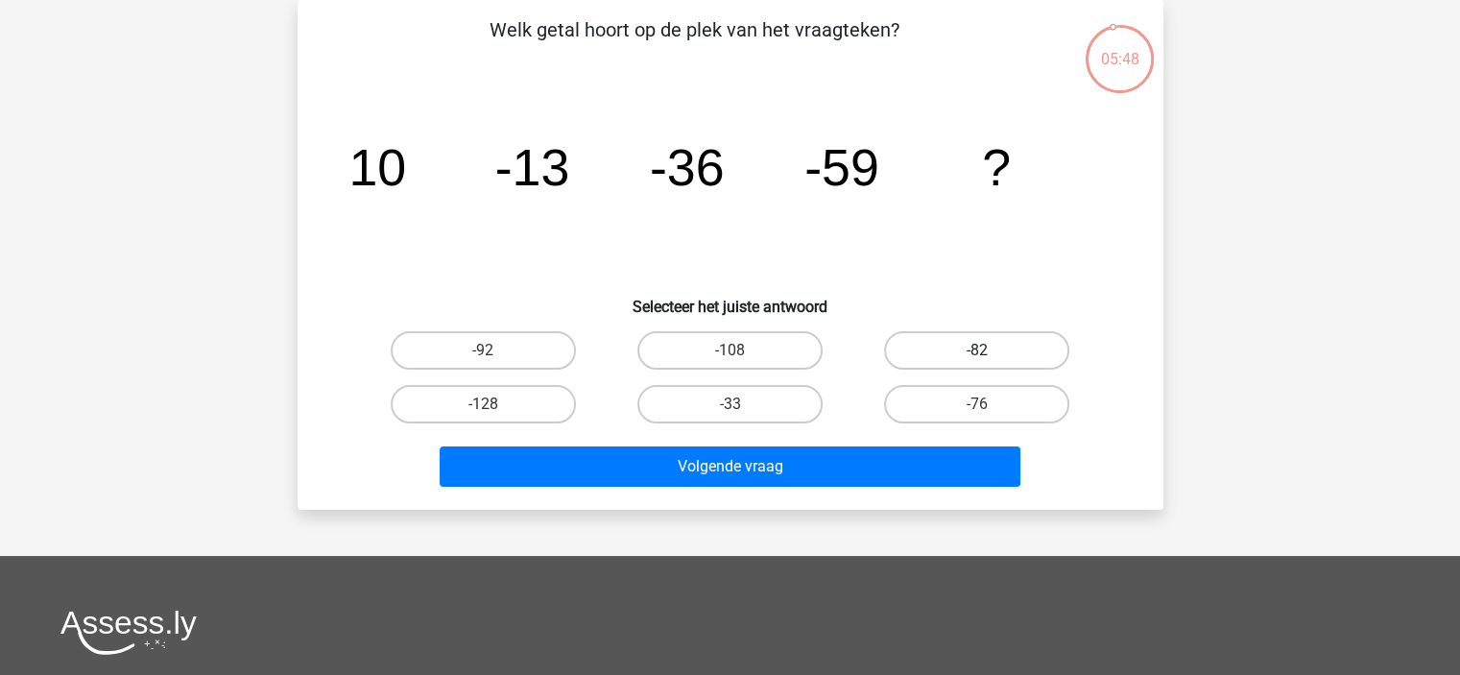
click at [932, 356] on label "-82" at bounding box center [976, 350] width 185 height 38
click at [977, 356] on input "-82" at bounding box center [983, 356] width 12 height 12
radio input "true"
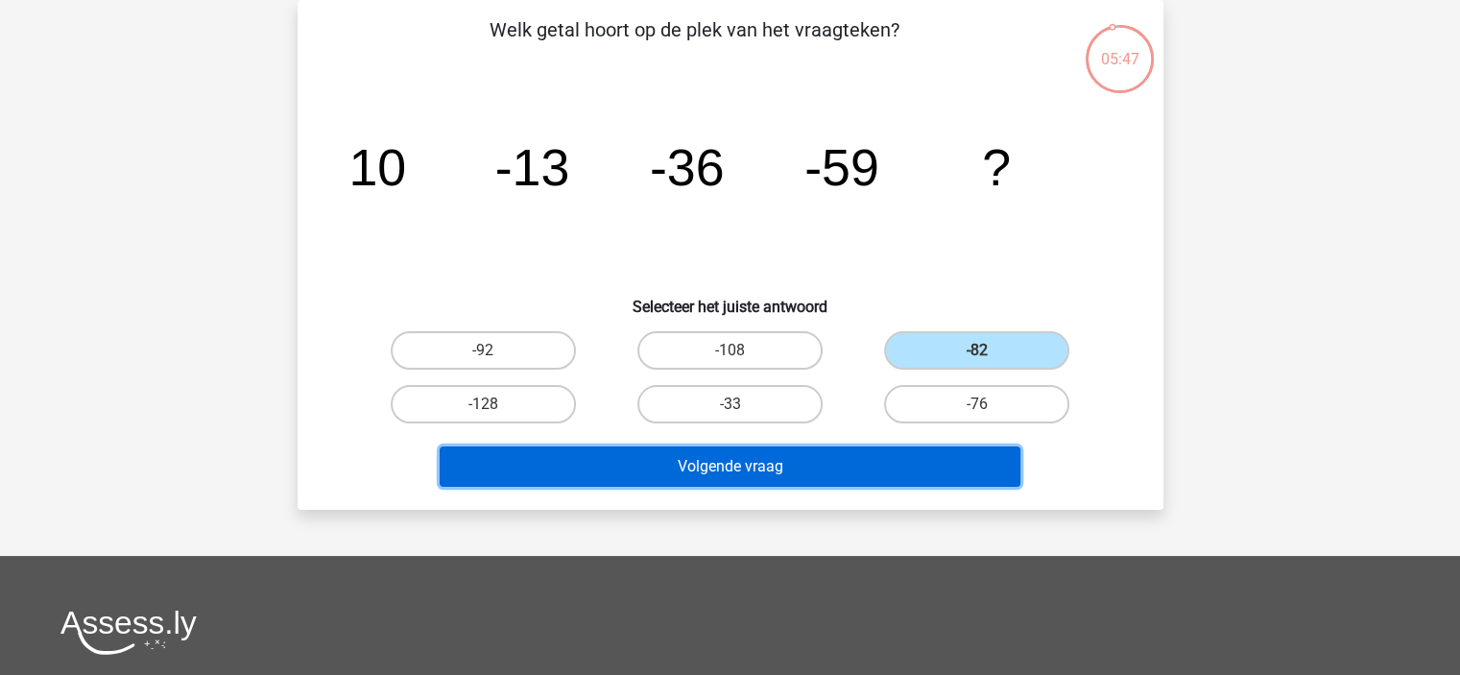
click at [866, 463] on button "Volgende vraag" at bounding box center [730, 466] width 581 height 40
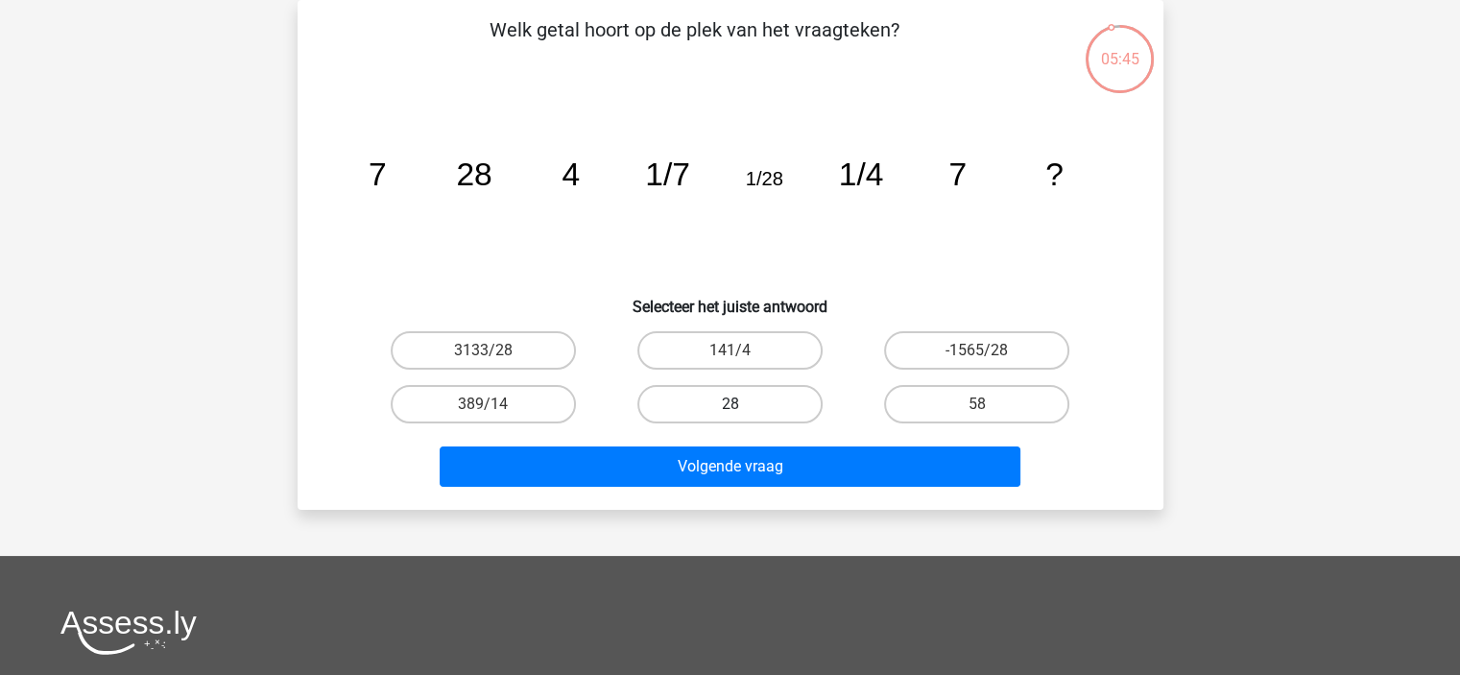
click at [759, 391] on label "28" at bounding box center [729, 404] width 185 height 38
click at [742, 404] on input "28" at bounding box center [735, 410] width 12 height 12
radio input "true"
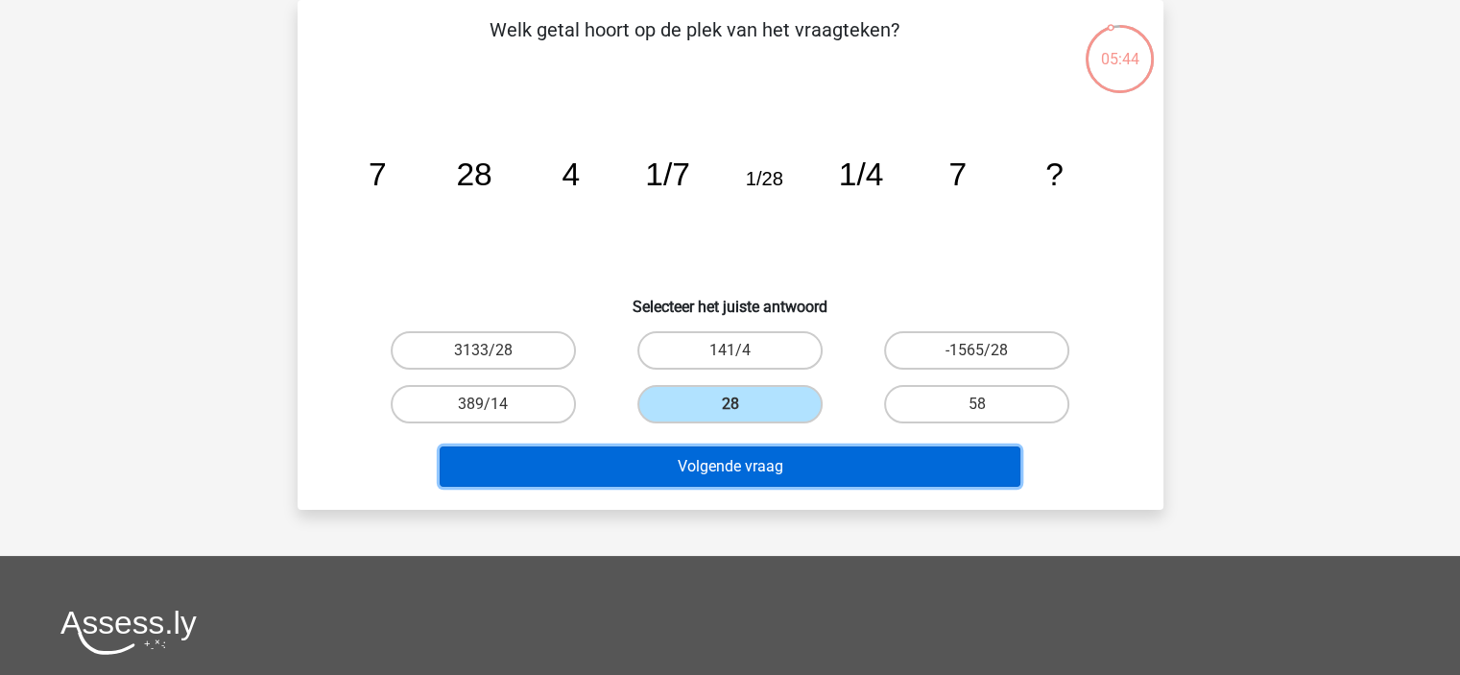
click at [795, 467] on button "Volgende vraag" at bounding box center [730, 466] width 581 height 40
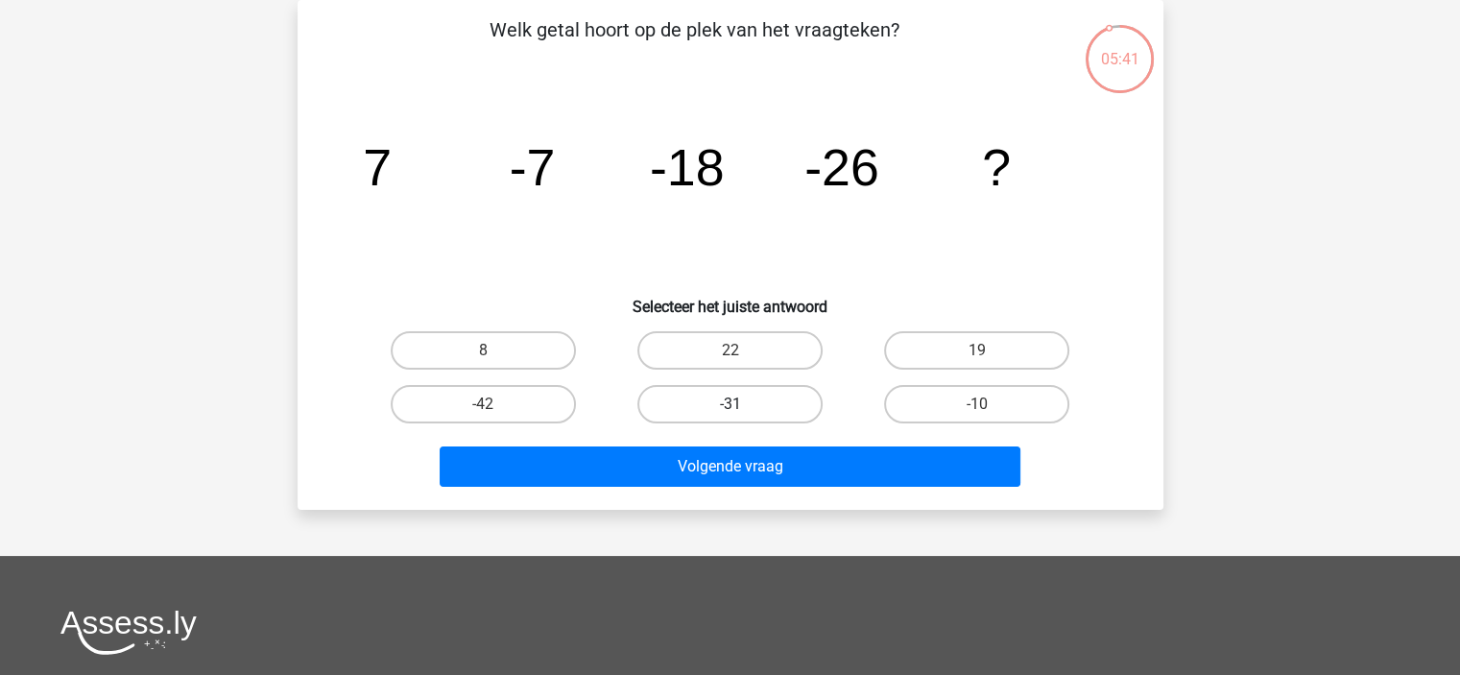
click at [773, 410] on label "-31" at bounding box center [729, 404] width 185 height 38
click at [742, 410] on input "-31" at bounding box center [735, 410] width 12 height 12
radio input "true"
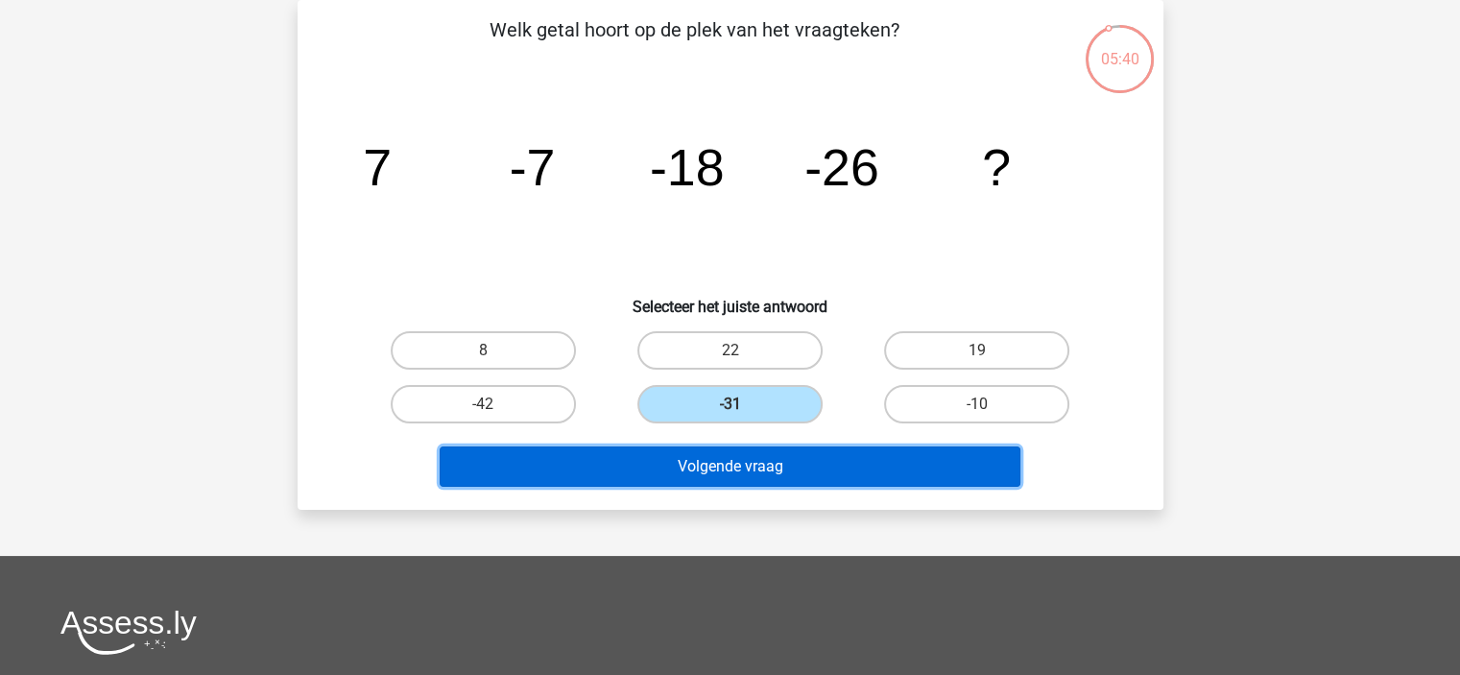
click at [788, 467] on button "Volgende vraag" at bounding box center [730, 466] width 581 height 40
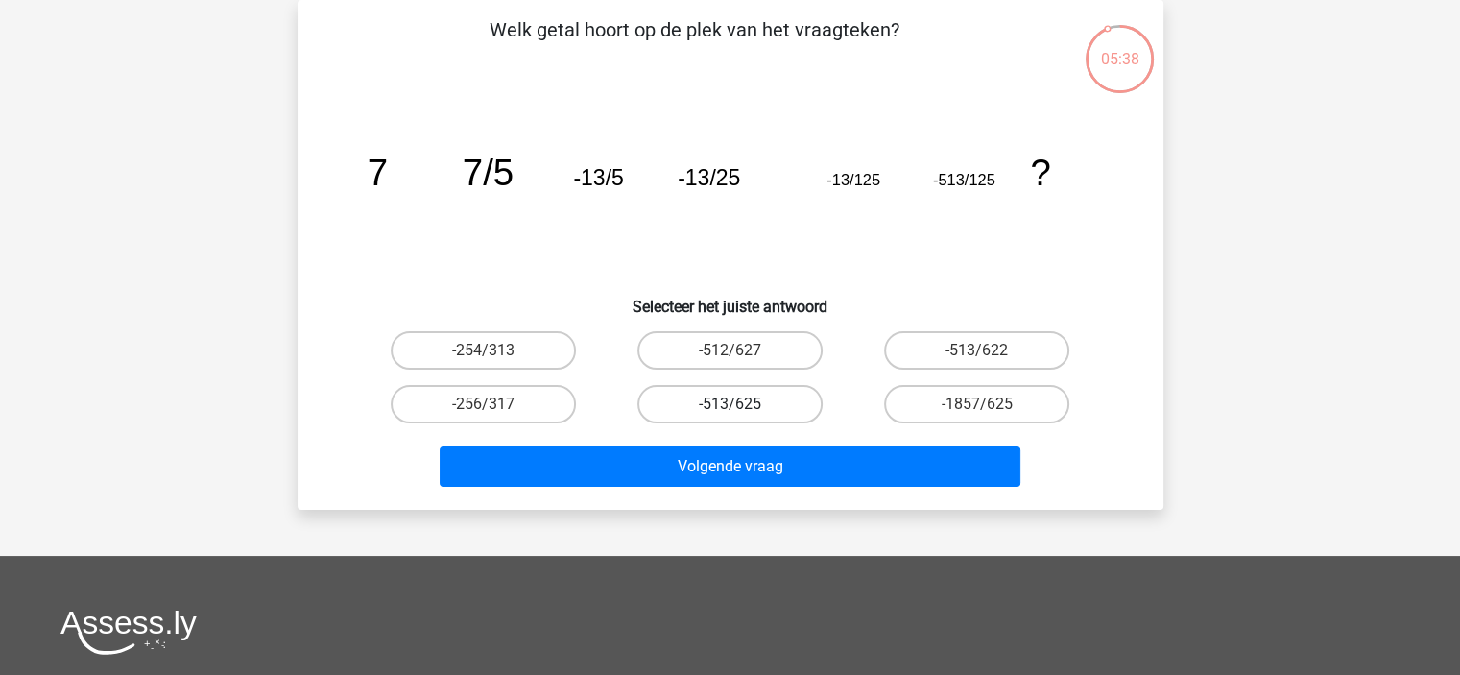
click at [763, 404] on label "-513/625" at bounding box center [729, 404] width 185 height 38
click at [742, 404] on input "-513/625" at bounding box center [735, 410] width 12 height 12
radio input "true"
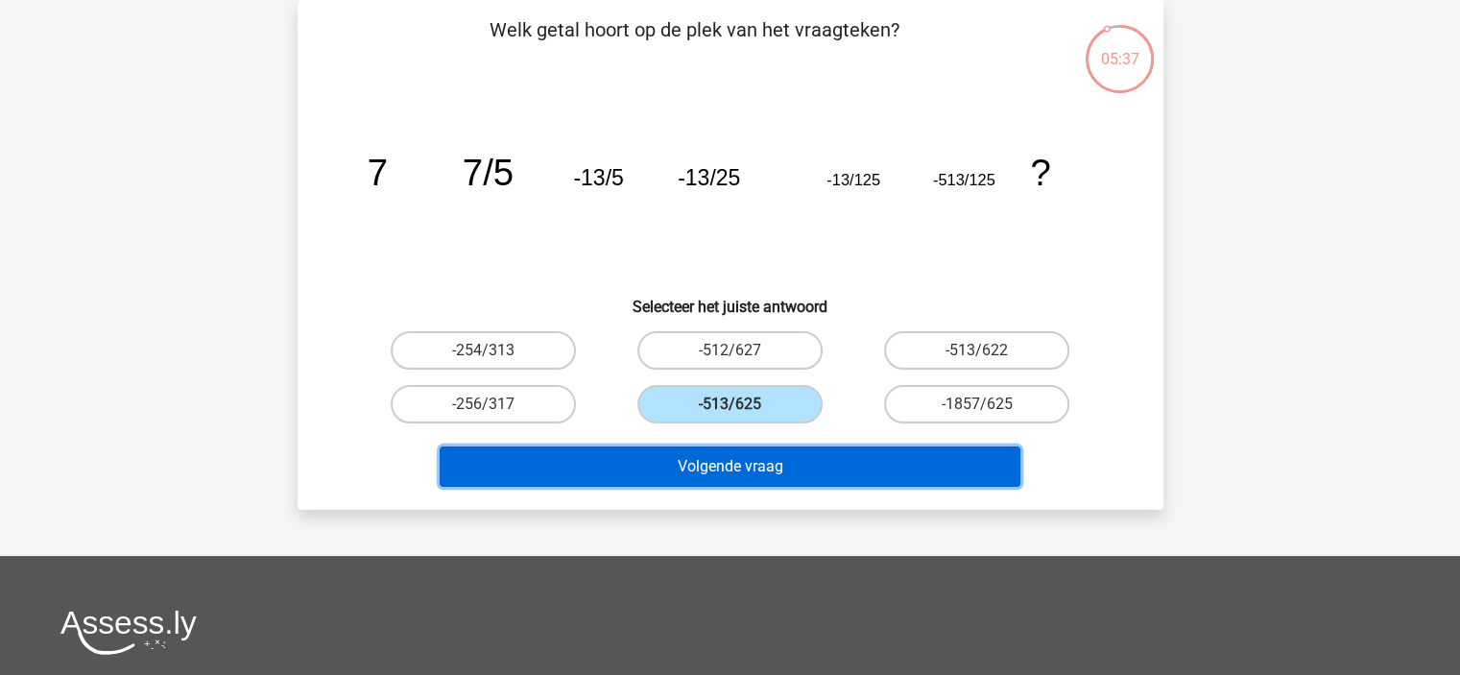
click at [756, 448] on button "Volgende vraag" at bounding box center [730, 466] width 581 height 40
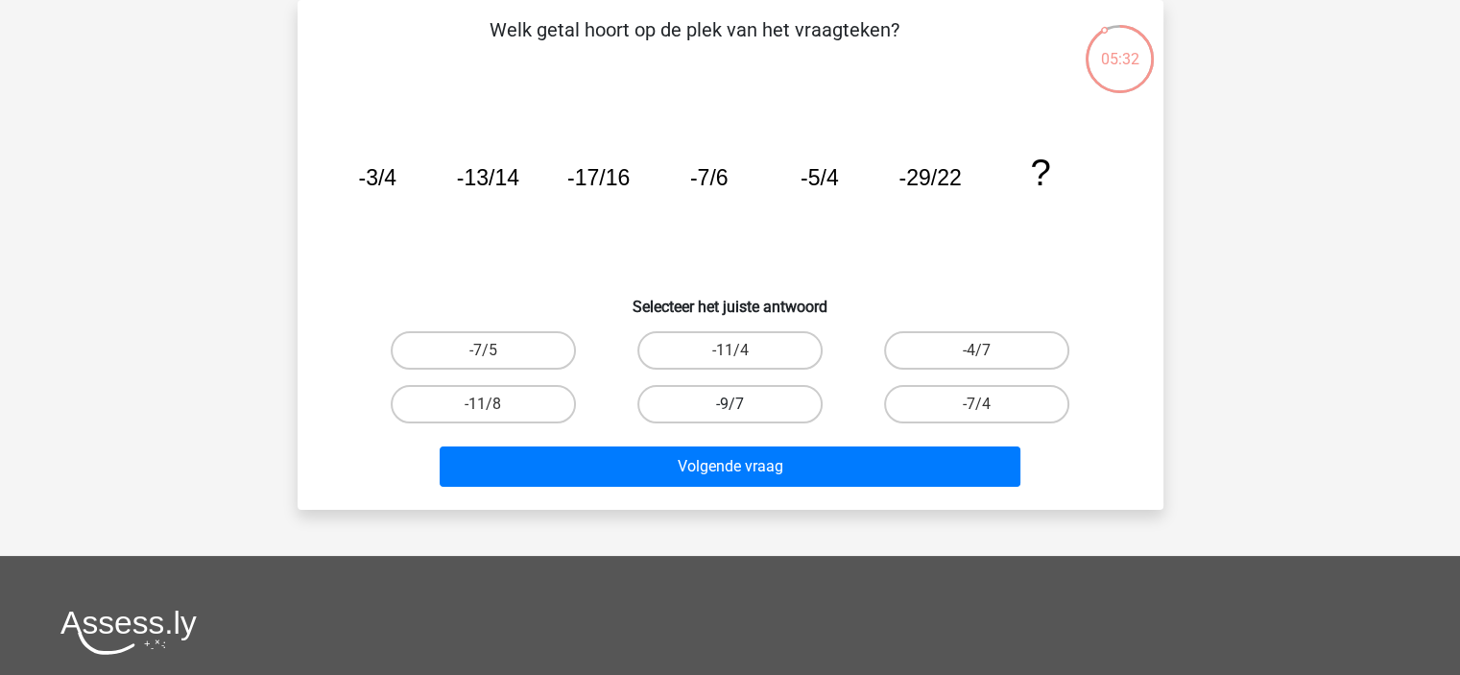
click at [770, 414] on label "-9/7" at bounding box center [729, 404] width 185 height 38
click at [742, 414] on input "-9/7" at bounding box center [735, 410] width 12 height 12
radio input "true"
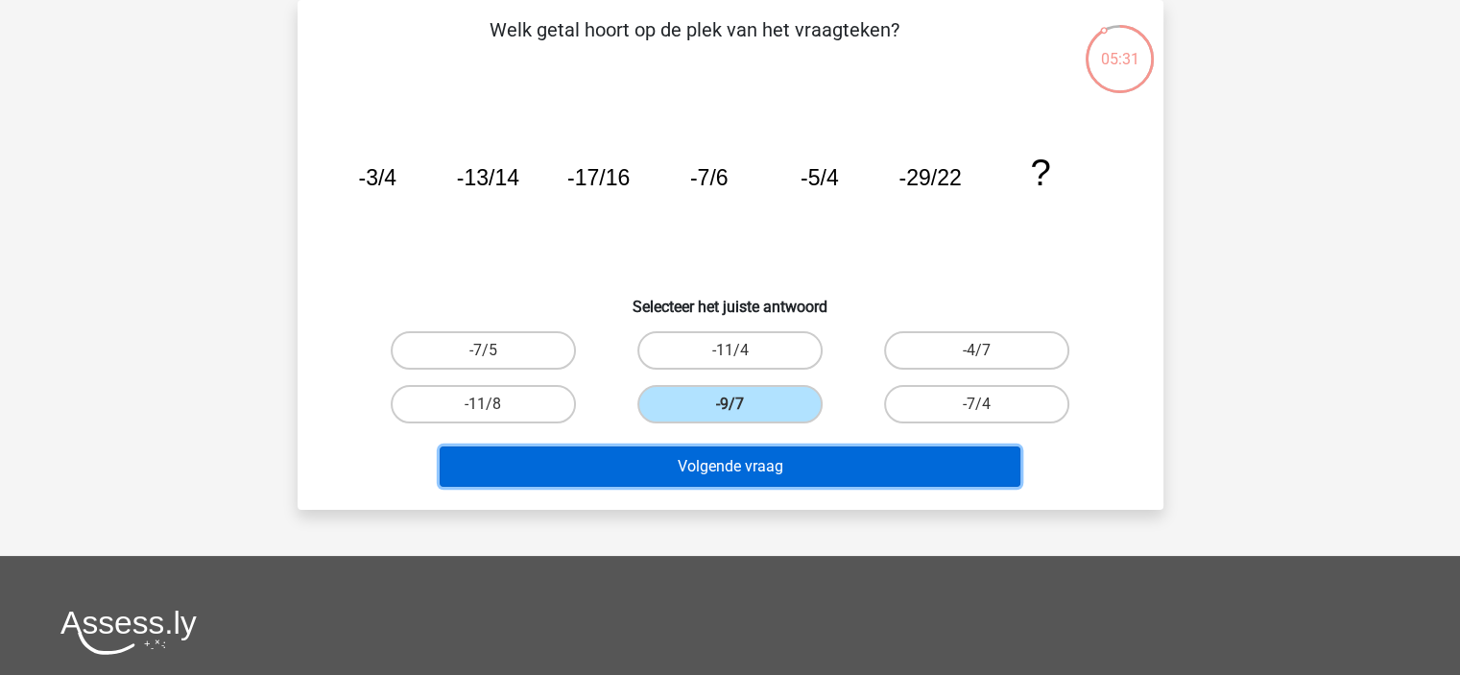
click at [772, 465] on button "Volgende vraag" at bounding box center [730, 466] width 581 height 40
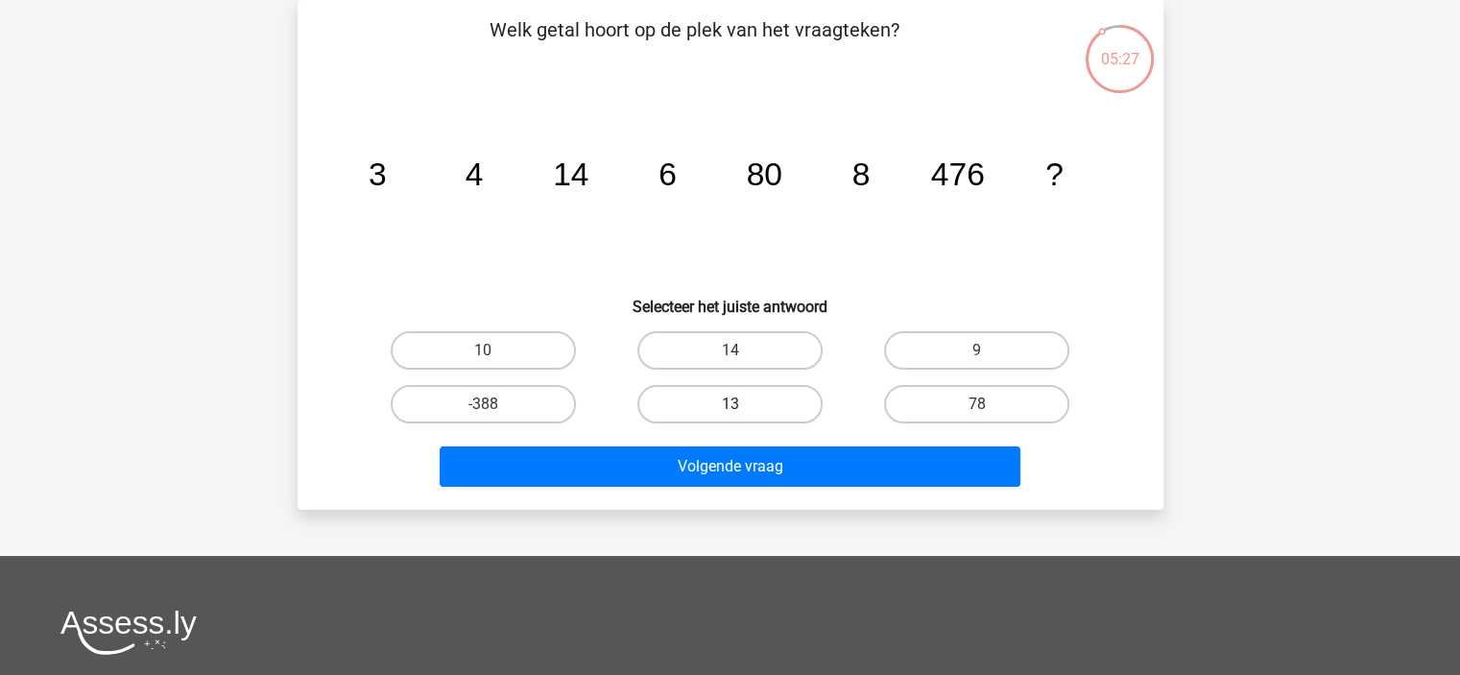
click at [767, 402] on label "13" at bounding box center [729, 404] width 185 height 38
click at [742, 404] on input "13" at bounding box center [735, 410] width 12 height 12
radio input "true"
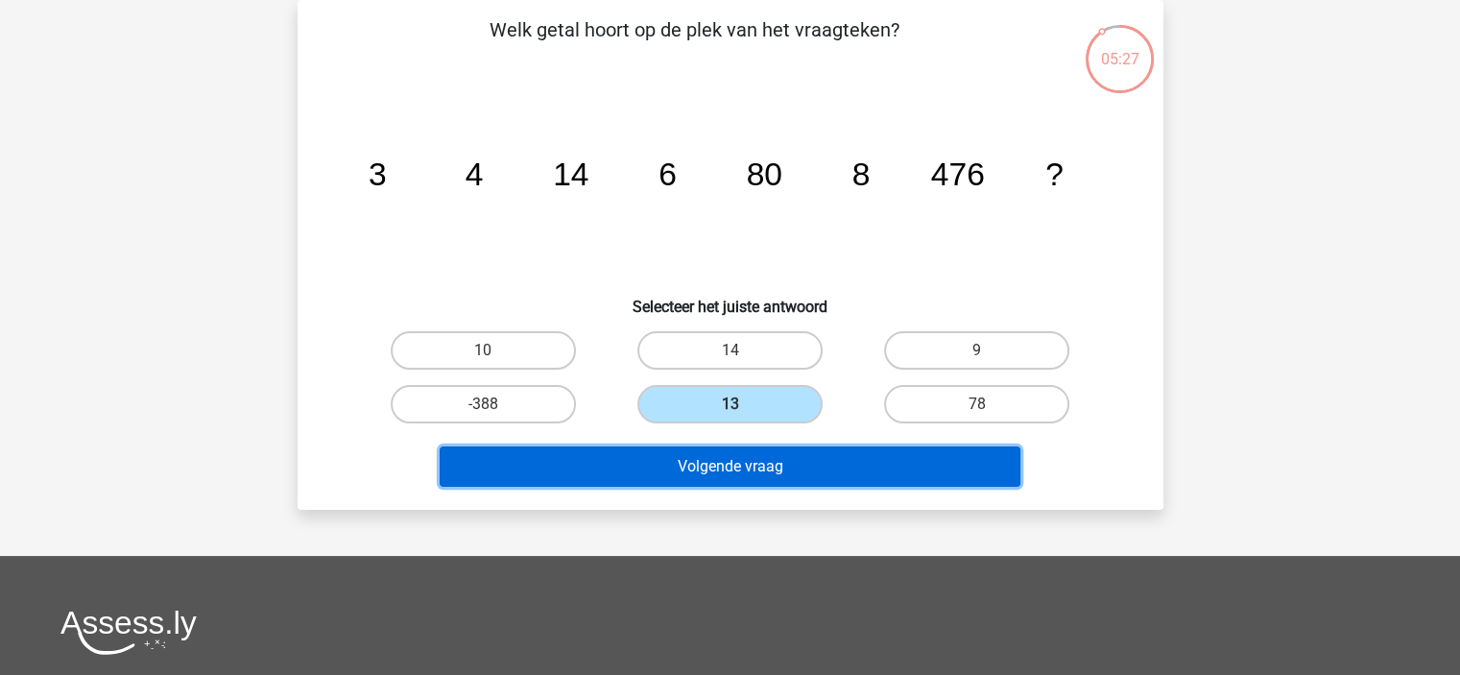
click at [765, 460] on button "Volgende vraag" at bounding box center [730, 466] width 581 height 40
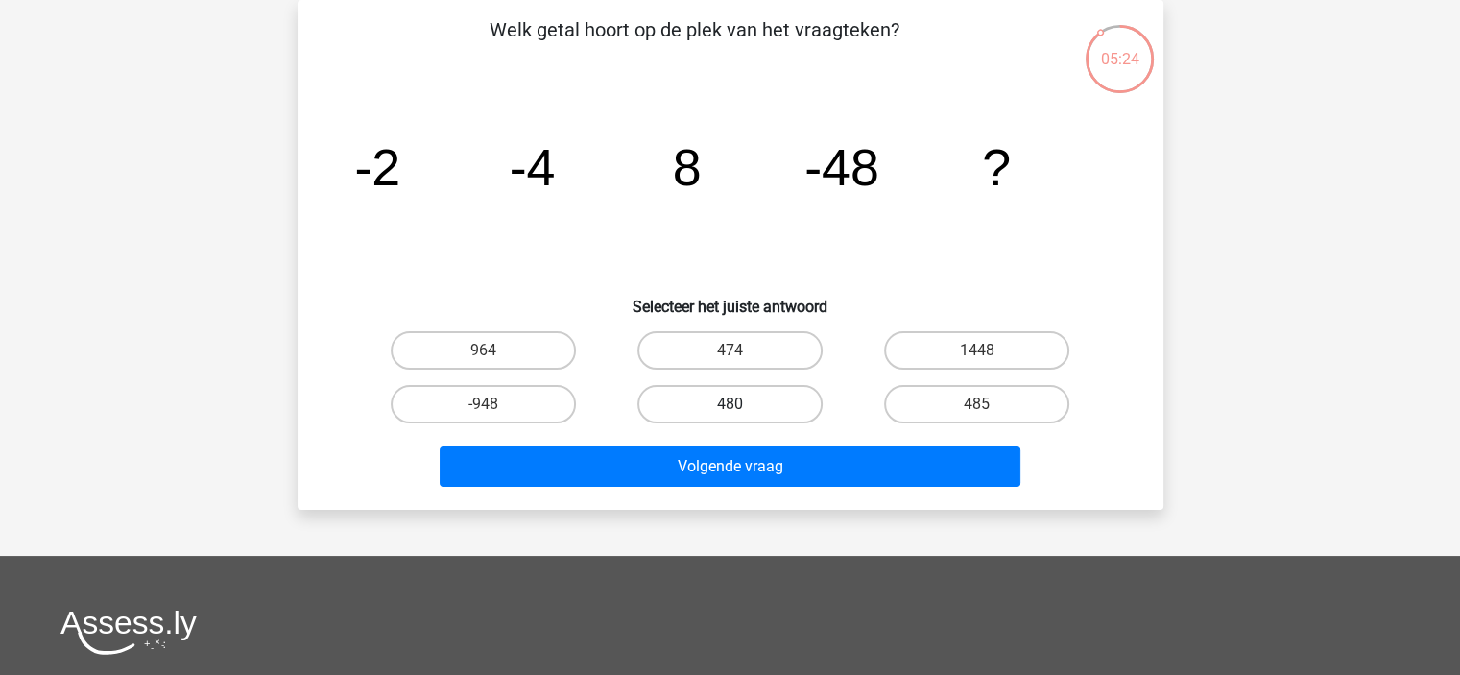
click at [768, 407] on label "480" at bounding box center [729, 404] width 185 height 38
click at [742, 407] on input "480" at bounding box center [735, 410] width 12 height 12
radio input "true"
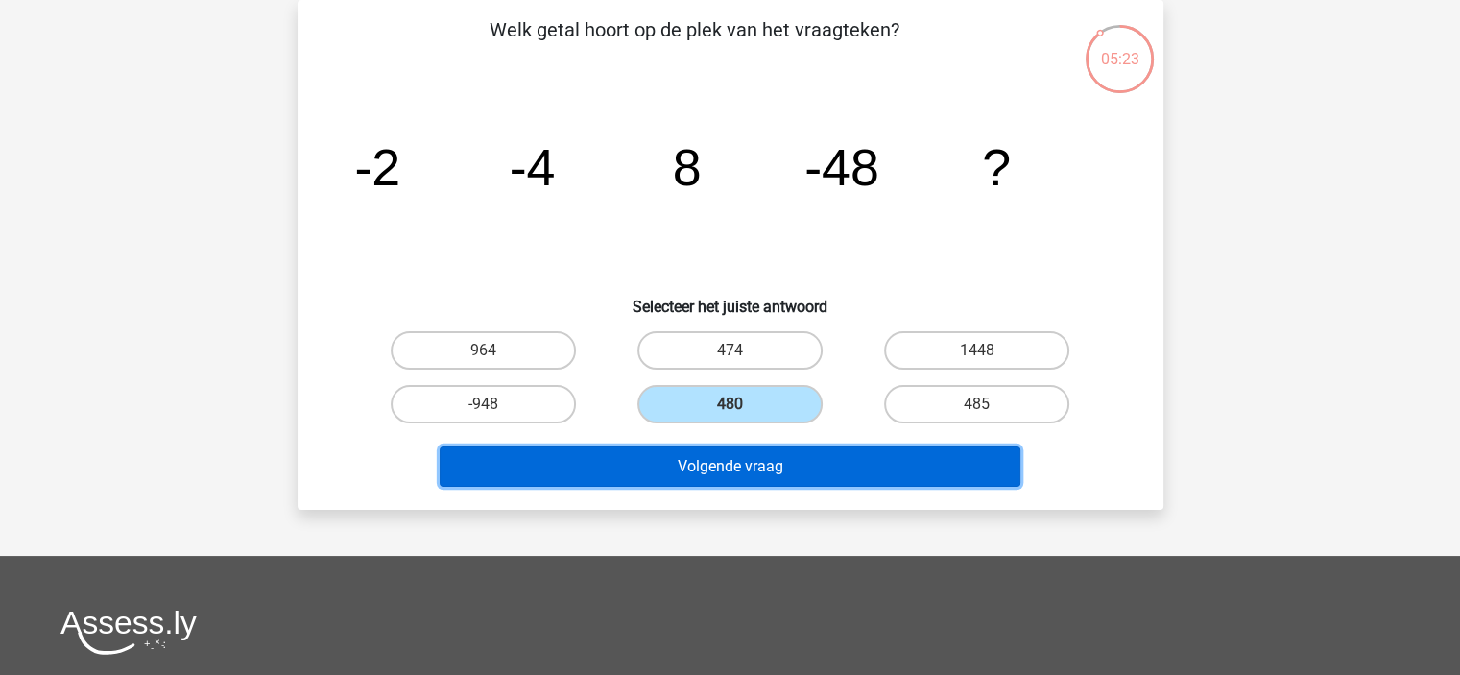
click at [770, 455] on button "Volgende vraag" at bounding box center [730, 466] width 581 height 40
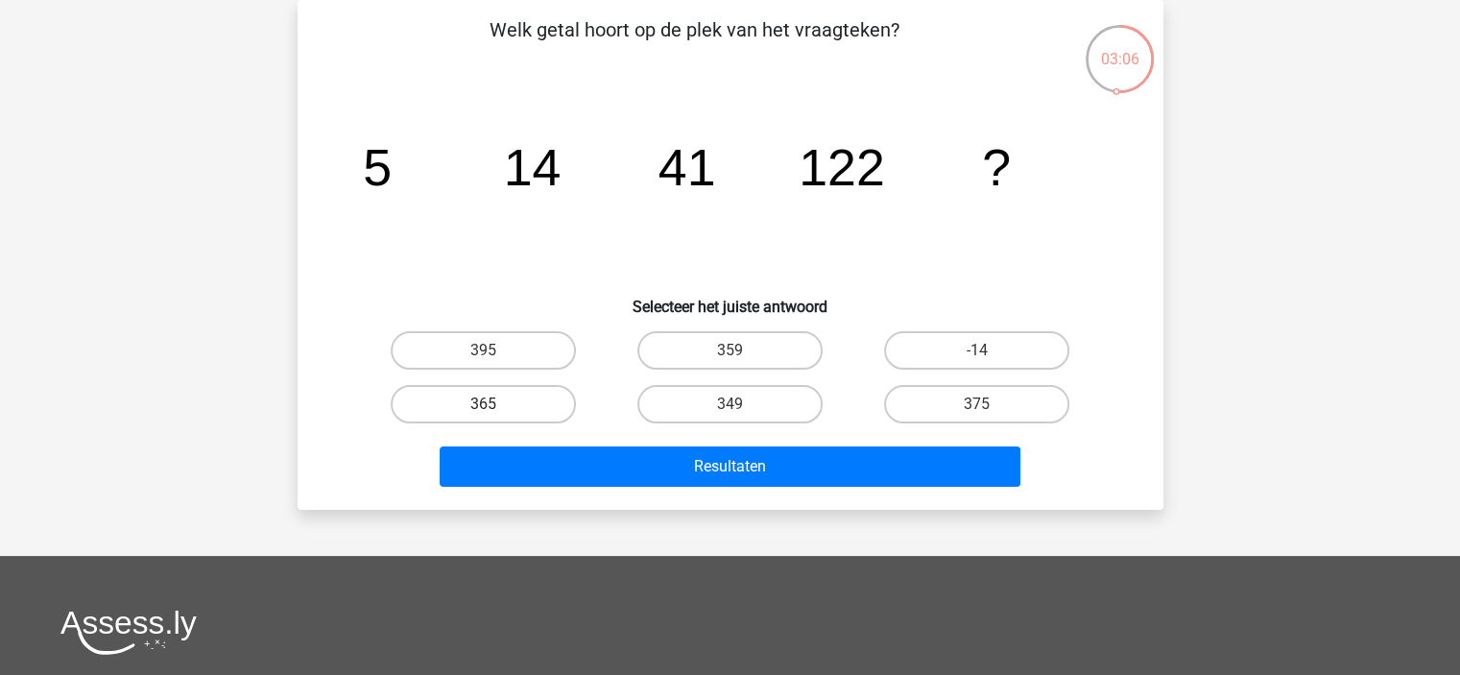
click at [535, 414] on label "365" at bounding box center [483, 404] width 185 height 38
click at [495, 414] on input "365" at bounding box center [489, 410] width 12 height 12
radio input "true"
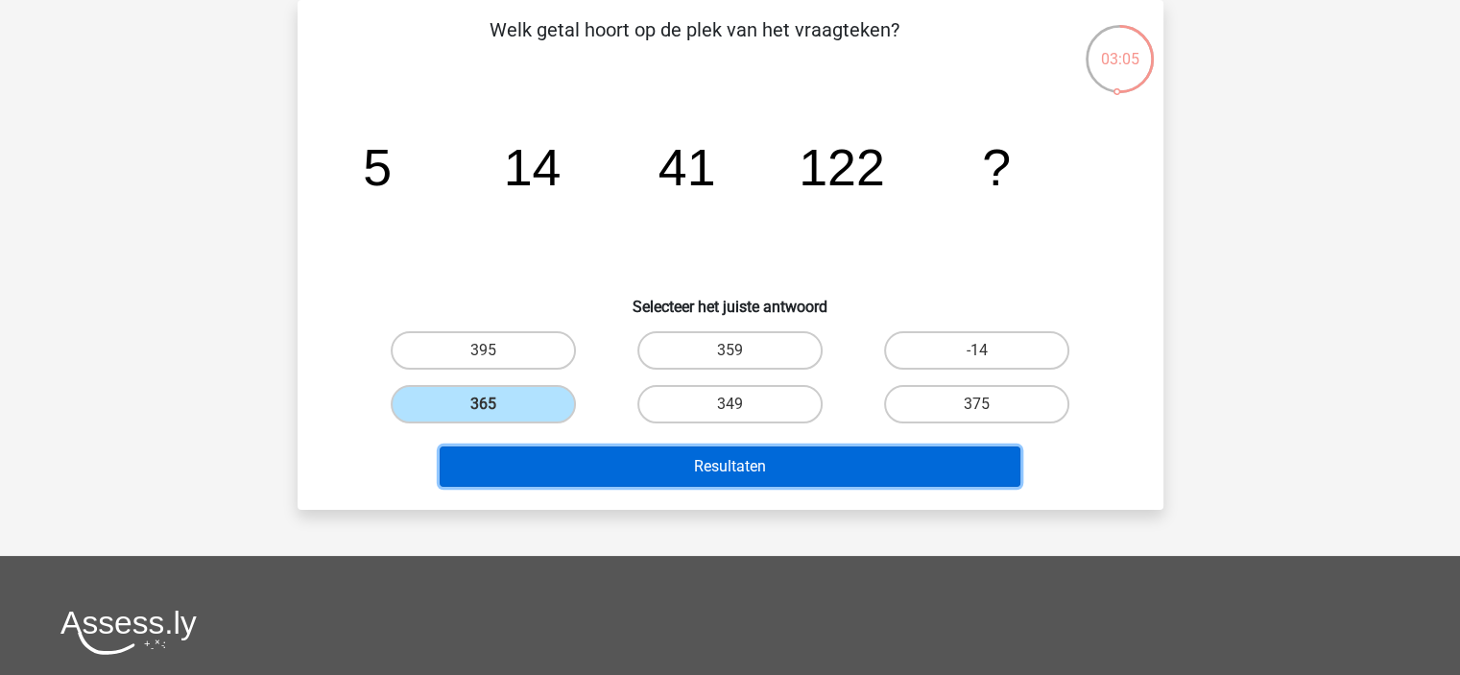
click at [545, 469] on button "Resultaten" at bounding box center [730, 466] width 581 height 40
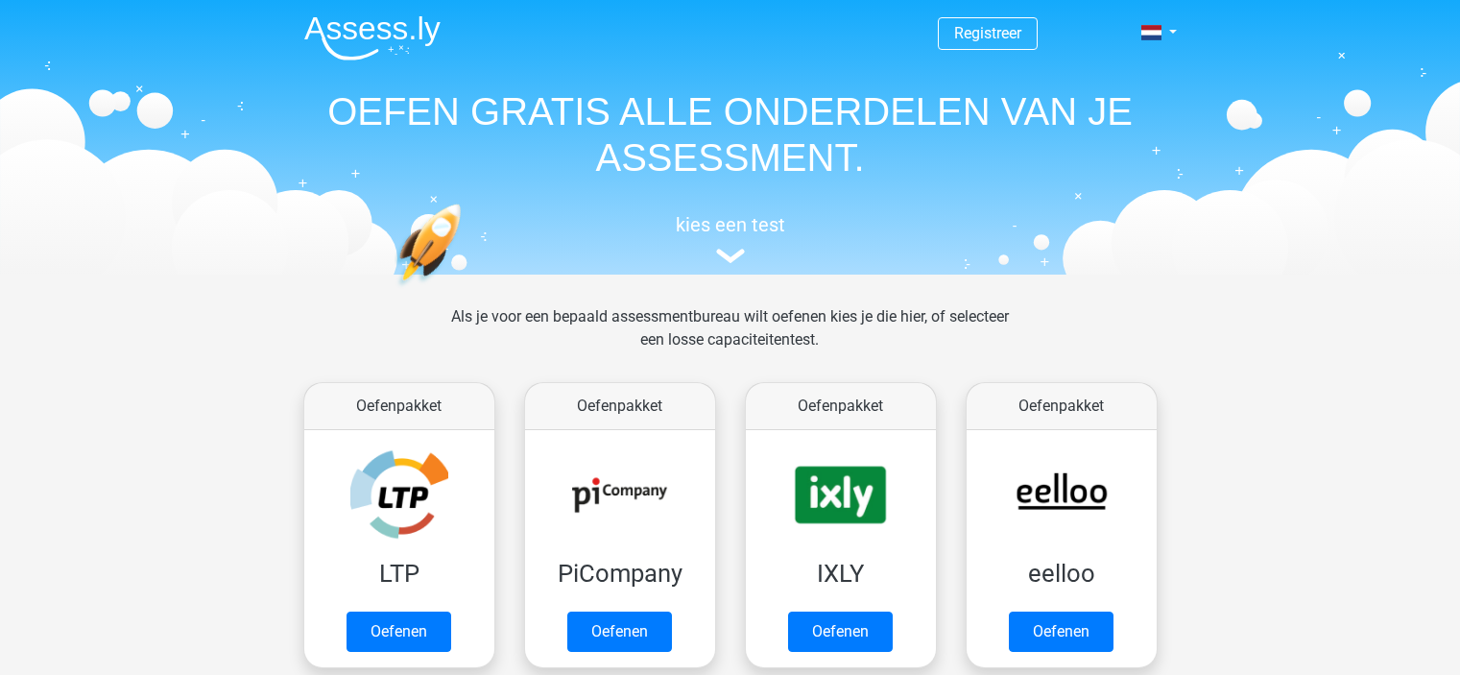
scroll to position [794, 0]
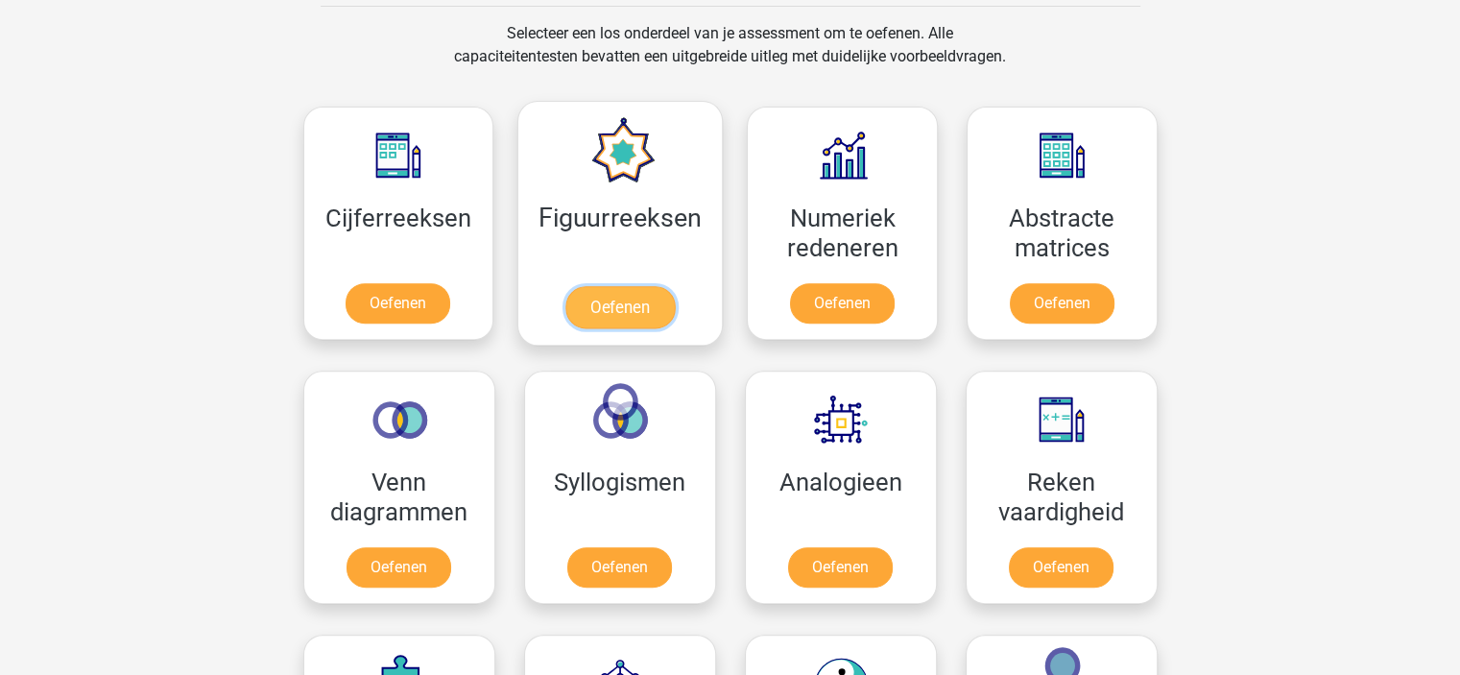
click at [594, 305] on link "Oefenen" at bounding box center [619, 307] width 109 height 42
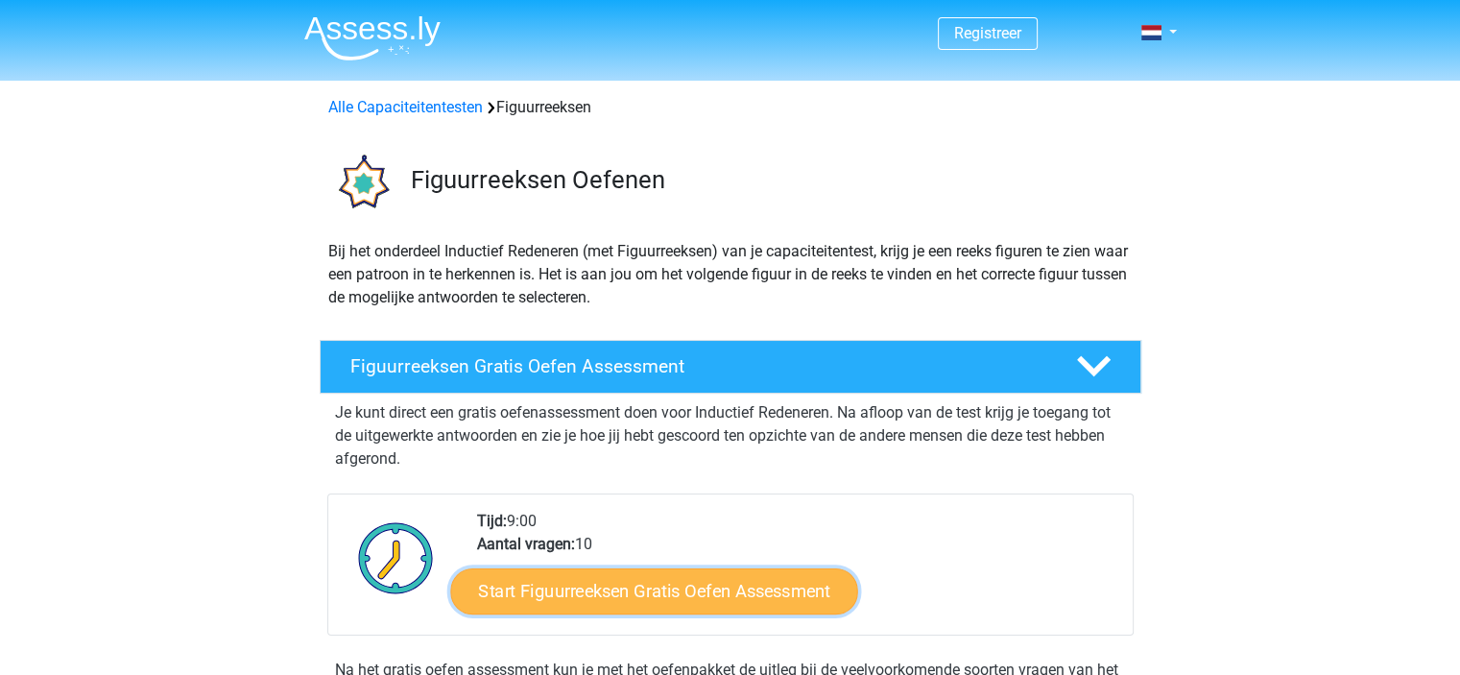
click at [756, 594] on link "Start Figuurreeksen Gratis Oefen Assessment" at bounding box center [653, 590] width 407 height 46
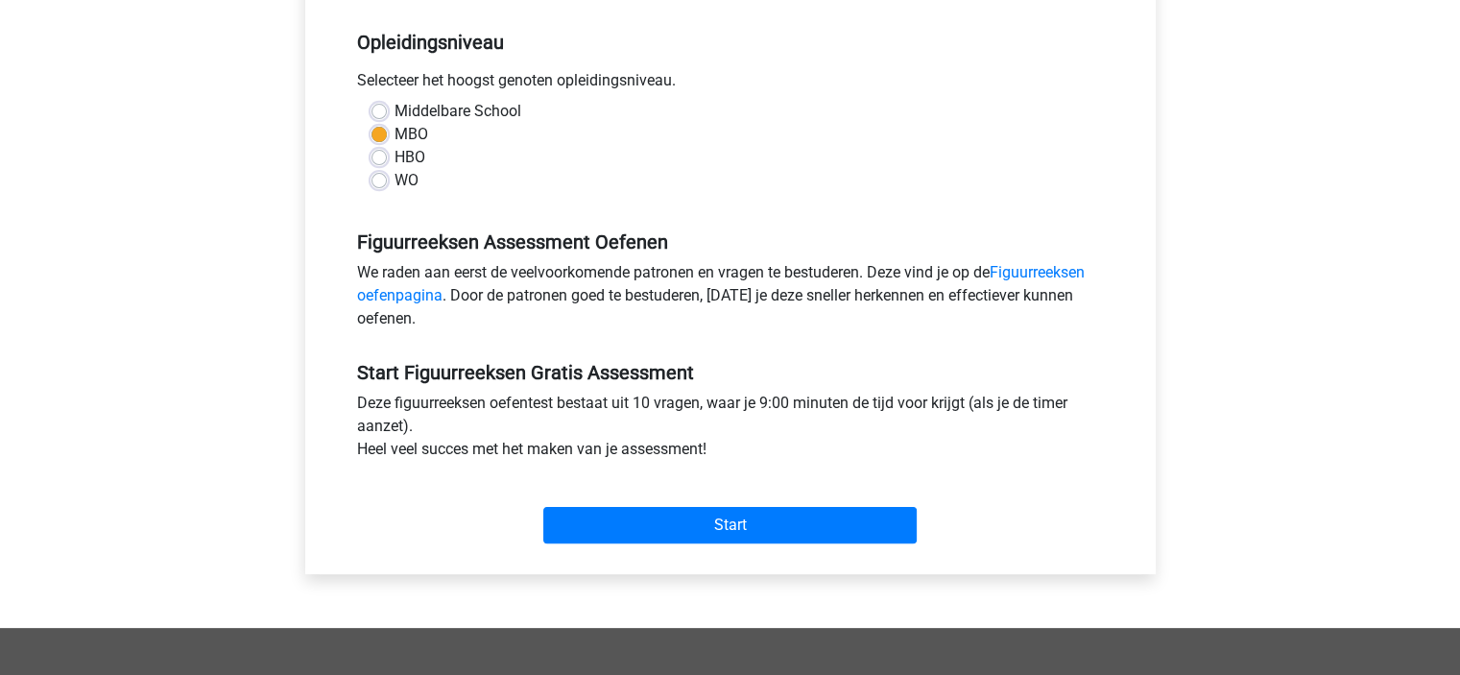
scroll to position [386, 0]
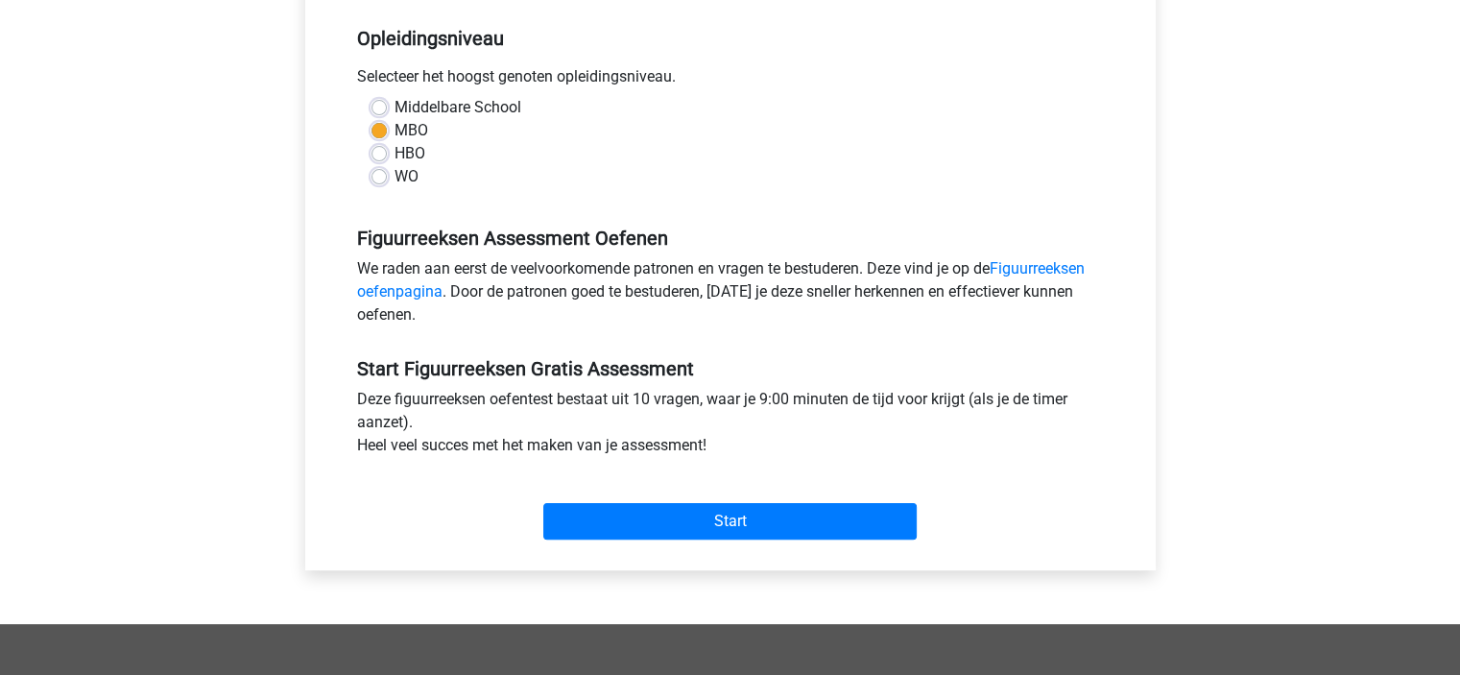
click at [394, 178] on label "WO" at bounding box center [406, 176] width 24 height 23
click at [381, 178] on input "WO" at bounding box center [378, 174] width 15 height 19
radio input "true"
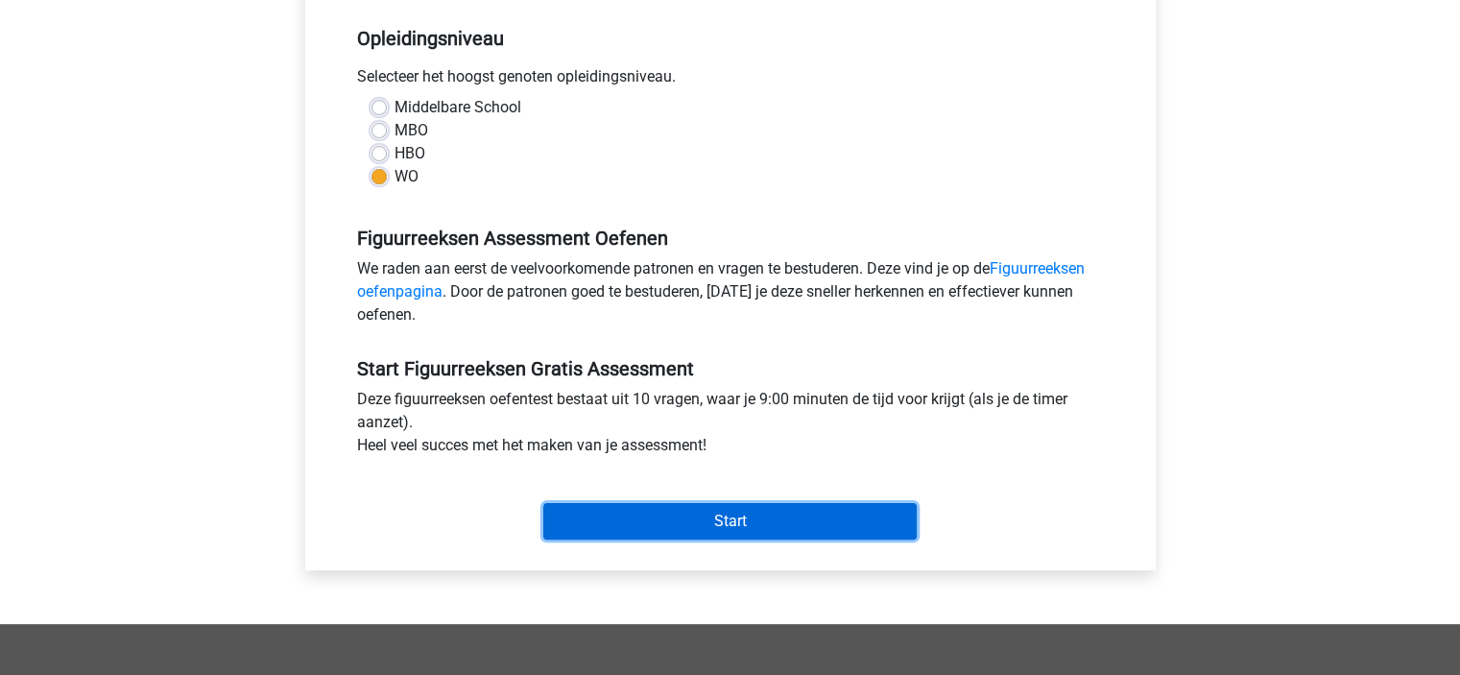
click at [609, 521] on input "Start" at bounding box center [729, 521] width 373 height 36
click at [633, 525] on input "Start" at bounding box center [729, 521] width 373 height 36
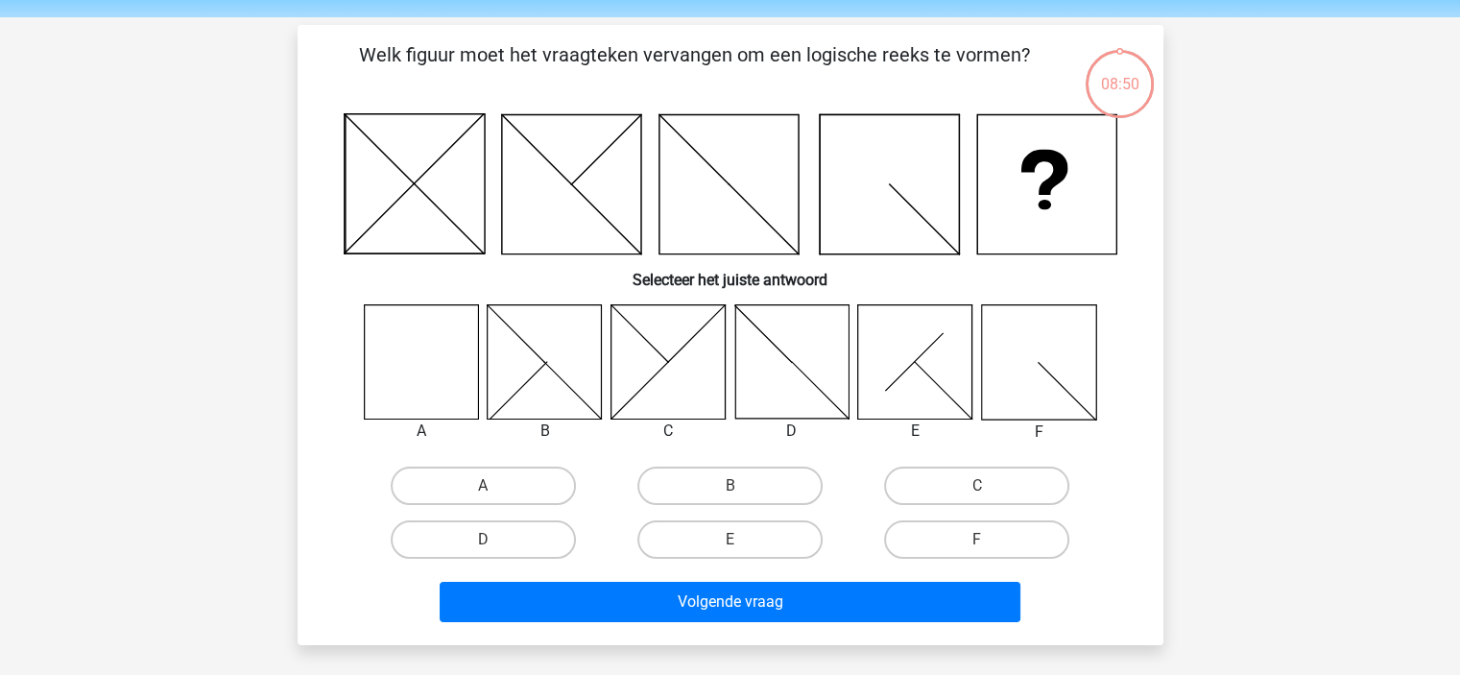
scroll to position [65, 0]
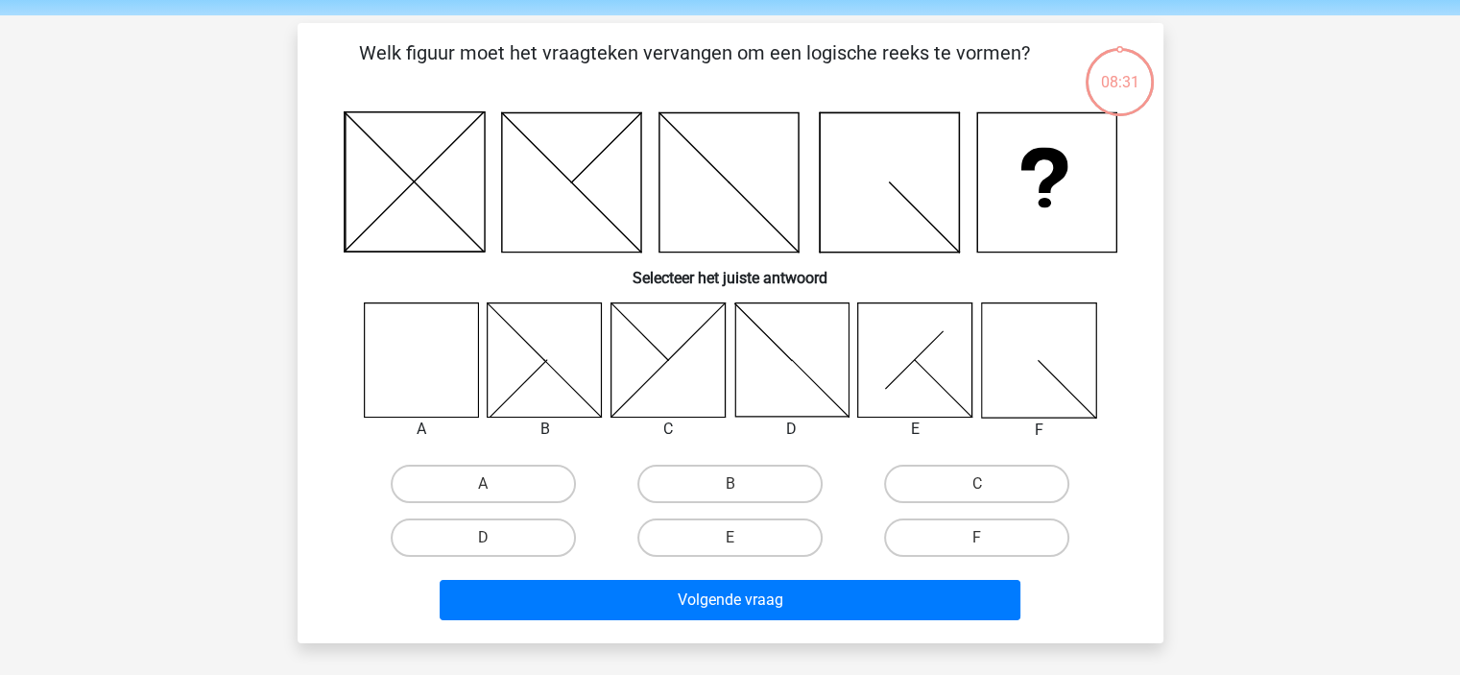
click at [432, 351] on icon at bounding box center [421, 359] width 114 height 114
click at [448, 353] on icon at bounding box center [421, 359] width 114 height 114
click at [548, 487] on label "A" at bounding box center [483, 484] width 185 height 38
click at [495, 487] on input "A" at bounding box center [489, 490] width 12 height 12
radio input "true"
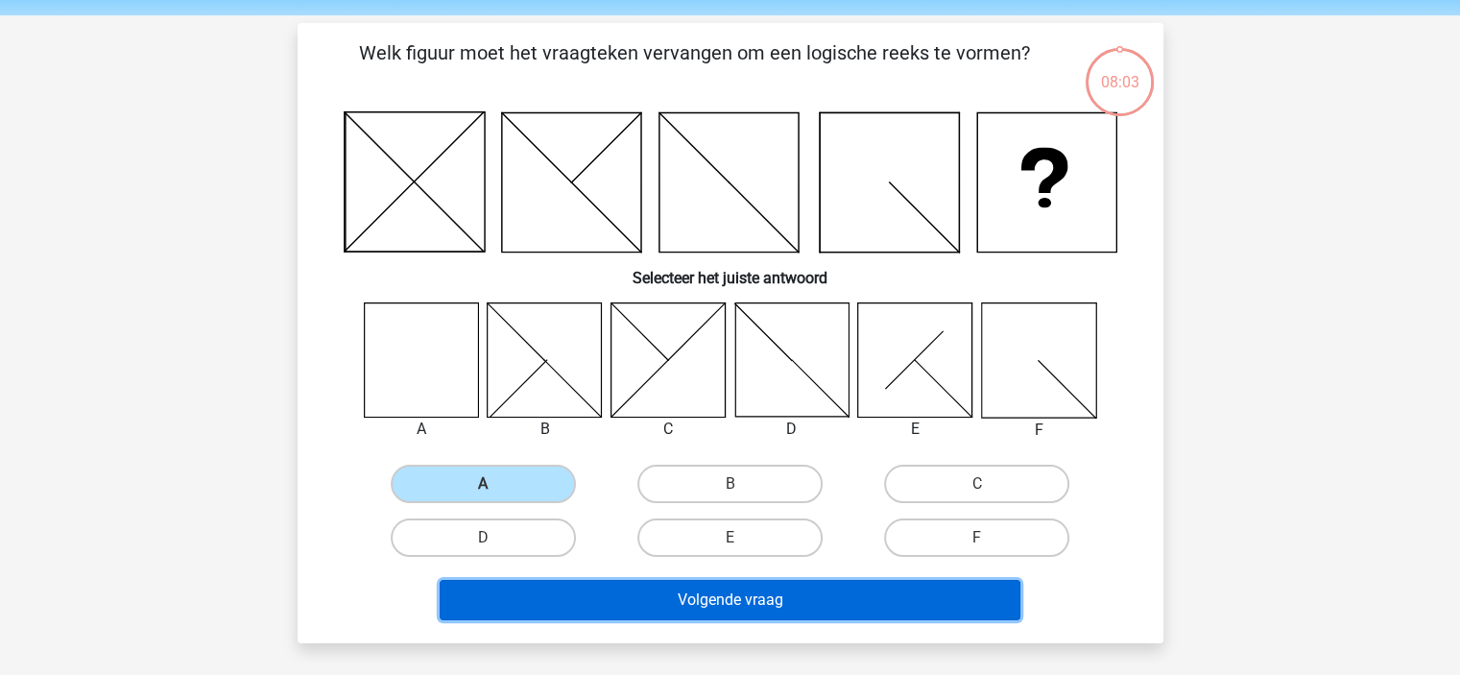
click at [586, 602] on button "Volgende vraag" at bounding box center [730, 600] width 581 height 40
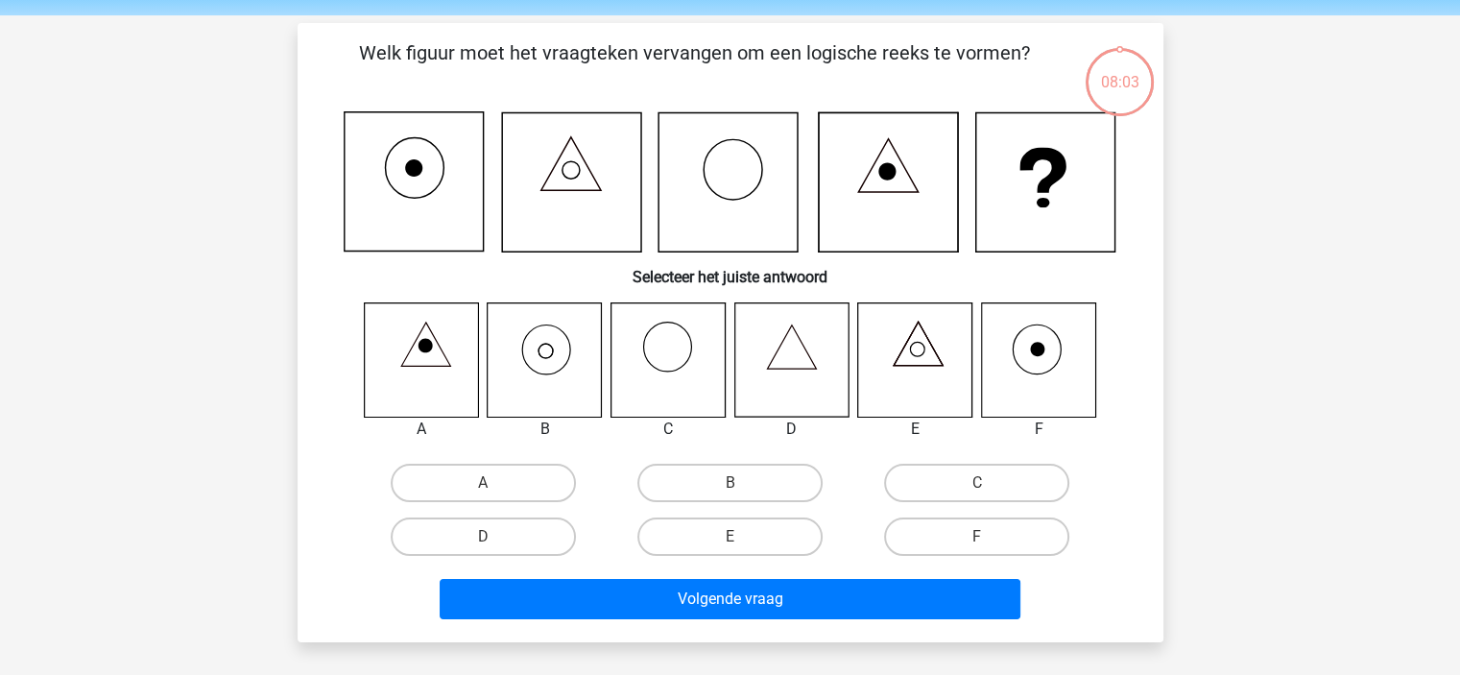
scroll to position [88, 0]
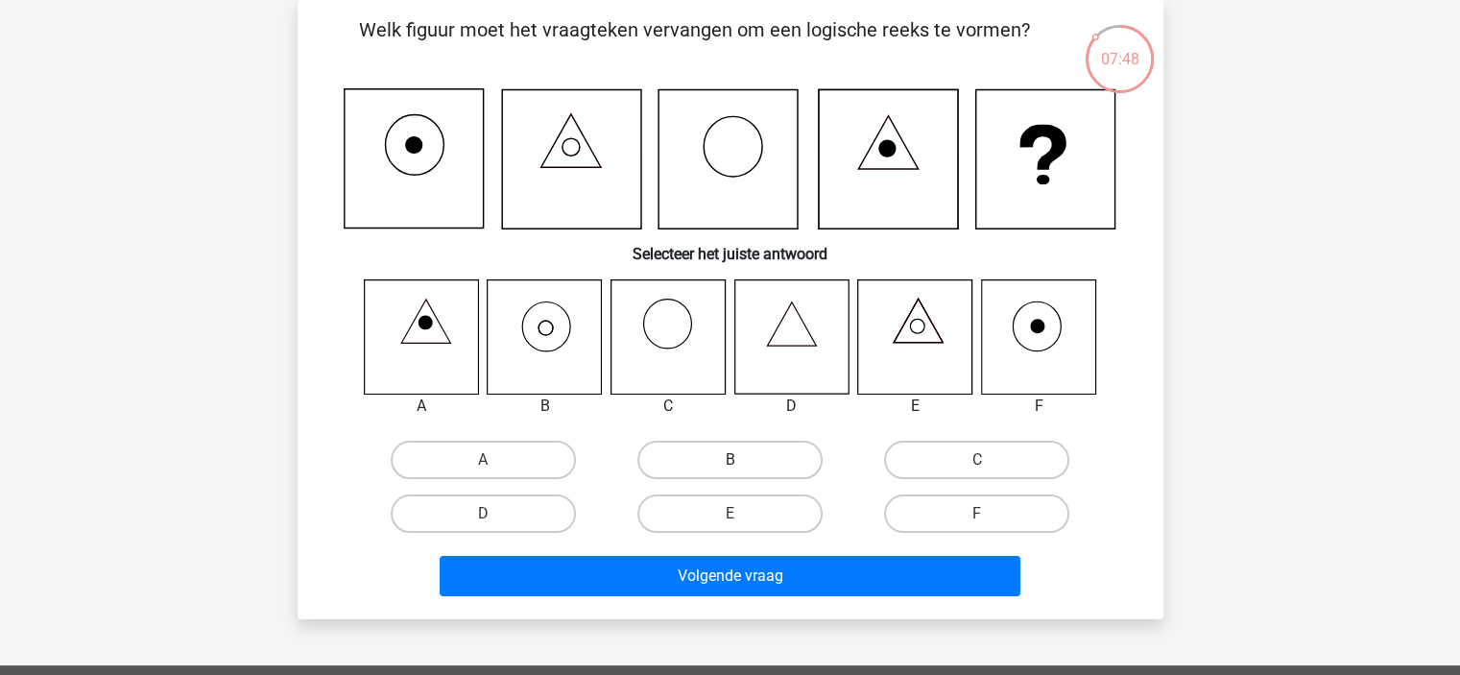
click at [699, 464] on label "B" at bounding box center [729, 460] width 185 height 38
click at [729, 464] on input "B" at bounding box center [735, 466] width 12 height 12
radio input "true"
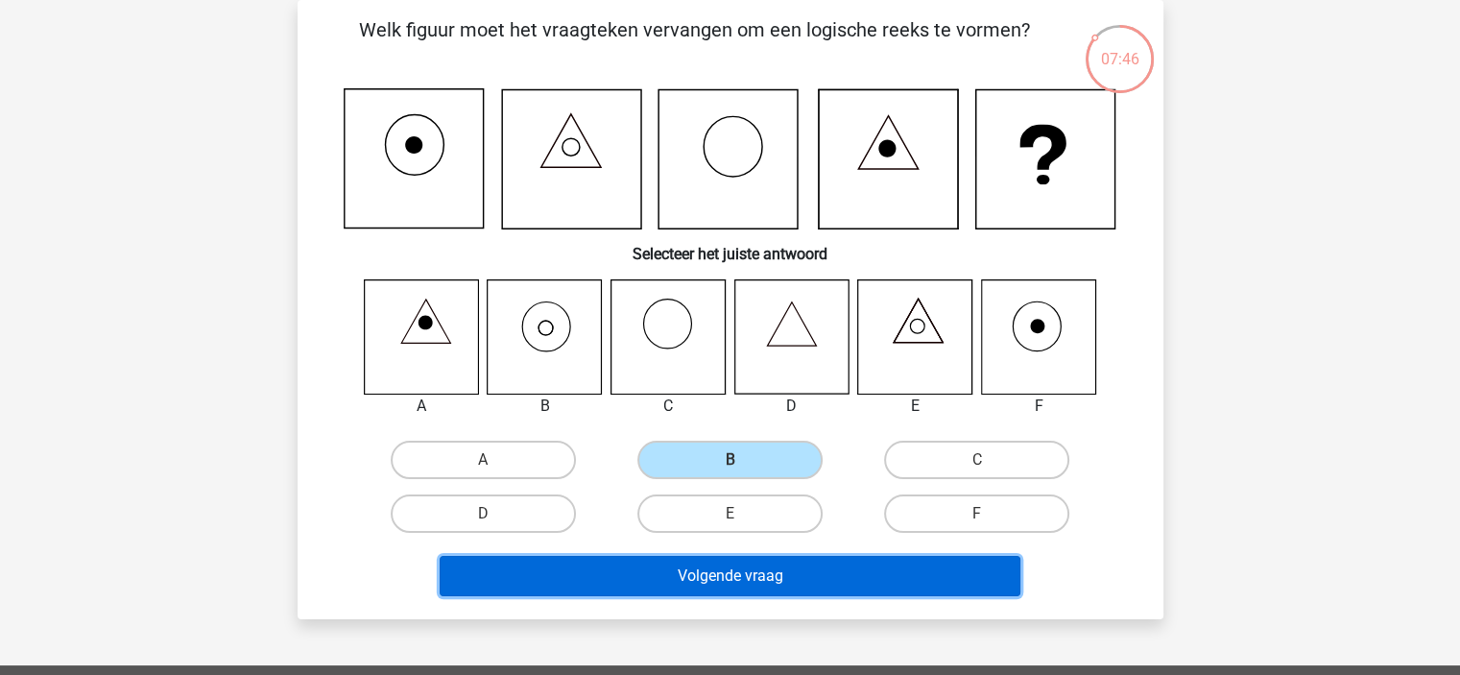
click at [707, 589] on button "Volgende vraag" at bounding box center [730, 576] width 581 height 40
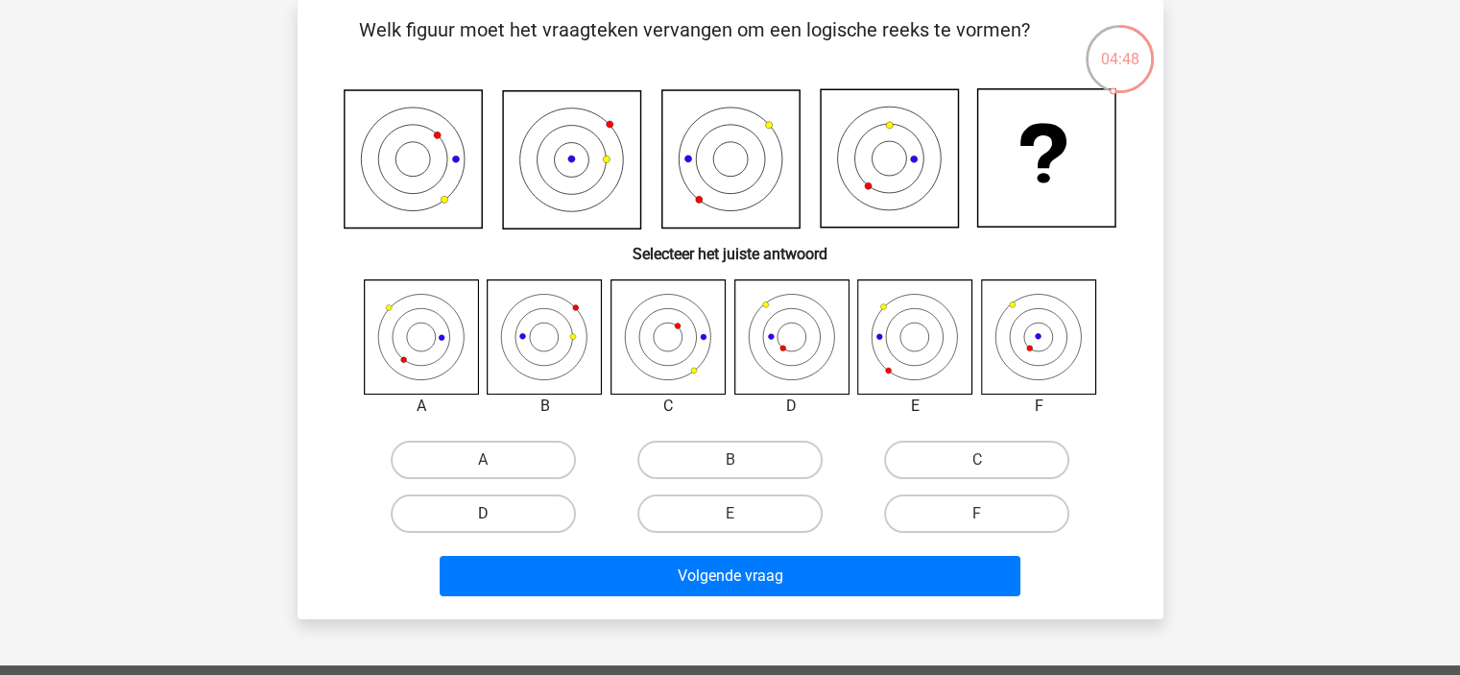
click at [539, 520] on label "D" at bounding box center [483, 513] width 185 height 38
click at [495, 520] on input "D" at bounding box center [489, 520] width 12 height 12
radio input "true"
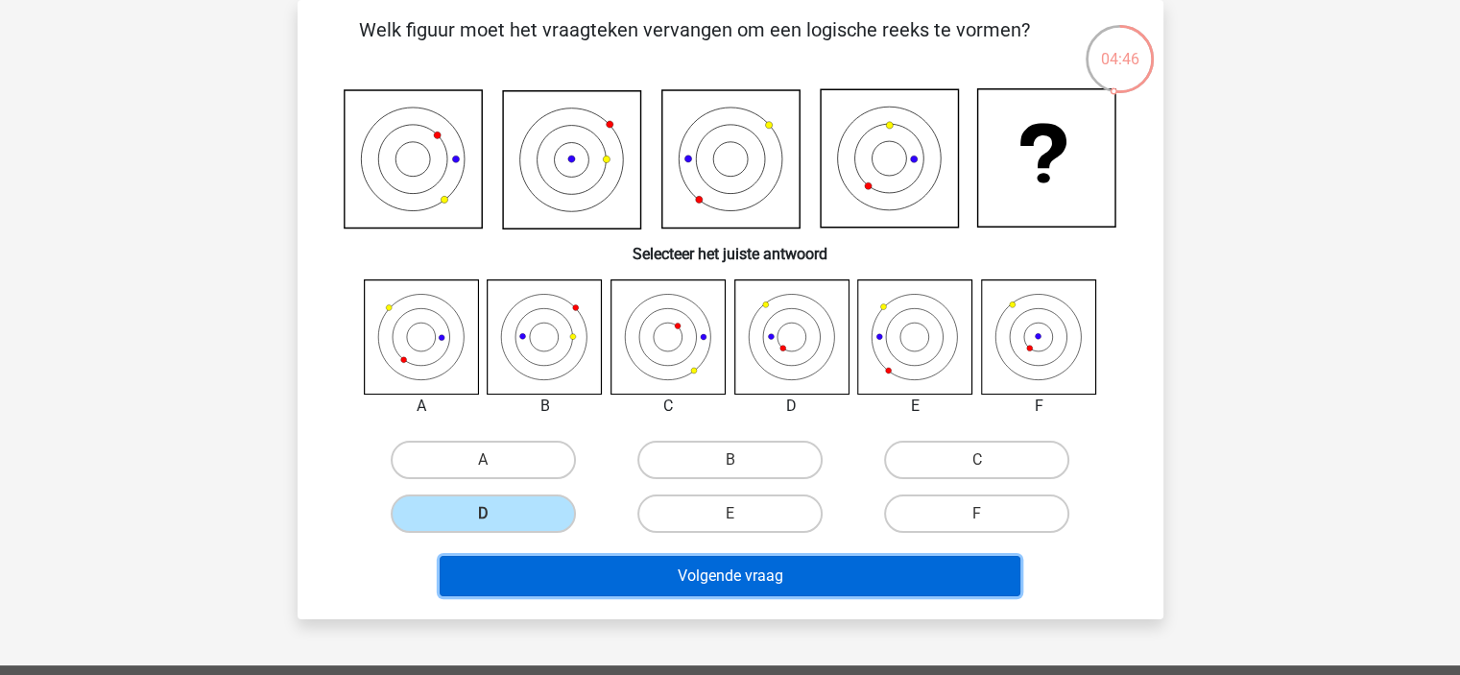
click at [554, 583] on button "Volgende vraag" at bounding box center [730, 576] width 581 height 40
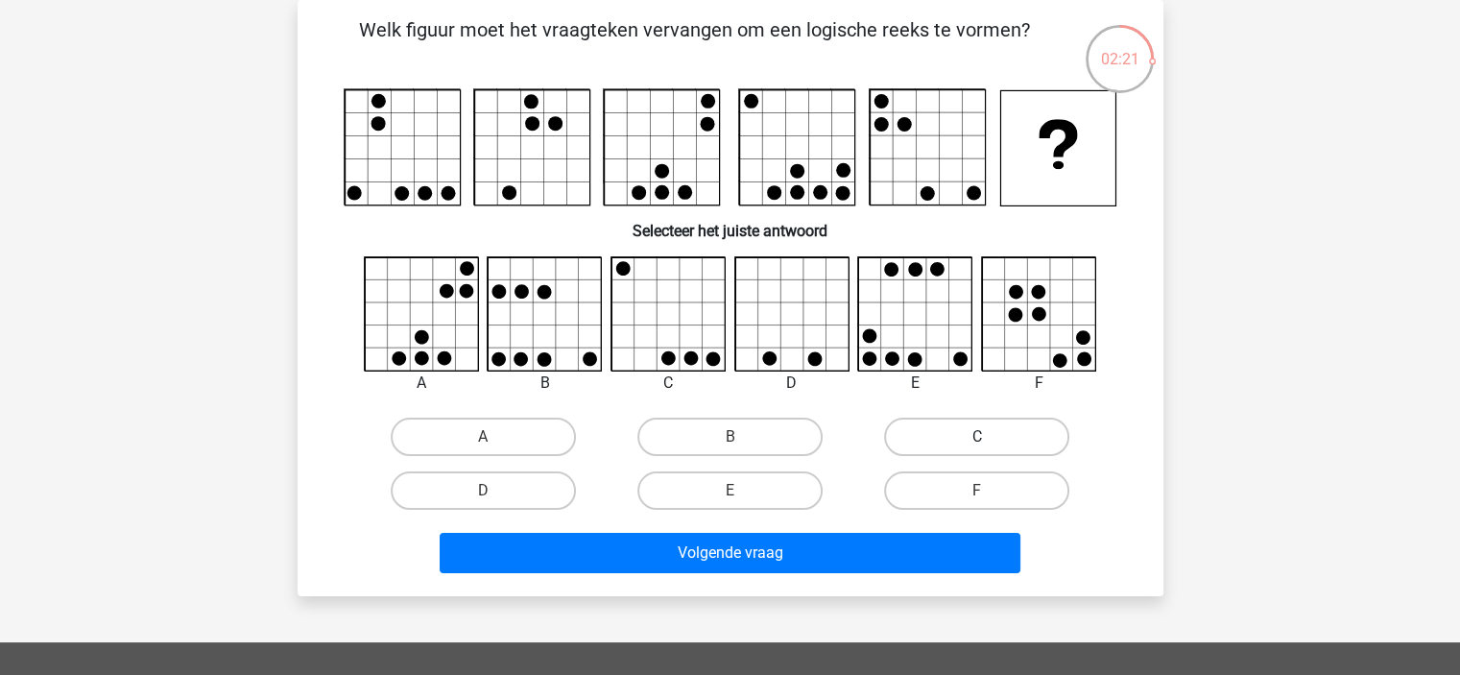
click at [916, 427] on label "C" at bounding box center [976, 437] width 185 height 38
click at [977, 437] on input "C" at bounding box center [983, 443] width 12 height 12
radio input "true"
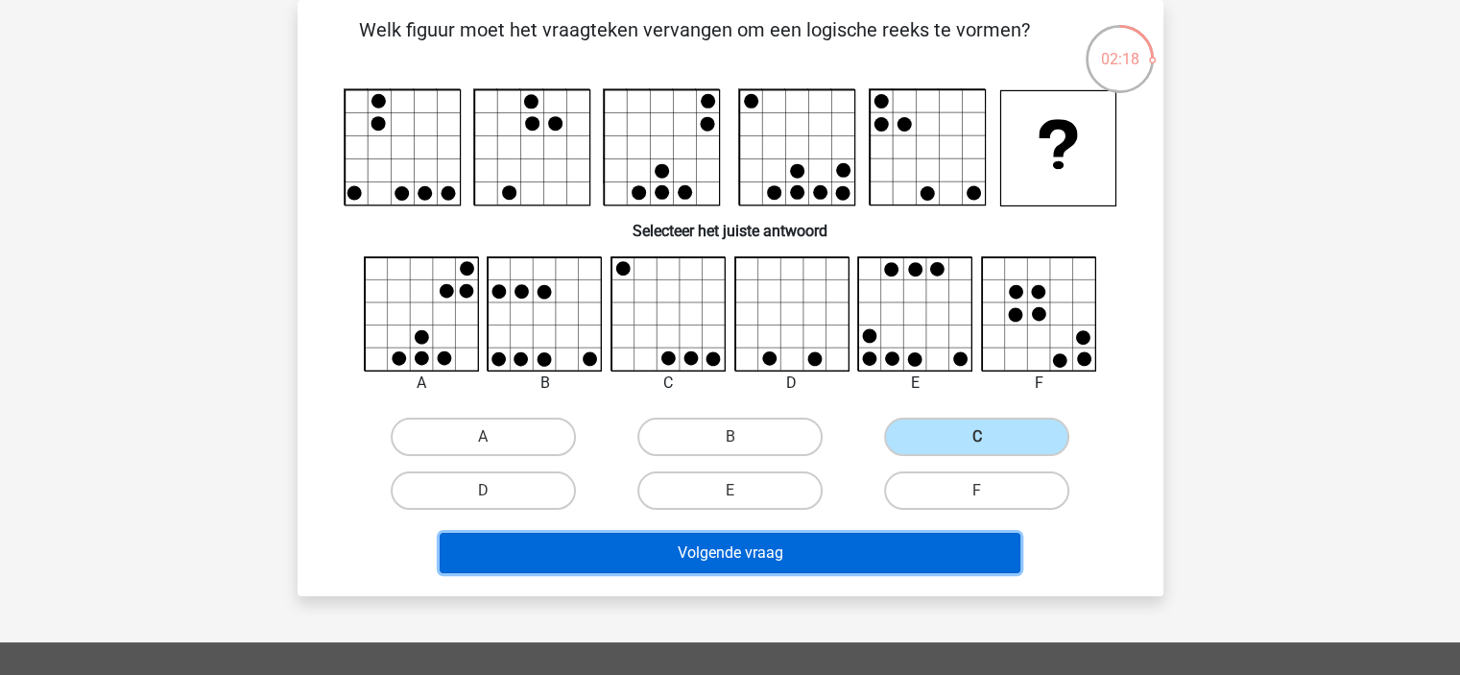
click at [829, 559] on button "Volgende vraag" at bounding box center [730, 553] width 581 height 40
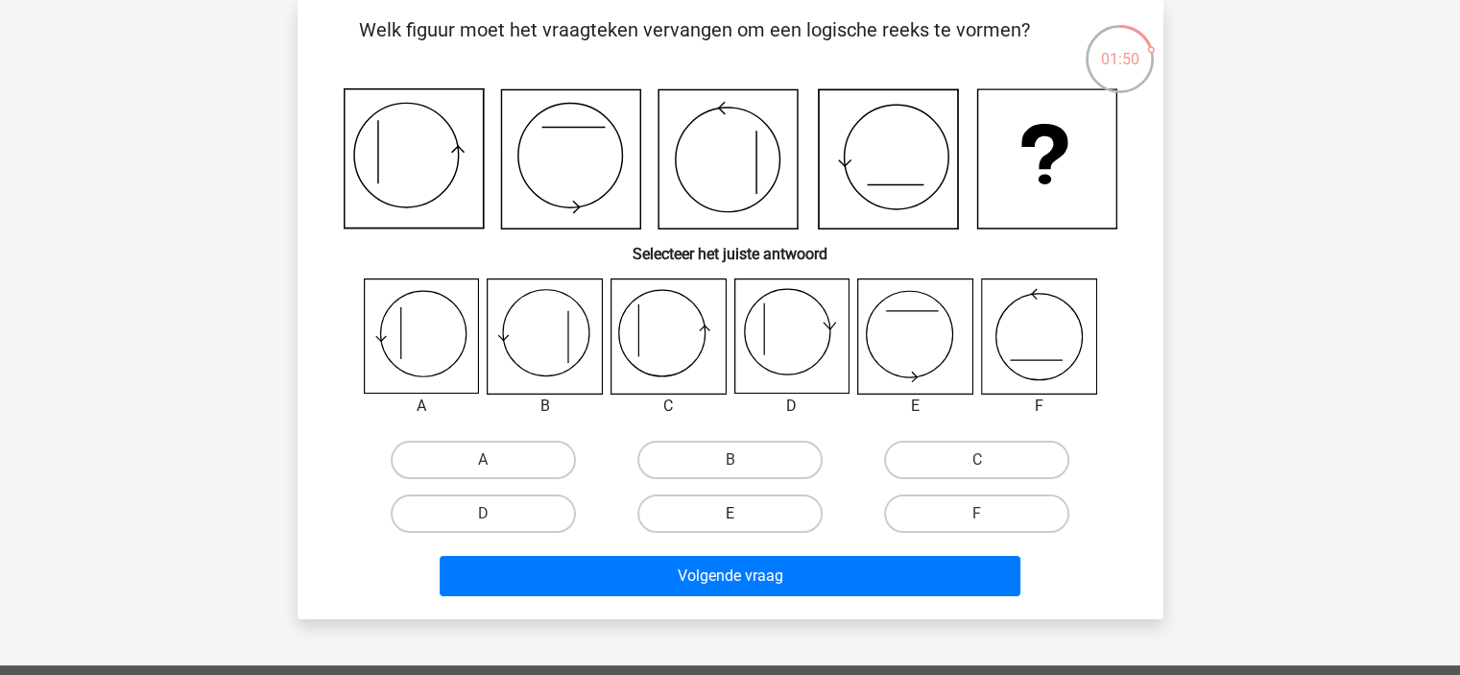
click at [771, 514] on label "E" at bounding box center [729, 513] width 185 height 38
click at [742, 514] on input "E" at bounding box center [735, 520] width 12 height 12
radio input "true"
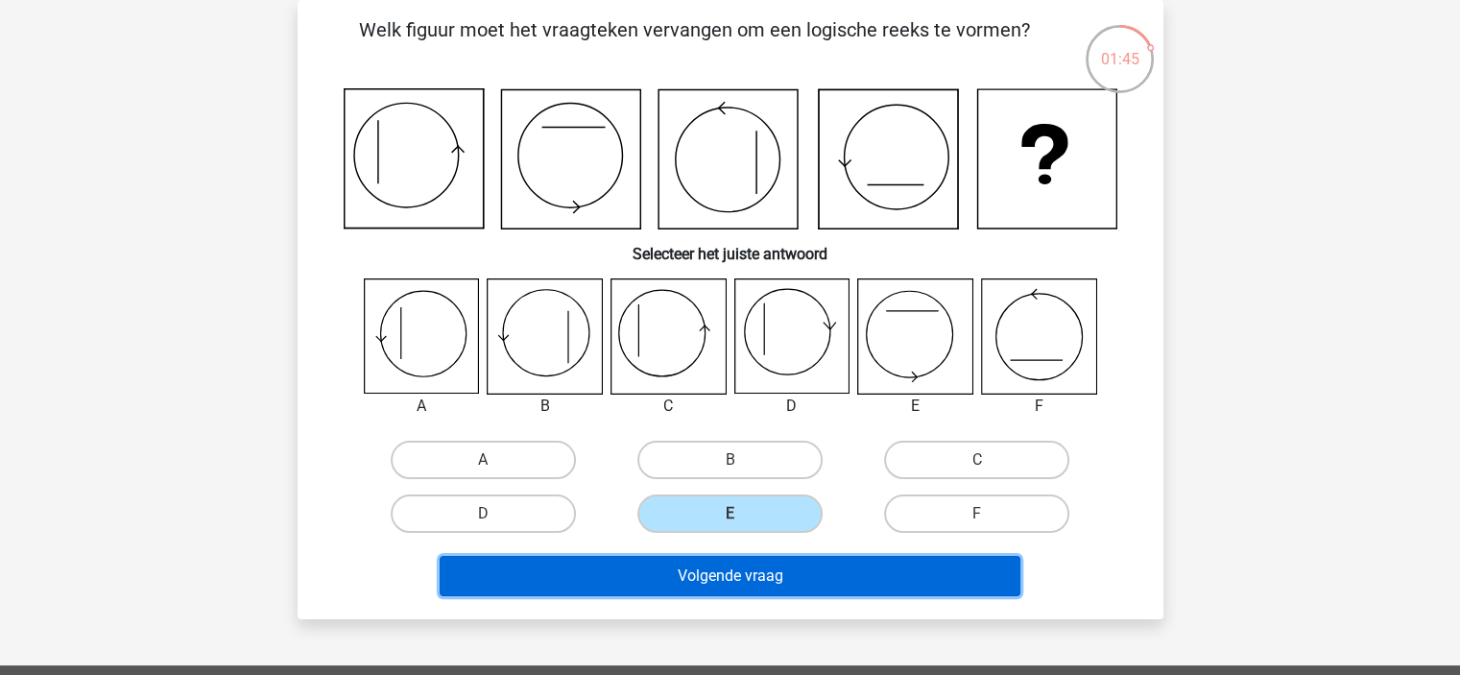
click at [779, 578] on button "Volgende vraag" at bounding box center [730, 576] width 581 height 40
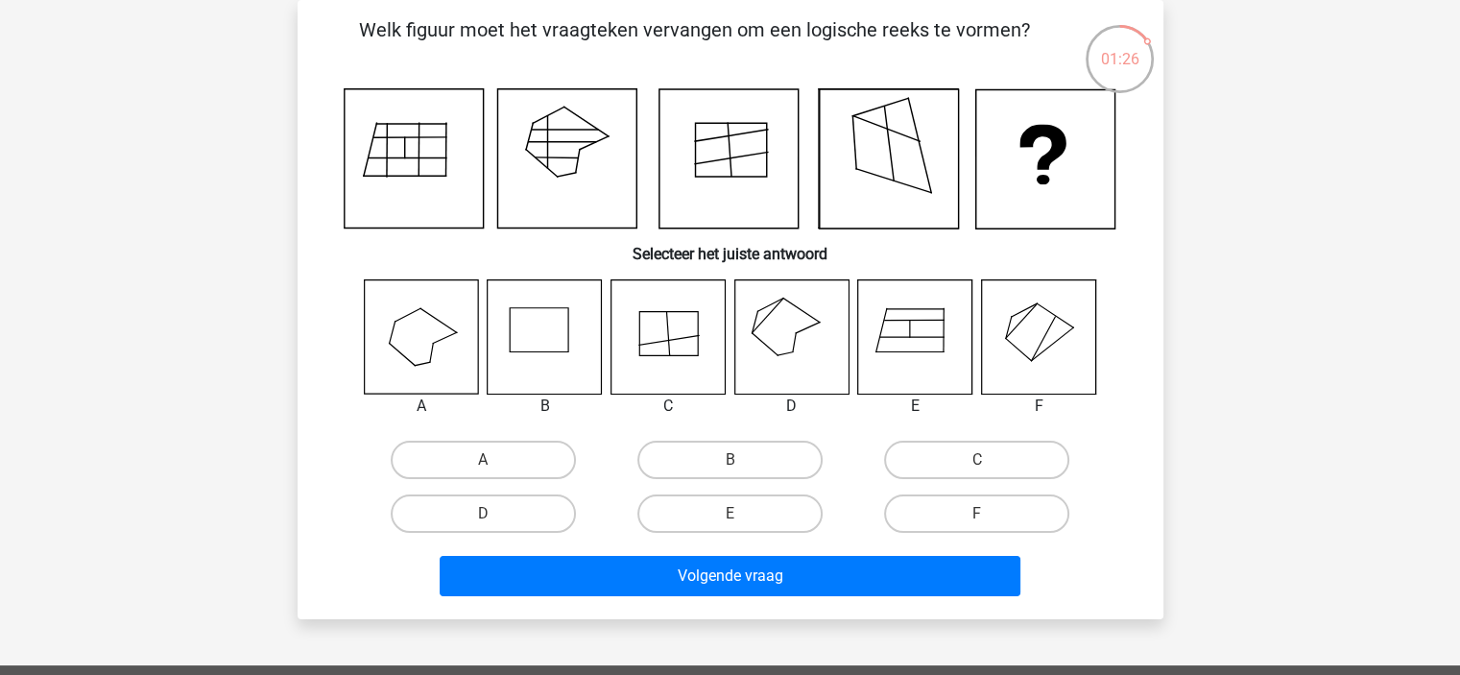
click at [769, 322] on icon at bounding box center [791, 336] width 114 height 114
click at [530, 509] on label "D" at bounding box center [483, 513] width 185 height 38
click at [495, 514] on input "D" at bounding box center [489, 520] width 12 height 12
radio input "true"
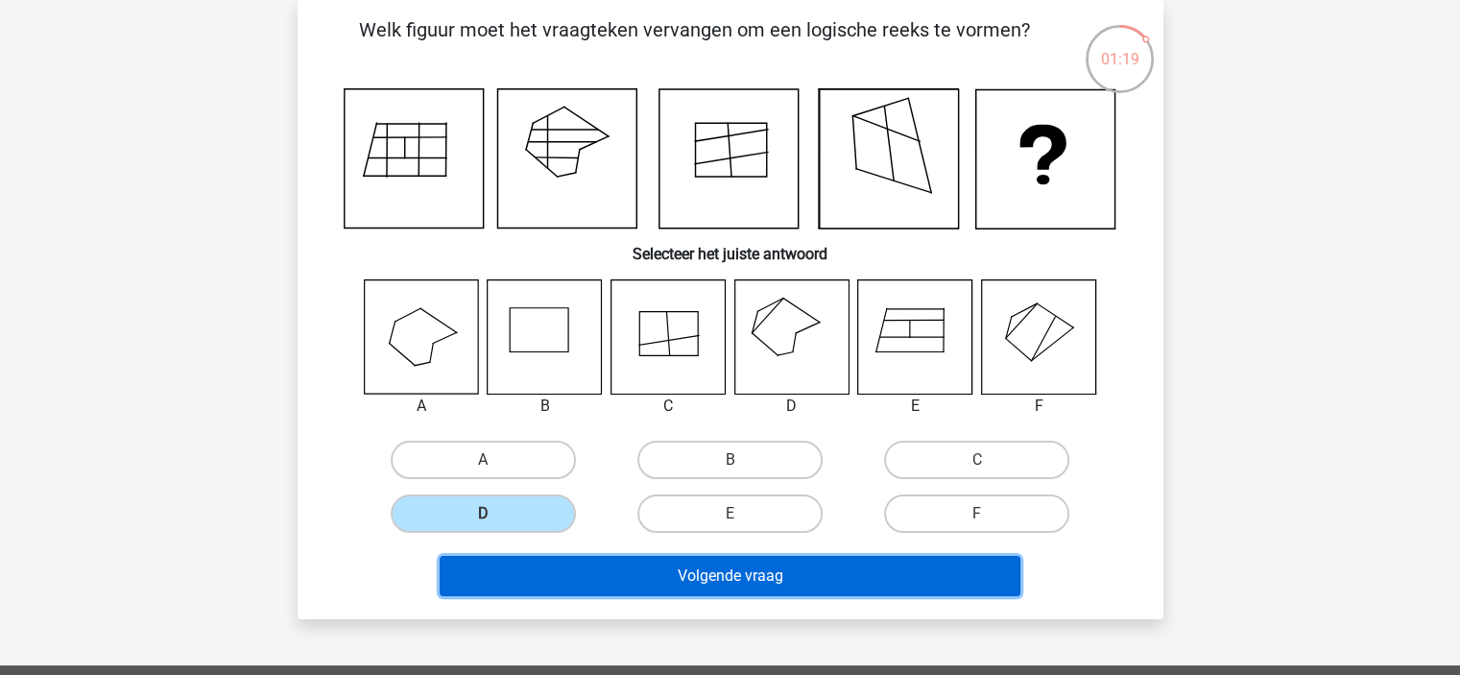
click at [763, 586] on button "Volgende vraag" at bounding box center [730, 576] width 581 height 40
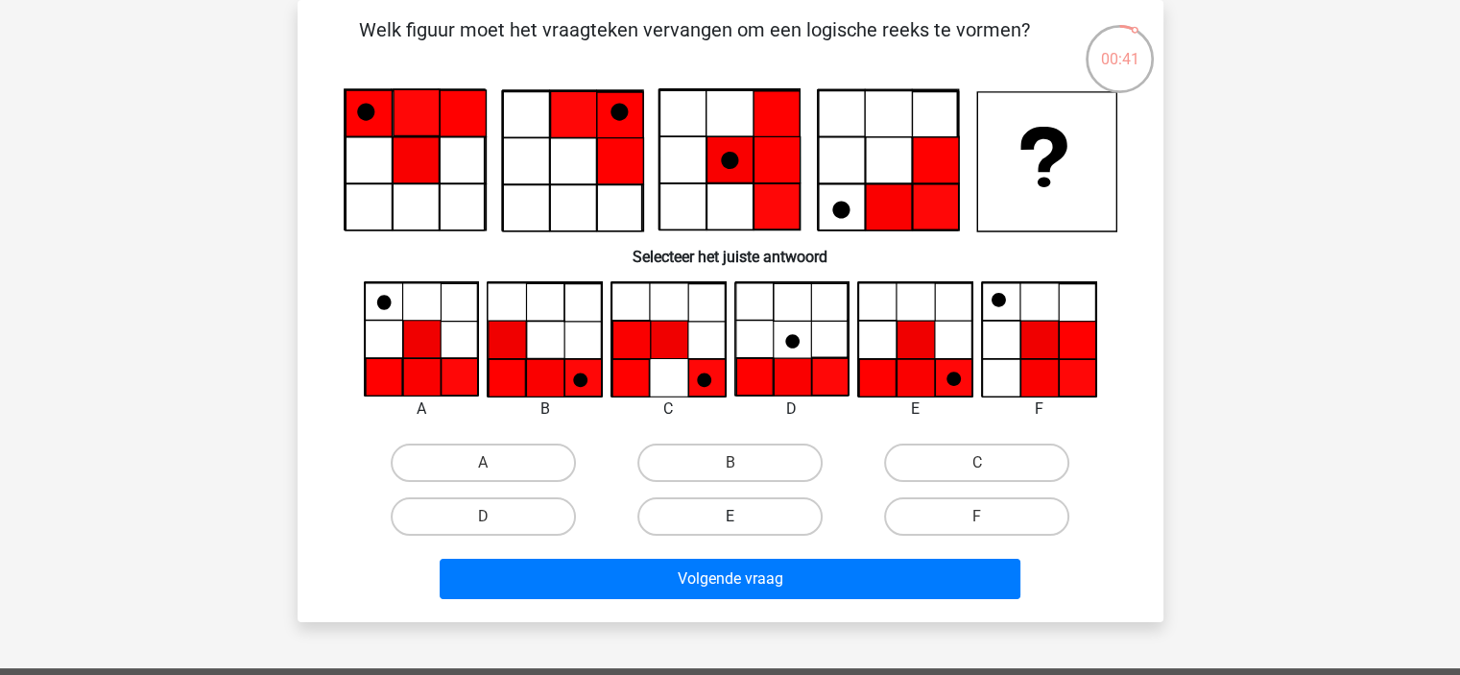
click at [696, 517] on label "E" at bounding box center [729, 516] width 185 height 38
click at [729, 517] on input "E" at bounding box center [735, 522] width 12 height 12
radio input "true"
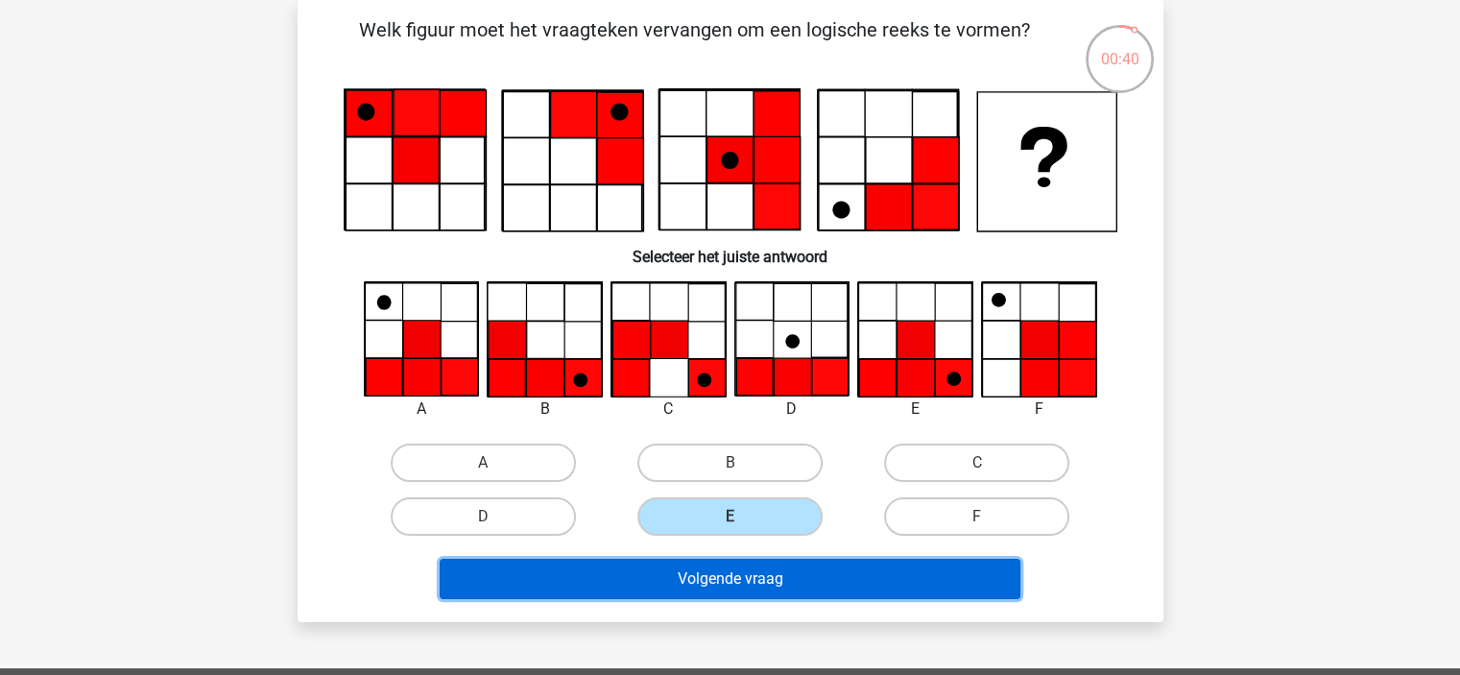
click at [687, 575] on button "Volgende vraag" at bounding box center [730, 579] width 581 height 40
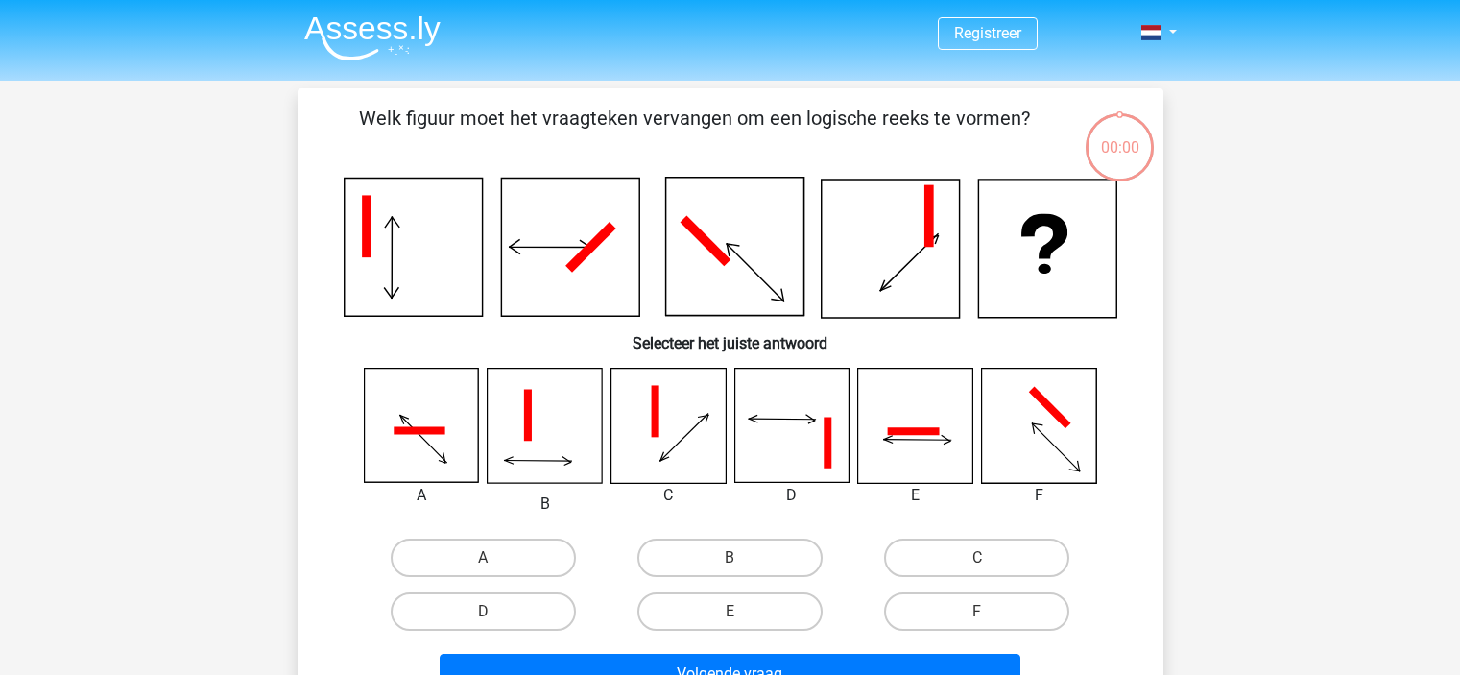
scroll to position [88, 0]
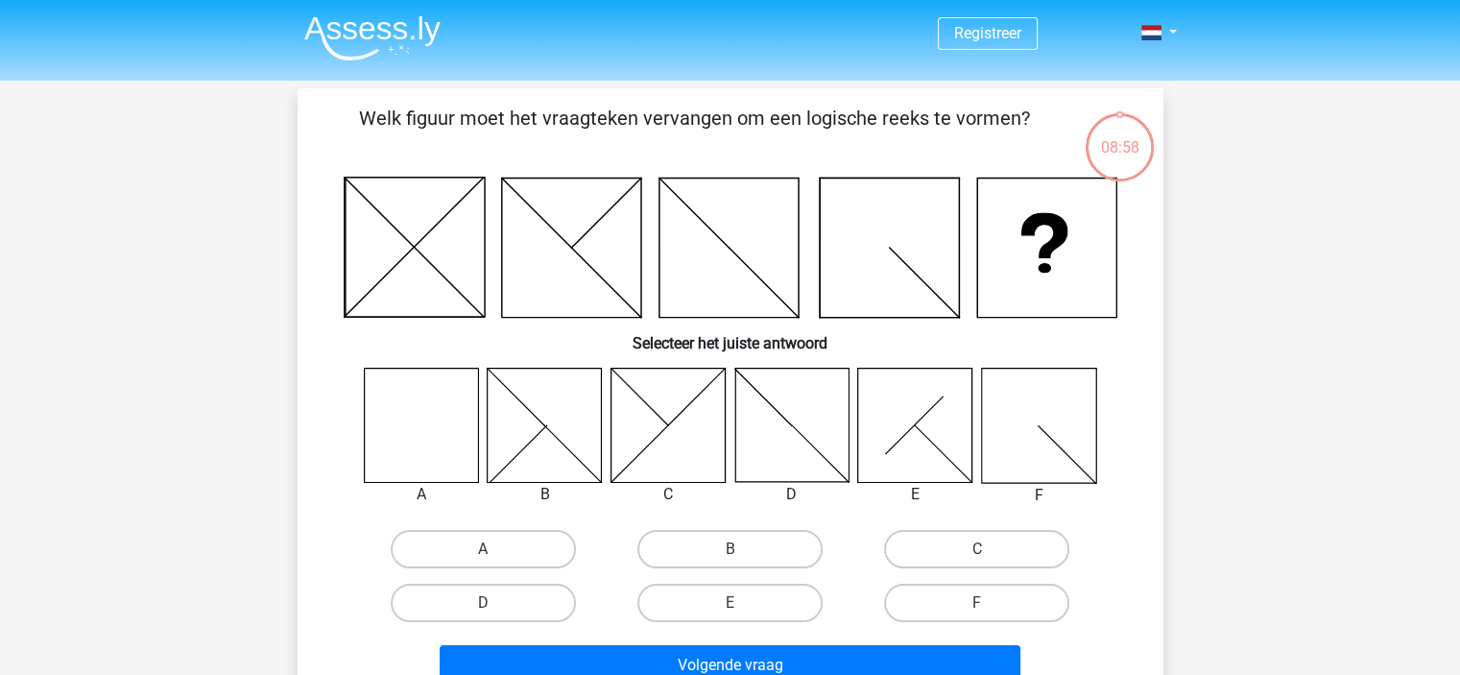
click at [411, 406] on icon at bounding box center [421, 425] width 114 height 114
drag, startPoint x: 500, startPoint y: 555, endPoint x: 534, endPoint y: 578, distance: 40.7
click at [502, 555] on label "A" at bounding box center [483, 549] width 185 height 38
click at [495, 555] on input "A" at bounding box center [489, 555] width 12 height 12
radio input "true"
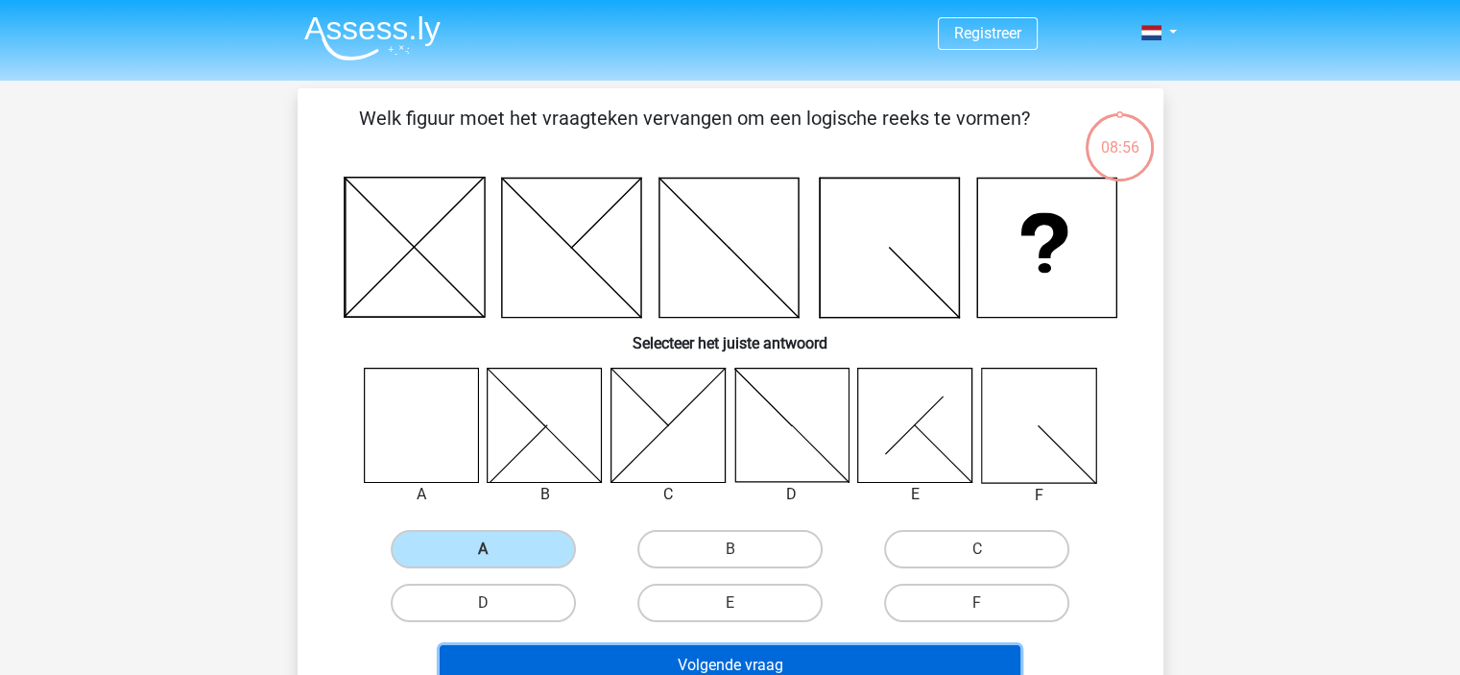
click at [570, 656] on button "Volgende vraag" at bounding box center [730, 665] width 581 height 40
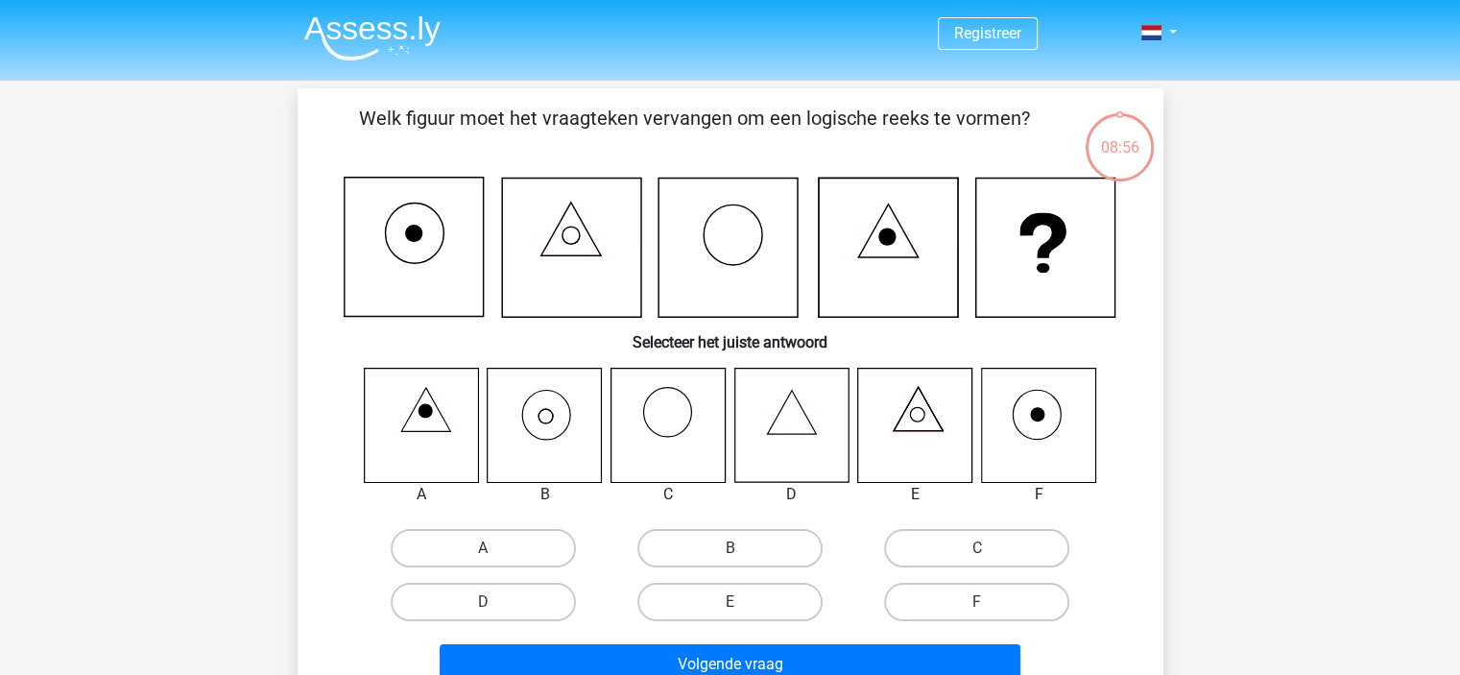
scroll to position [88, 0]
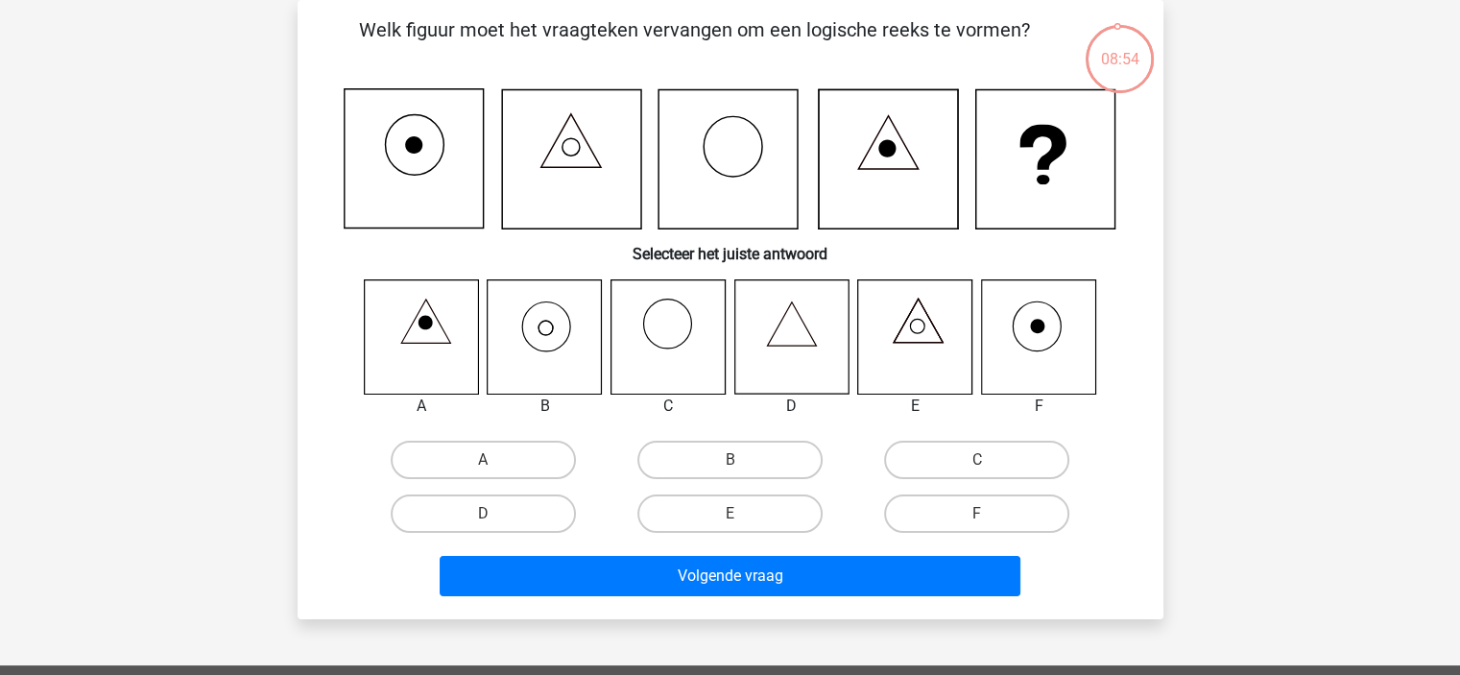
drag, startPoint x: 560, startPoint y: 344, endPoint x: 585, endPoint y: 398, distance: 60.1
click at [562, 345] on icon at bounding box center [545, 337] width 116 height 116
drag, startPoint x: 691, startPoint y: 465, endPoint x: 686, endPoint y: 525, distance: 60.7
click at [690, 475] on label "B" at bounding box center [729, 460] width 185 height 38
click at [729, 472] on input "B" at bounding box center [735, 466] width 12 height 12
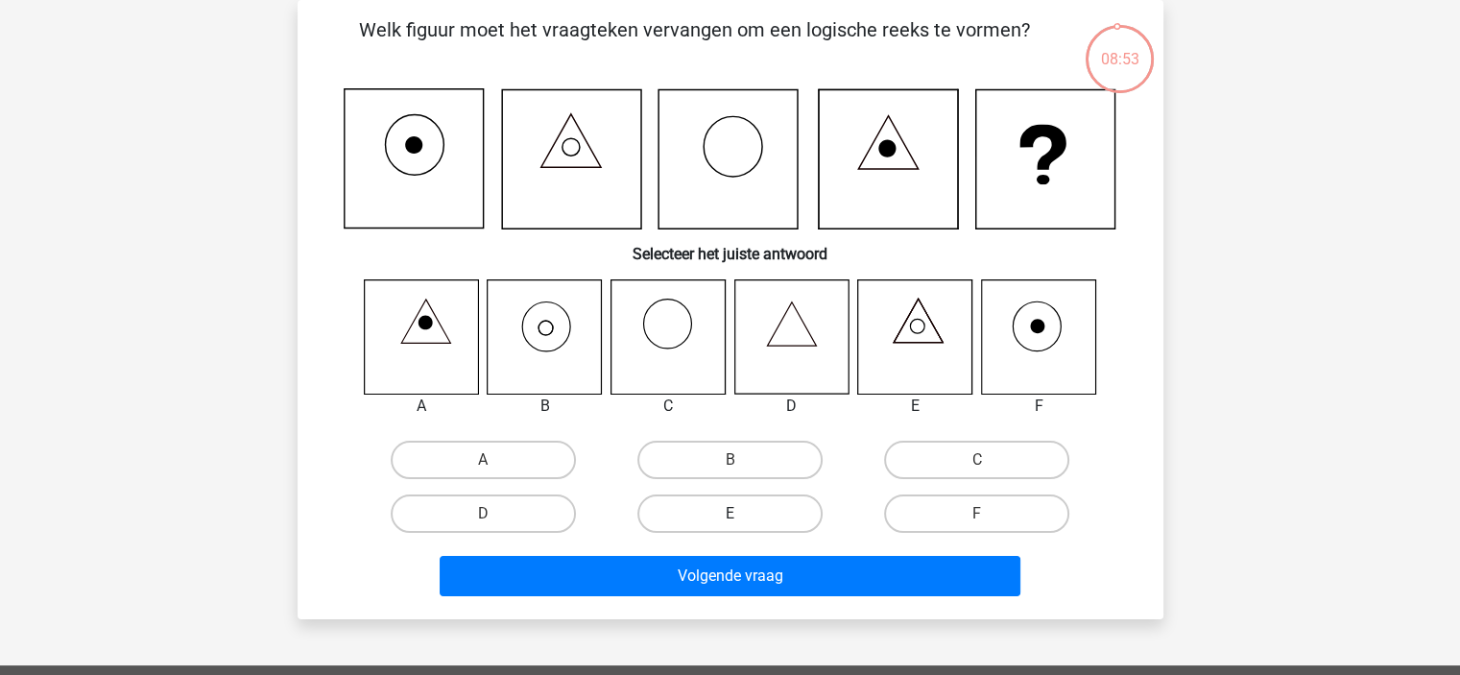
radio input "true"
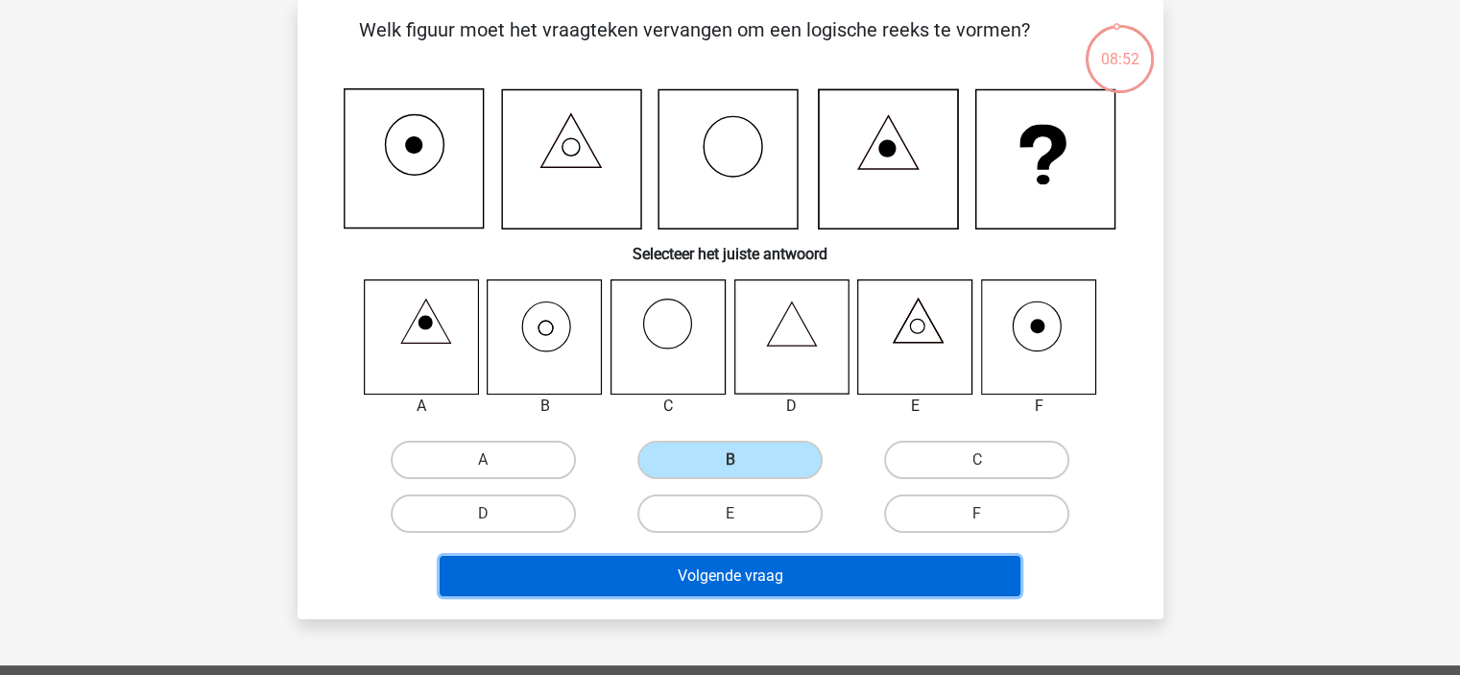
click at [677, 580] on button "Volgende vraag" at bounding box center [730, 576] width 581 height 40
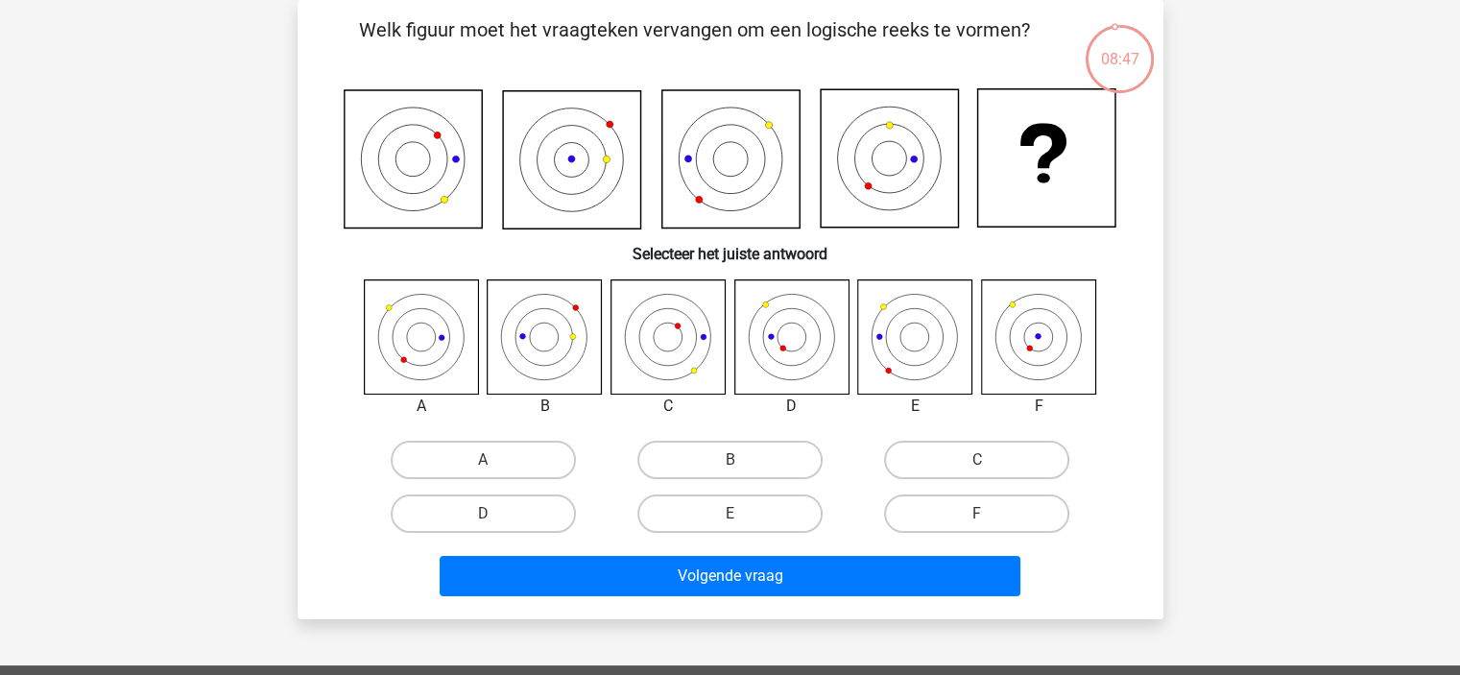
drag, startPoint x: 533, startPoint y: 506, endPoint x: 562, endPoint y: 540, distance: 45.0
click at [547, 517] on label "D" at bounding box center [483, 513] width 185 height 38
click at [495, 517] on input "D" at bounding box center [489, 520] width 12 height 12
radio input "true"
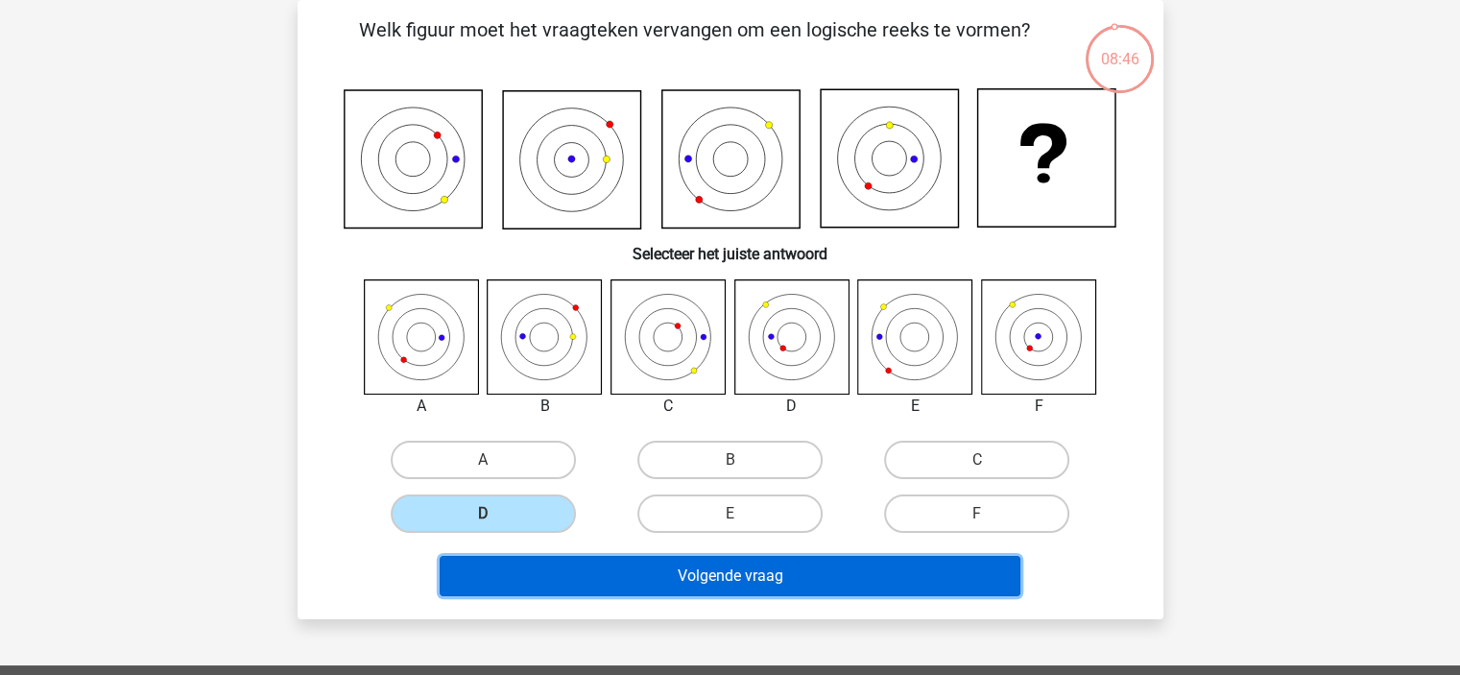
click at [574, 571] on button "Volgende vraag" at bounding box center [730, 576] width 581 height 40
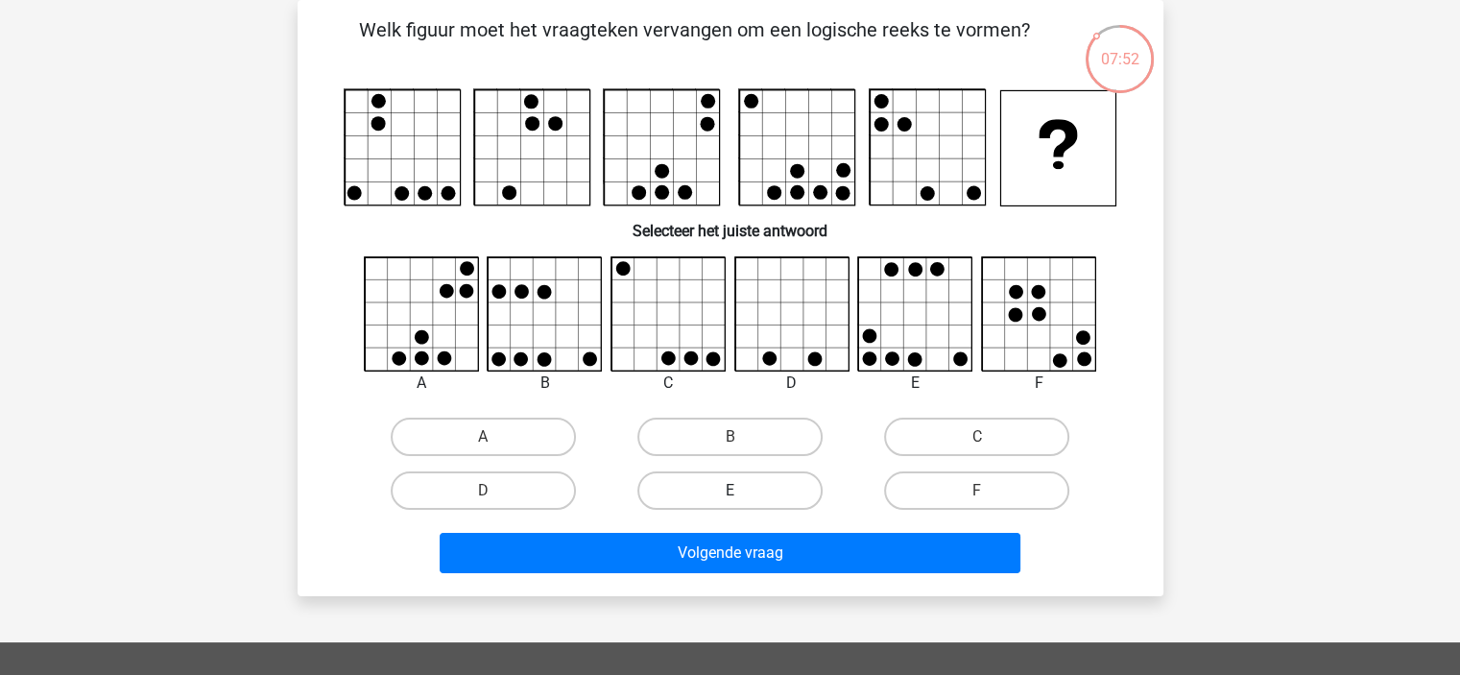
click at [767, 489] on label "E" at bounding box center [729, 490] width 185 height 38
click at [742, 490] on input "E" at bounding box center [735, 496] width 12 height 12
radio input "true"
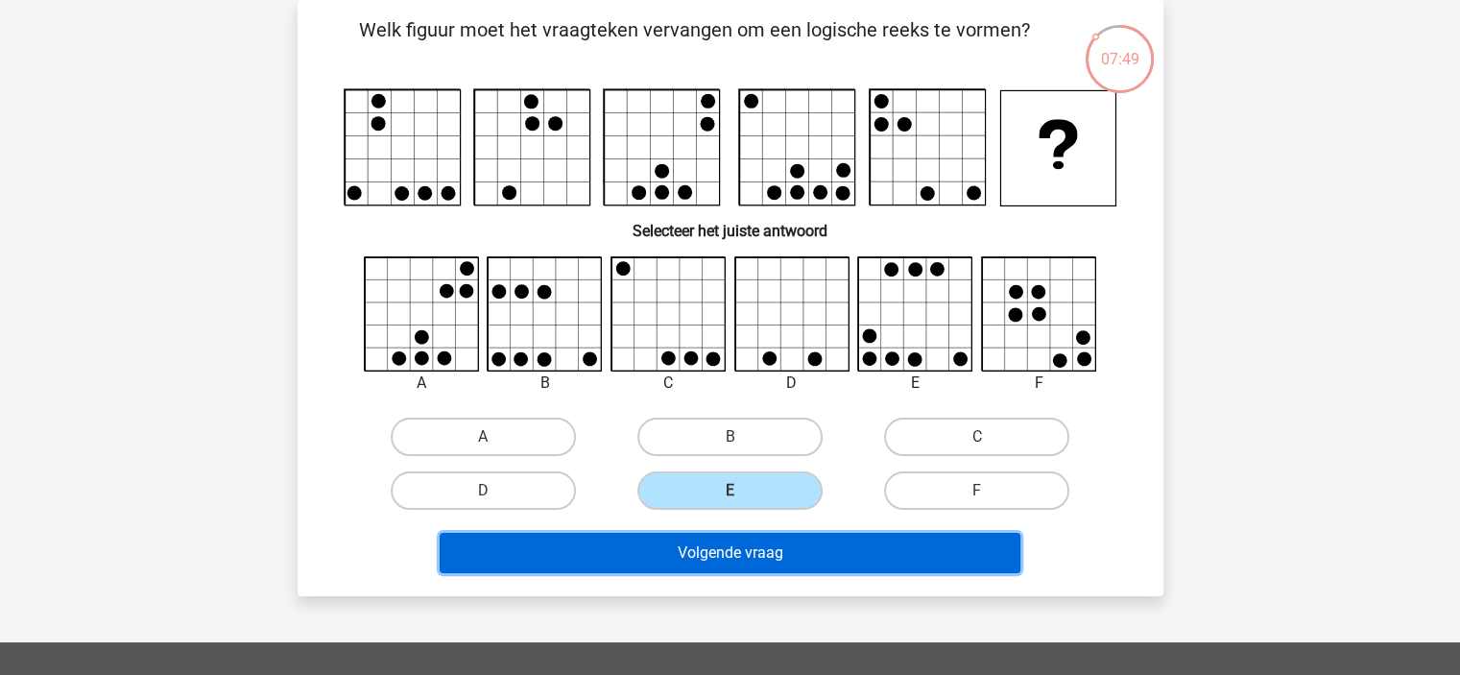
click at [738, 562] on button "Volgende vraag" at bounding box center [730, 553] width 581 height 40
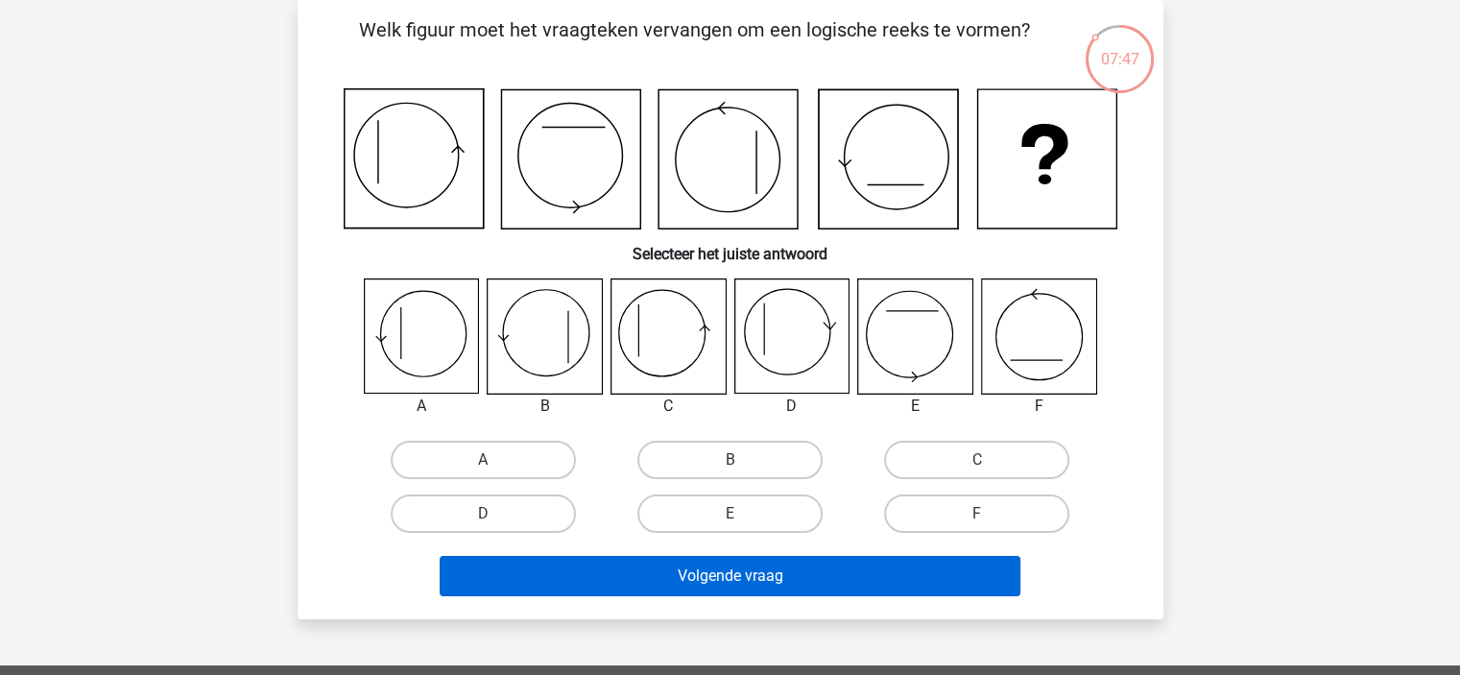
drag, startPoint x: 703, startPoint y: 523, endPoint x: 706, endPoint y: 567, distance: 44.3
click at [705, 533] on div "E" at bounding box center [730, 514] width 247 height 54
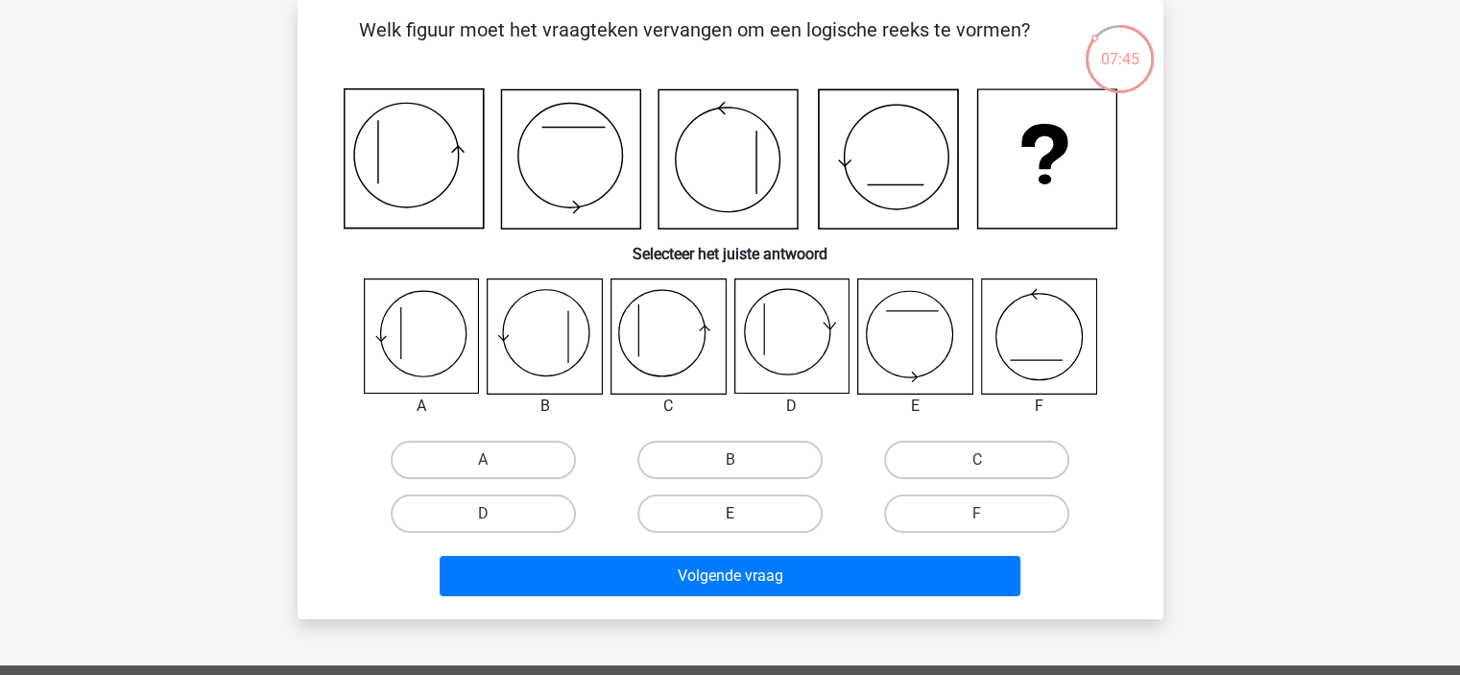
click at [737, 527] on label "E" at bounding box center [729, 513] width 185 height 38
click at [737, 526] on input "E" at bounding box center [735, 520] width 12 height 12
radio input "true"
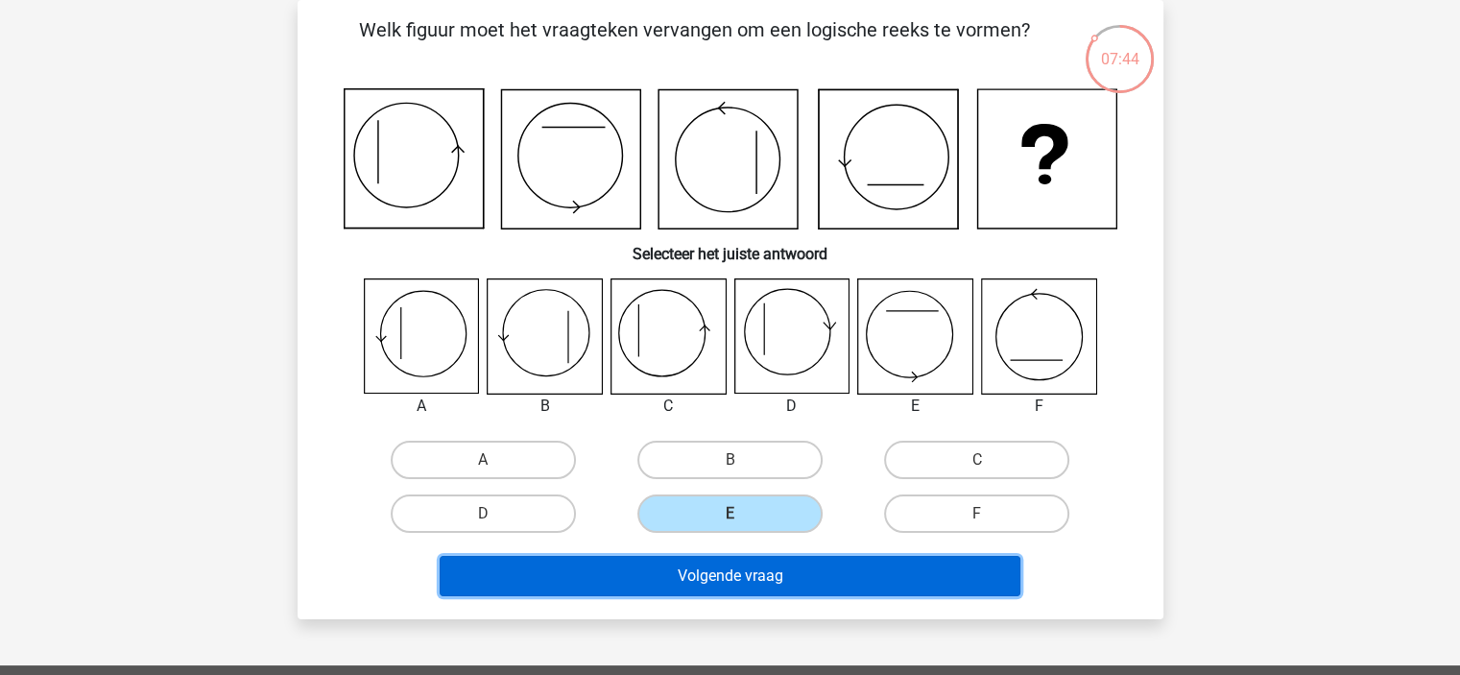
click at [736, 573] on button "Volgende vraag" at bounding box center [730, 576] width 581 height 40
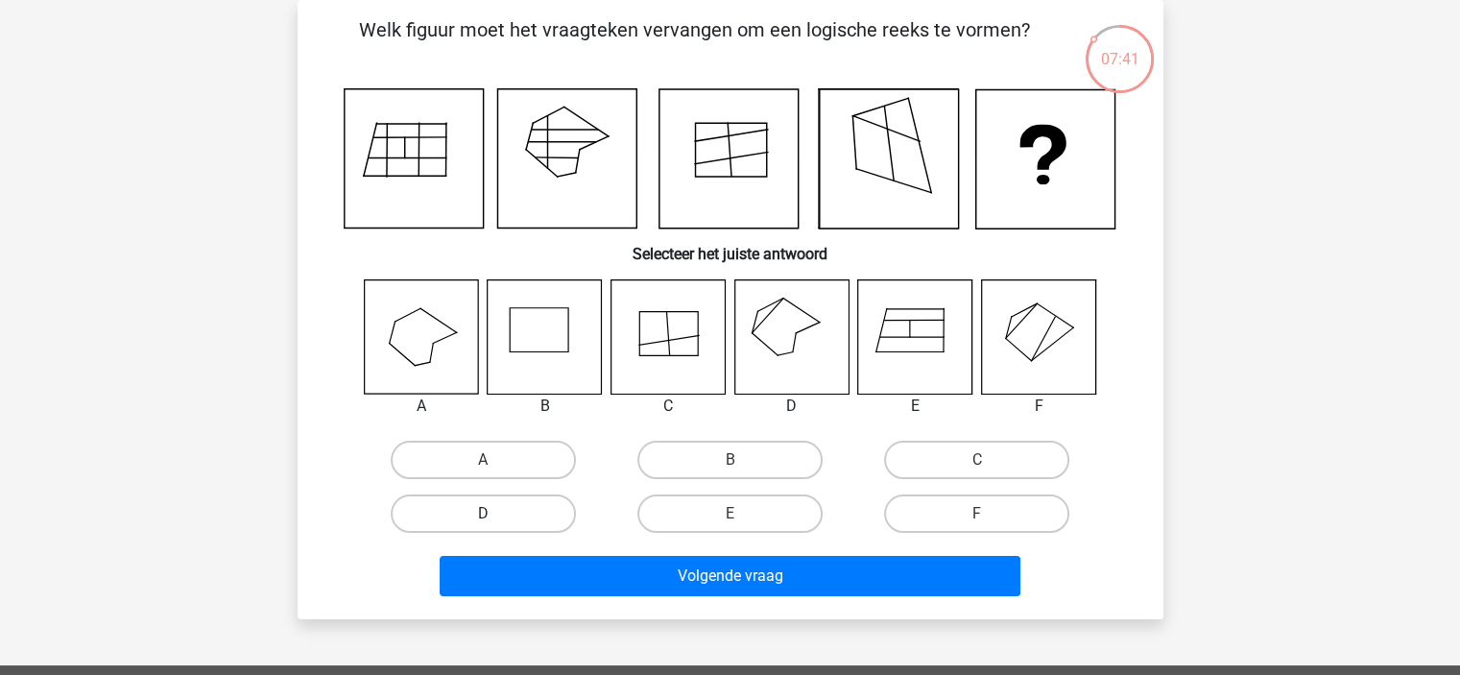
click at [549, 517] on label "D" at bounding box center [483, 513] width 185 height 38
click at [495, 517] on input "D" at bounding box center [489, 520] width 12 height 12
radio input "true"
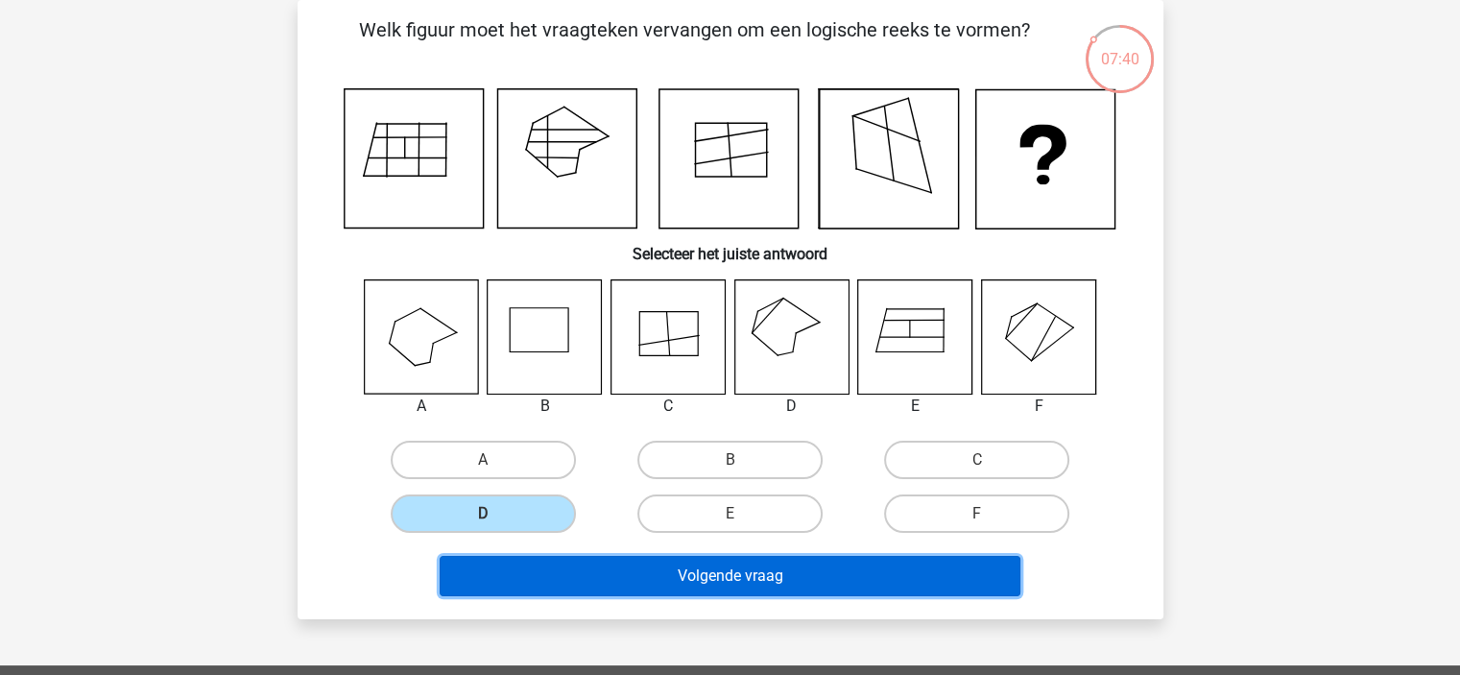
click at [576, 566] on button "Volgende vraag" at bounding box center [730, 576] width 581 height 40
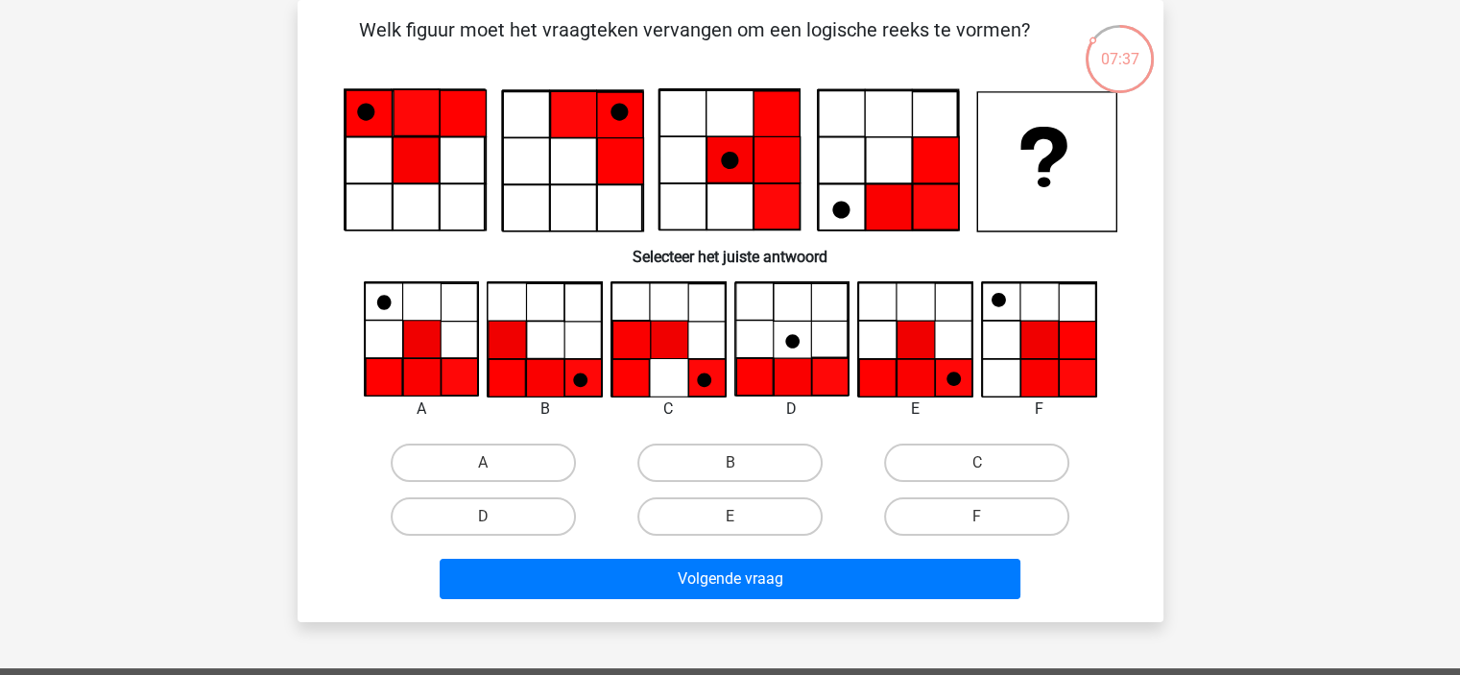
drag, startPoint x: 676, startPoint y: 519, endPoint x: 676, endPoint y: 536, distance: 16.3
click at [676, 521] on label "E" at bounding box center [729, 516] width 185 height 38
click at [729, 521] on input "E" at bounding box center [735, 522] width 12 height 12
radio input "true"
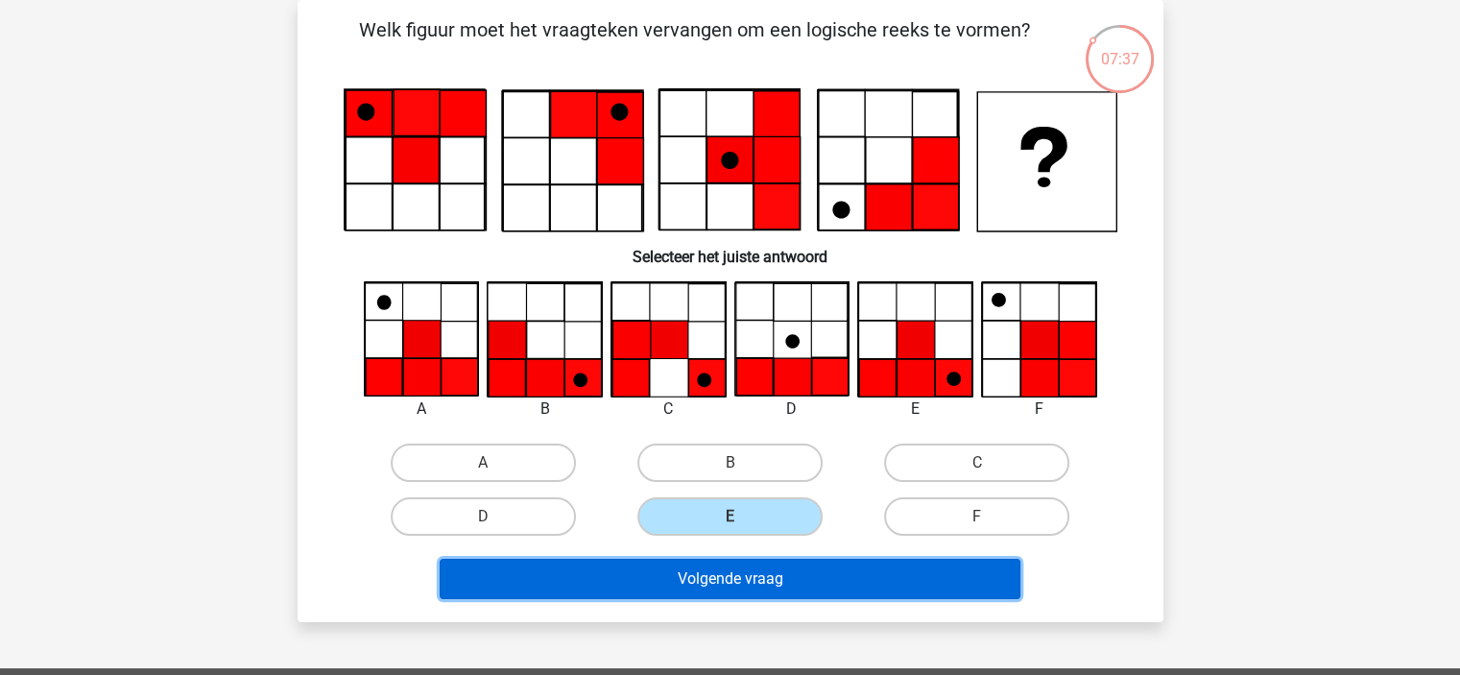
click at [674, 571] on button "Volgende vraag" at bounding box center [730, 579] width 581 height 40
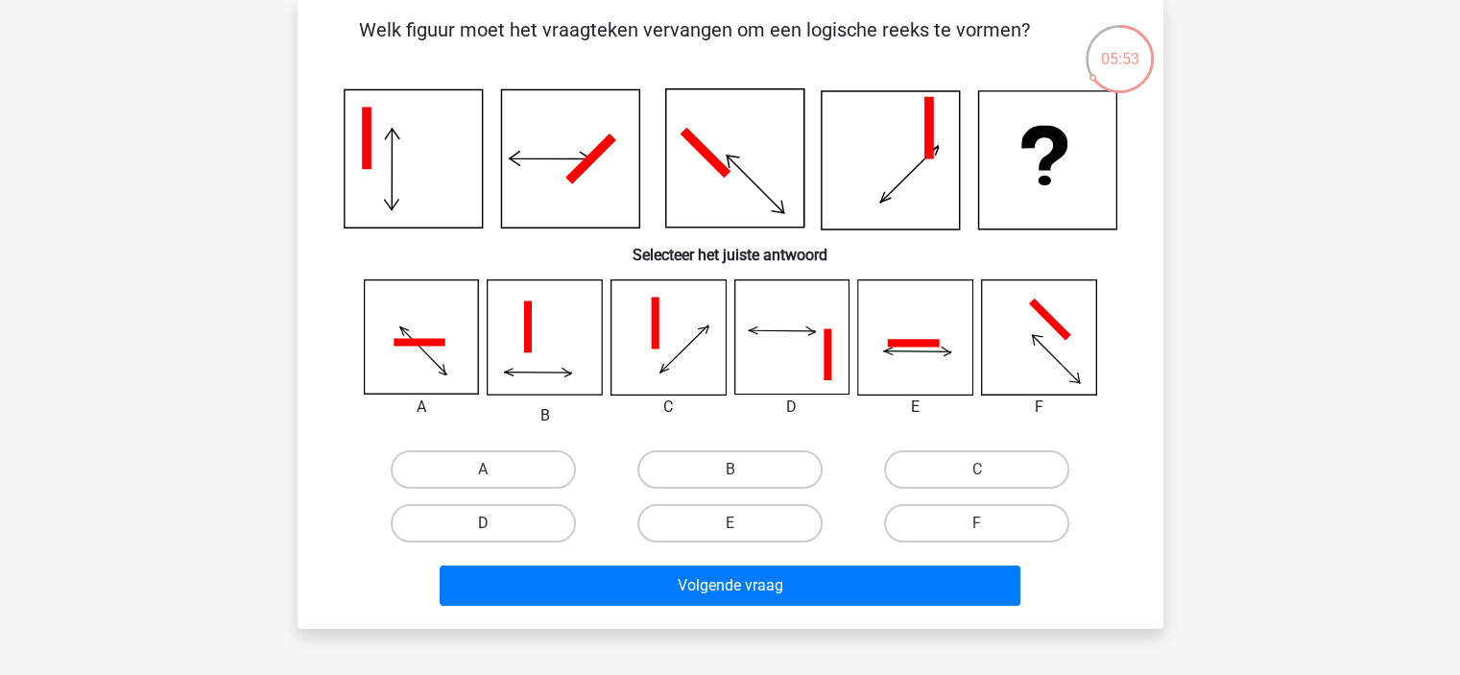
click at [495, 518] on label "D" at bounding box center [483, 523] width 185 height 38
click at [495, 523] on input "D" at bounding box center [489, 529] width 12 height 12
radio input "true"
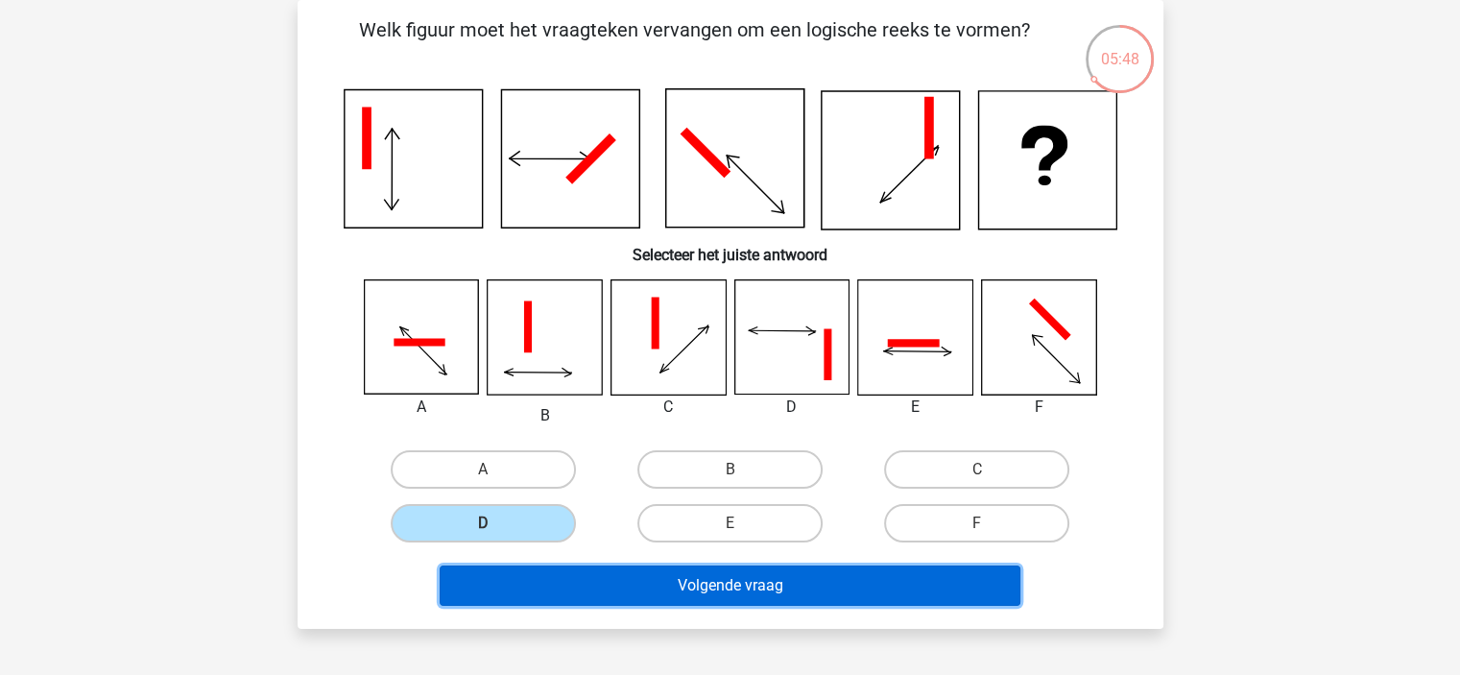
click at [539, 586] on button "Volgende vraag" at bounding box center [730, 585] width 581 height 40
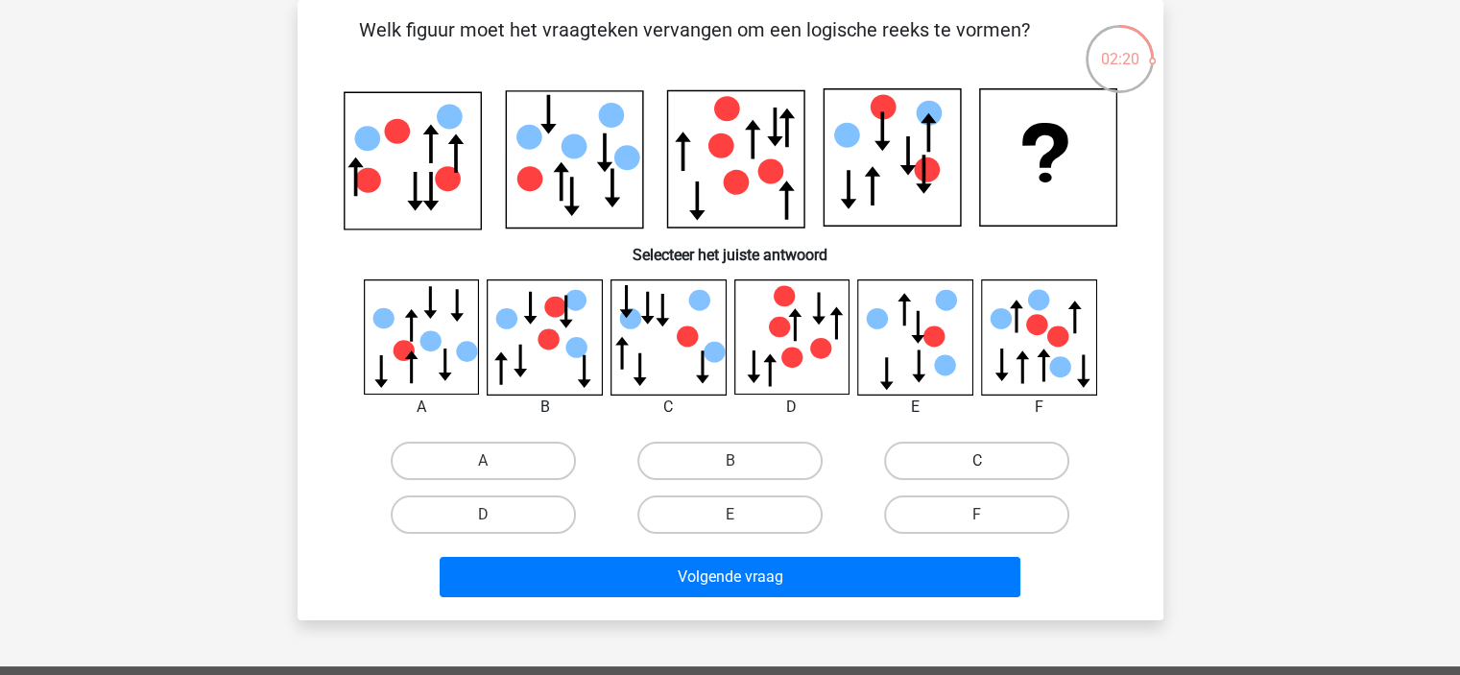
click at [894, 461] on label "C" at bounding box center [976, 461] width 185 height 38
click at [977, 461] on input "C" at bounding box center [983, 467] width 12 height 12
radio input "true"
click at [894, 461] on label "C" at bounding box center [976, 461] width 185 height 38
click at [977, 461] on input "C" at bounding box center [983, 467] width 12 height 12
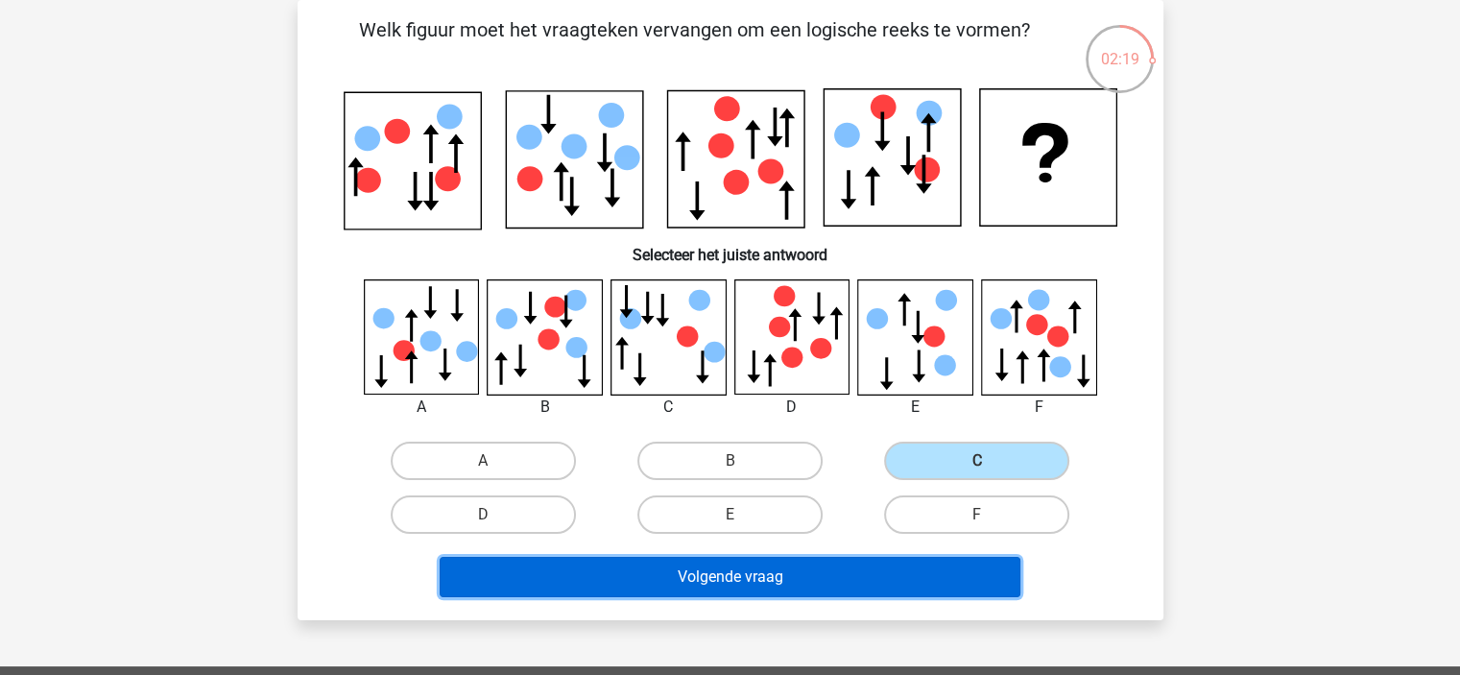
click at [824, 574] on button "Volgende vraag" at bounding box center [730, 577] width 581 height 40
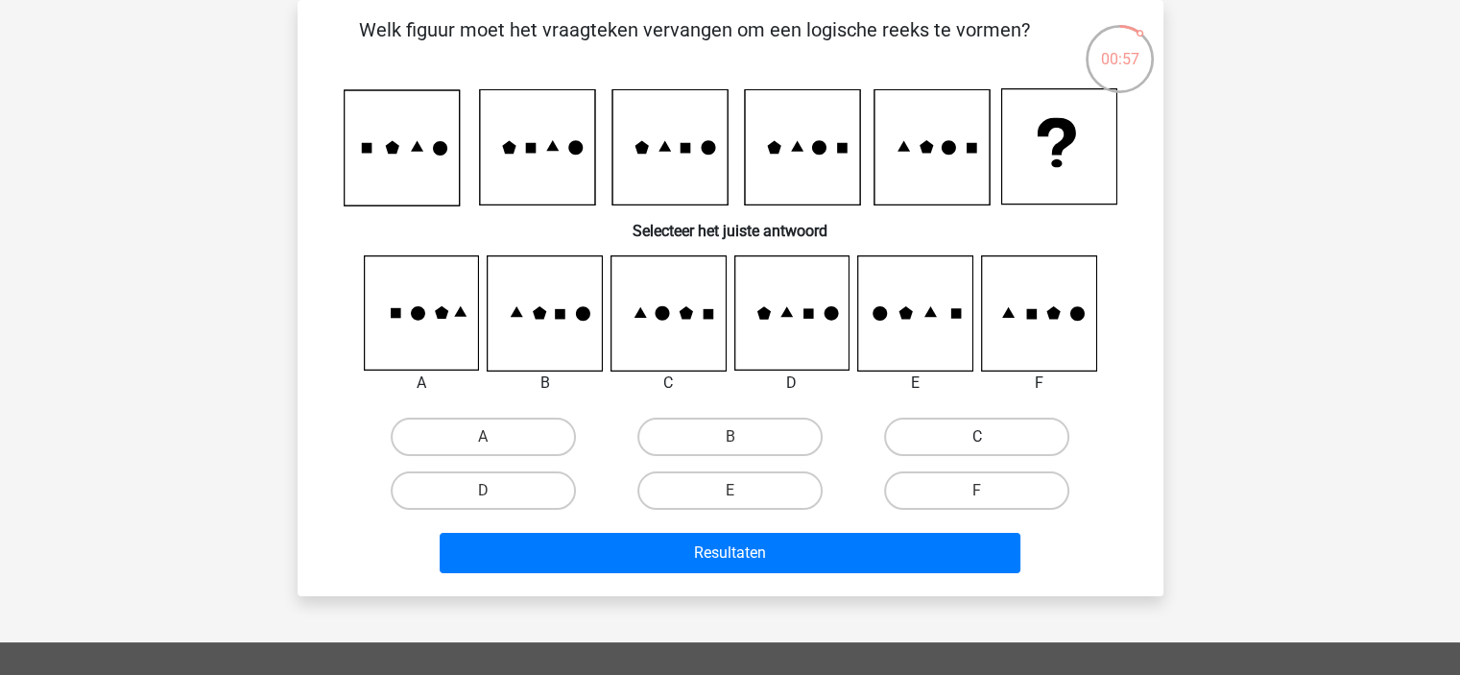
click at [896, 434] on label "C" at bounding box center [976, 437] width 185 height 38
click at [977, 437] on input "C" at bounding box center [983, 443] width 12 height 12
radio input "true"
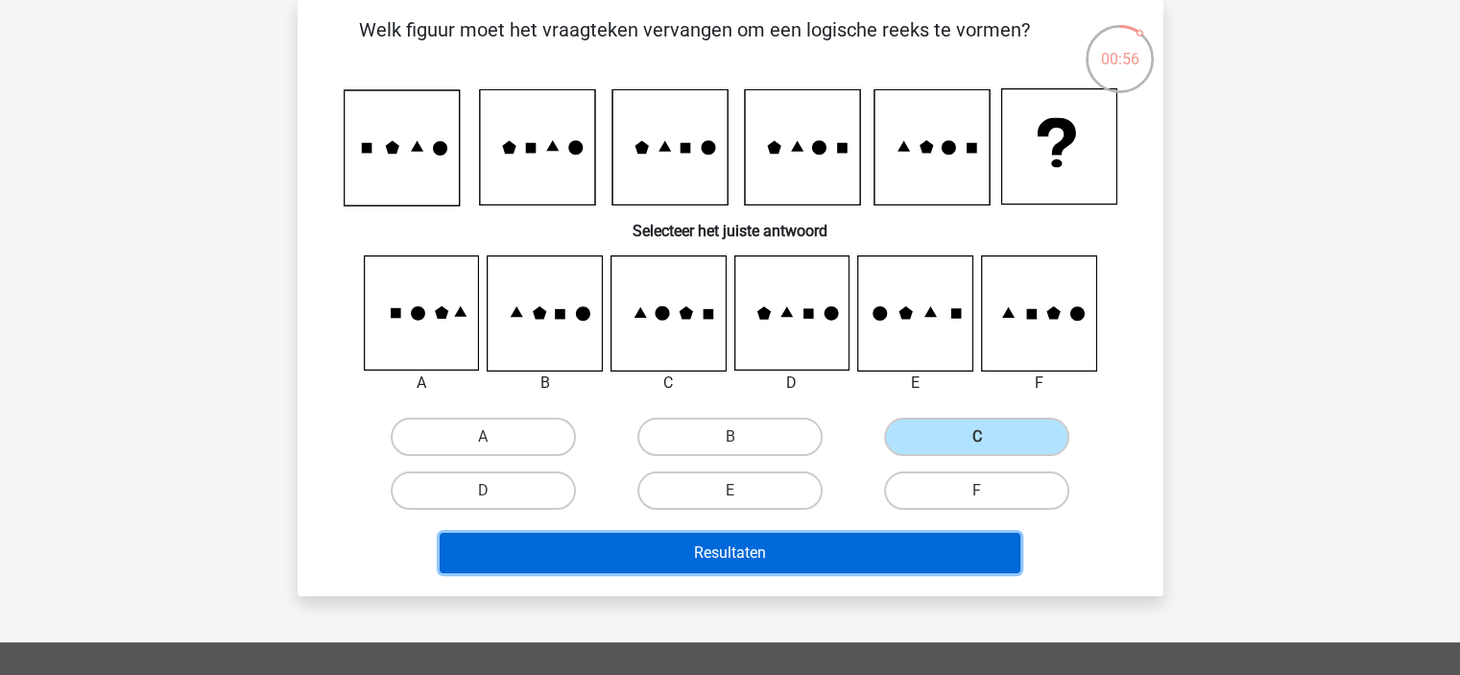
click at [869, 548] on button "Resultaten" at bounding box center [730, 553] width 581 height 40
